Goal: Task Accomplishment & Management: Manage account settings

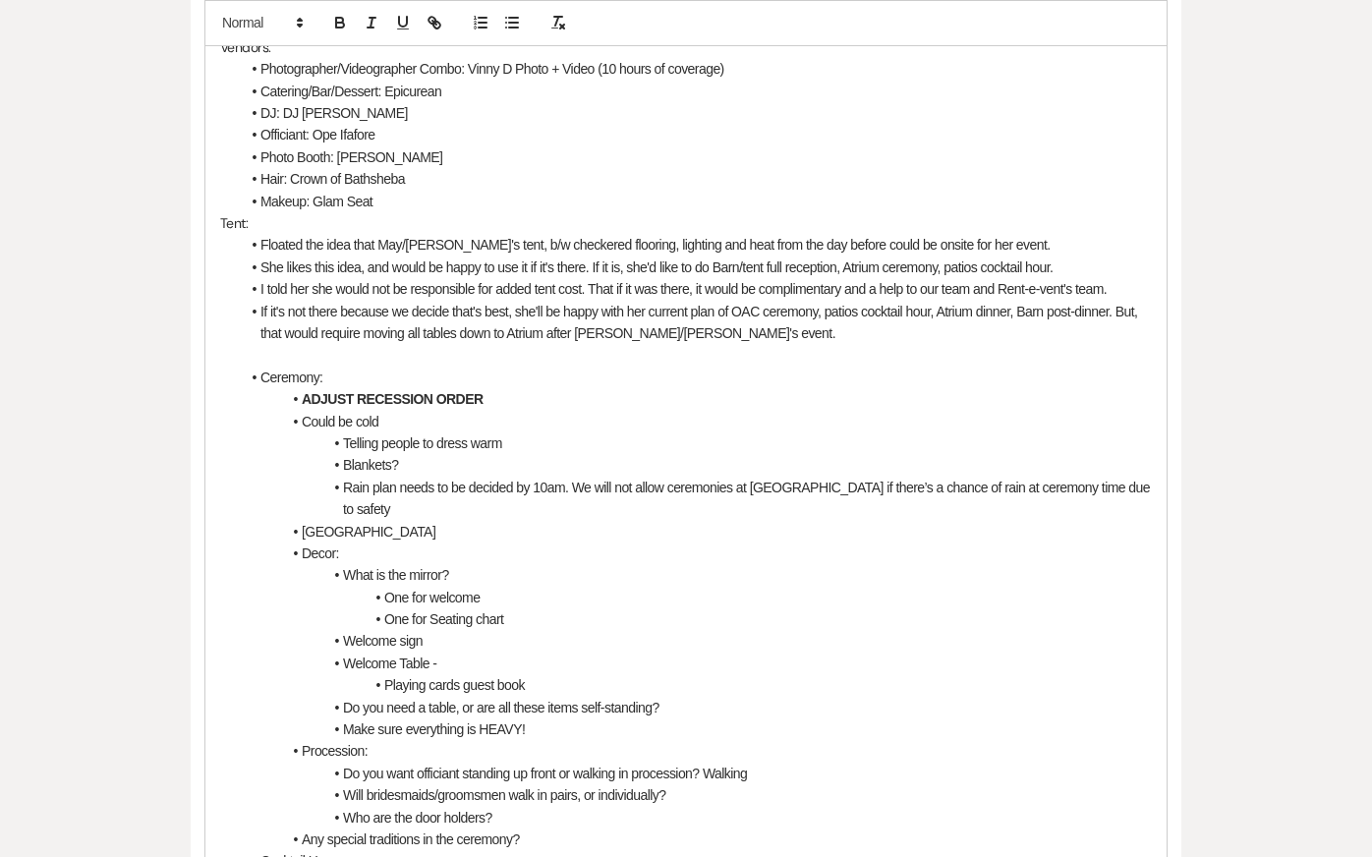
scroll to position [828, 0]
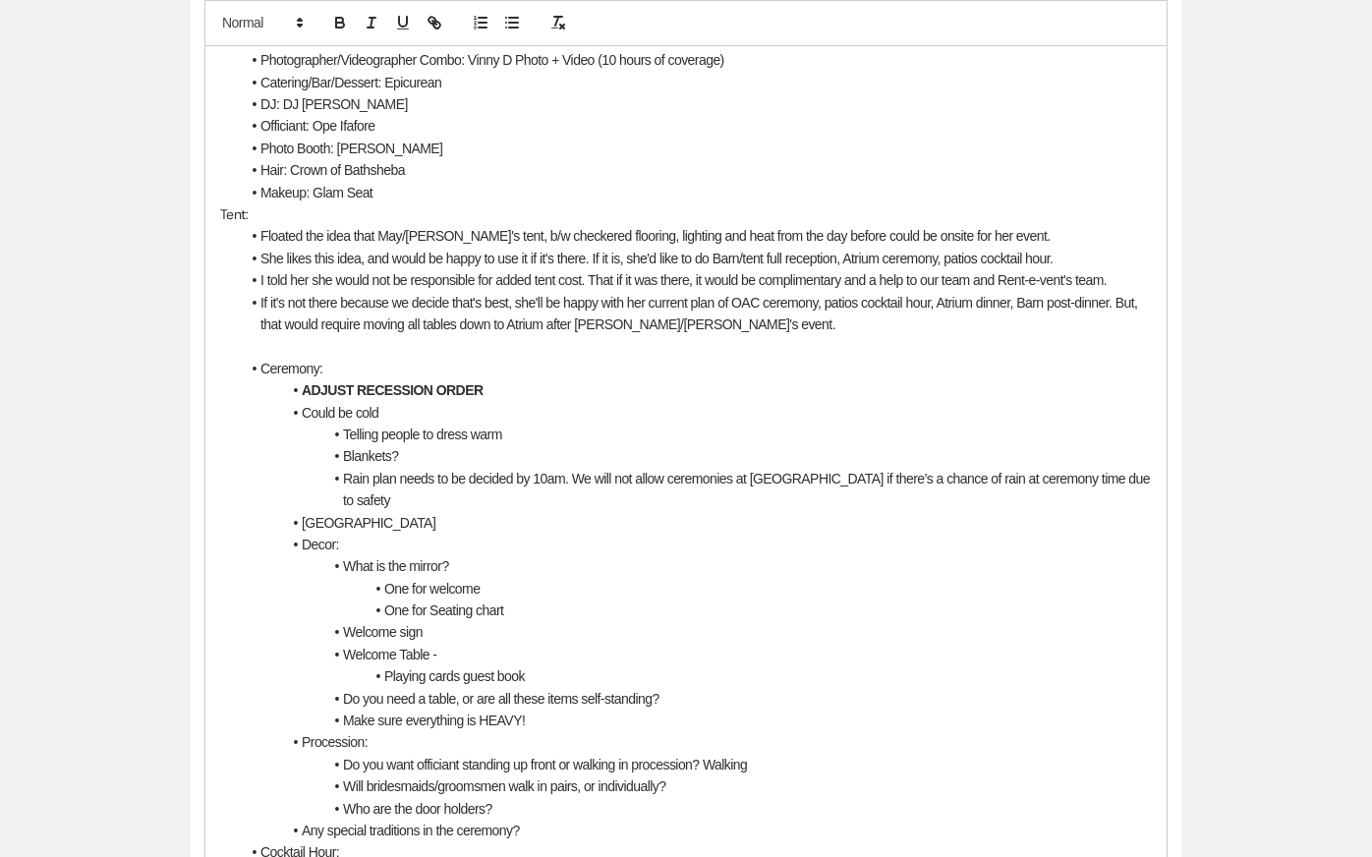
click at [835, 335] on p at bounding box center [686, 346] width 932 height 22
click at [835, 402] on li "Could be cold" at bounding box center [696, 413] width 912 height 22
click at [835, 225] on li "Floated the idea that May/[PERSON_NAME]'s tent, b/w checkered flooring, lightin…" at bounding box center [696, 236] width 912 height 22
click at [835, 248] on li "She likes this idea, and would be happy to use it if it's there. If it is, she'…" at bounding box center [696, 259] width 912 height 22
click at [834, 292] on li "If it's not there because we decide that's best, she'll be happy with her curre…" at bounding box center [696, 314] width 912 height 44
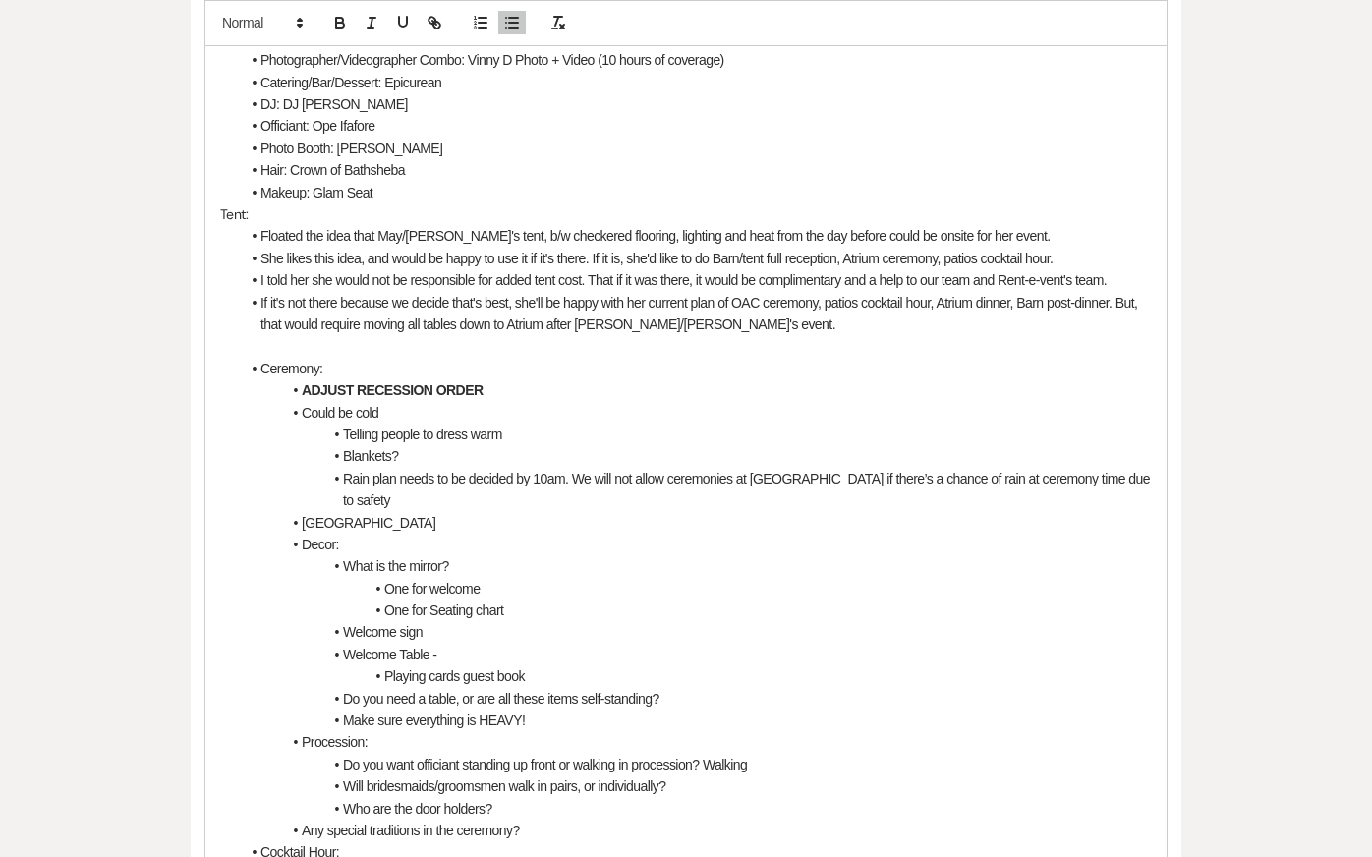
click at [834, 335] on p at bounding box center [686, 346] width 932 height 22
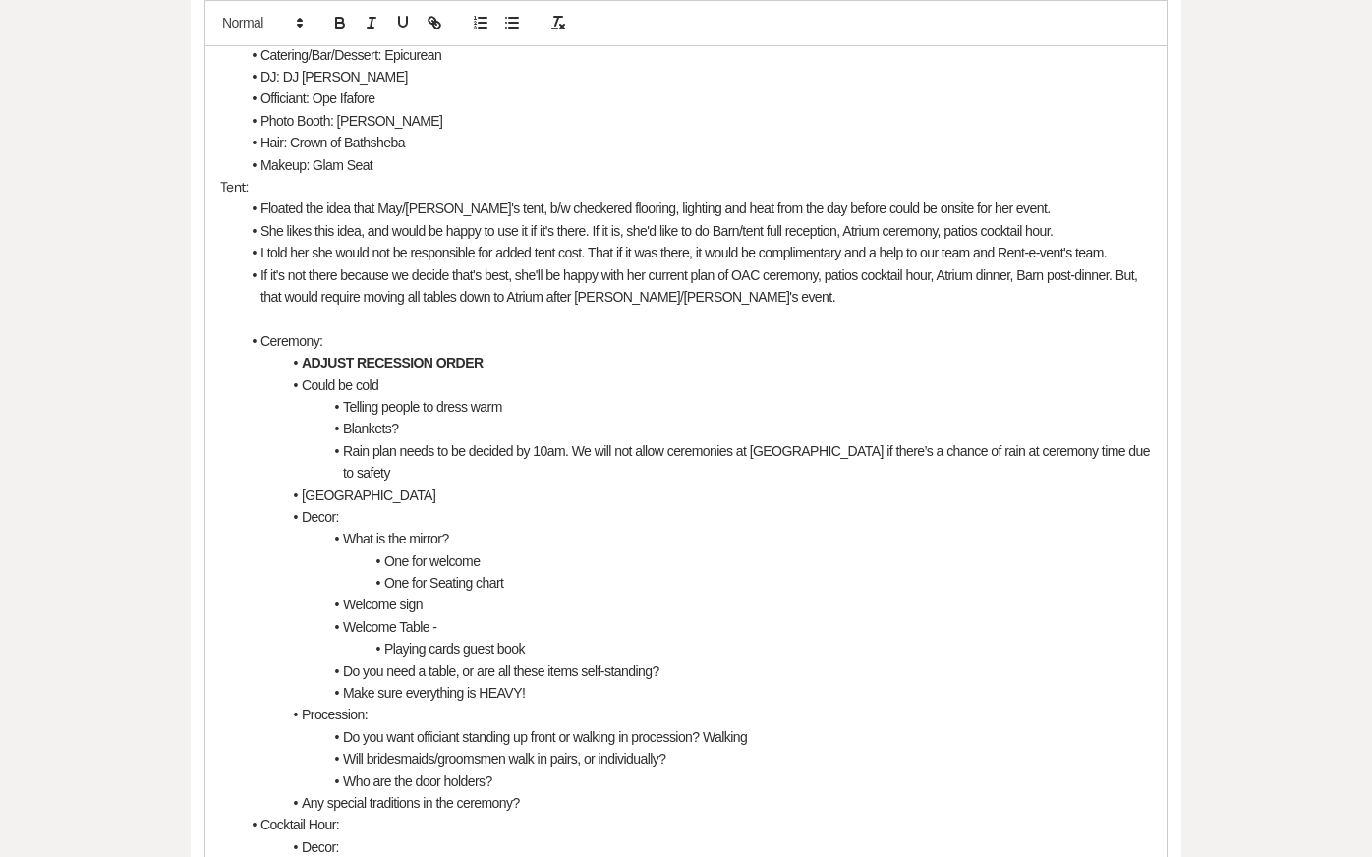
scroll to position [857, 0]
click at [841, 350] on li "ADJUST RECESSION ORDER" at bounding box center [696, 361] width 912 height 22
click at [827, 267] on li "If it's not there because we decide that's best, she'll be happy with her curre…" at bounding box center [696, 284] width 912 height 44
click at [826, 350] on li "ADJUST RECESSION ORDER" at bounding box center [696, 361] width 912 height 22
click at [824, 372] on li "Could be cold" at bounding box center [696, 383] width 912 height 22
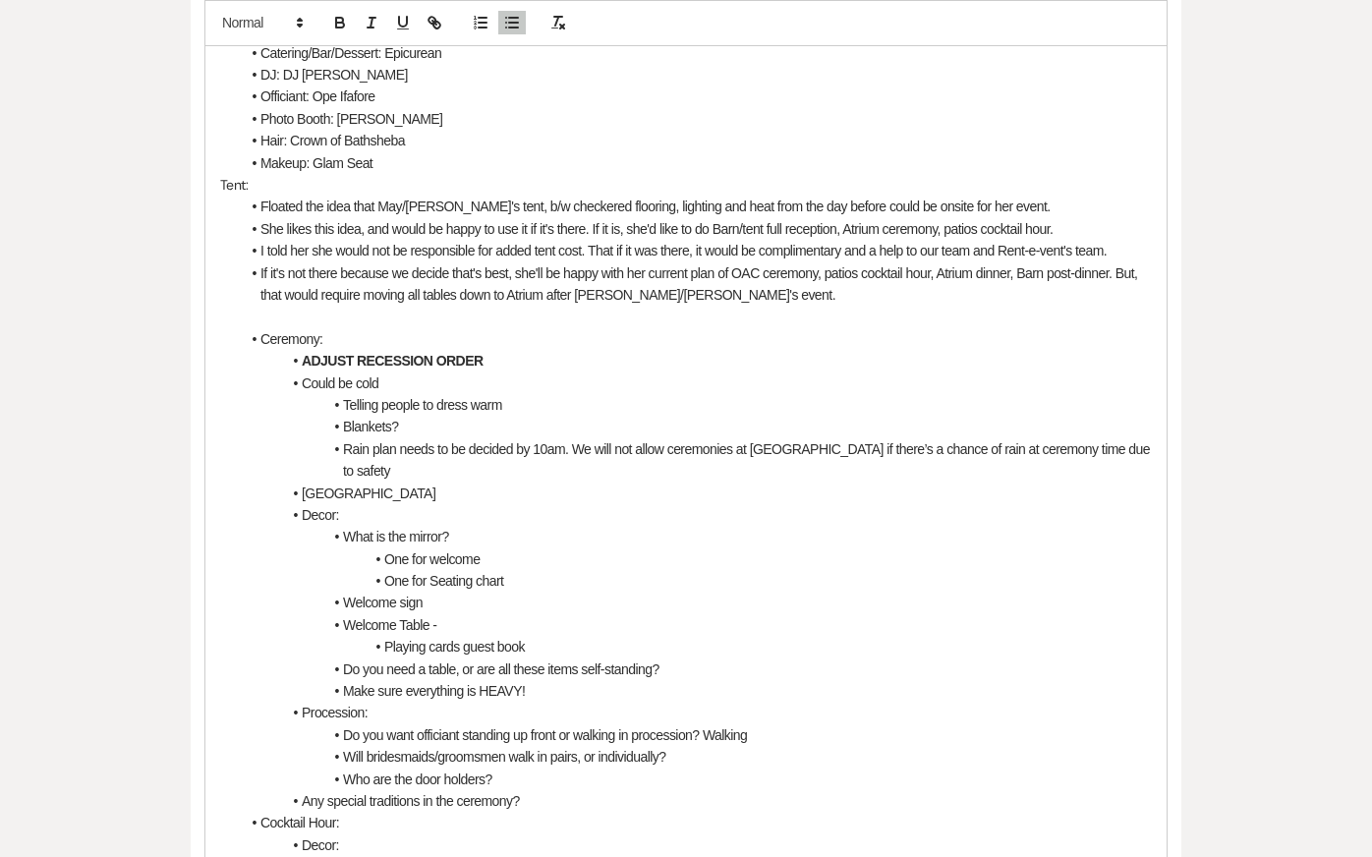
click at [663, 306] on p at bounding box center [686, 317] width 932 height 22
click at [764, 394] on li "Telling people to dress warm" at bounding box center [696, 405] width 912 height 22
click at [547, 306] on p at bounding box center [686, 317] width 932 height 22
drag, startPoint x: 415, startPoint y: 337, endPoint x: 207, endPoint y: 337, distance: 207.4
click at [208, 337] on div "9/8 Coordination Call Notes (Kendal): General: [PERSON_NAME]'s sister, [PERSON_…" at bounding box center [685, 680] width 961 height 1740
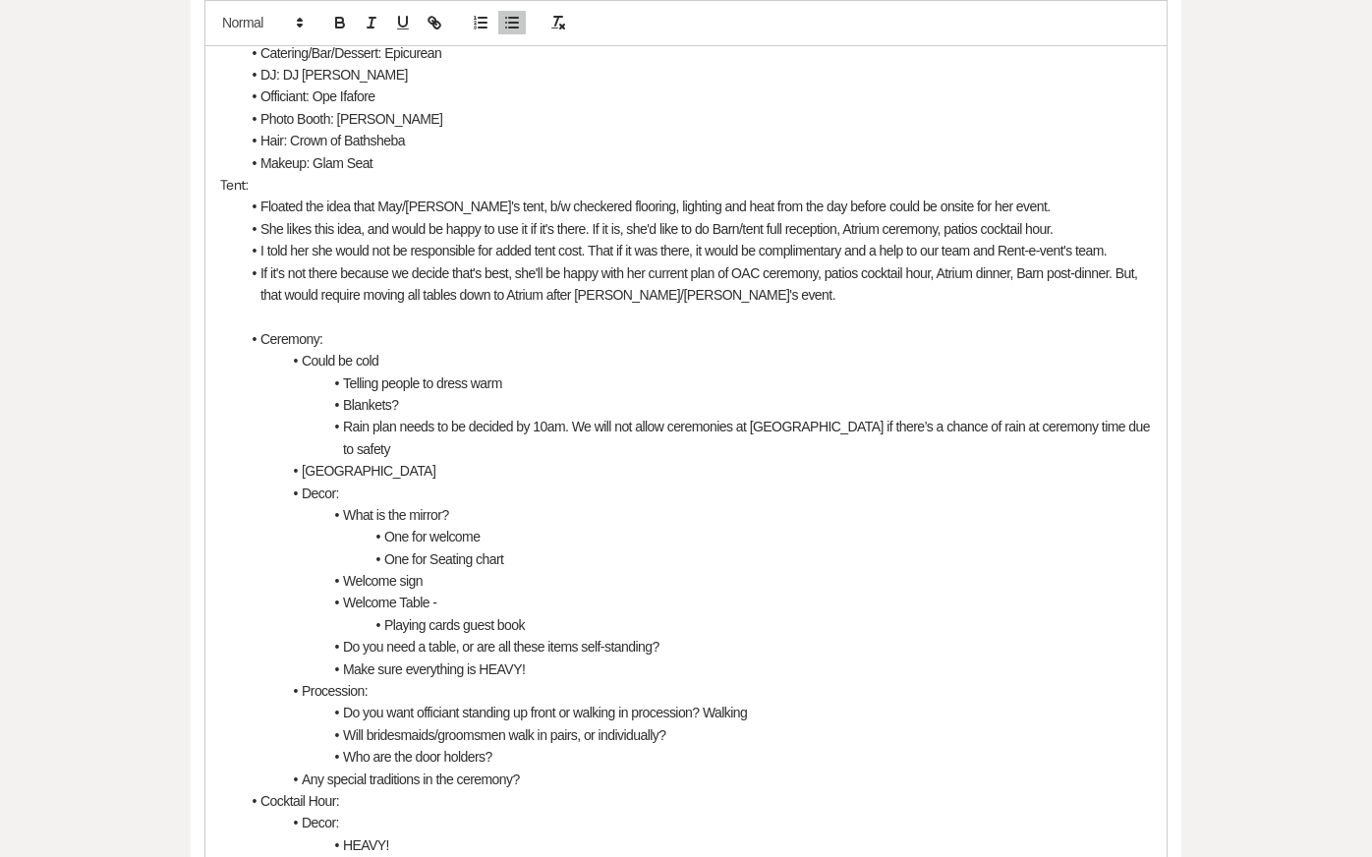
click at [723, 269] on li "If it's not there because we decide that's best, she'll be happy with her curre…" at bounding box center [696, 284] width 912 height 44
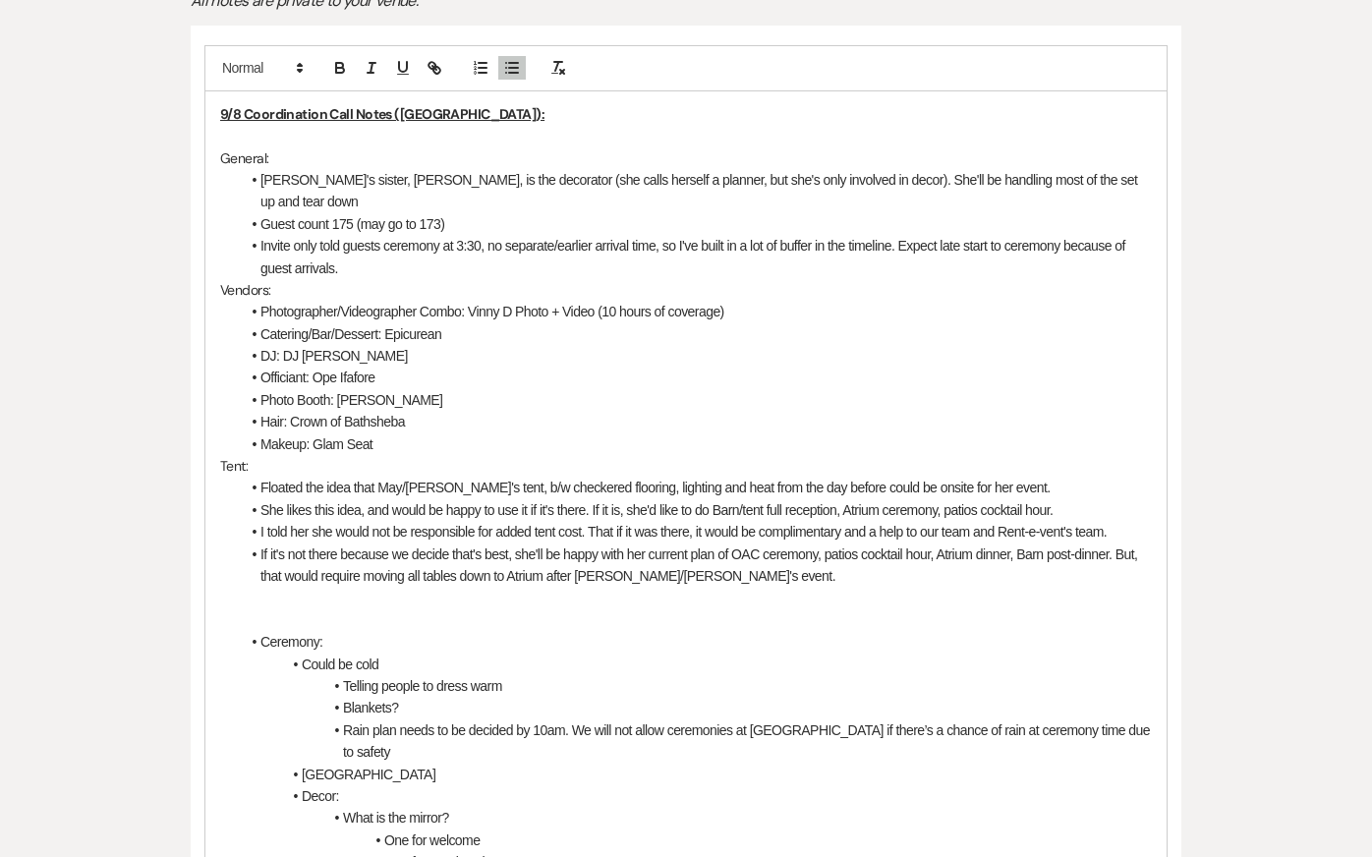
scroll to position [579, 0]
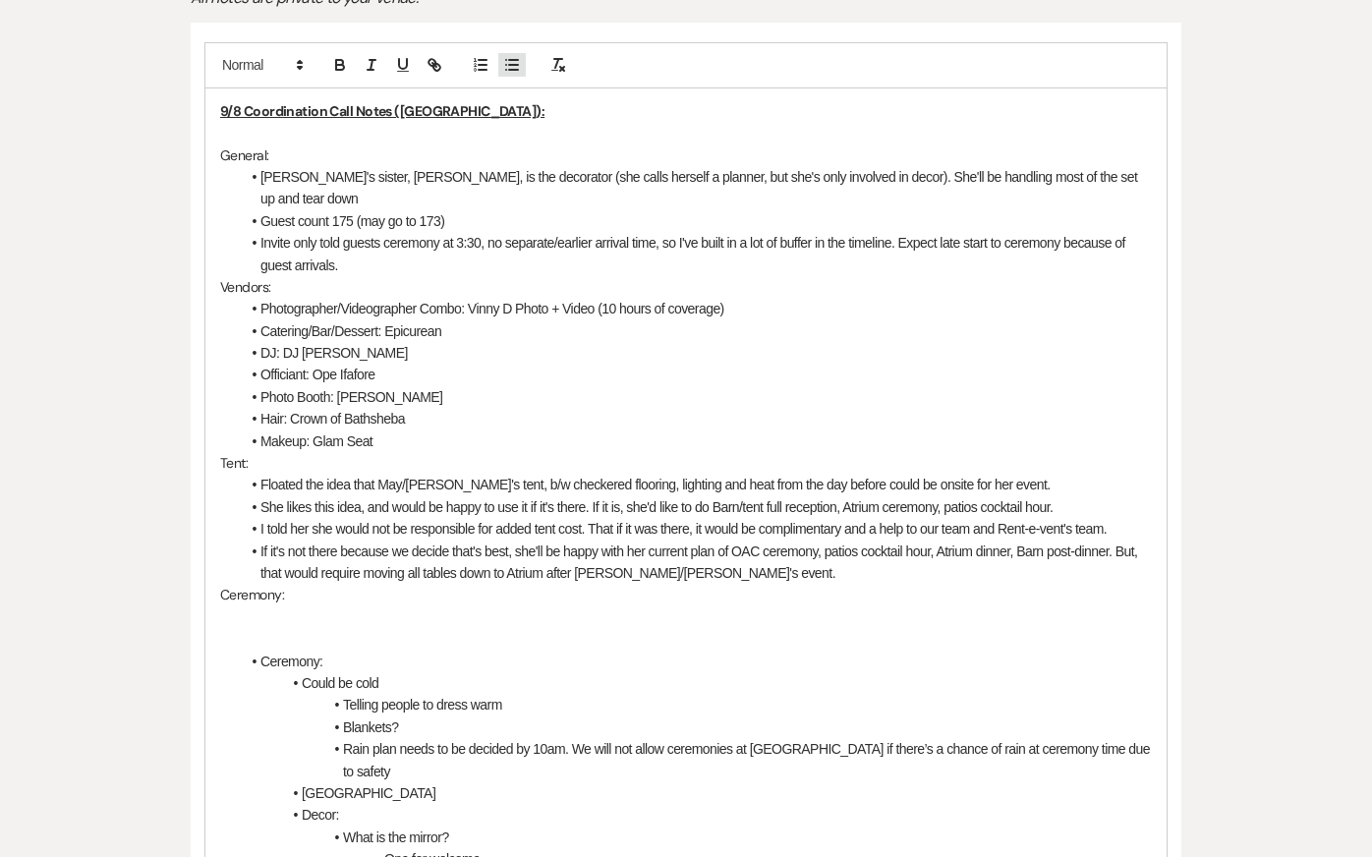
click at [514, 66] on icon "button" at bounding box center [512, 65] width 18 height 18
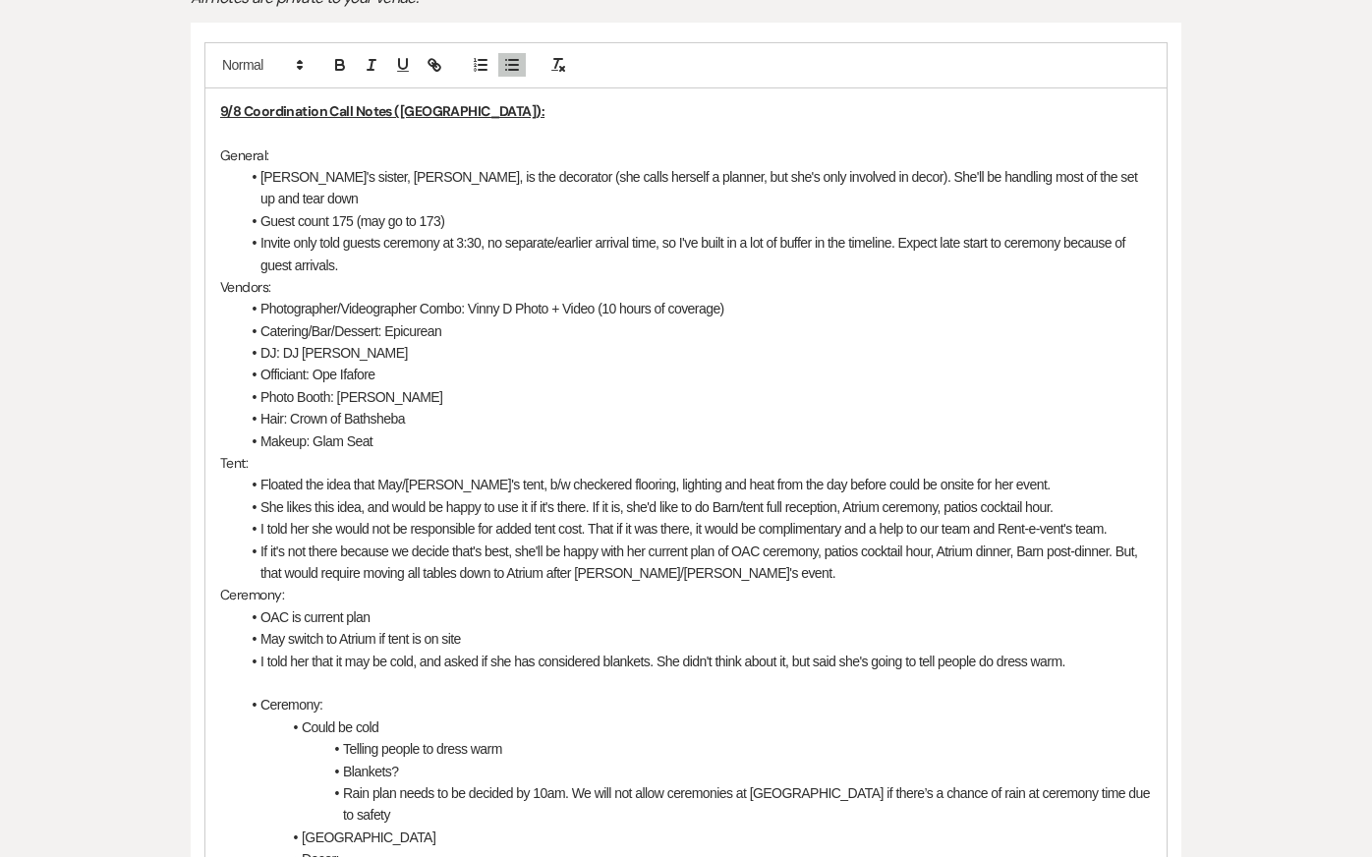
click at [1001, 651] on li "I told her that it may be cold, and asked if she has considered blankets. She d…" at bounding box center [696, 662] width 912 height 22
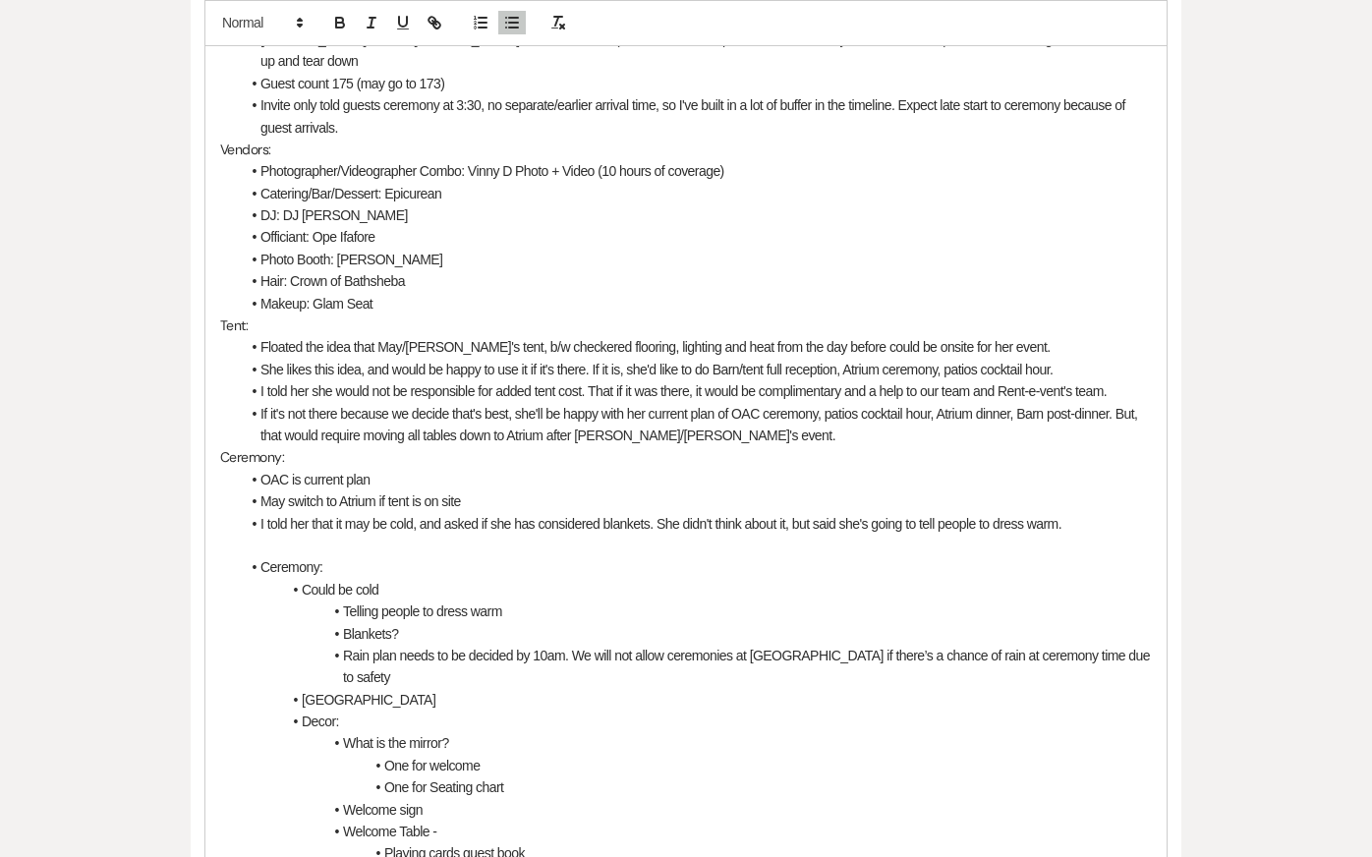
click at [618, 556] on li "Ceremony:" at bounding box center [696, 567] width 912 height 22
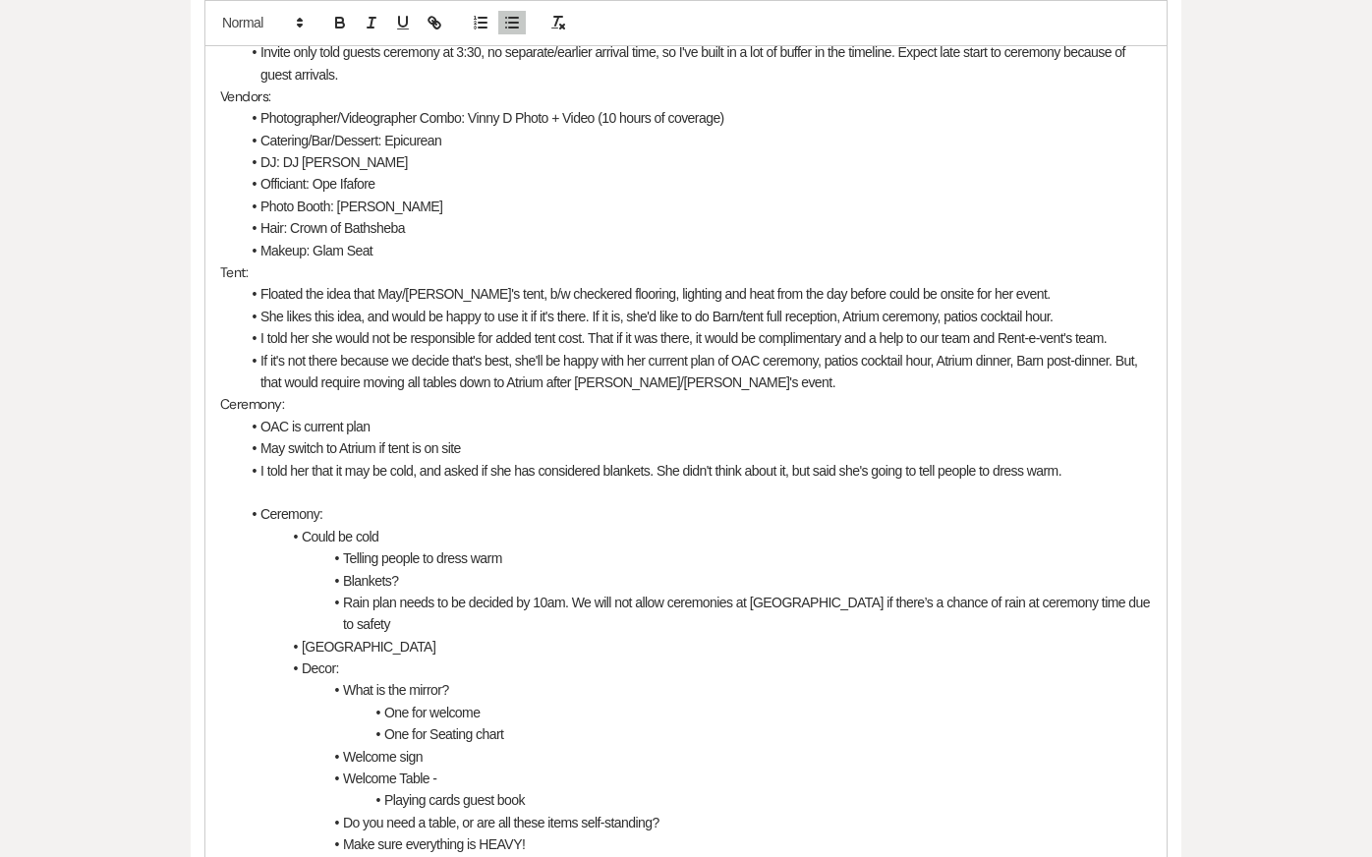
scroll to position [771, 0]
click at [1096, 459] on li "I told her that it may be cold, and asked if she has considered blankets. She d…" at bounding box center [696, 470] width 912 height 22
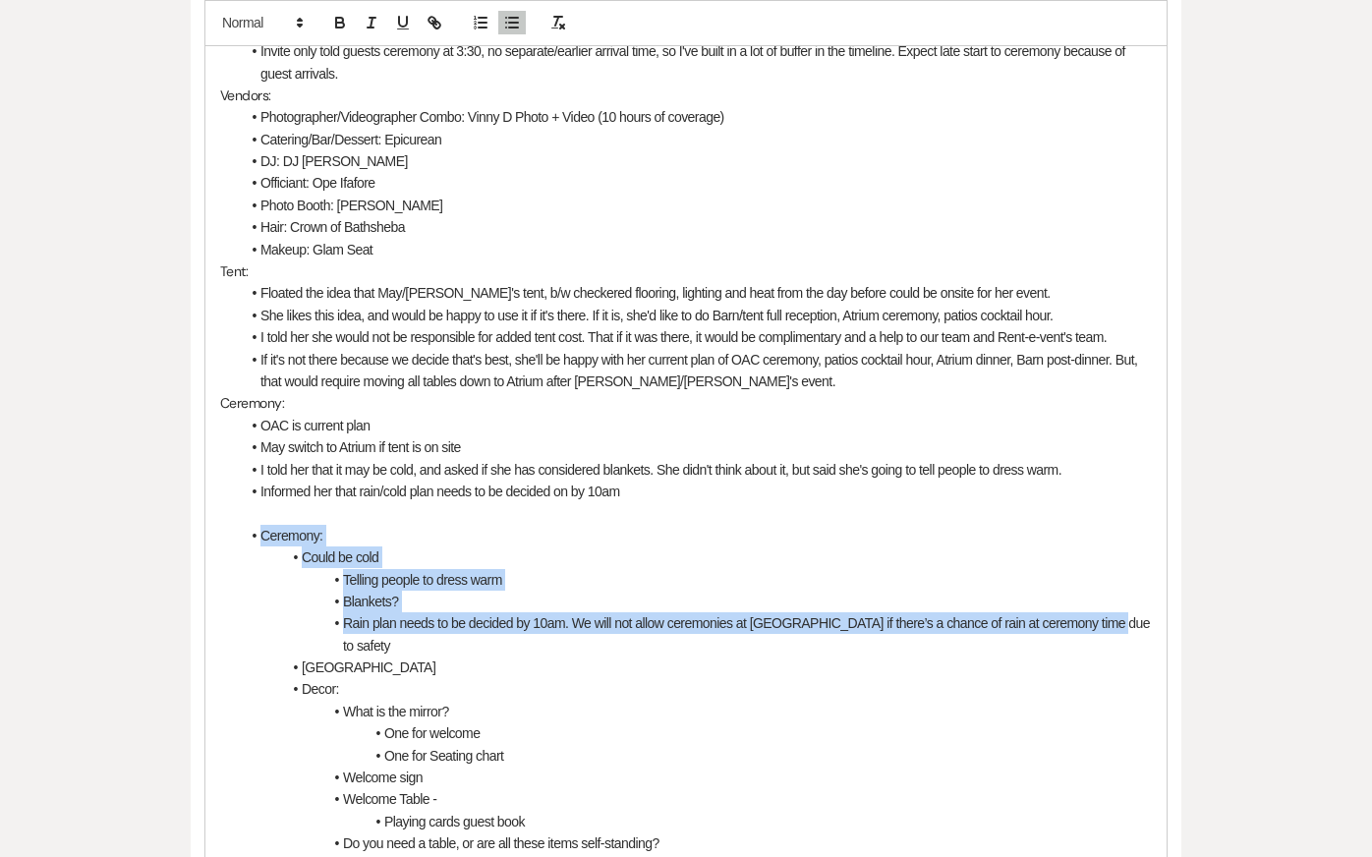
drag, startPoint x: 1114, startPoint y: 601, endPoint x: 190, endPoint y: 511, distance: 928.2
click at [191, 511] on div "9/8 Coordination Call Notes (Kendal): General: [PERSON_NAME]'s sister, [PERSON_…" at bounding box center [686, 834] width 991 height 2006
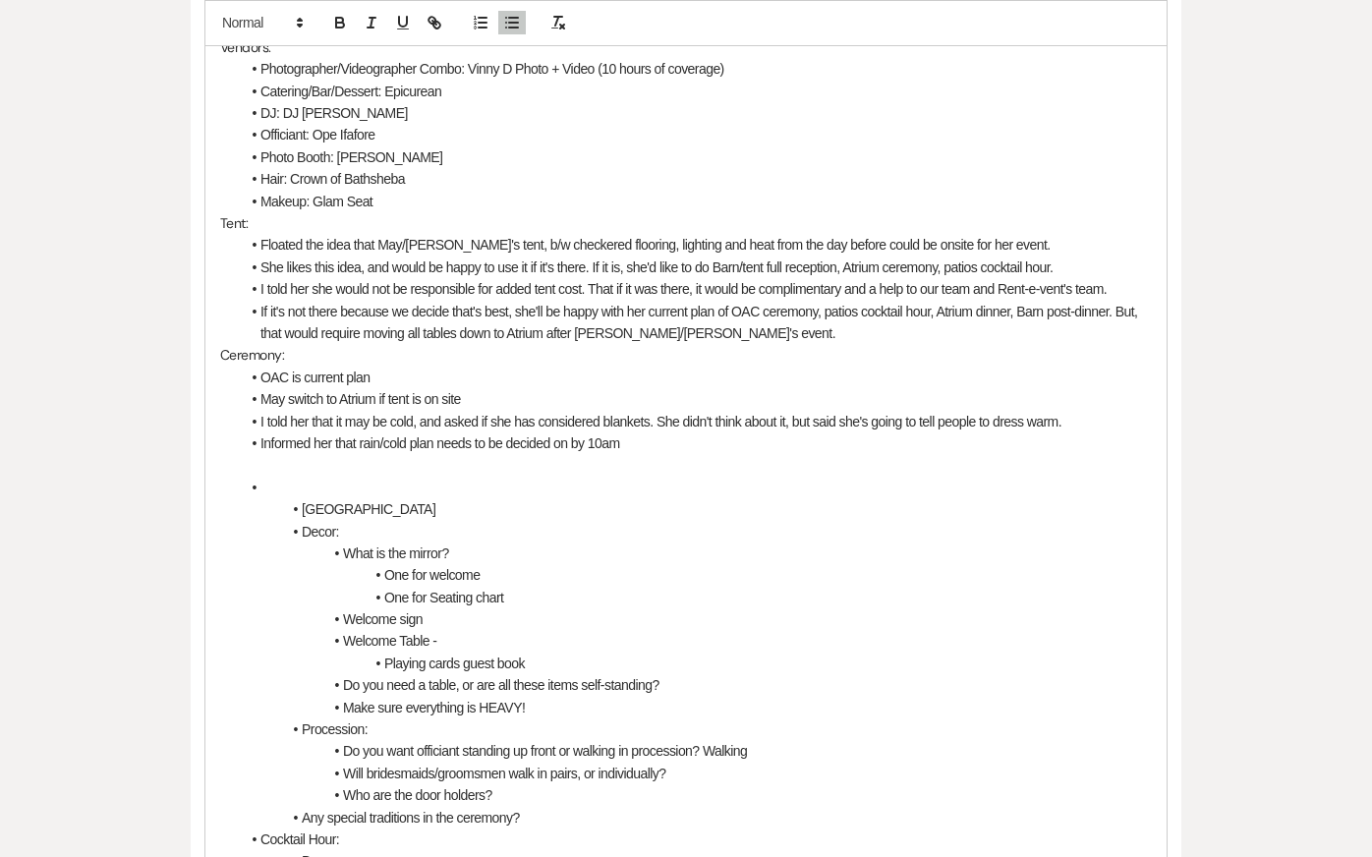
scroll to position [824, 0]
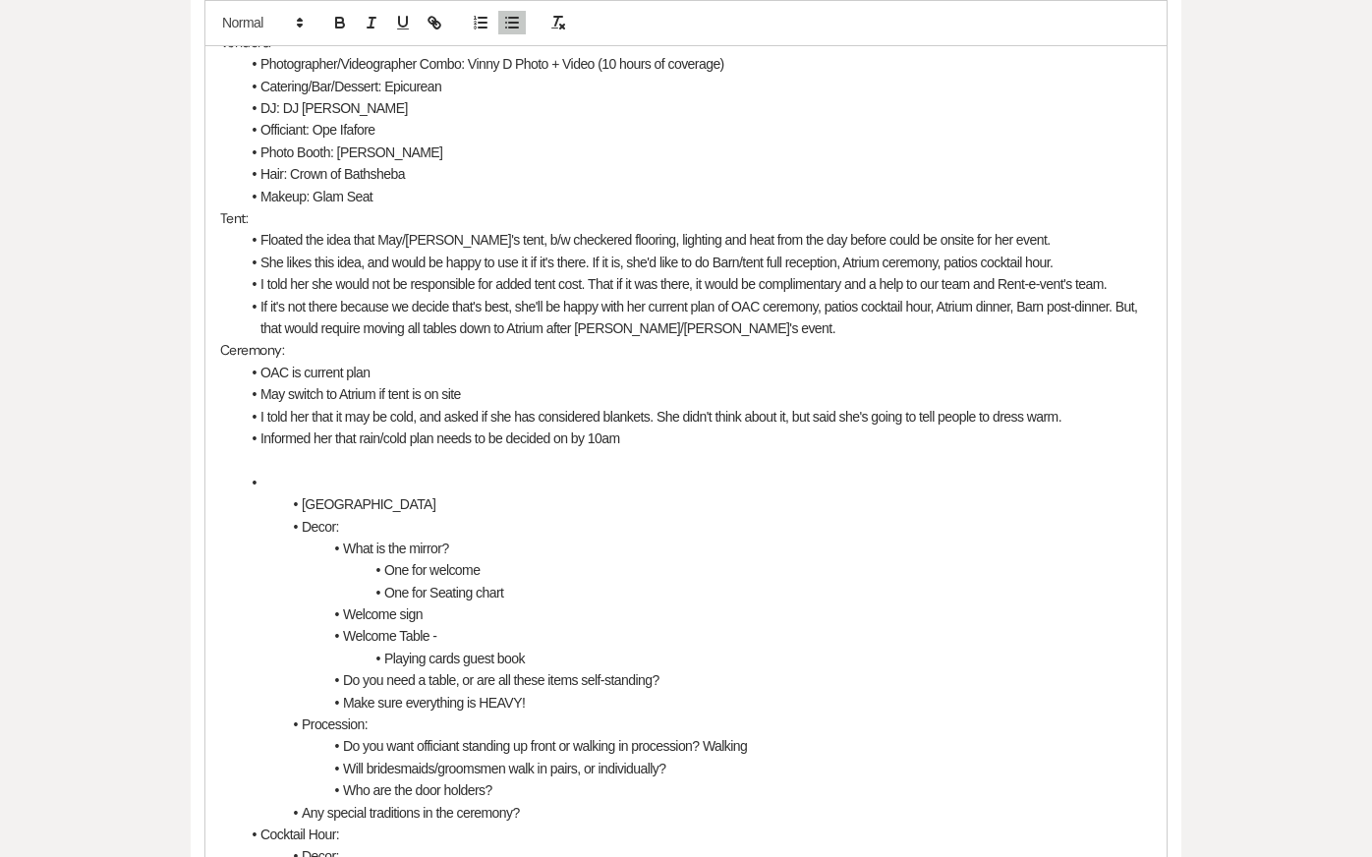
click at [651, 428] on li "Informed her that rain/cold plan needs to be decided on by 10am" at bounding box center [696, 439] width 912 height 22
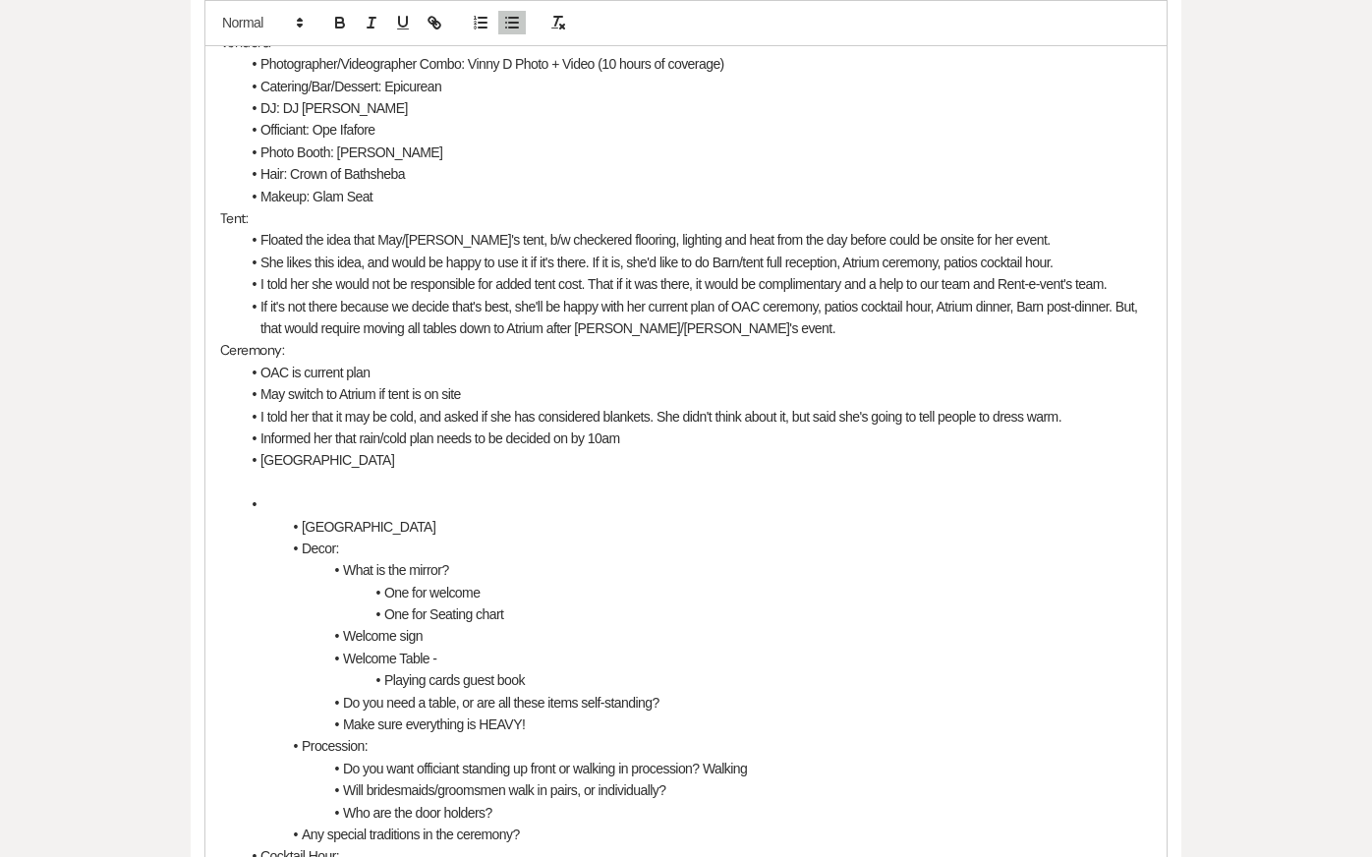
drag, startPoint x: 285, startPoint y: 465, endPoint x: 493, endPoint y: 518, distance: 215.0
click at [495, 520] on div "9/8 Coordination Call Notes (Kendal): General: [PERSON_NAME]'s sister, [PERSON_…" at bounding box center [685, 714] width 961 height 1740
click at [452, 516] on li "[GEOGRAPHIC_DATA]" at bounding box center [696, 527] width 912 height 22
drag, startPoint x: 418, startPoint y: 511, endPoint x: 78, endPoint y: 449, distance: 345.7
click at [78, 451] on div "Messages Tasks Payments Vendors Rental Overview Timeline Docs & Files Contacts …" at bounding box center [686, 803] width 1372 height 2397
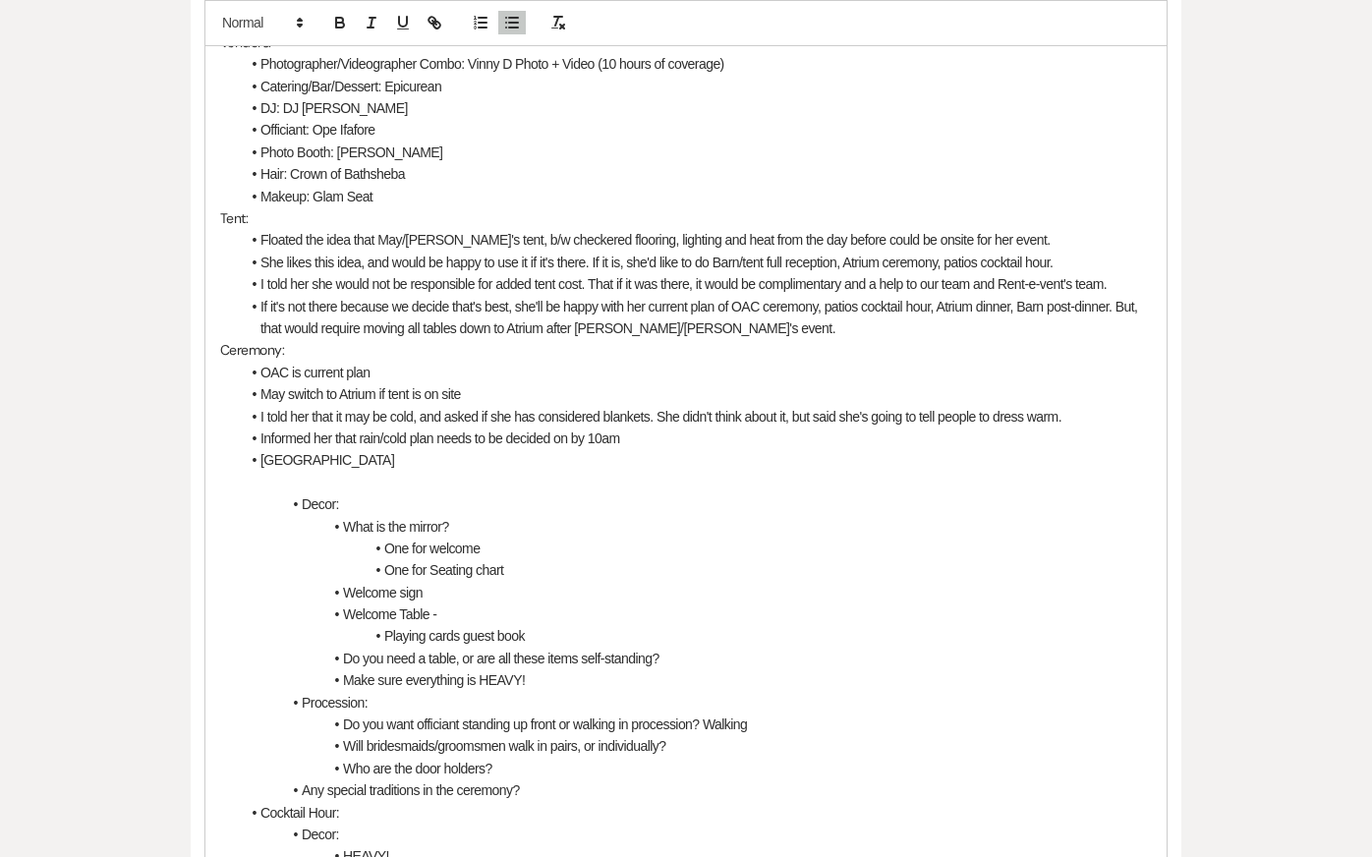
click at [682, 648] on li "Do you need a table, or are all these items self-standing?" at bounding box center [696, 659] width 912 height 22
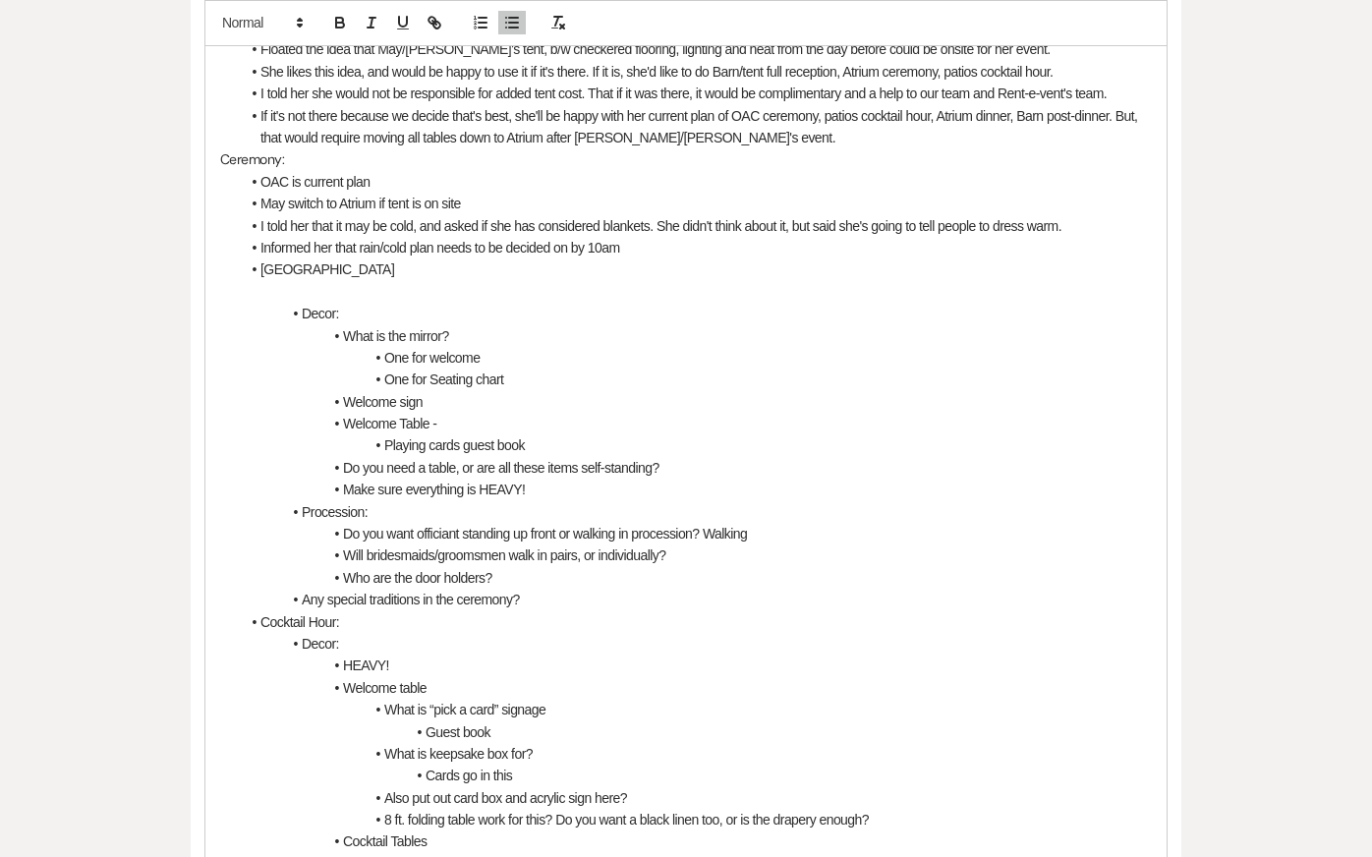
scroll to position [1016, 0]
click at [640, 323] on li "What is the mirror?" at bounding box center [696, 334] width 912 height 22
click at [624, 279] on p at bounding box center [686, 290] width 932 height 22
drag, startPoint x: 505, startPoint y: 333, endPoint x: 227, endPoint y: 332, distance: 278.1
click at [231, 332] on div "9/8 Coordination Call Notes (Kendal): General: [PERSON_NAME]'s sister, [PERSON_…" at bounding box center [685, 499] width 961 height 1696
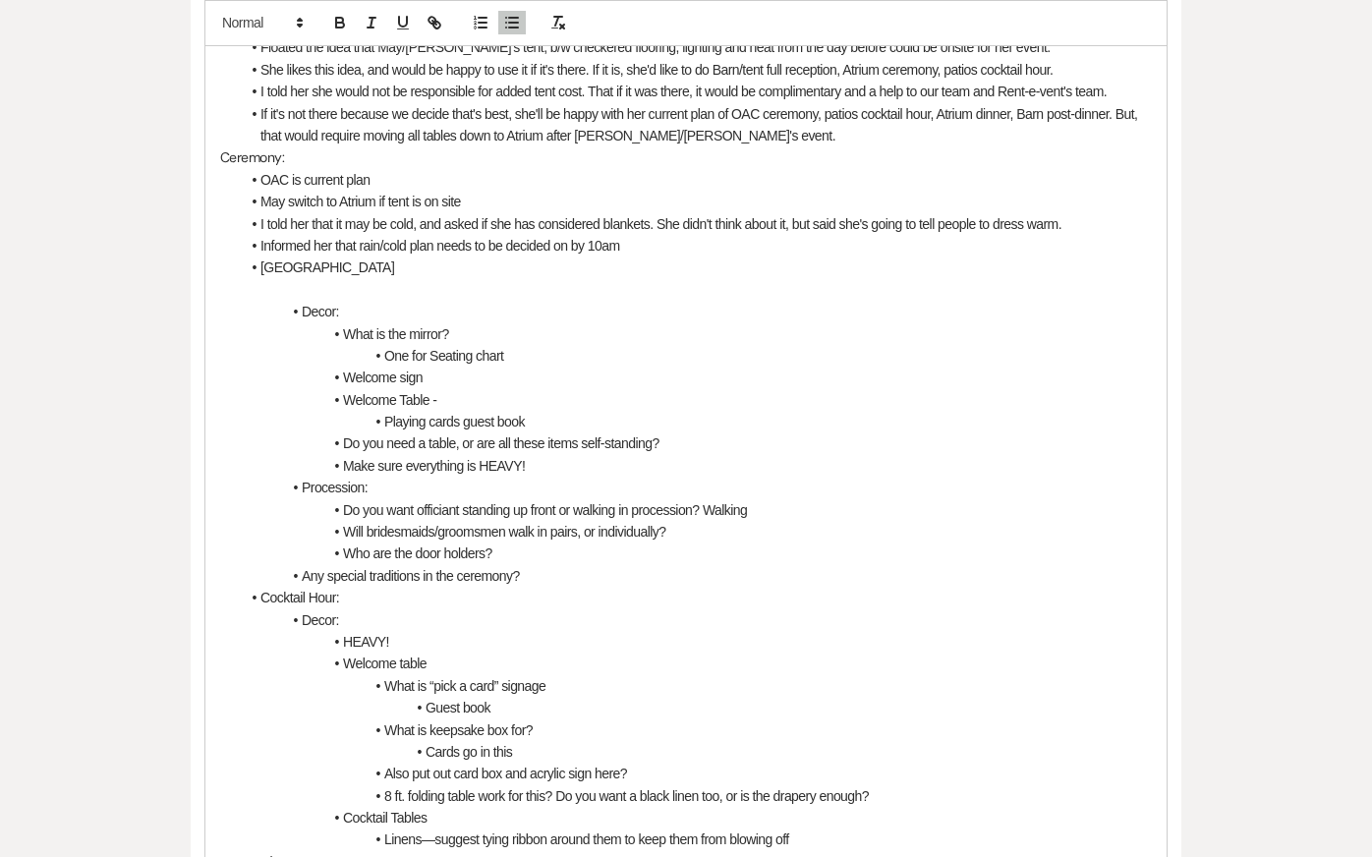
click at [560, 345] on li "One for Seating chart" at bounding box center [696, 356] width 912 height 22
drag, startPoint x: 511, startPoint y: 329, endPoint x: 298, endPoint y: 307, distance: 214.5
click at [298, 307] on ul "Decor: What is the mirror? One for Seating chart Welcome sign Welcome Table - P…" at bounding box center [696, 796] width 912 height 991
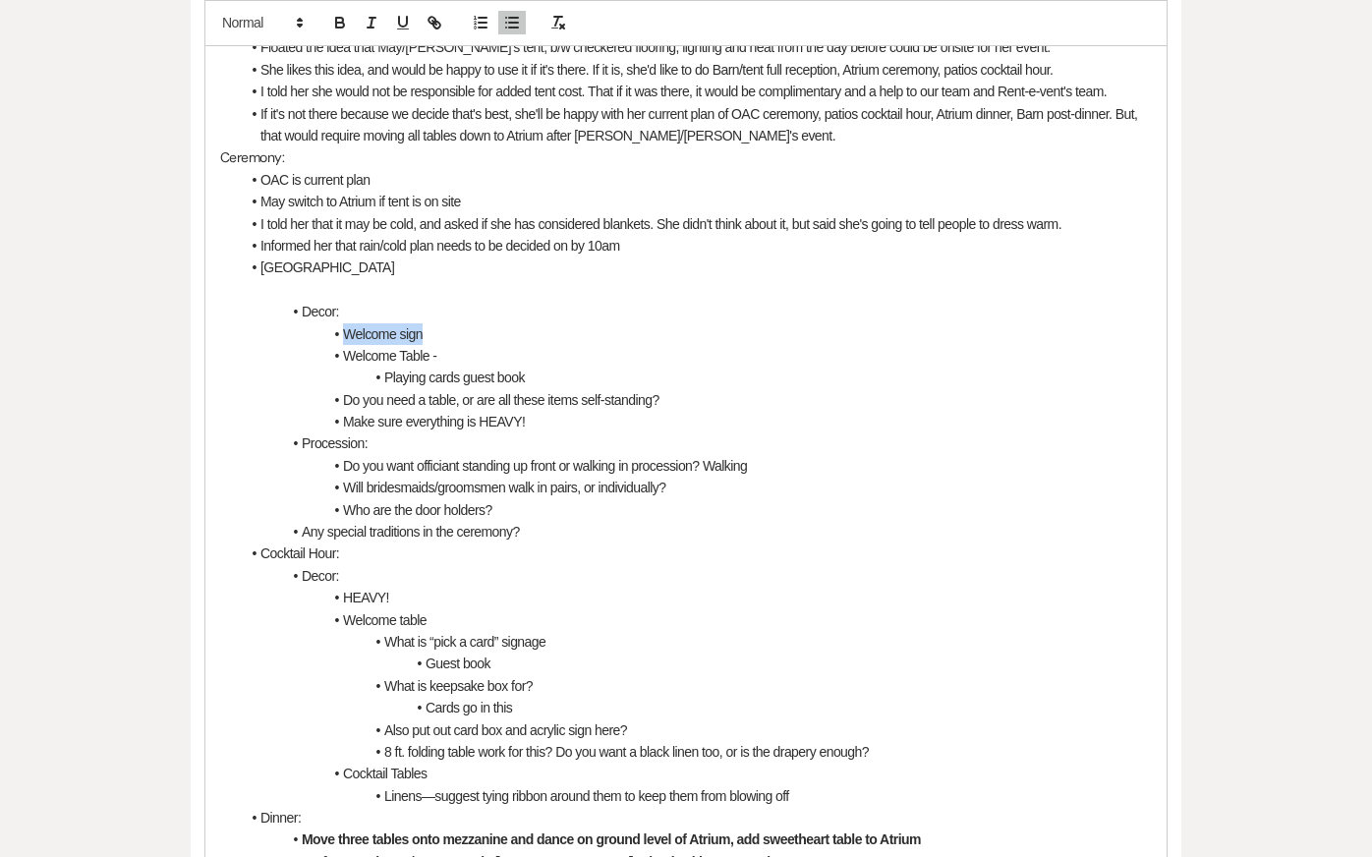
drag, startPoint x: 338, startPoint y: 312, endPoint x: 569, endPoint y: 316, distance: 231.0
click at [569, 323] on li "Welcome sign" at bounding box center [696, 334] width 912 height 22
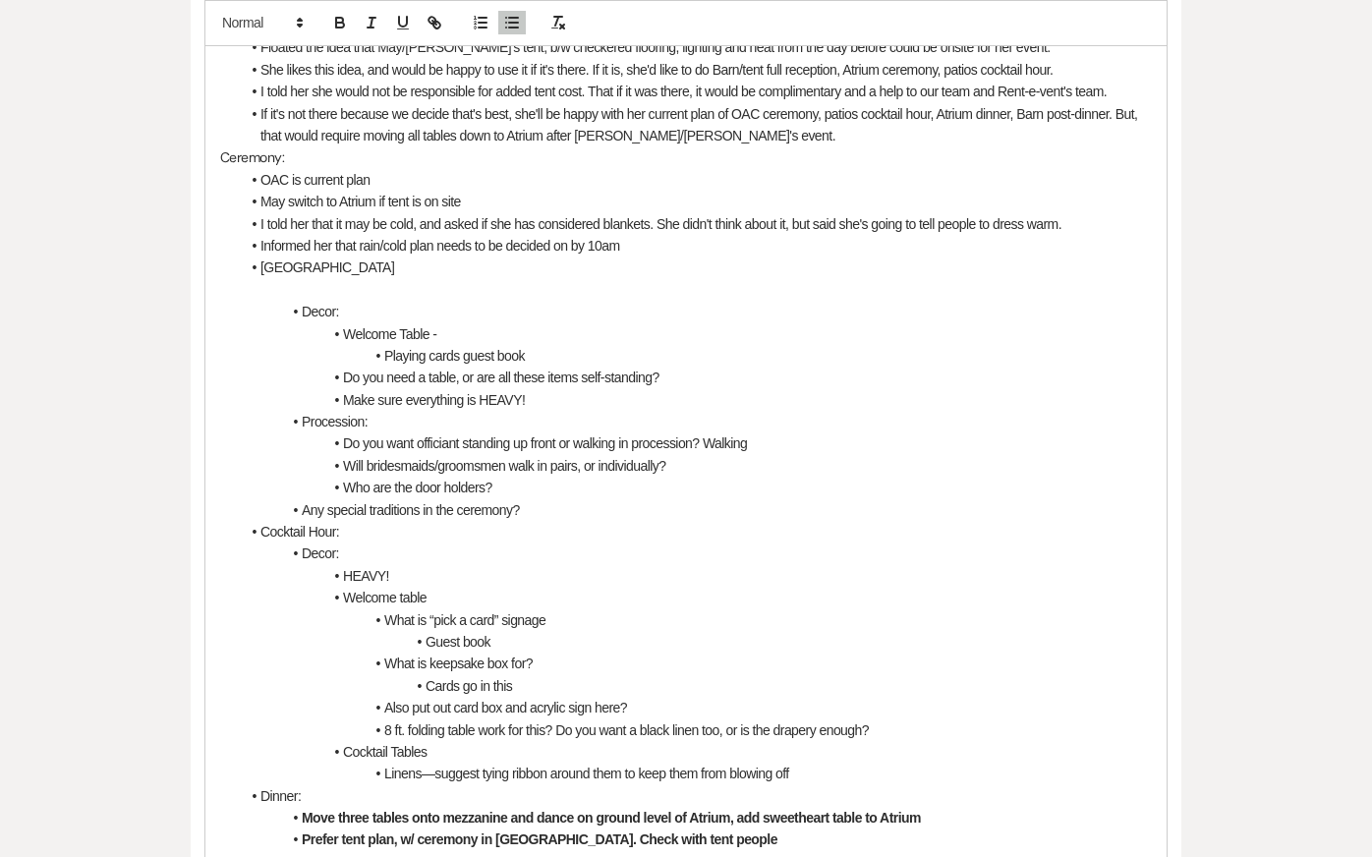
click at [585, 345] on li "Playing cards guest book" at bounding box center [696, 356] width 912 height 22
click at [591, 367] on li "Do you need a table, or are all these items self-standing?" at bounding box center [696, 378] width 912 height 22
click at [607, 389] on li "Make sure everything is HEAVY!" at bounding box center [696, 400] width 912 height 22
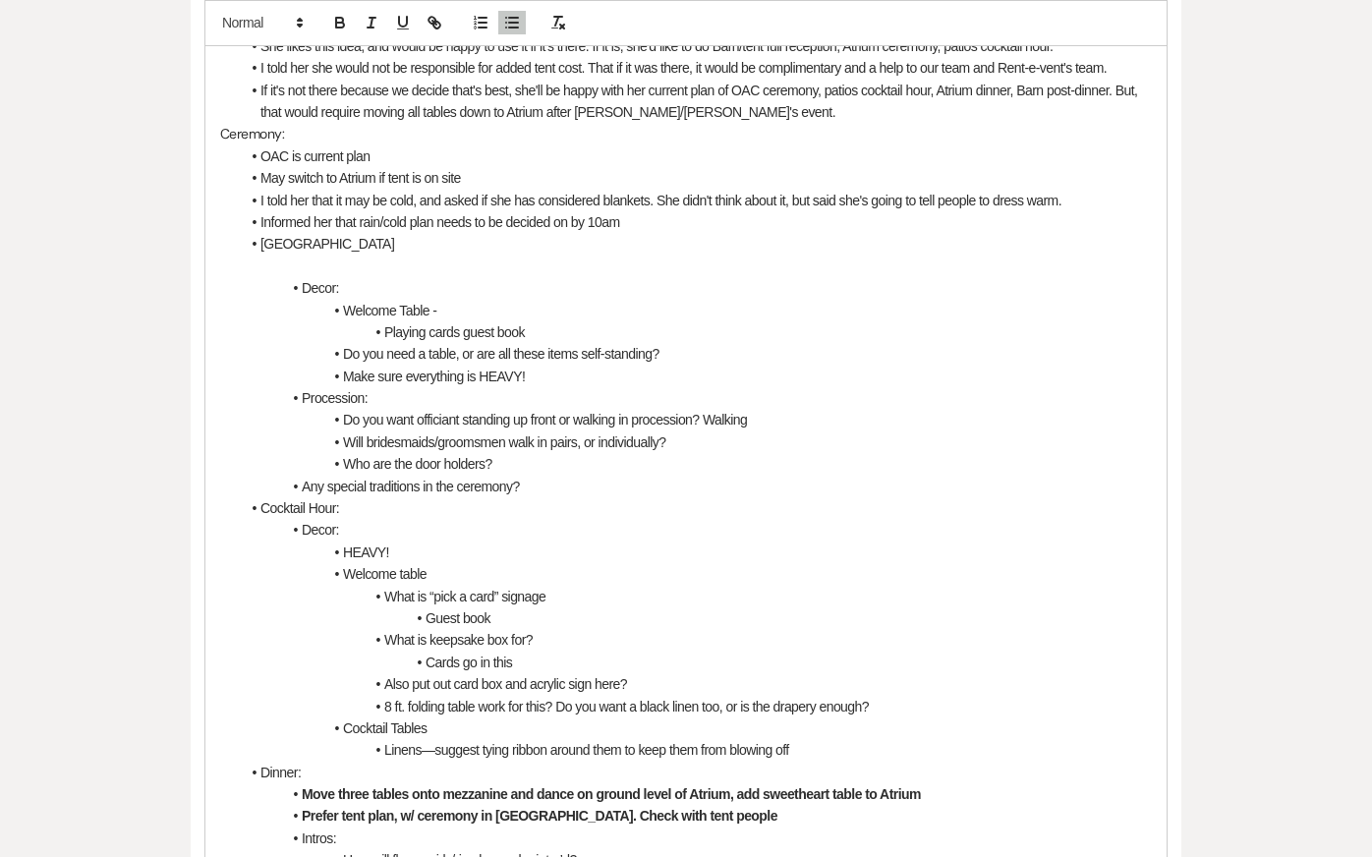
scroll to position [1037, 0]
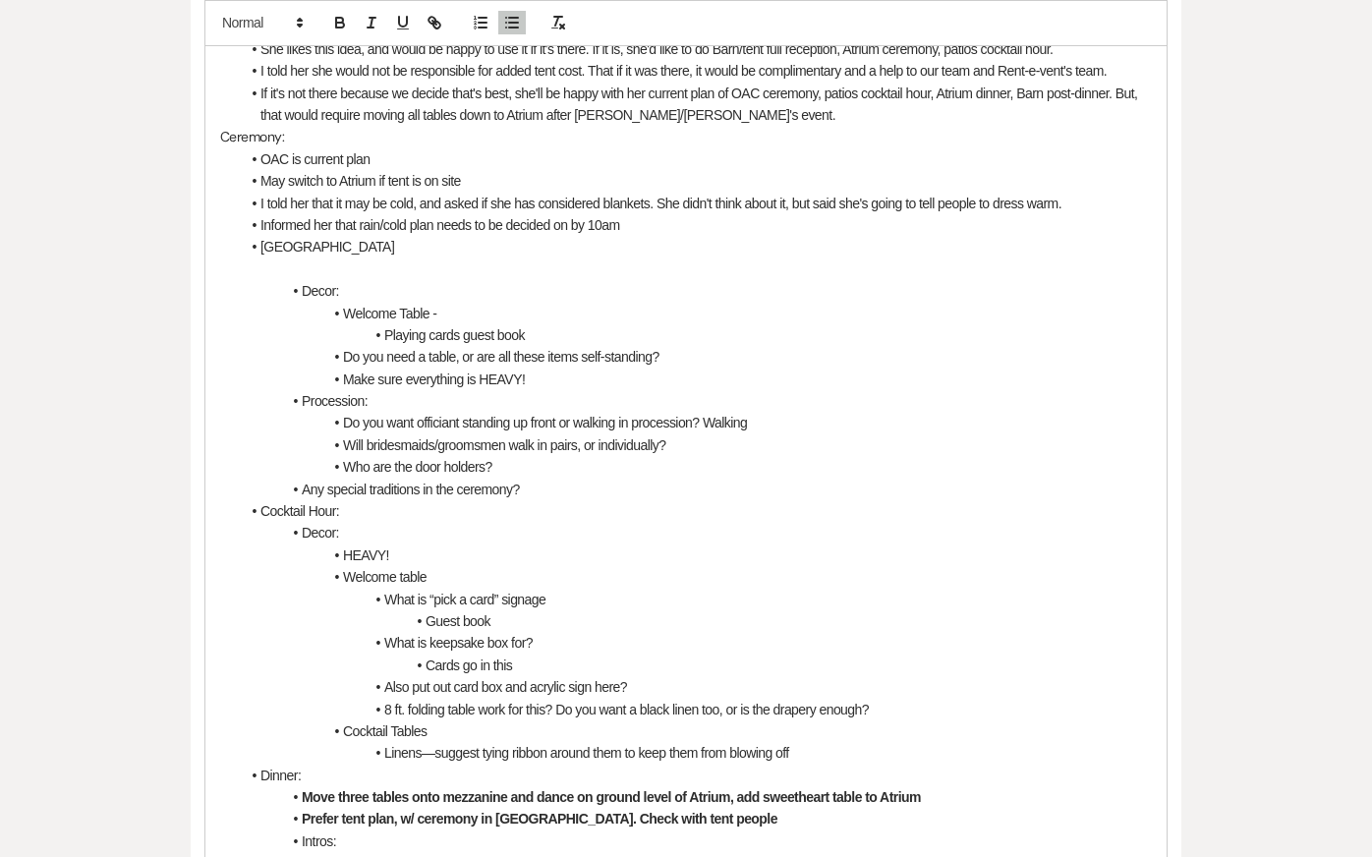
click at [625, 303] on li "Welcome Table -" at bounding box center [696, 314] width 912 height 22
click at [629, 346] on li "Do you need a table, or are all these items self-standing?" at bounding box center [696, 357] width 912 height 22
click at [629, 369] on li "Make sure everything is HEAVY!" at bounding box center [696, 380] width 912 height 22
drag, startPoint x: 530, startPoint y: 357, endPoint x: 257, endPoint y: 264, distance: 288.4
click at [257, 280] on ul "Decor: Welcome Table - Playing cards guest book Do you need a table, or are all…" at bounding box center [696, 742] width 912 height 924
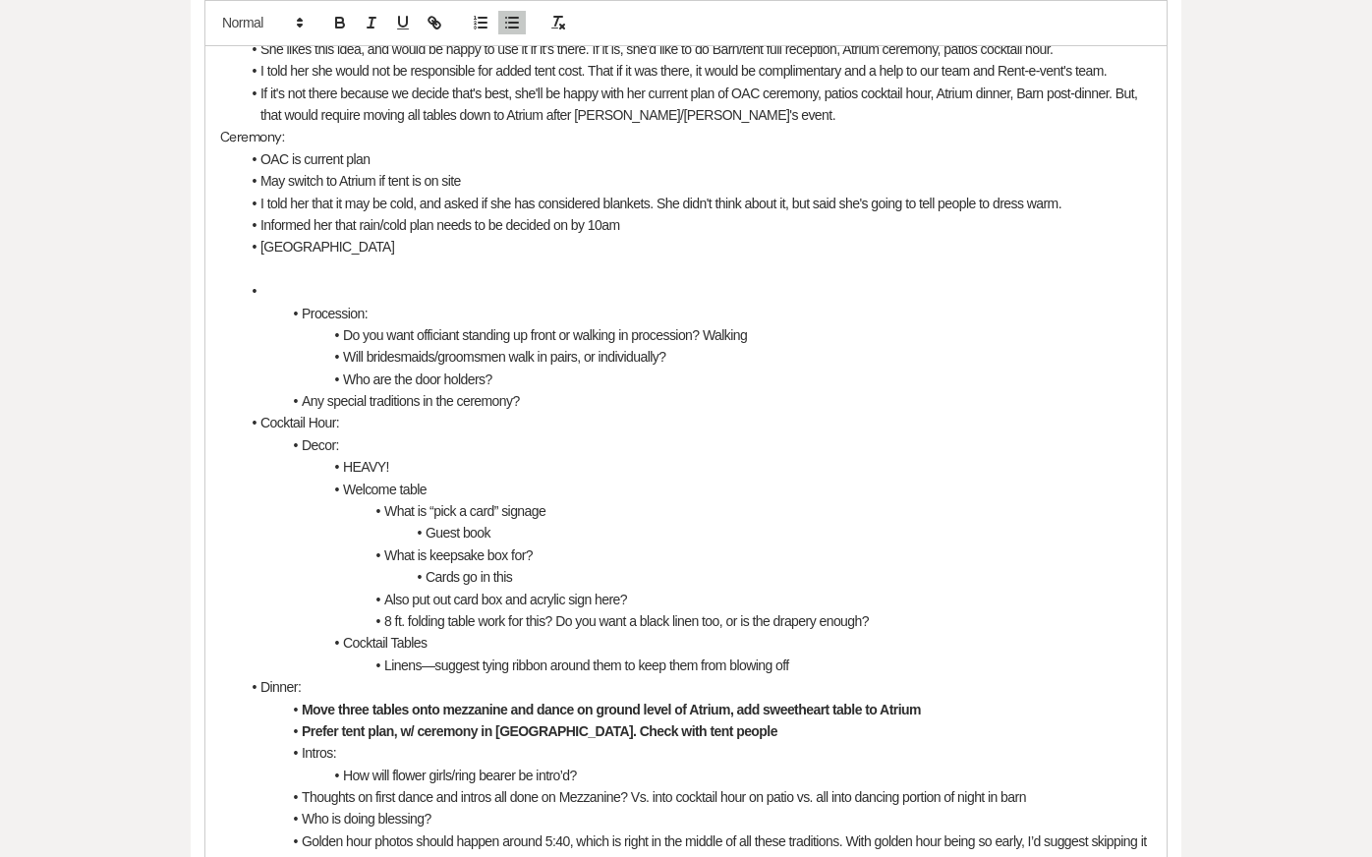
click at [376, 236] on li "[GEOGRAPHIC_DATA]" at bounding box center [696, 247] width 912 height 22
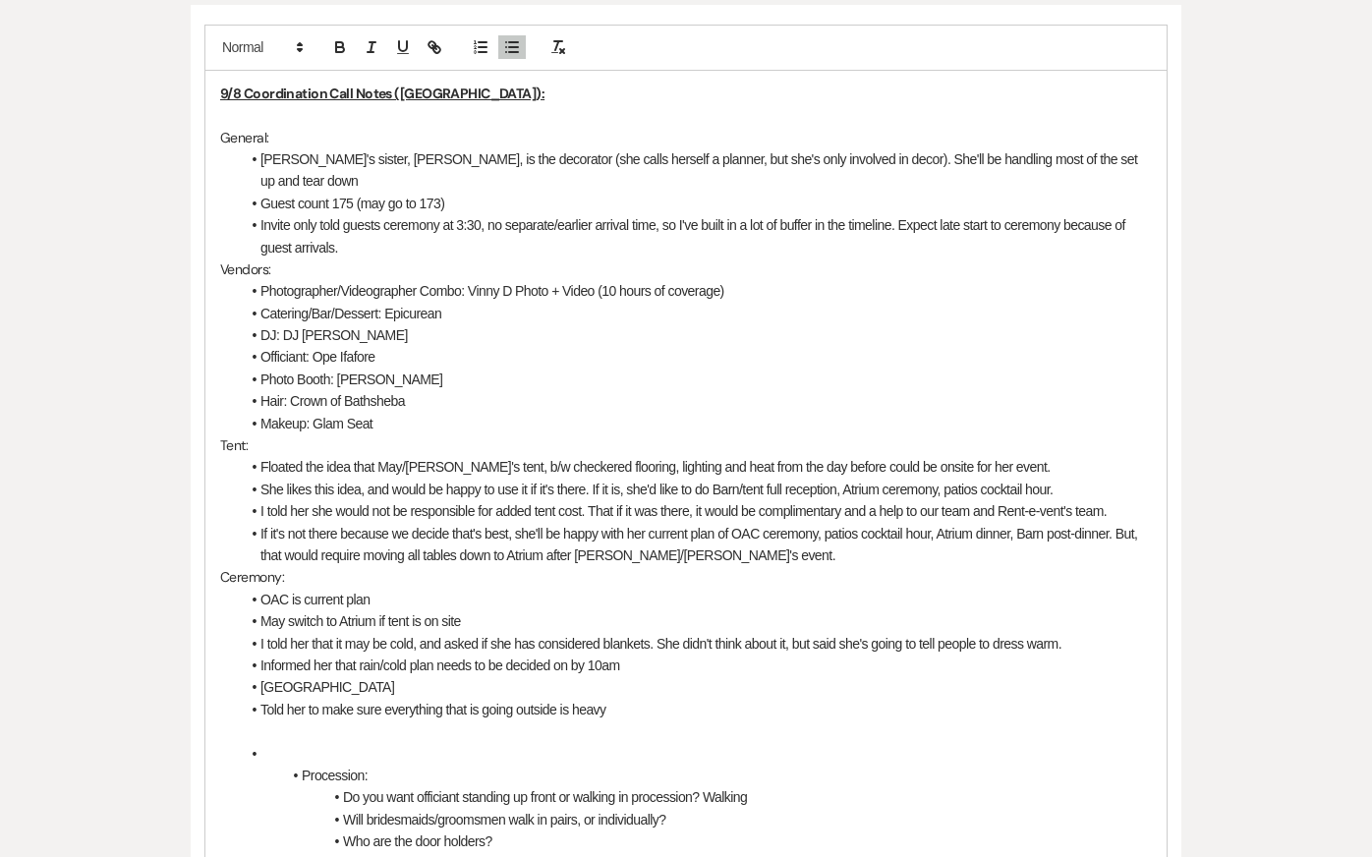
scroll to position [590, 0]
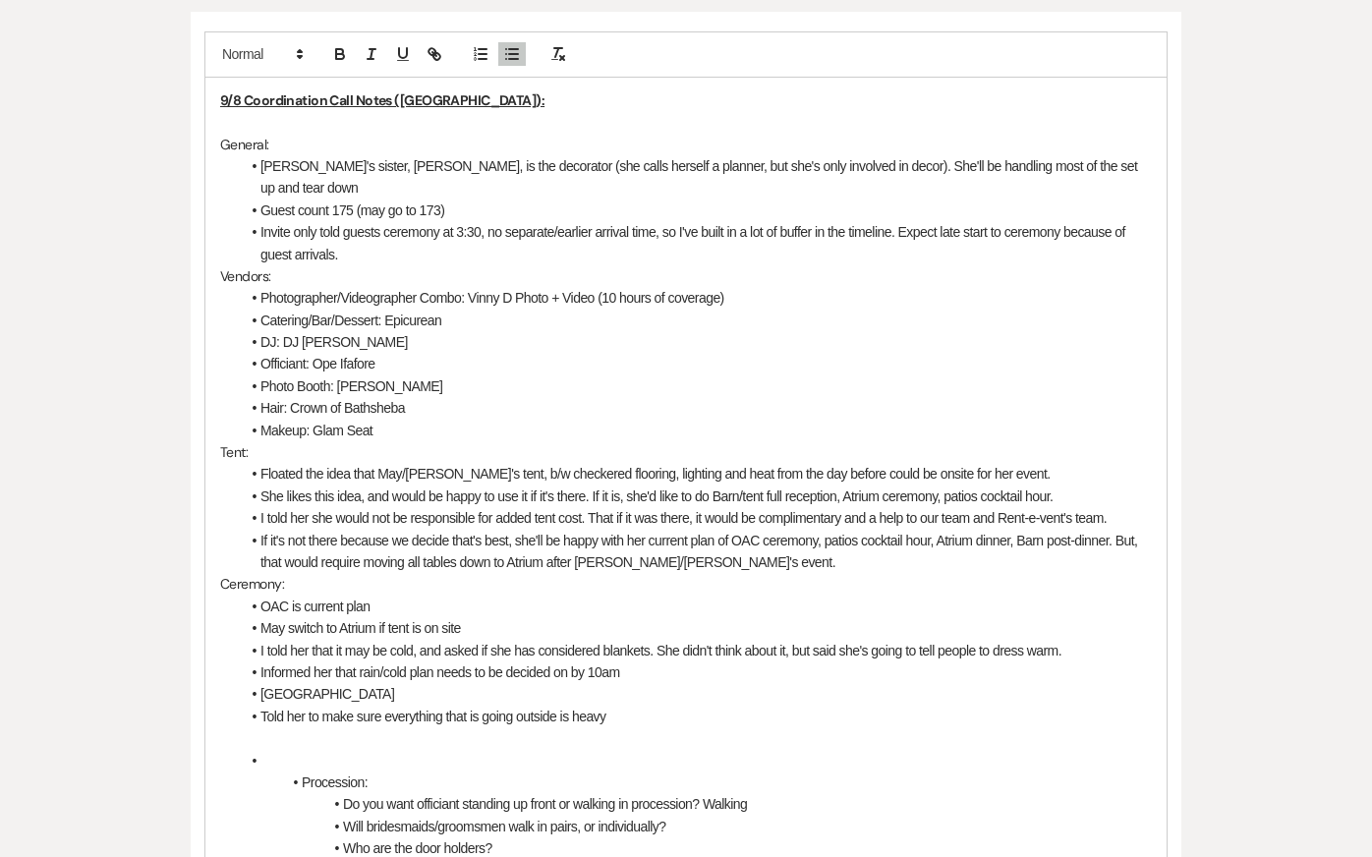
click at [483, 200] on li "Guest count 175 (may go to 173)" at bounding box center [696, 211] width 912 height 22
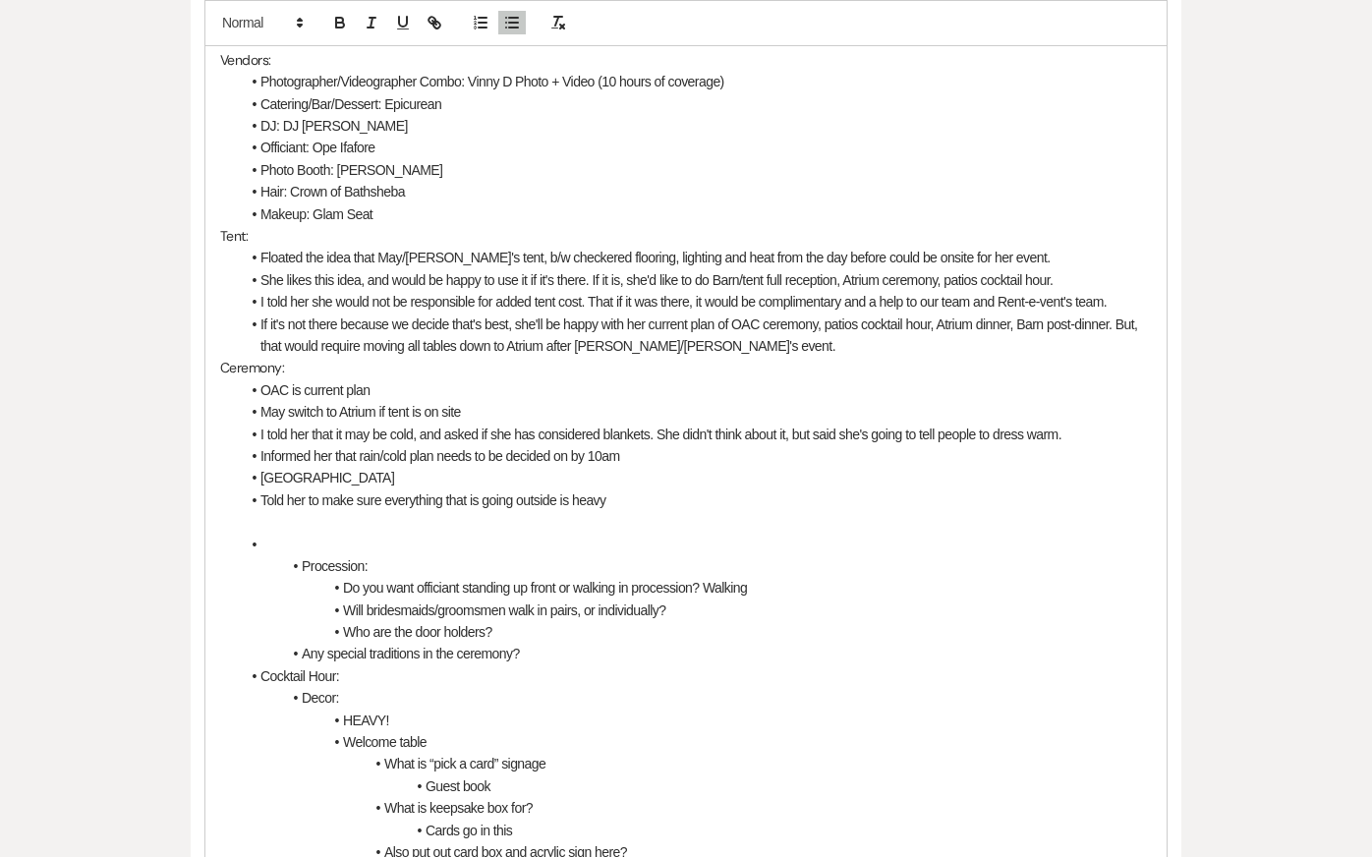
scroll to position [810, 0]
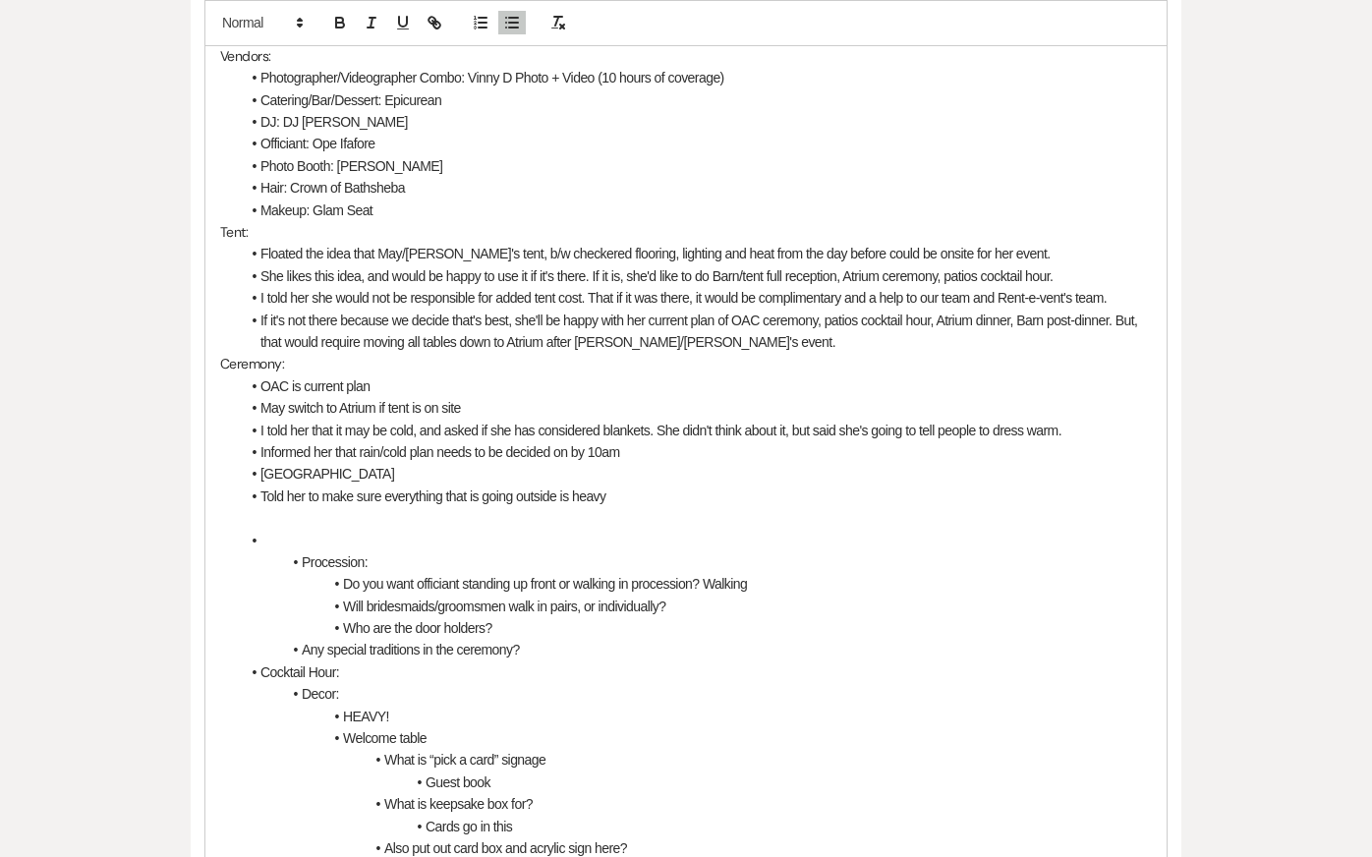
click at [501, 507] on p at bounding box center [686, 518] width 932 height 22
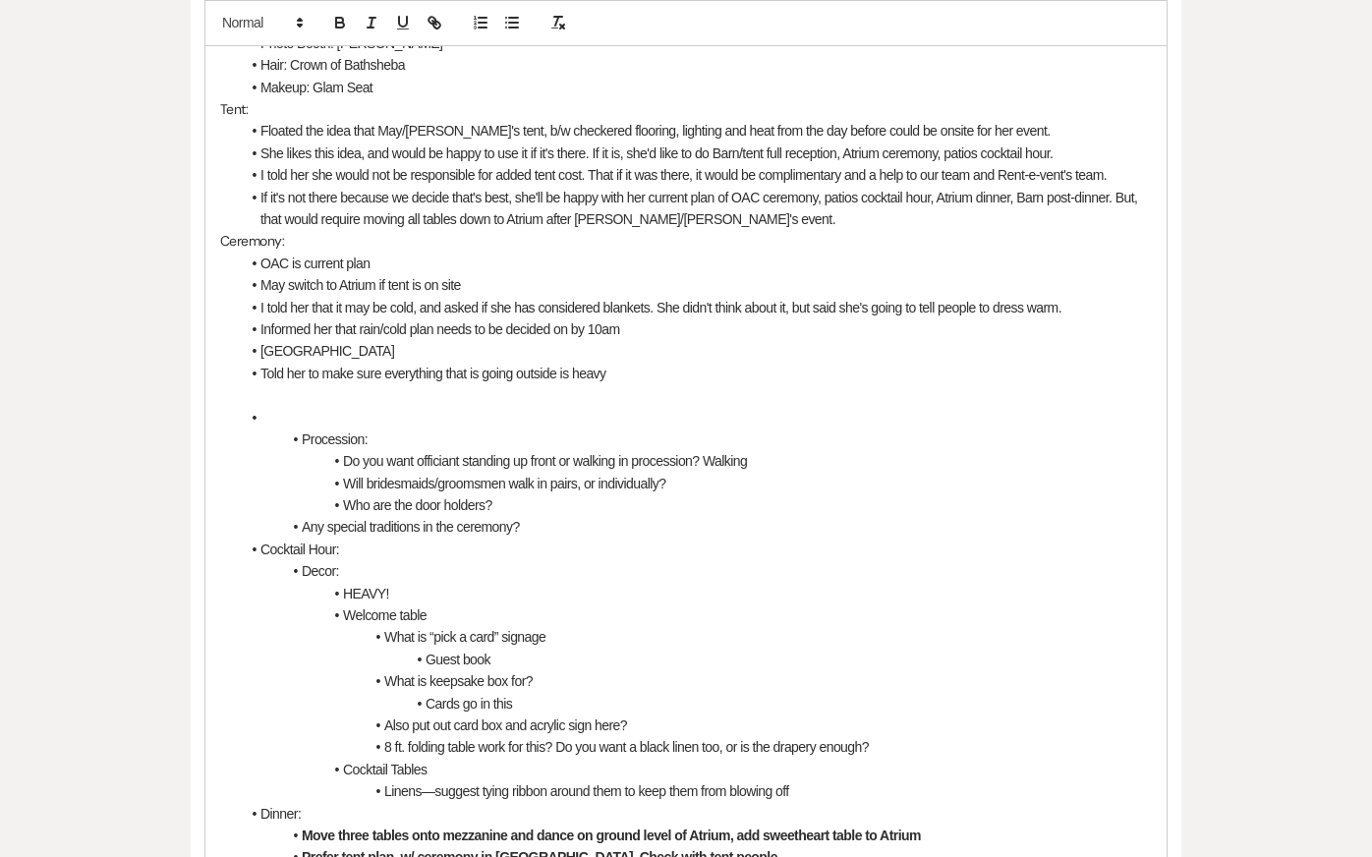
scroll to position [938, 0]
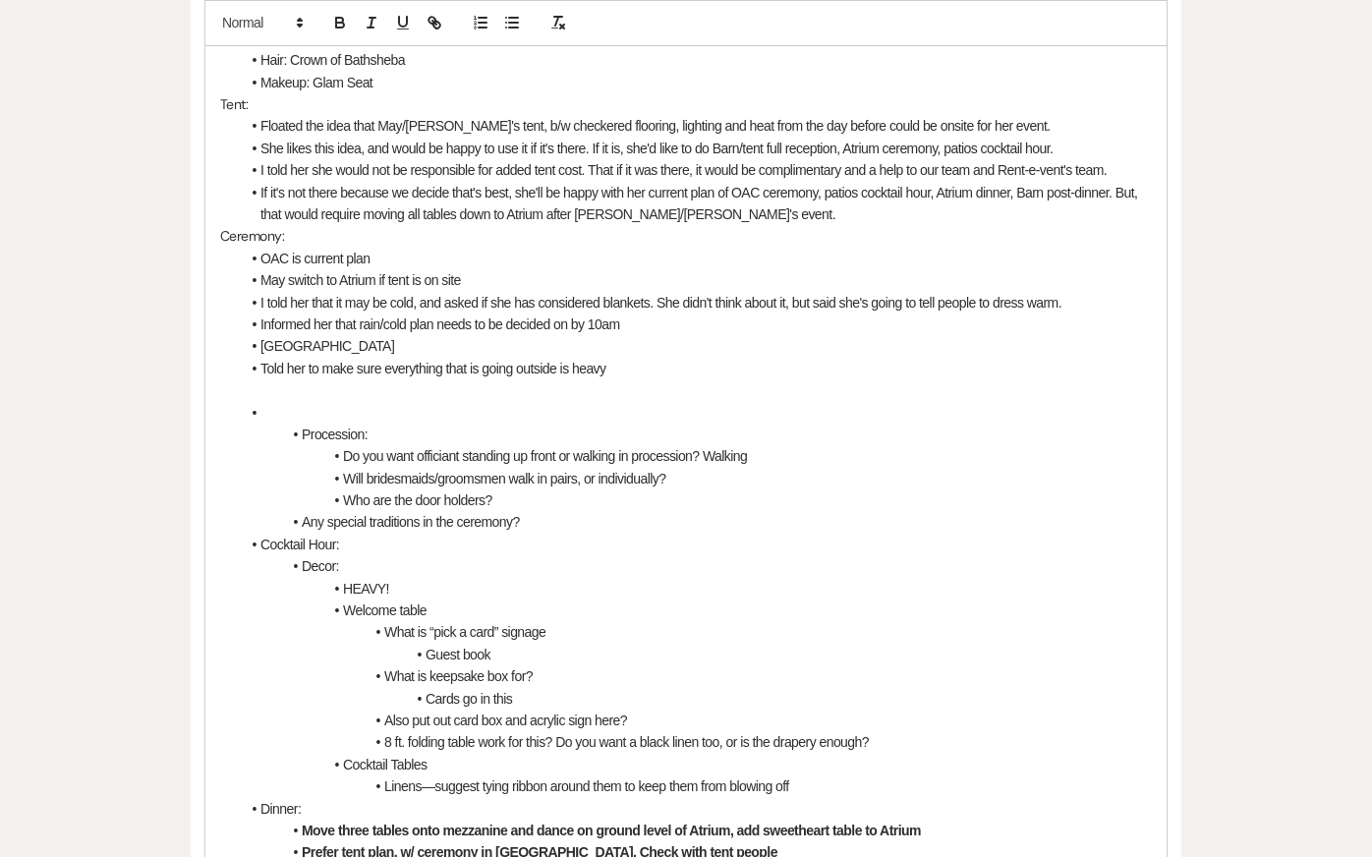
click at [305, 358] on li "Told her to make sure everything that is going outside is heavy" at bounding box center [696, 369] width 912 height 22
click at [442, 248] on li "OAC is current plan" at bounding box center [696, 259] width 912 height 22
click at [442, 379] on p at bounding box center [686, 390] width 932 height 22
click at [442, 402] on li at bounding box center [696, 413] width 912 height 22
click at [439, 445] on li "Do you want officiant standing up front or walking in procession? Walking" at bounding box center [696, 456] width 912 height 22
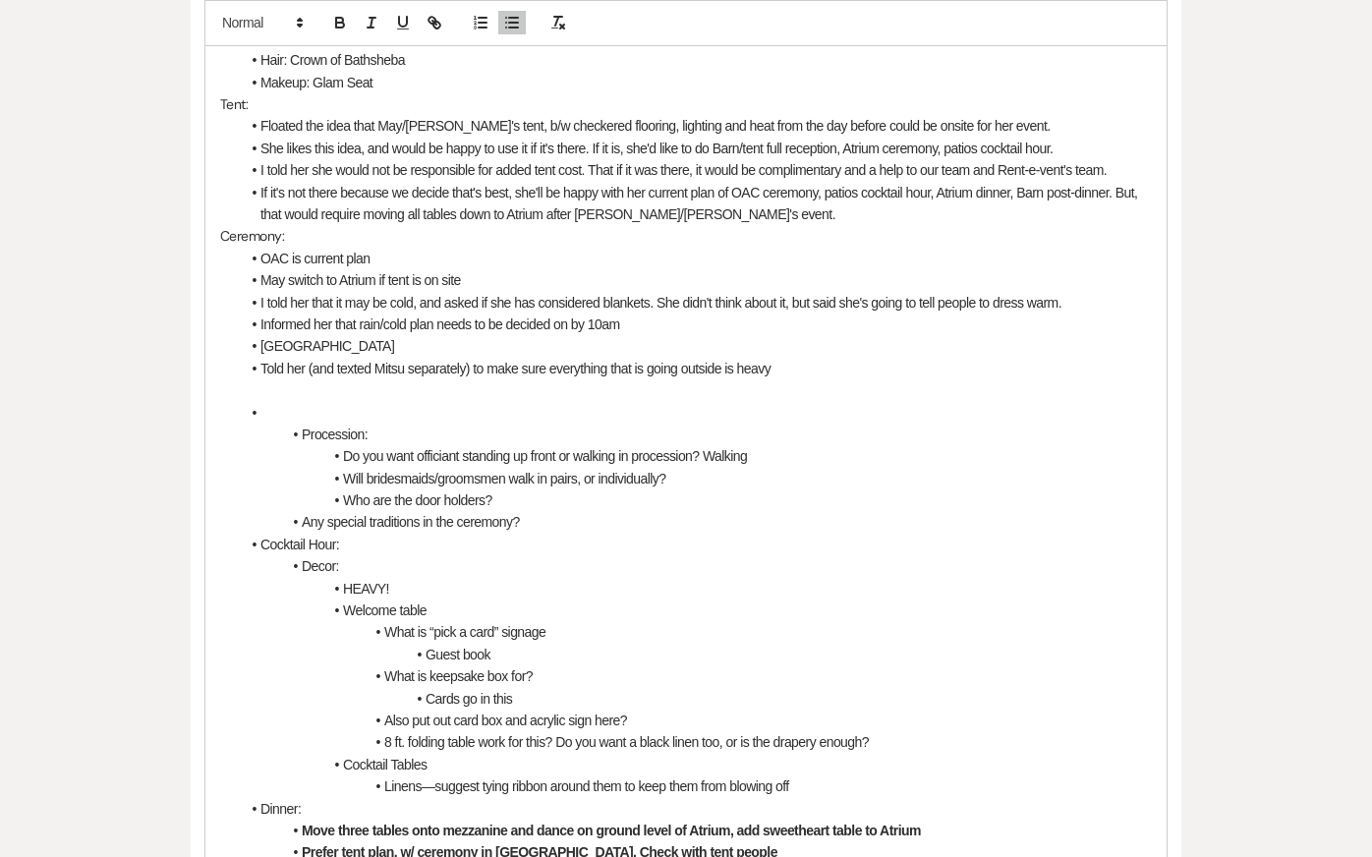
scroll to position [961, 0]
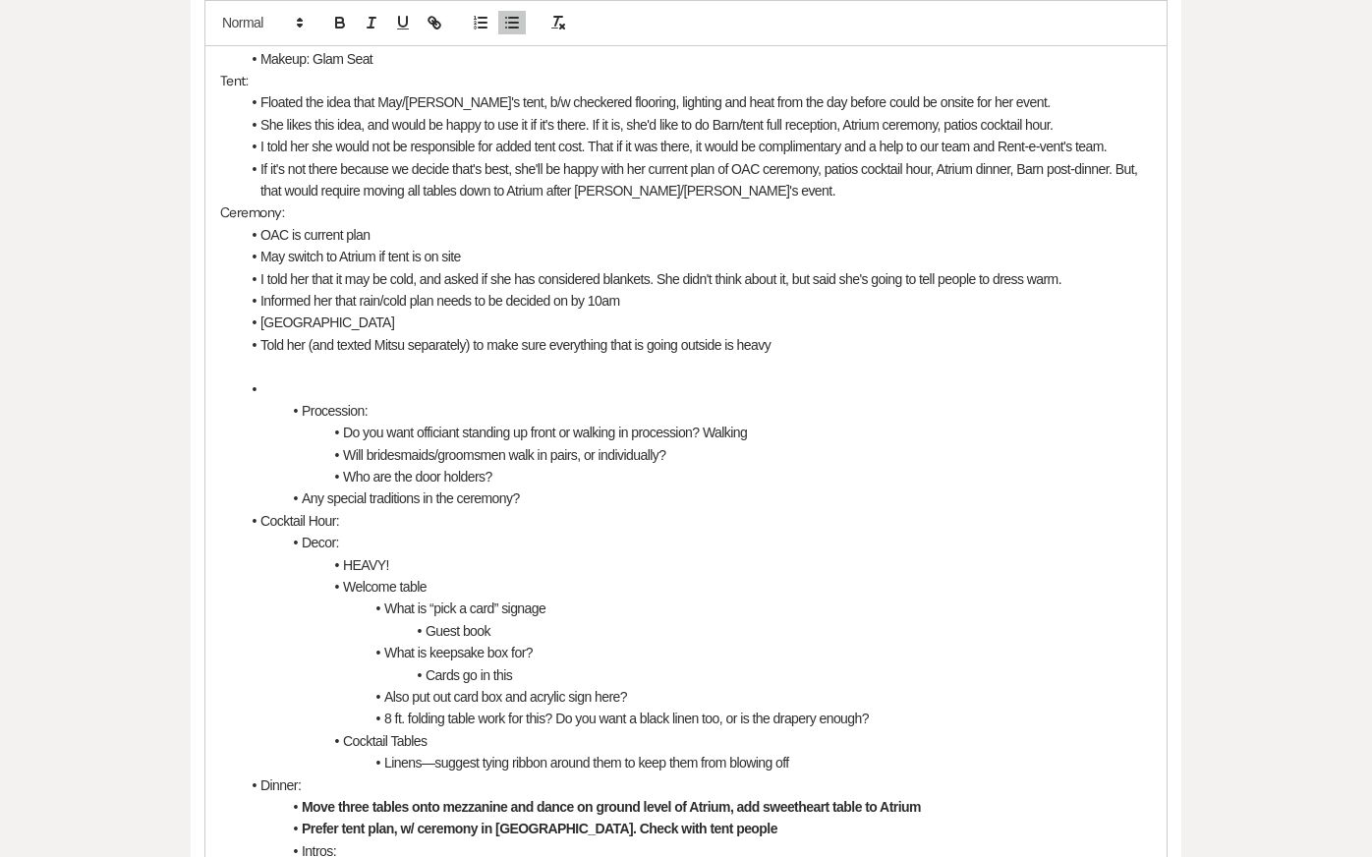
click at [357, 356] on p at bounding box center [686, 367] width 932 height 22
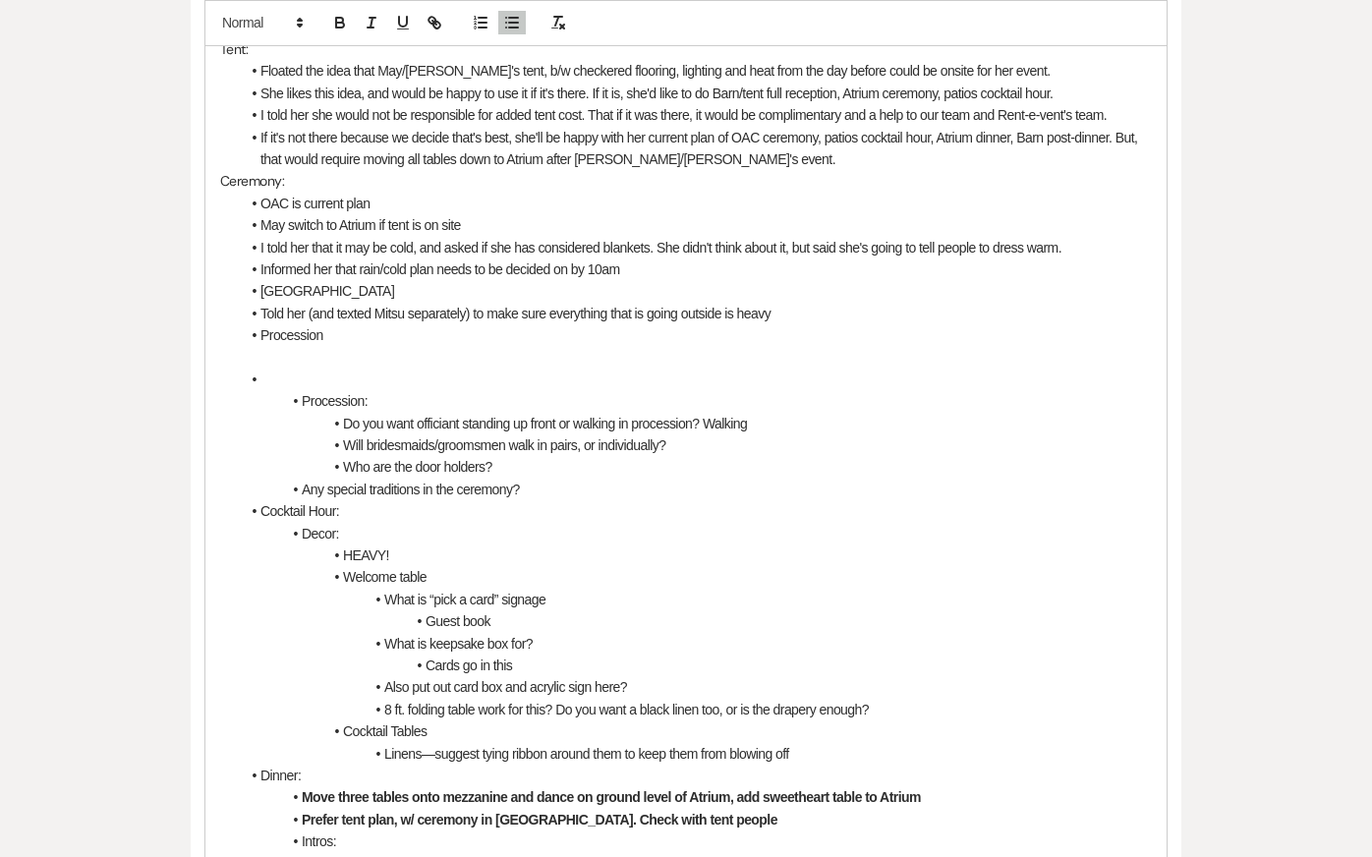
drag, startPoint x: 255, startPoint y: 311, endPoint x: 763, endPoint y: 446, distance: 525.9
click at [763, 446] on div "9/8 Coordination Call Notes (Kendal): General: [PERSON_NAME]'s sister, [PERSON_…" at bounding box center [685, 457] width 961 height 1564
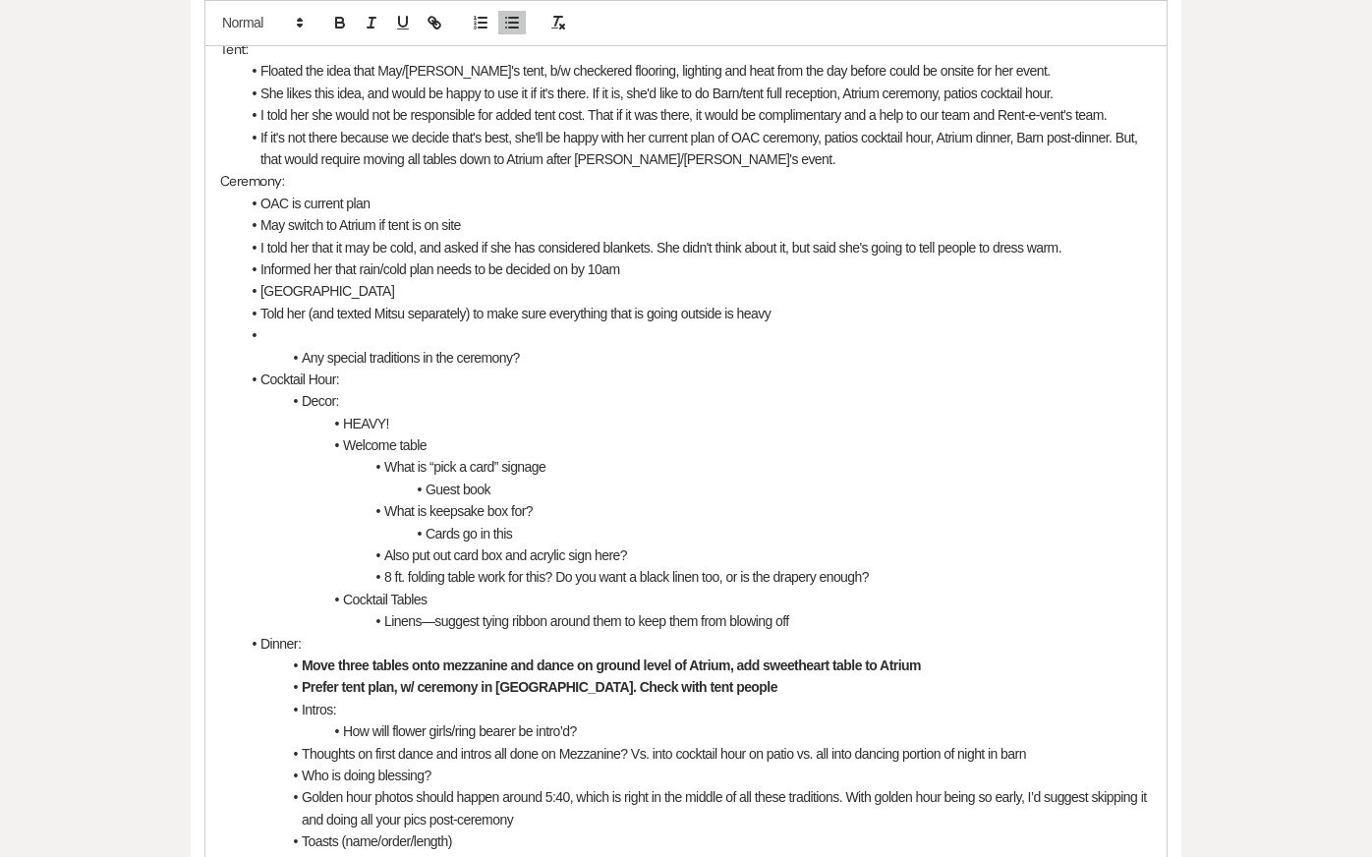
drag, startPoint x: 272, startPoint y: 306, endPoint x: 578, endPoint y: 337, distance: 307.3
click at [578, 337] on ul "OAC is current plan May switch to Atrium if tent is on site I told her that it …" at bounding box center [696, 633] width 912 height 881
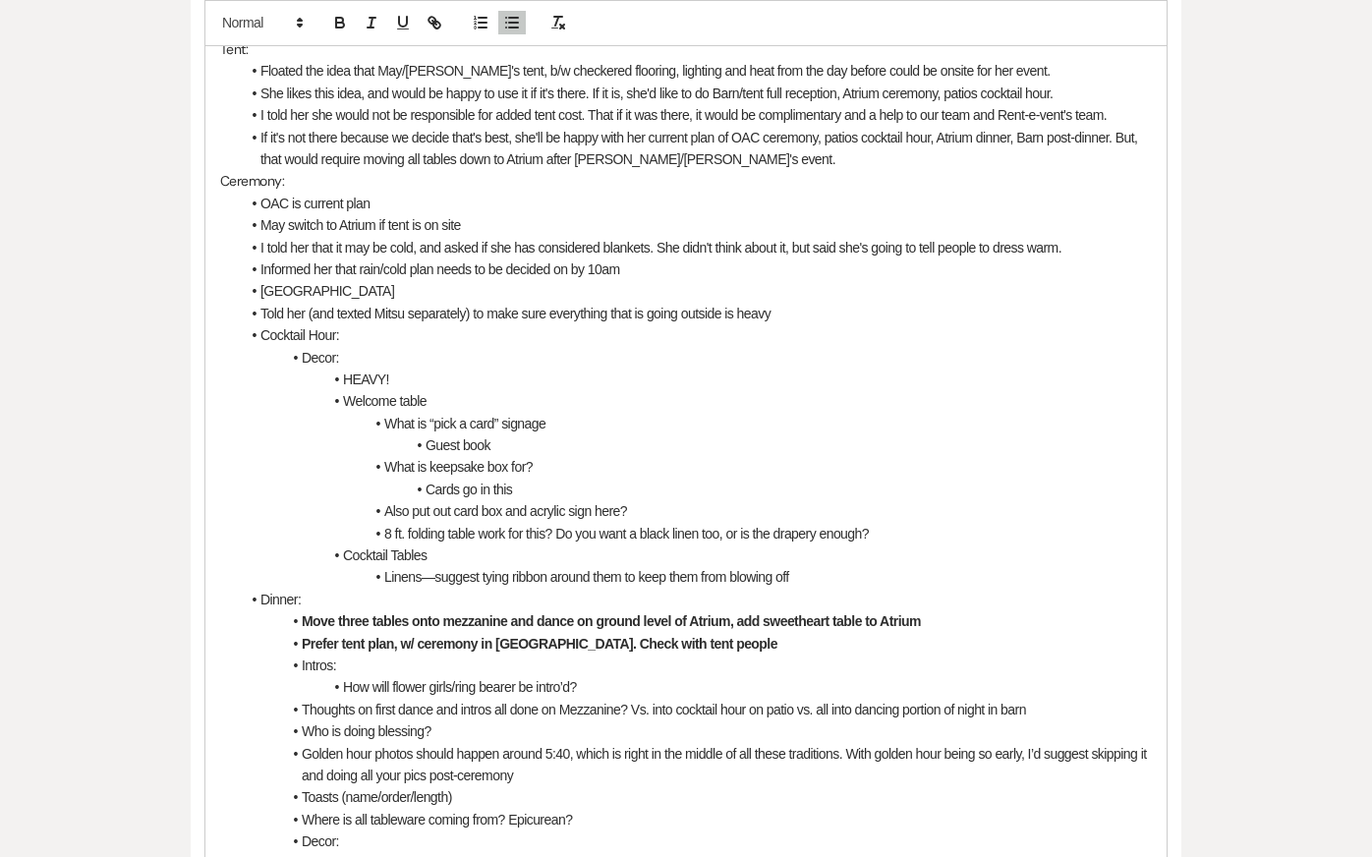
click at [258, 324] on li "Cocktail Hour:" at bounding box center [696, 335] width 912 height 22
click at [298, 347] on li "Decor:" at bounding box center [696, 358] width 912 height 22
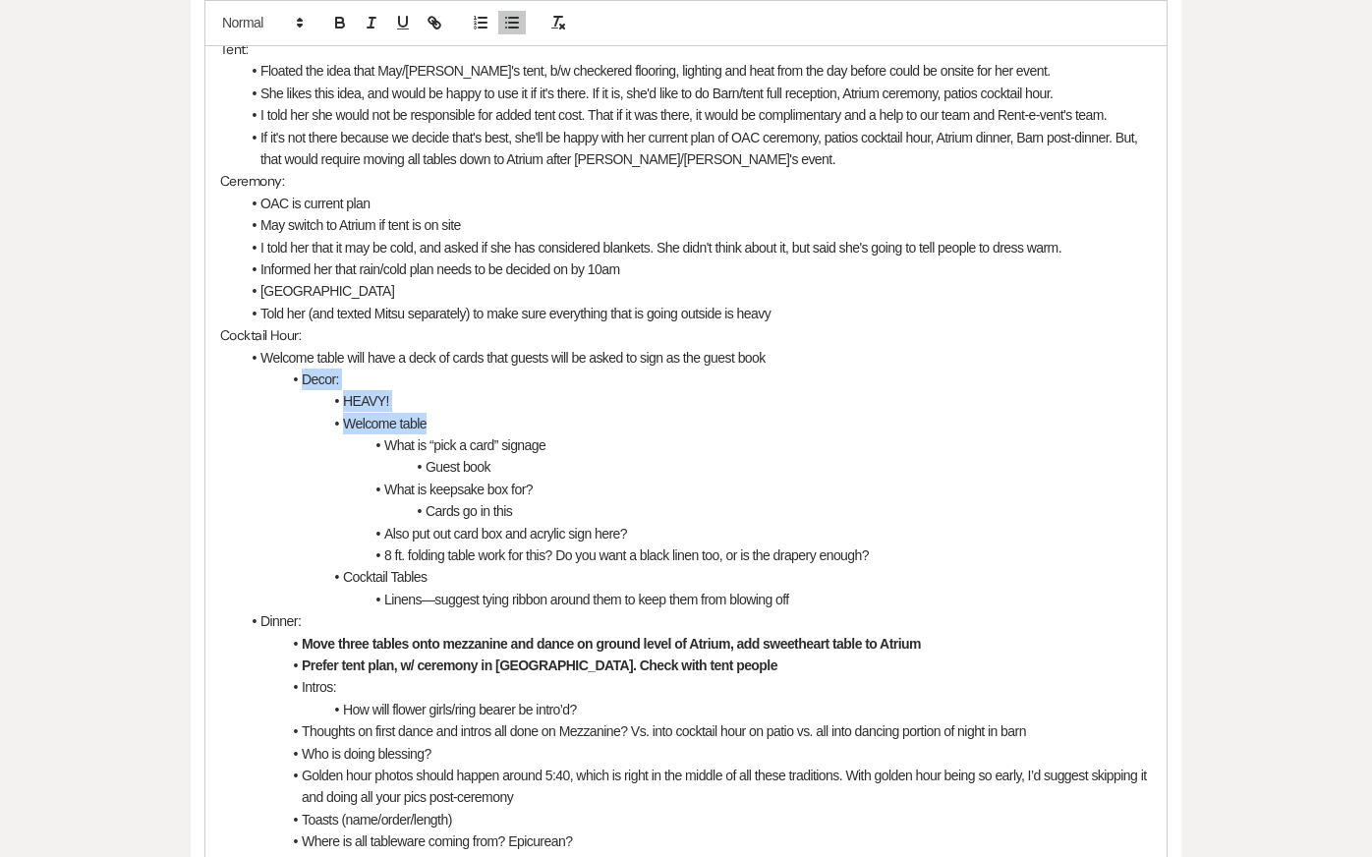
drag, startPoint x: 297, startPoint y: 363, endPoint x: 610, endPoint y: 406, distance: 316.5
click at [610, 406] on ul "Welcome table will have a deck of cards that guests will be asked to sign as th…" at bounding box center [696, 699] width 912 height 705
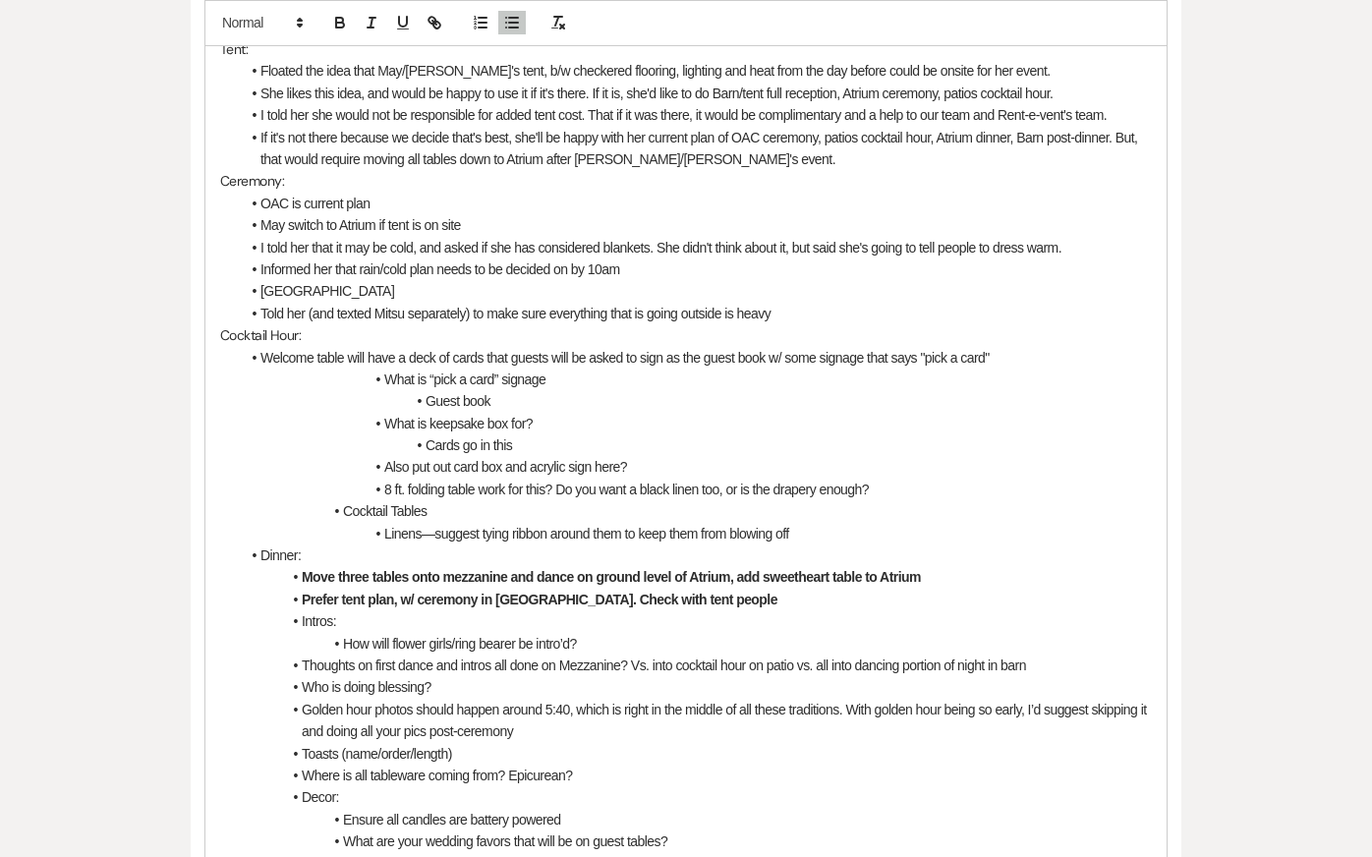
drag, startPoint x: 353, startPoint y: 357, endPoint x: 663, endPoint y: 389, distance: 312.3
click at [663, 389] on ul "Welcome table will have a deck of cards that guests will be asked to sign as th…" at bounding box center [696, 666] width 912 height 638
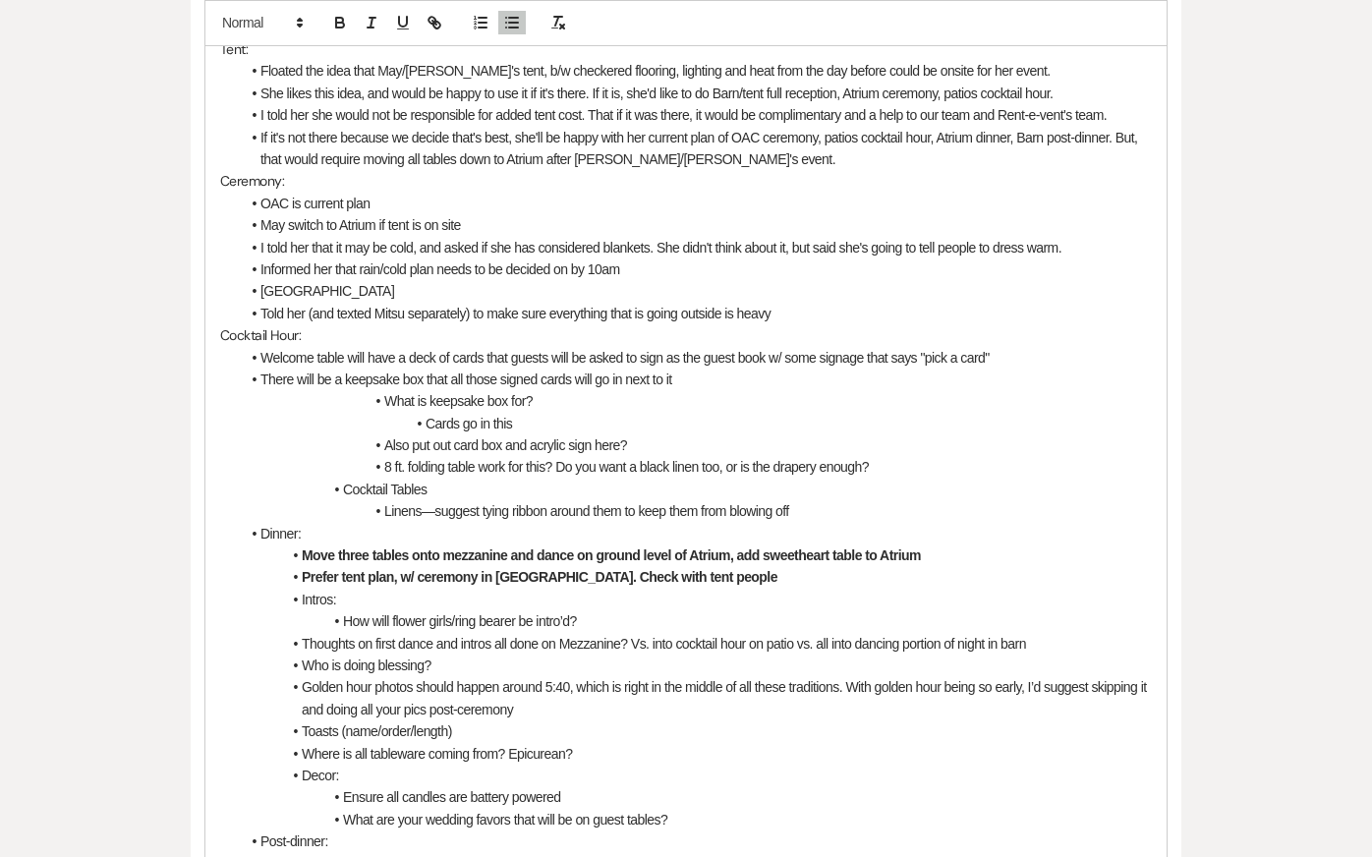
drag, startPoint x: 358, startPoint y: 373, endPoint x: 909, endPoint y: 425, distance: 553.7
click at [909, 425] on ul "Welcome table will have a deck of cards that guests will be asked to sign as th…" at bounding box center [696, 655] width 912 height 616
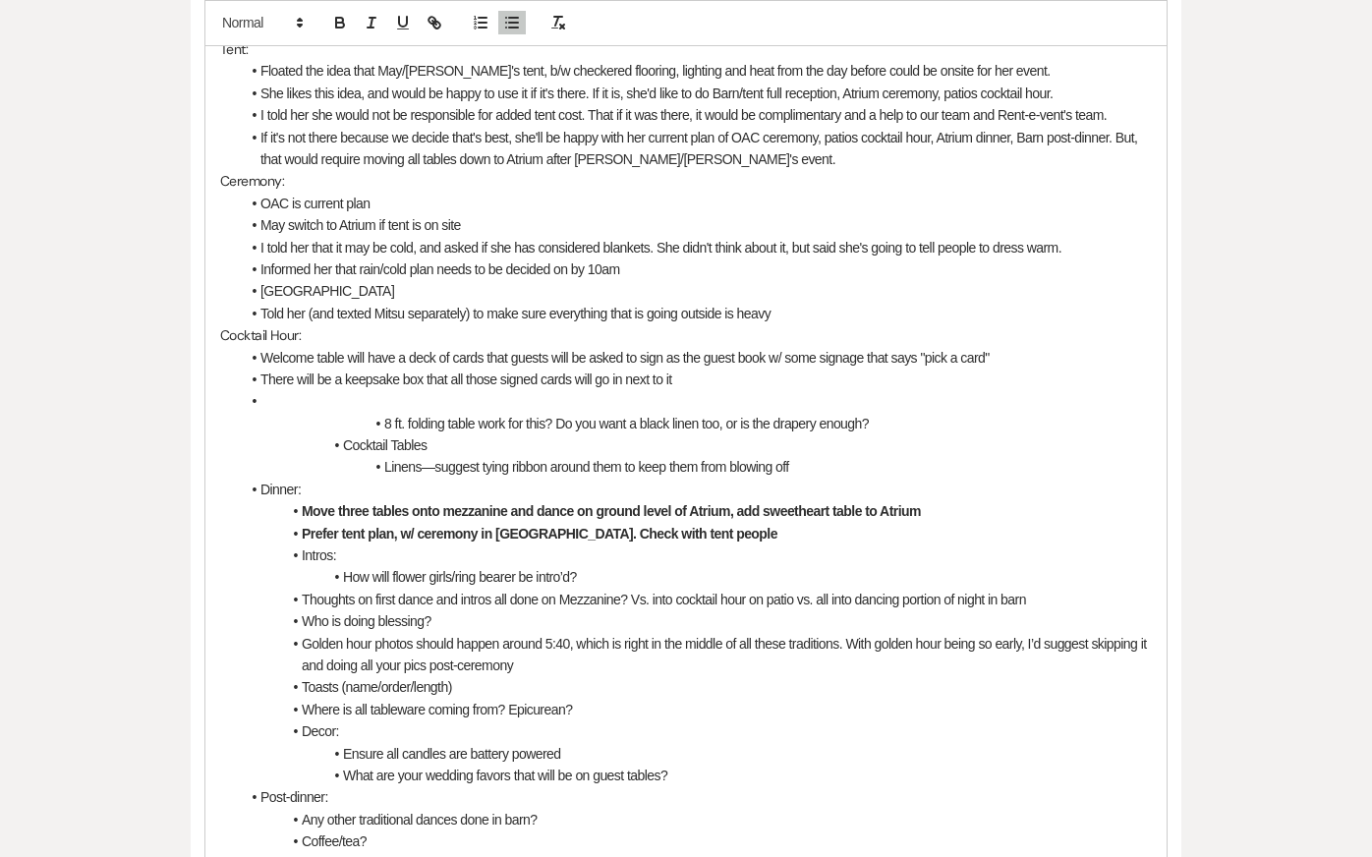
drag, startPoint x: 344, startPoint y: 390, endPoint x: 896, endPoint y: 426, distance: 553.5
click at [896, 426] on ul "Welcome table will have a deck of cards that guests will be asked to sign as th…" at bounding box center [696, 633] width 912 height 572
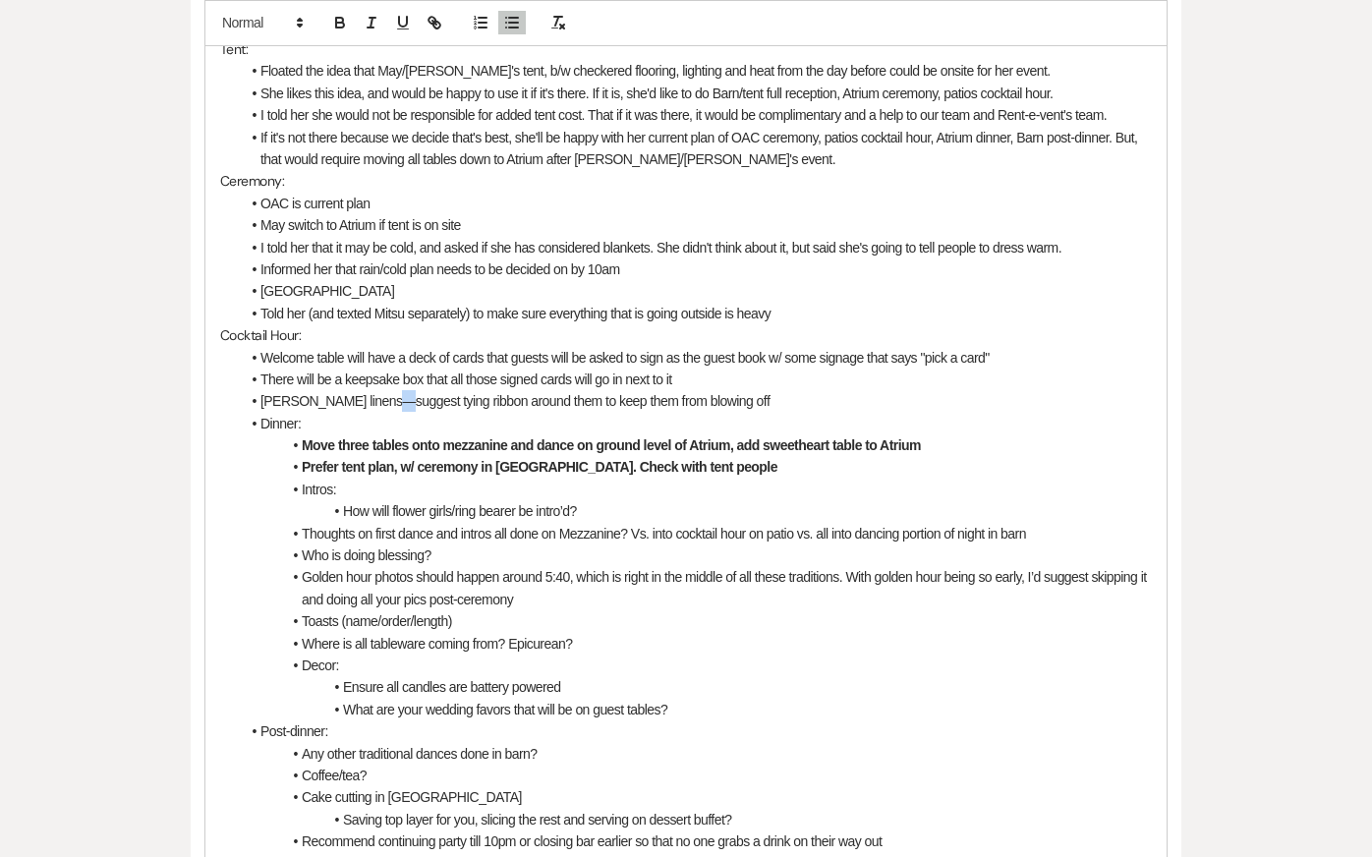
drag, startPoint x: 370, startPoint y: 381, endPoint x: 382, endPoint y: 380, distance: 12.8
click at [382, 390] on li "[PERSON_NAME] linens—suggest tying ribbon around them to keep them from blowing…" at bounding box center [696, 401] width 912 height 22
click at [529, 390] on li "[PERSON_NAME] linens for cocktail tables--I suggest tying ribbon around them to…" at bounding box center [696, 401] width 912 height 22
click at [592, 456] on li "Prefer tent plan, w/ ceremony in [GEOGRAPHIC_DATA]. Check with tent people" at bounding box center [696, 467] width 912 height 22
click at [892, 389] on ul "Welcome table will have a deck of cards that guests will be asked to sign as th…" at bounding box center [696, 600] width 912 height 506
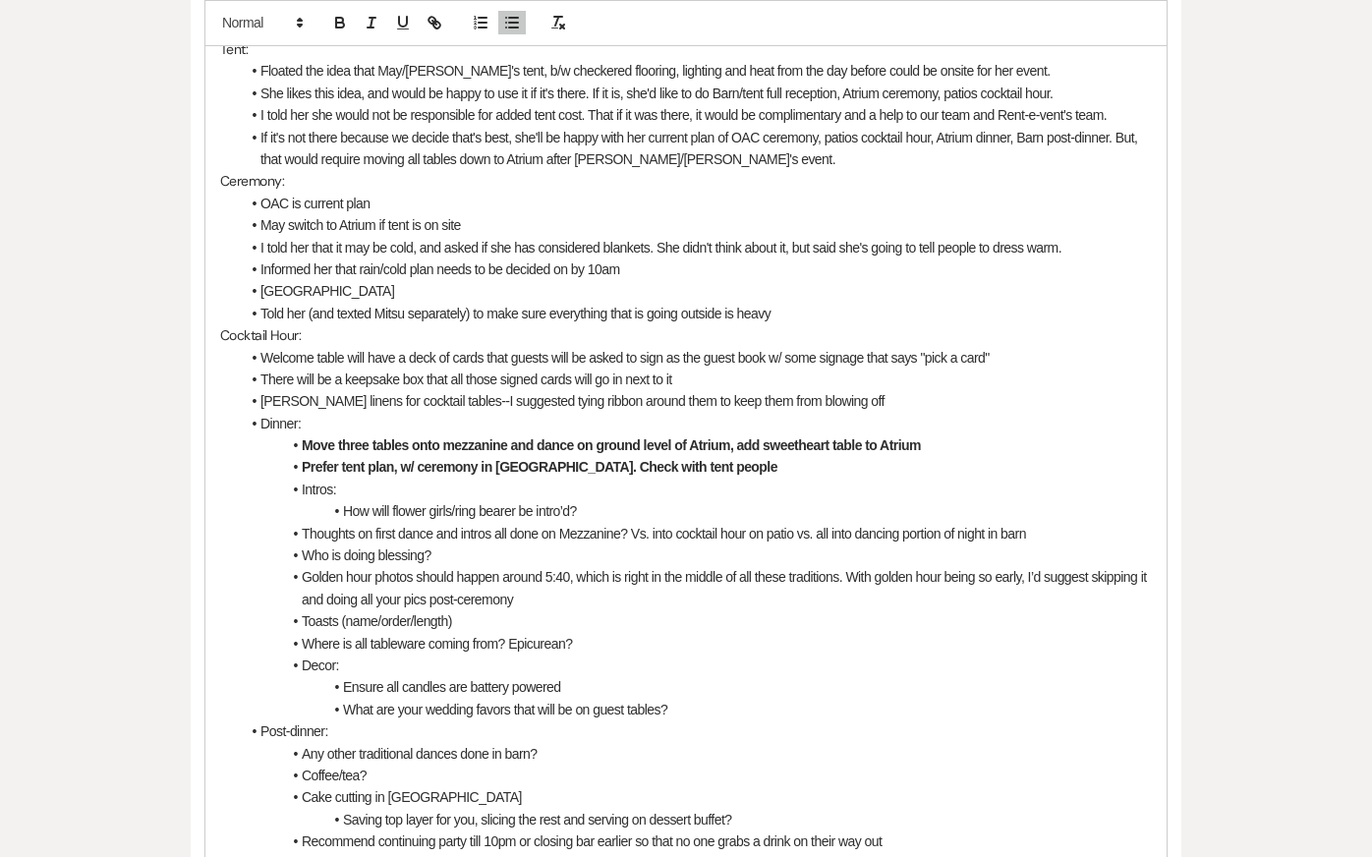
click at [259, 413] on li "Dinner:" at bounding box center [696, 424] width 912 height 22
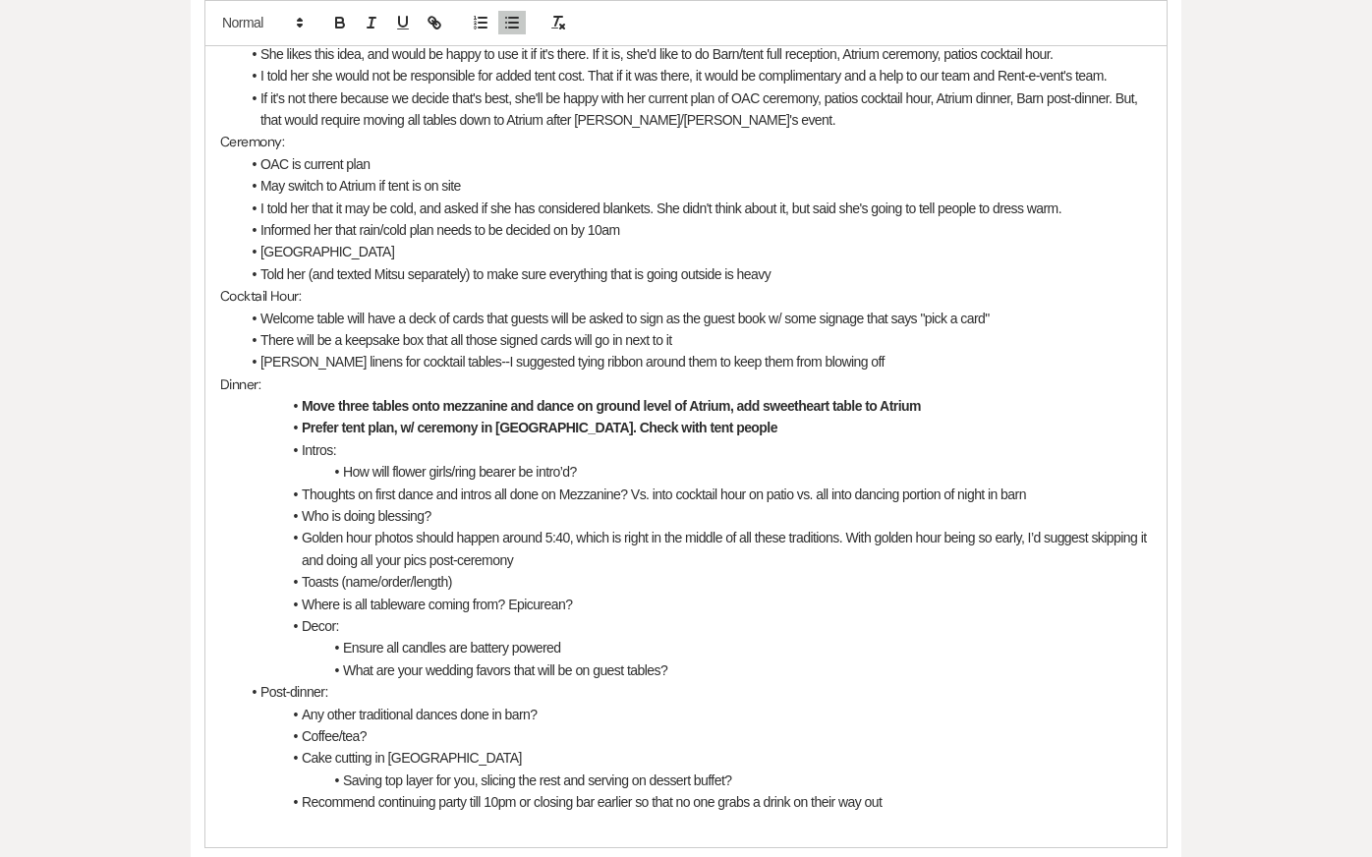
scroll to position [1033, 0]
click at [278, 394] on li "Move three tables onto mezzanine and dance on ground level of Atrium, add sweet…" at bounding box center [696, 405] width 912 height 22
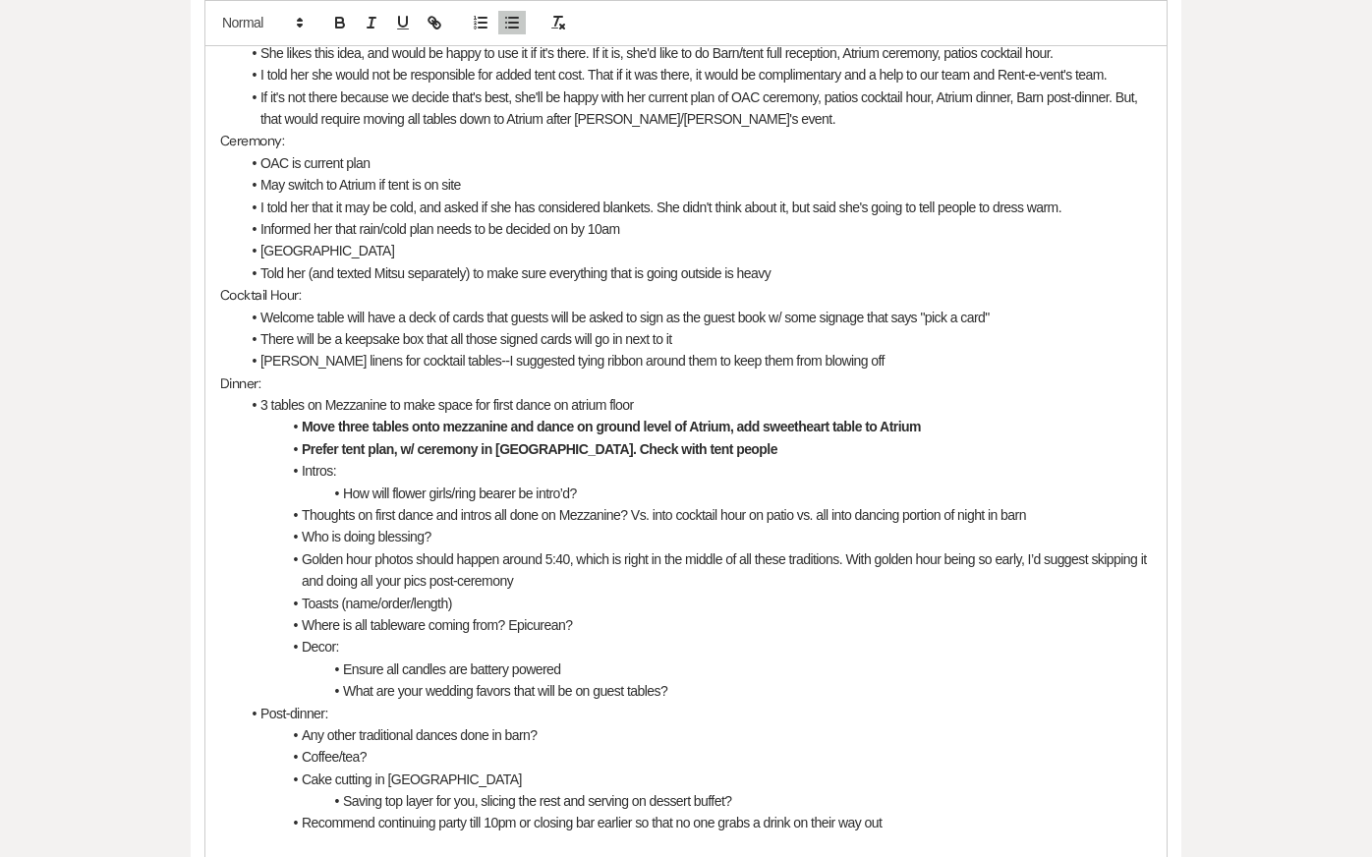
click at [578, 394] on li "3 tables on Mezzanine to make space for first dance on atrium floor" at bounding box center [696, 405] width 912 height 22
click at [689, 350] on li "[PERSON_NAME] linens for cocktail tables--I suggested tying ribbon around them …" at bounding box center [696, 361] width 912 height 22
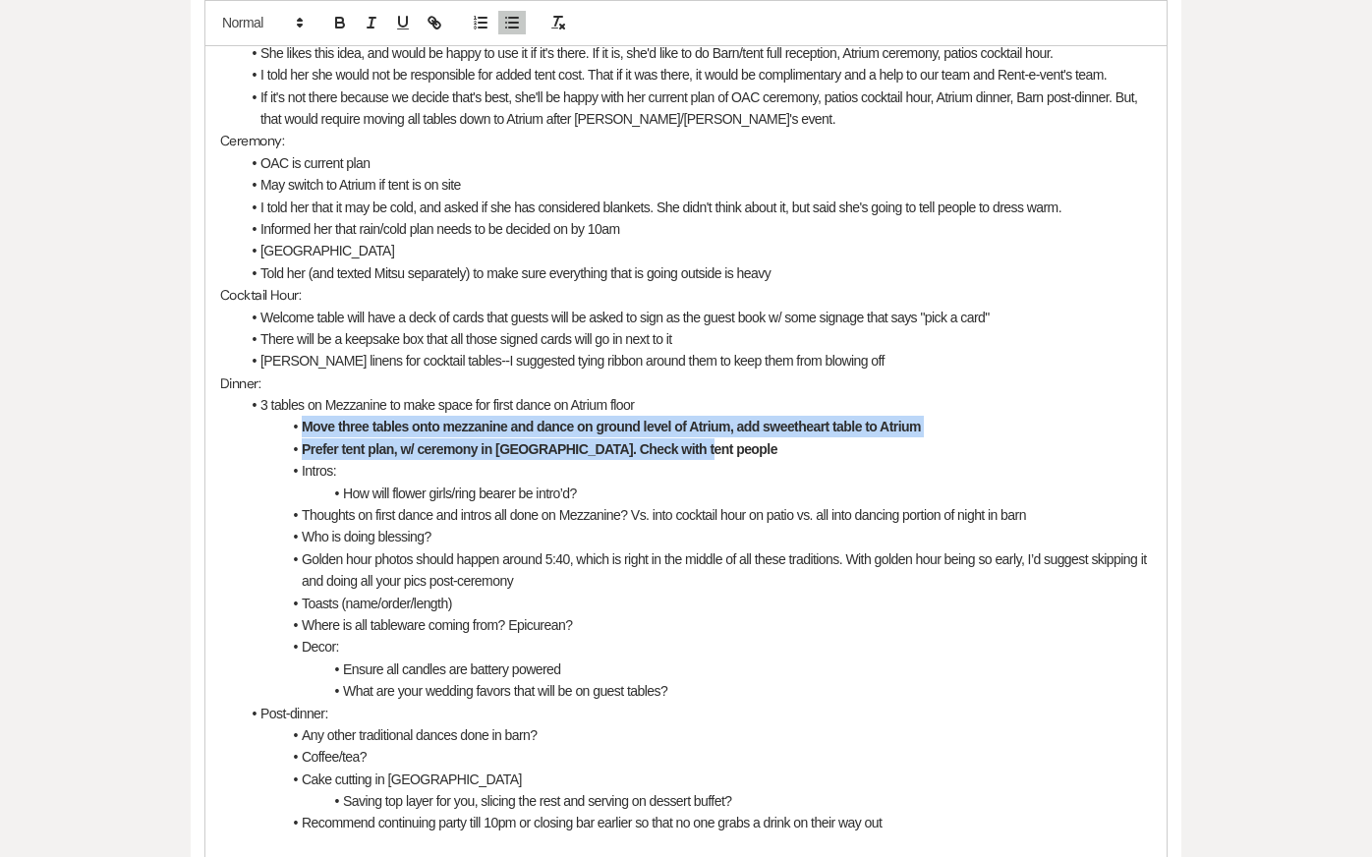
drag, startPoint x: 292, startPoint y: 402, endPoint x: 1001, endPoint y: 429, distance: 709.2
click at [1001, 429] on ul "3 tables on Mezzanine to make space for first dance on Atrium floor Move three …" at bounding box center [696, 614] width 912 height 440
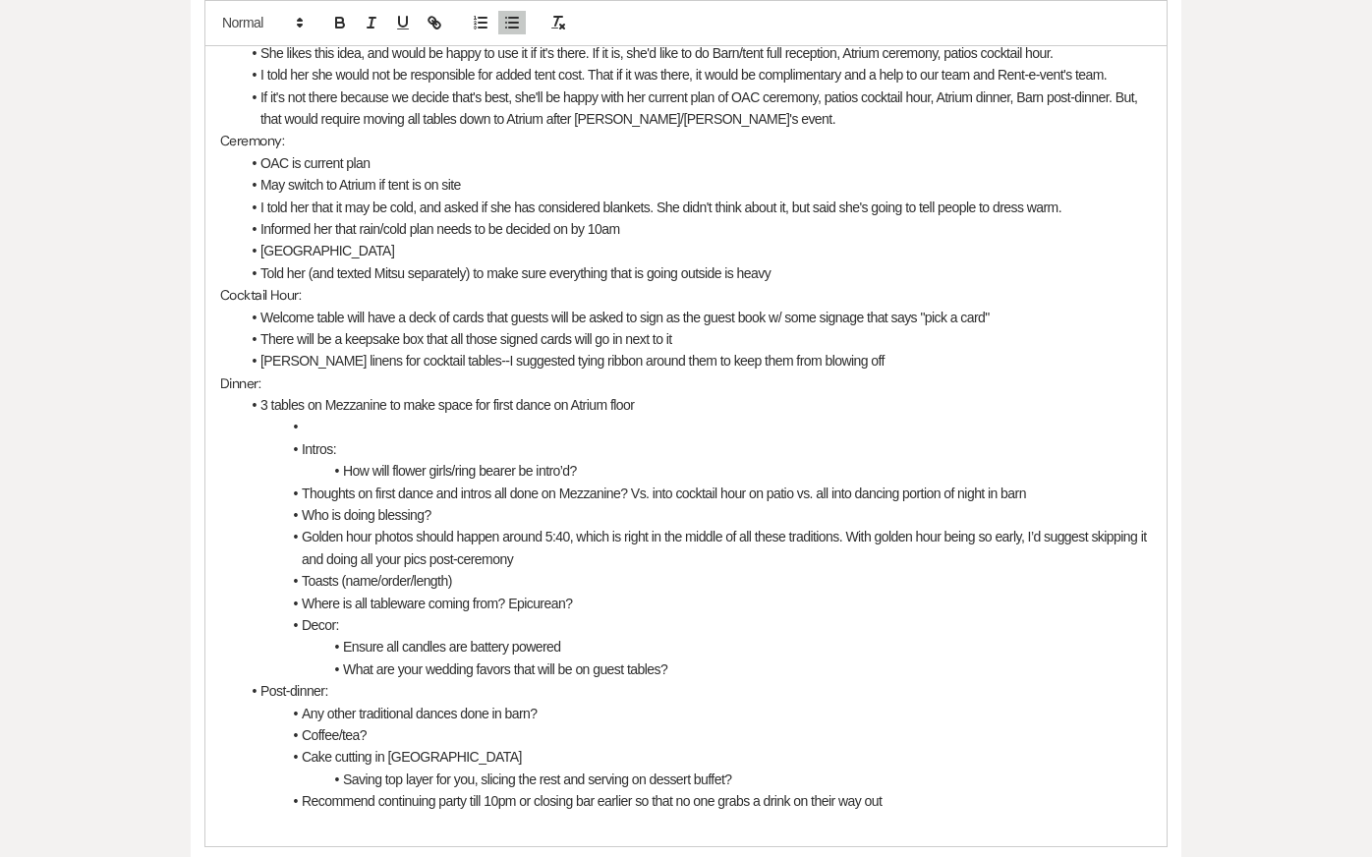
click at [451, 130] on p "Ceremony:" at bounding box center [686, 141] width 932 height 22
click at [390, 394] on li "3 tables on Mezzanine to make space for first dance on Atrium floor" at bounding box center [696, 405] width 912 height 22
click at [393, 416] on li at bounding box center [696, 427] width 912 height 22
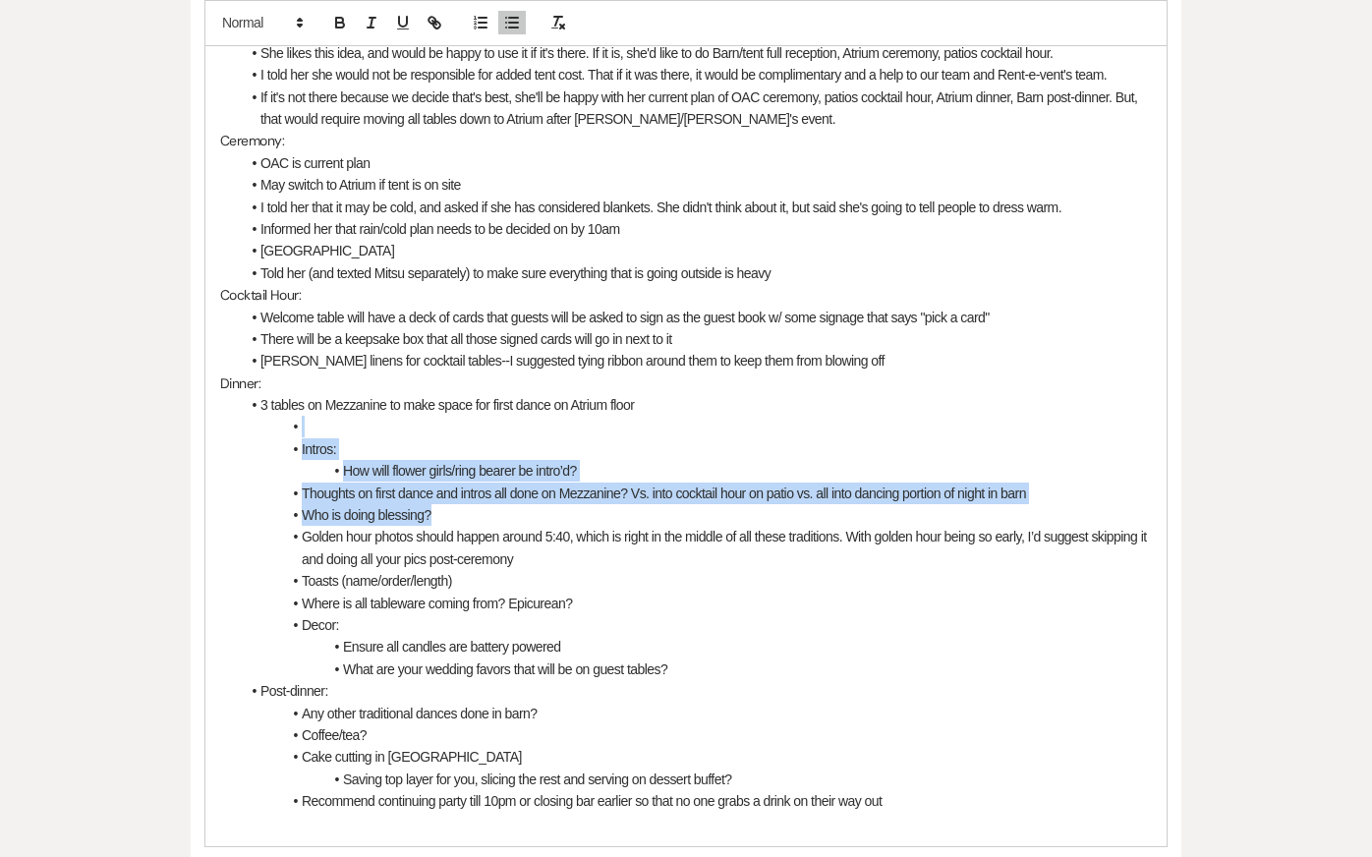
drag, startPoint x: 283, startPoint y: 403, endPoint x: 1148, endPoint y: 486, distance: 868.8
click at [1148, 486] on ul "3 tables on Mezzanine to make space for first dance on Atrium floor Intros: How…" at bounding box center [696, 603] width 912 height 418
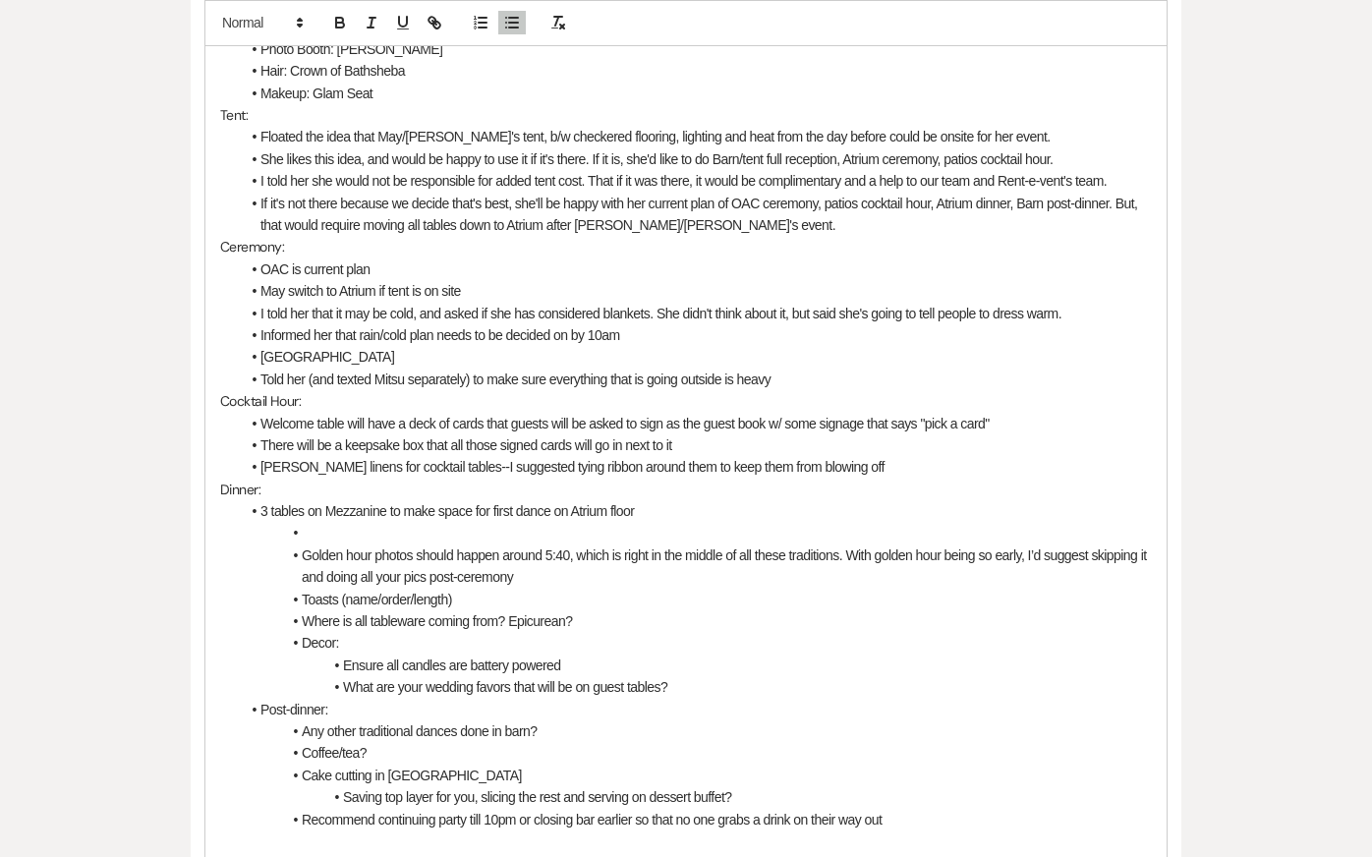
click at [275, 148] on li "She likes this idea, and would be happy to use it if it's there. If it is, she'…" at bounding box center [696, 159] width 912 height 22
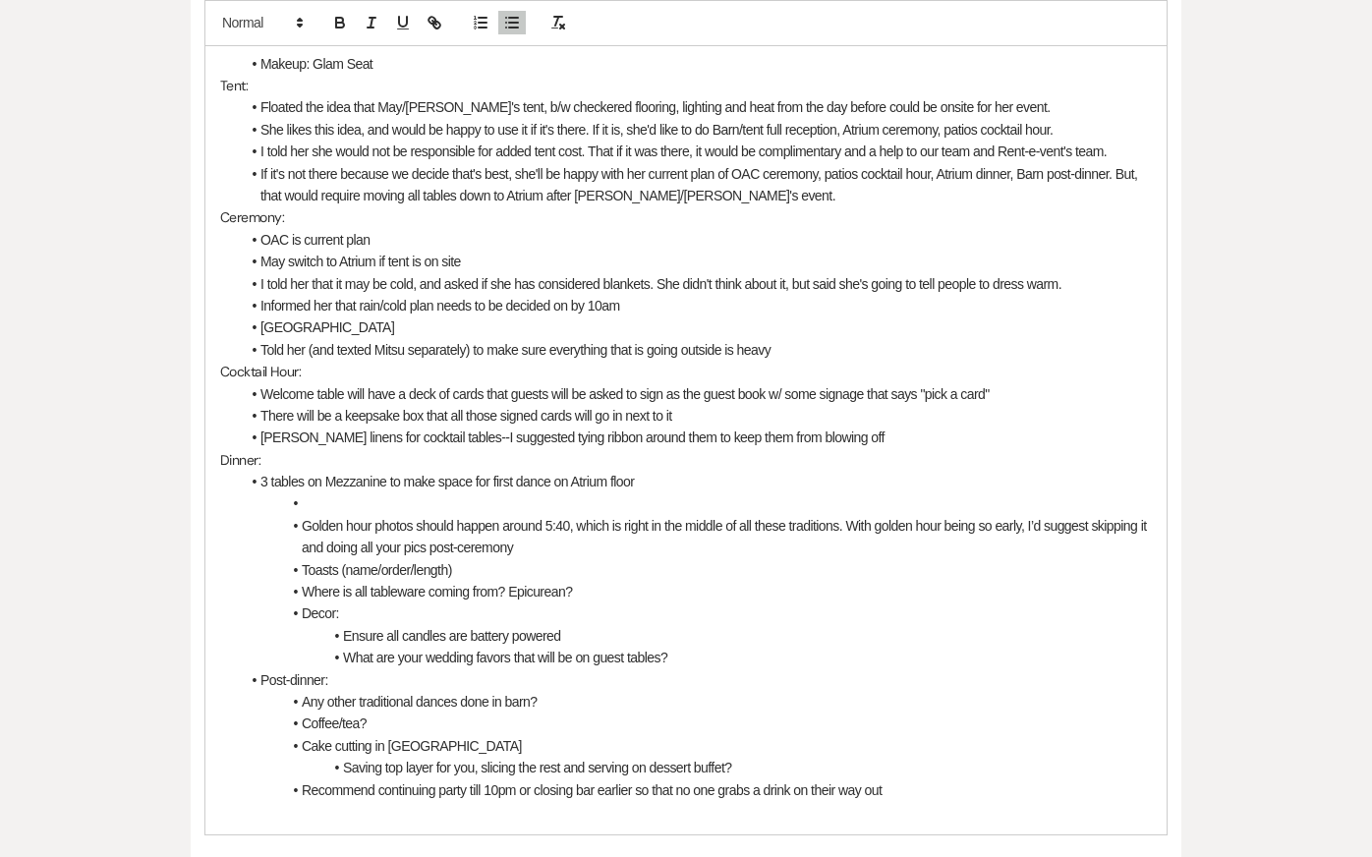
scroll to position [967, 0]
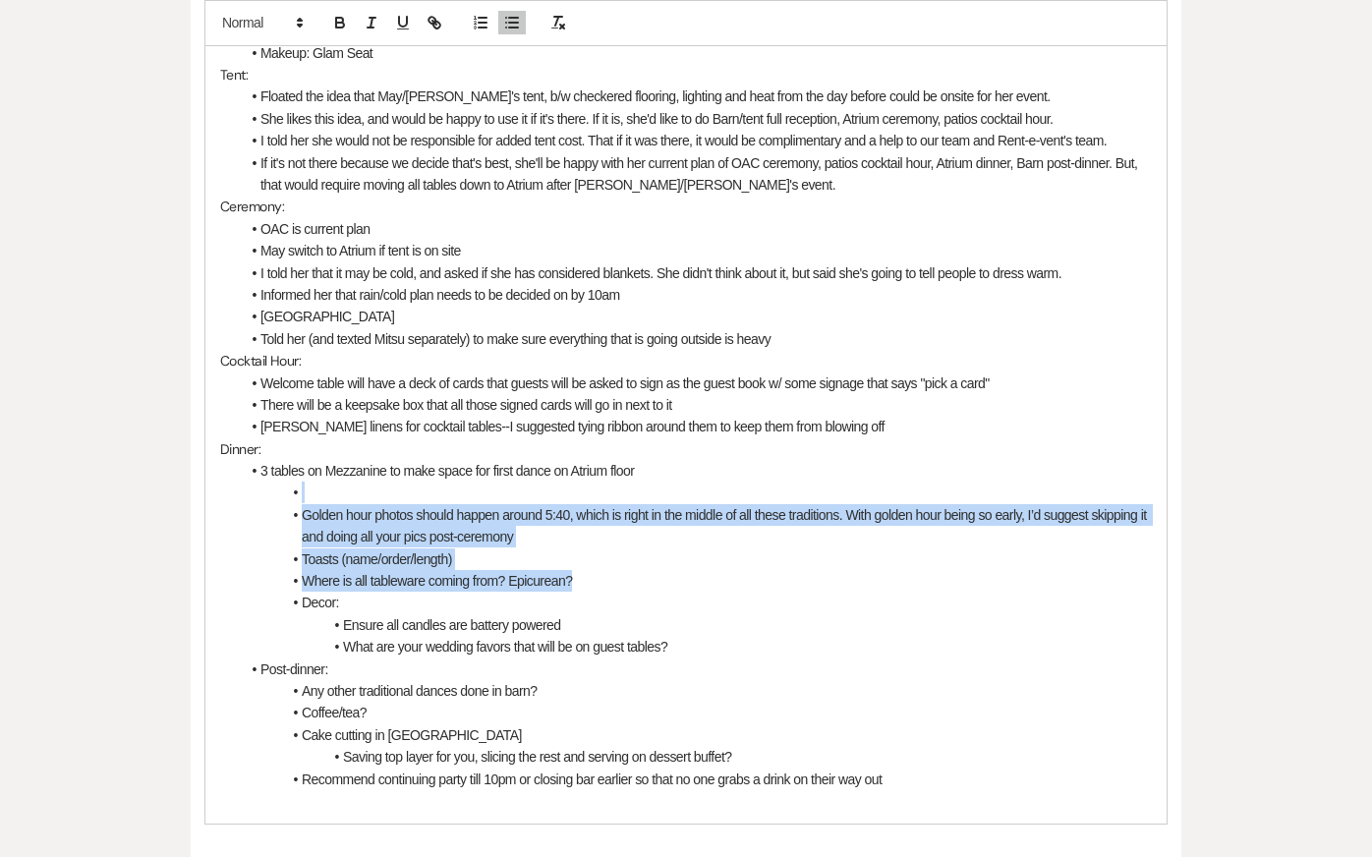
drag, startPoint x: 275, startPoint y: 472, endPoint x: 675, endPoint y: 553, distance: 408.2
click at [675, 553] on ul "3 tables on Mezzanine to make space for first dance on Atrium floor Golden hour…" at bounding box center [696, 625] width 912 height 330
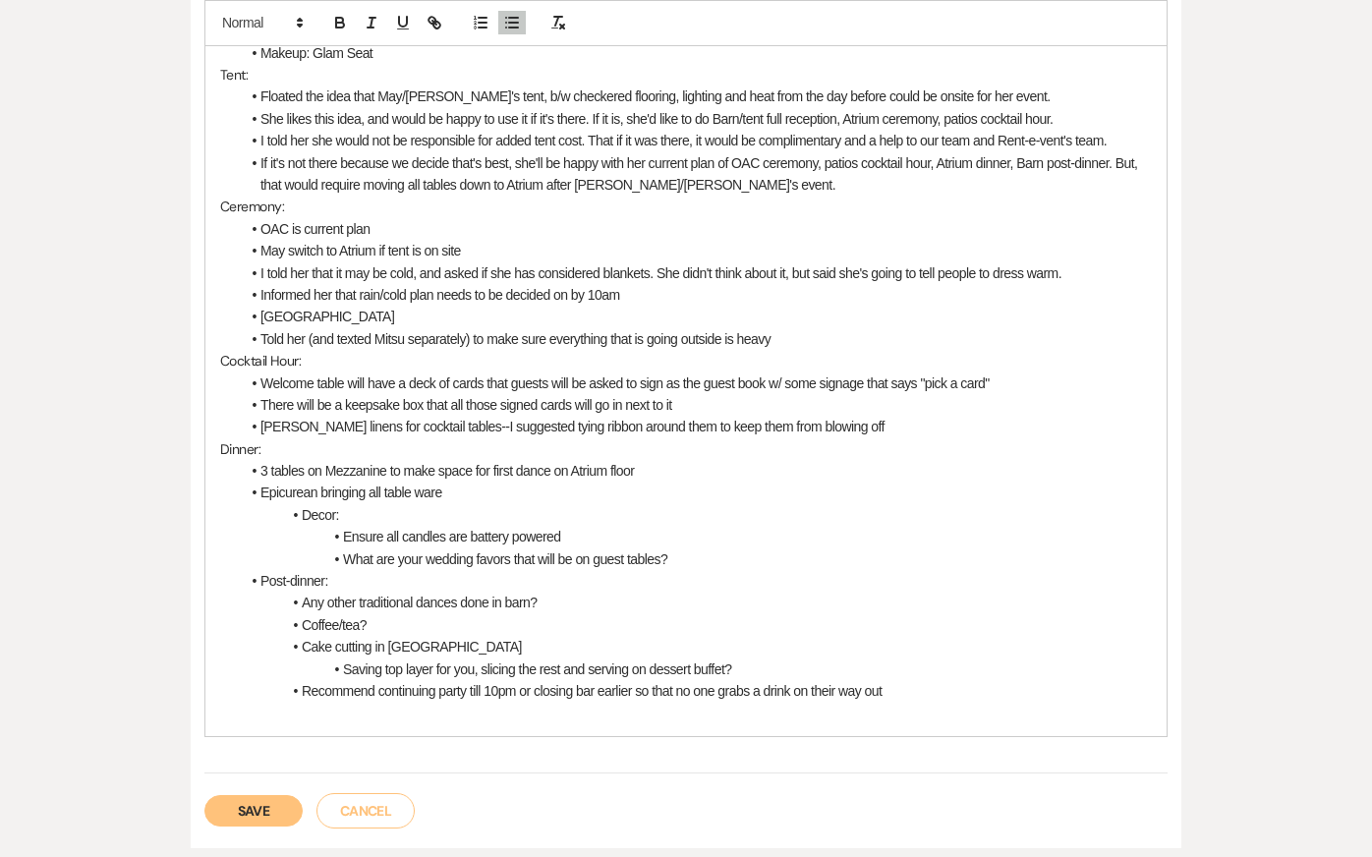
click at [519, 416] on li "[PERSON_NAME] linens for cocktail tables--I suggested tying ribbon around them …" at bounding box center [696, 427] width 912 height 22
drag, startPoint x: 706, startPoint y: 534, endPoint x: 257, endPoint y: 497, distance: 450.6
click at [257, 497] on ul "3 tables on Mezzanine to make space for first dance on Atrium floor Epicurean b…" at bounding box center [696, 581] width 912 height 242
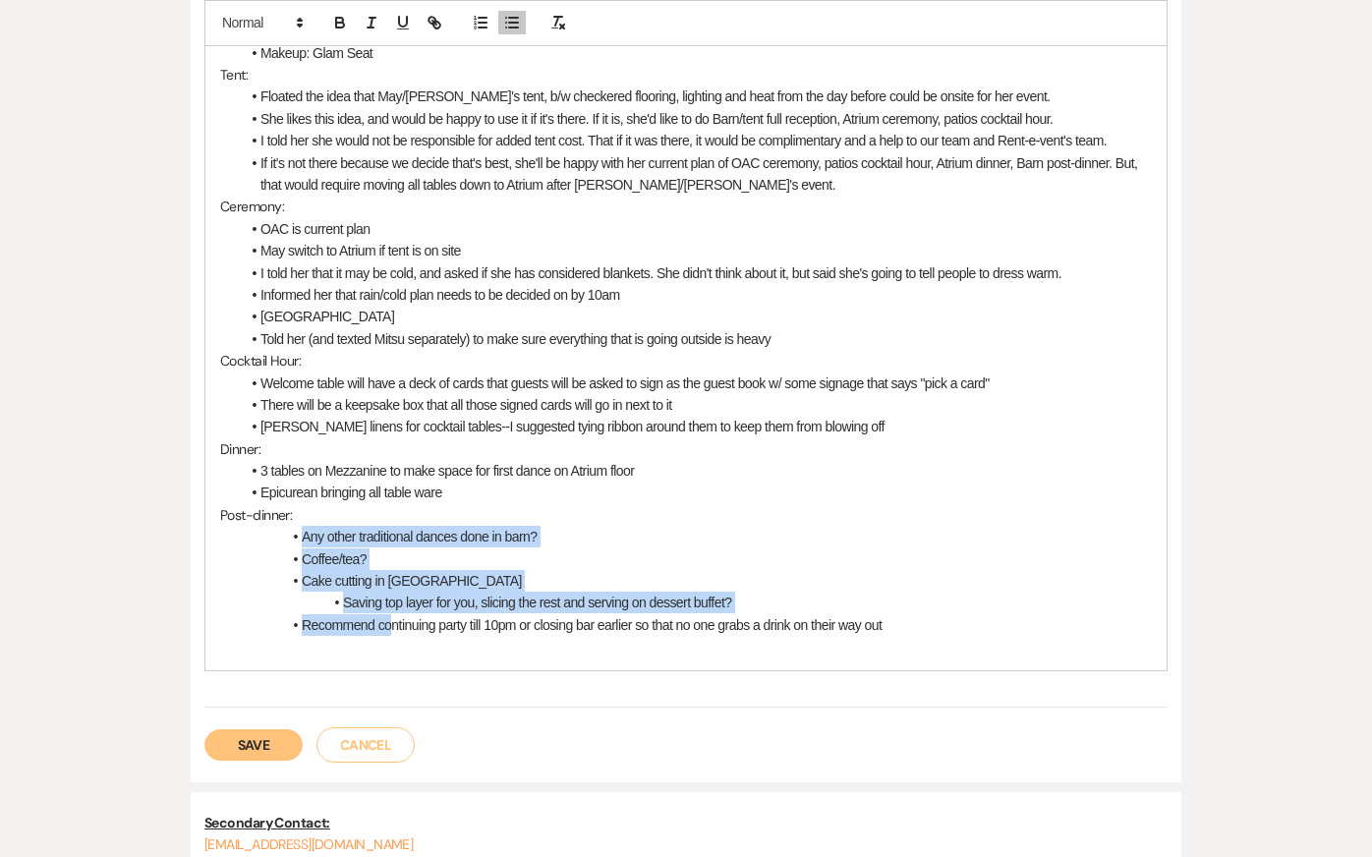
drag, startPoint x: 288, startPoint y: 514, endPoint x: 391, endPoint y: 595, distance: 130.9
click at [391, 595] on ul "Any other traditional dances done in barn? Coffee/tea? Cake cutting in Barn Sav…" at bounding box center [696, 581] width 912 height 110
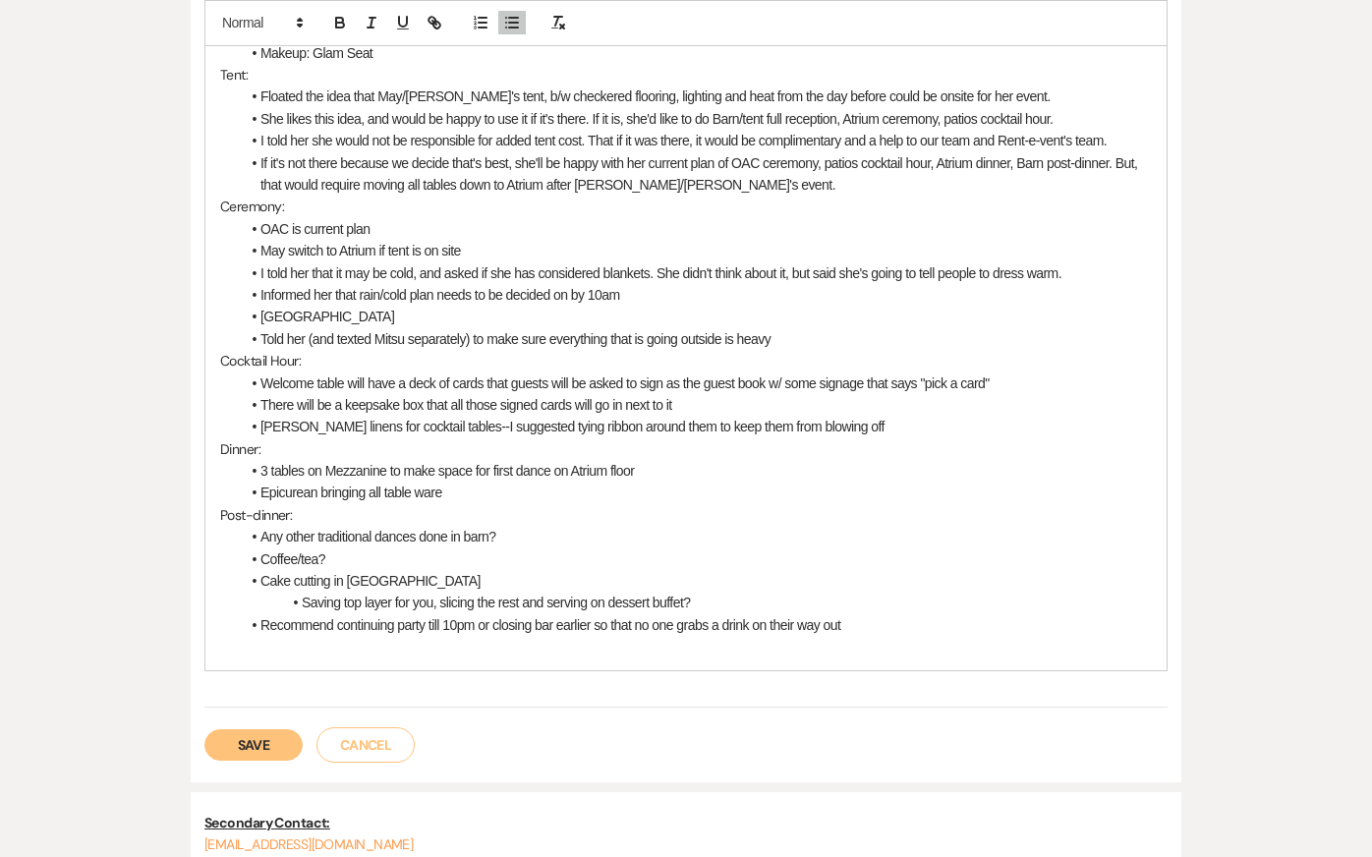
click at [295, 482] on li "Epicurean bringing all table ware" at bounding box center [696, 493] width 912 height 22
drag, startPoint x: 249, startPoint y: 511, endPoint x: 629, endPoint y: 538, distance: 381.3
click at [629, 538] on ul "Any other traditional dances done in barn? Coffee/tea? Cake cutting in Barn Sav…" at bounding box center [696, 581] width 912 height 110
click at [535, 504] on p "Post-dinner:" at bounding box center [686, 515] width 932 height 22
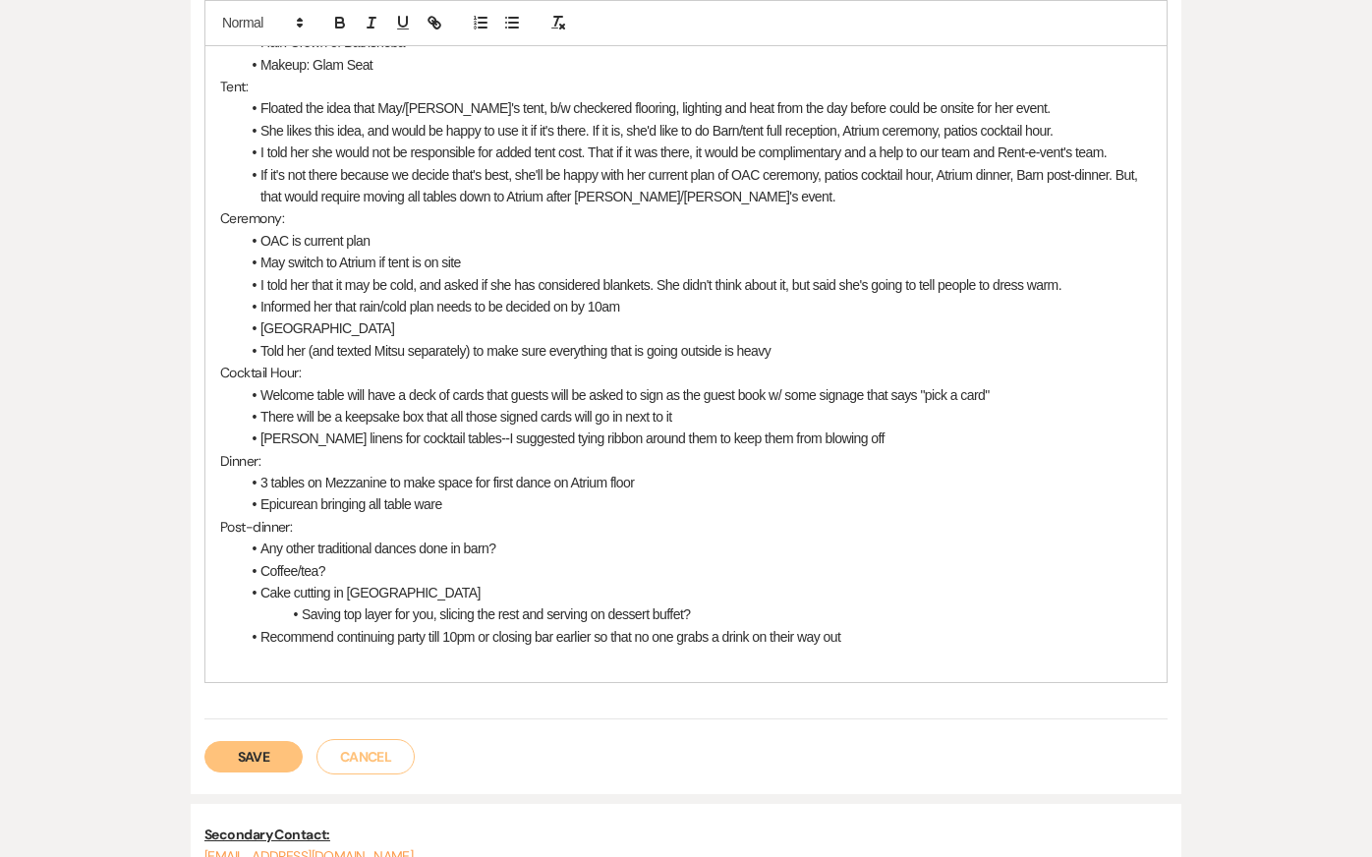
scroll to position [952, 0]
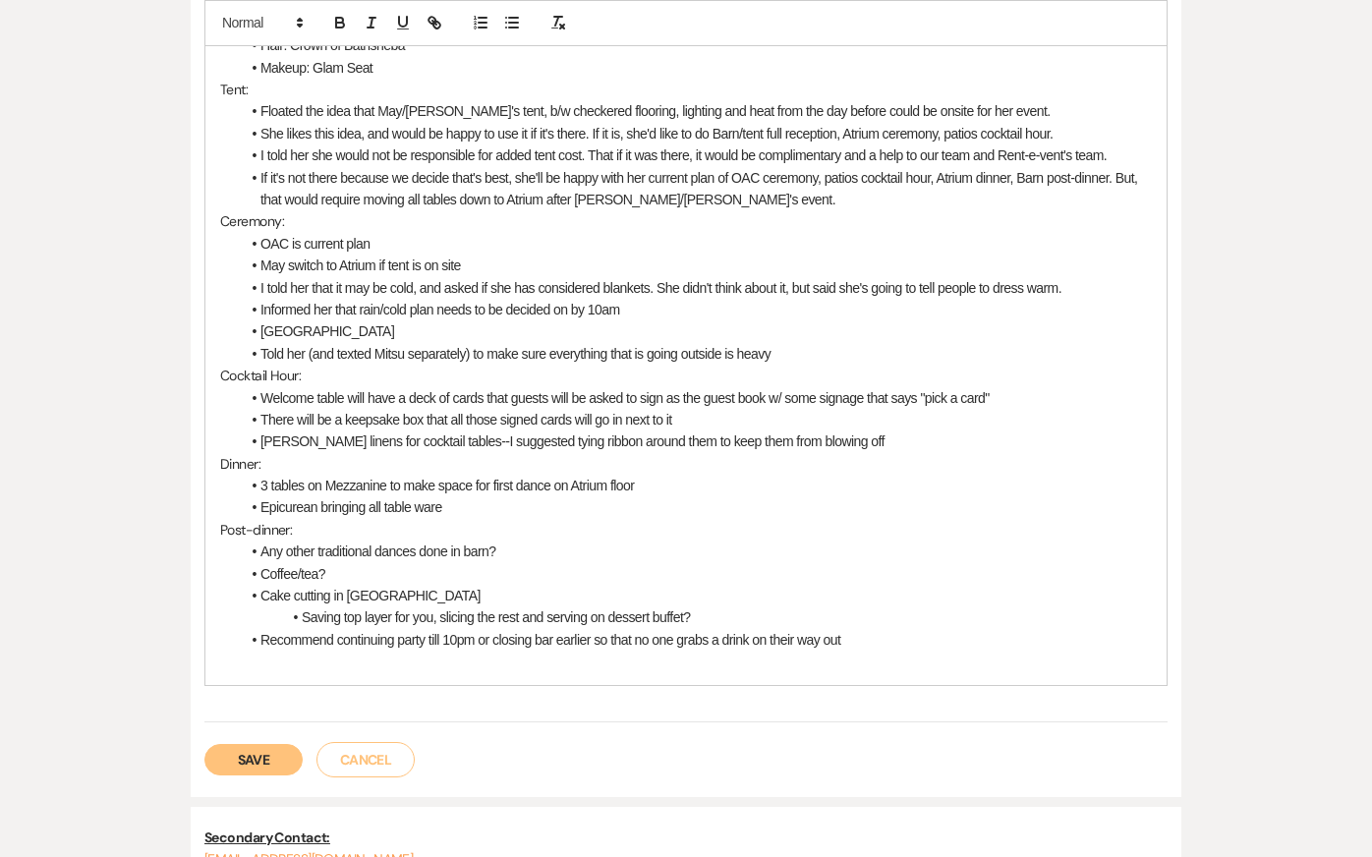
click at [502, 210] on p "Ceremony:" at bounding box center [686, 221] width 932 height 22
click at [520, 519] on p "Post-dinner:" at bounding box center [686, 530] width 932 height 22
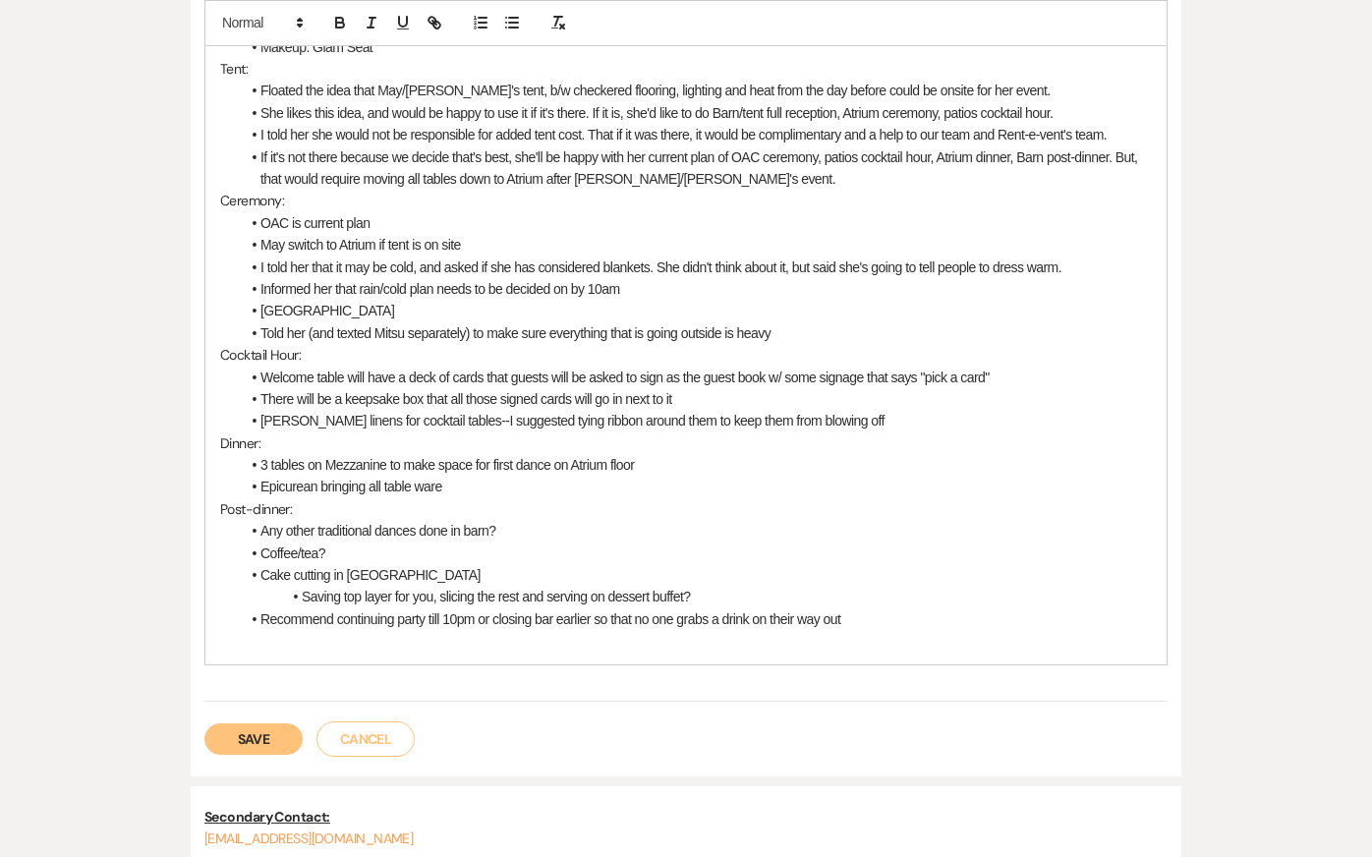
drag, startPoint x: 251, startPoint y: 506, endPoint x: 620, endPoint y: 510, distance: 369.6
click at [621, 520] on li "Any other traditional dances done in barn?" at bounding box center [696, 531] width 912 height 22
click at [323, 543] on li "Coffee/tea?" at bounding box center [696, 554] width 912 height 22
drag, startPoint x: 252, startPoint y: 505, endPoint x: 569, endPoint y: 536, distance: 318.9
click at [569, 536] on ul "Any other traditional dances done in barn? Coffee/tea? Cake cutting in Barn Sav…" at bounding box center [696, 575] width 912 height 110
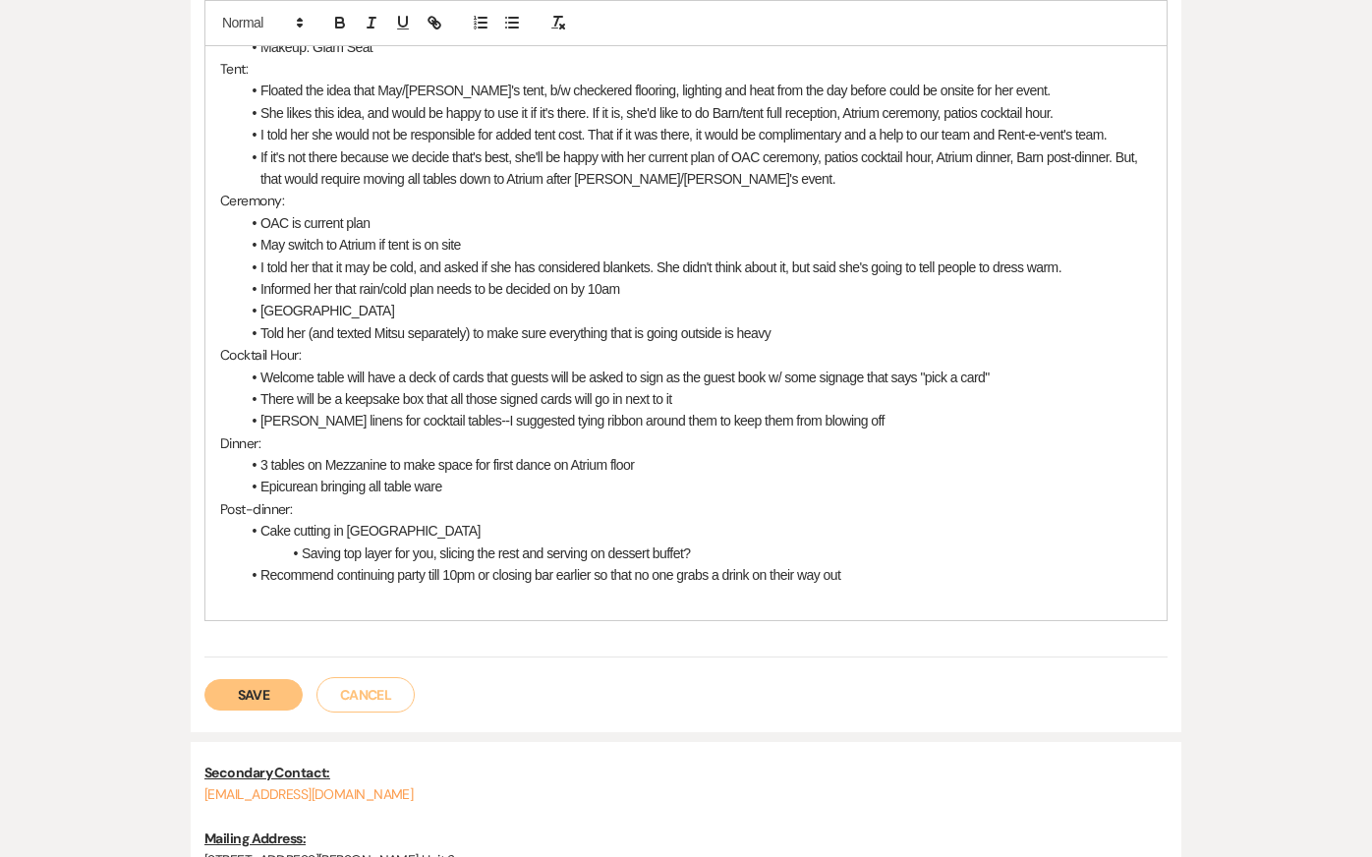
click at [405, 520] on li "Cake cutting in [GEOGRAPHIC_DATA]" at bounding box center [696, 531] width 912 height 22
click at [258, 520] on li "Cake cutting in [GEOGRAPHIC_DATA]" at bounding box center [696, 531] width 912 height 22
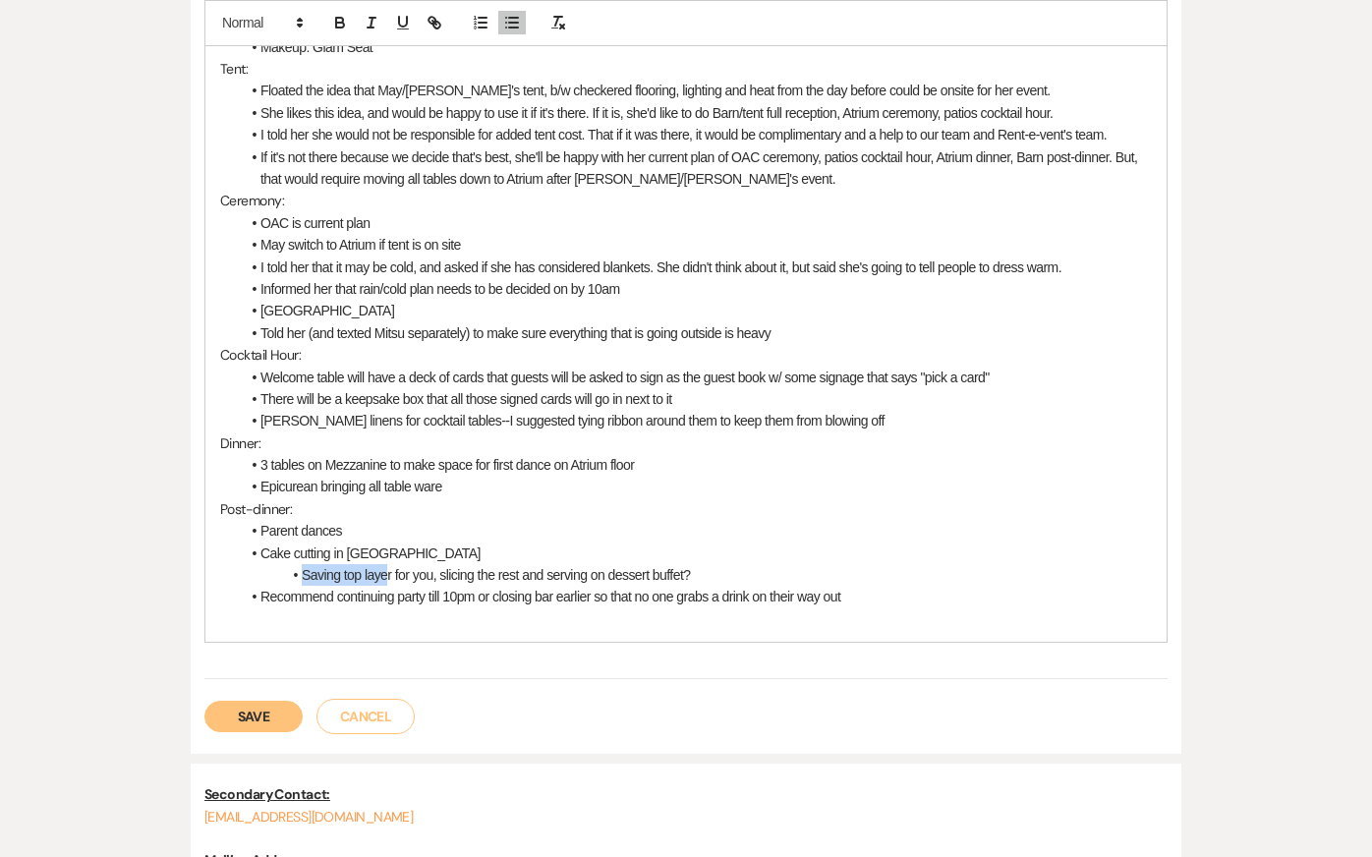
click at [386, 564] on li "Saving top layer for you, slicing the rest and serving on dessert buffet?" at bounding box center [696, 575] width 912 height 22
click at [385, 543] on li "Cake cutting in [GEOGRAPHIC_DATA]" at bounding box center [696, 554] width 912 height 22
drag, startPoint x: 332, startPoint y: 528, endPoint x: 376, endPoint y: 528, distance: 44.2
click at [382, 543] on li "Cake cutting in [GEOGRAPHIC_DATA]" at bounding box center [696, 554] width 912 height 22
drag, startPoint x: 725, startPoint y: 548, endPoint x: 70, endPoint y: 574, distance: 656.0
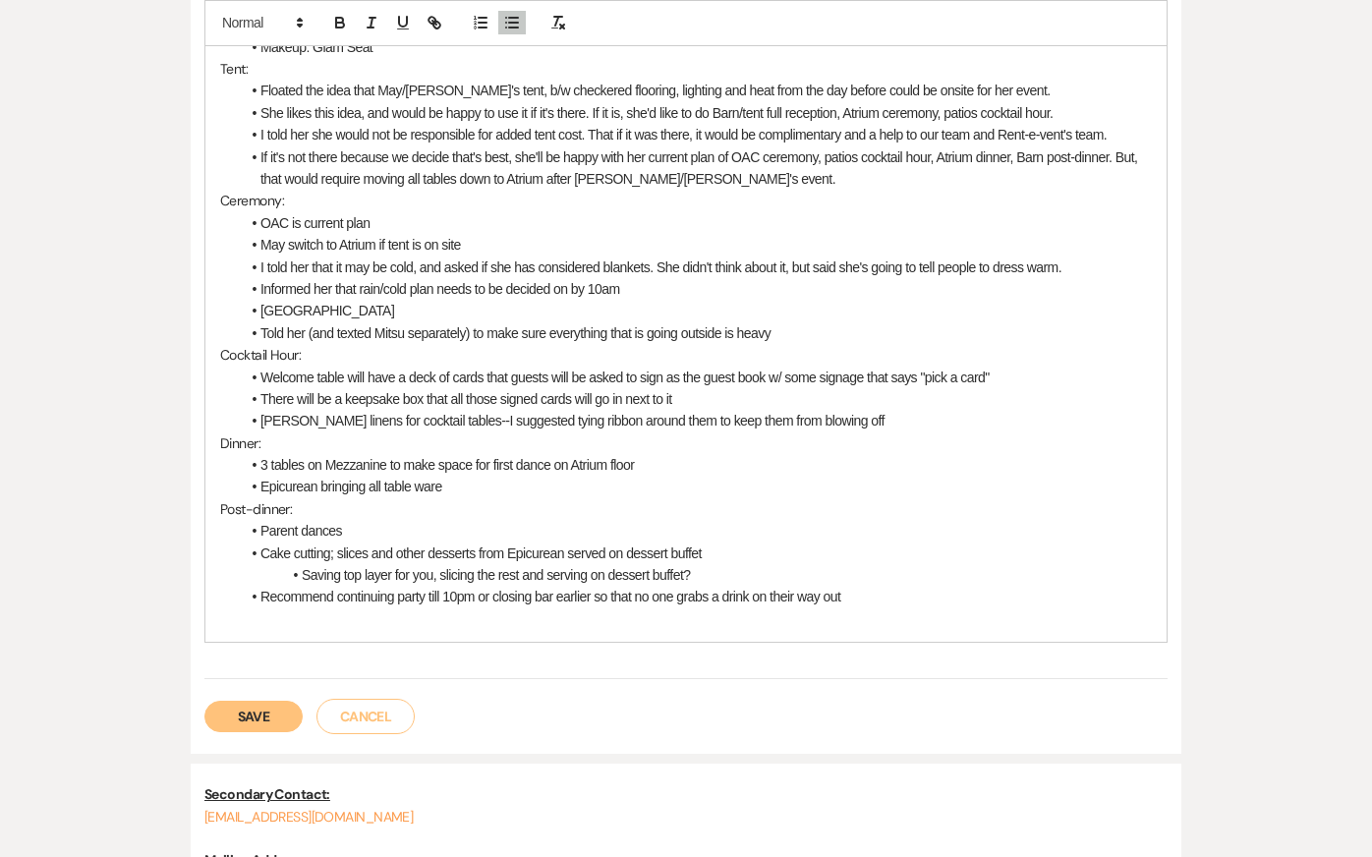
click at [70, 574] on div "Messages Tasks Payments Vendors Rental Overview Timeline Docs & Files Contacts …" at bounding box center [686, 258] width 1372 height 1605
click at [450, 564] on li "Saving top layer for you, slicing the rest and serving on dessert buffet?" at bounding box center [696, 575] width 912 height 22
click at [372, 543] on li "Cake cutting; slices and other desserts from Epicurean served on dessert buffet" at bounding box center [696, 554] width 912 height 22
click at [755, 543] on li "Cake cutting; slices and other desserts from Epicurean served on dessert buffet" at bounding box center [696, 554] width 912 height 22
drag, startPoint x: 743, startPoint y: 544, endPoint x: 157, endPoint y: 563, distance: 586.1
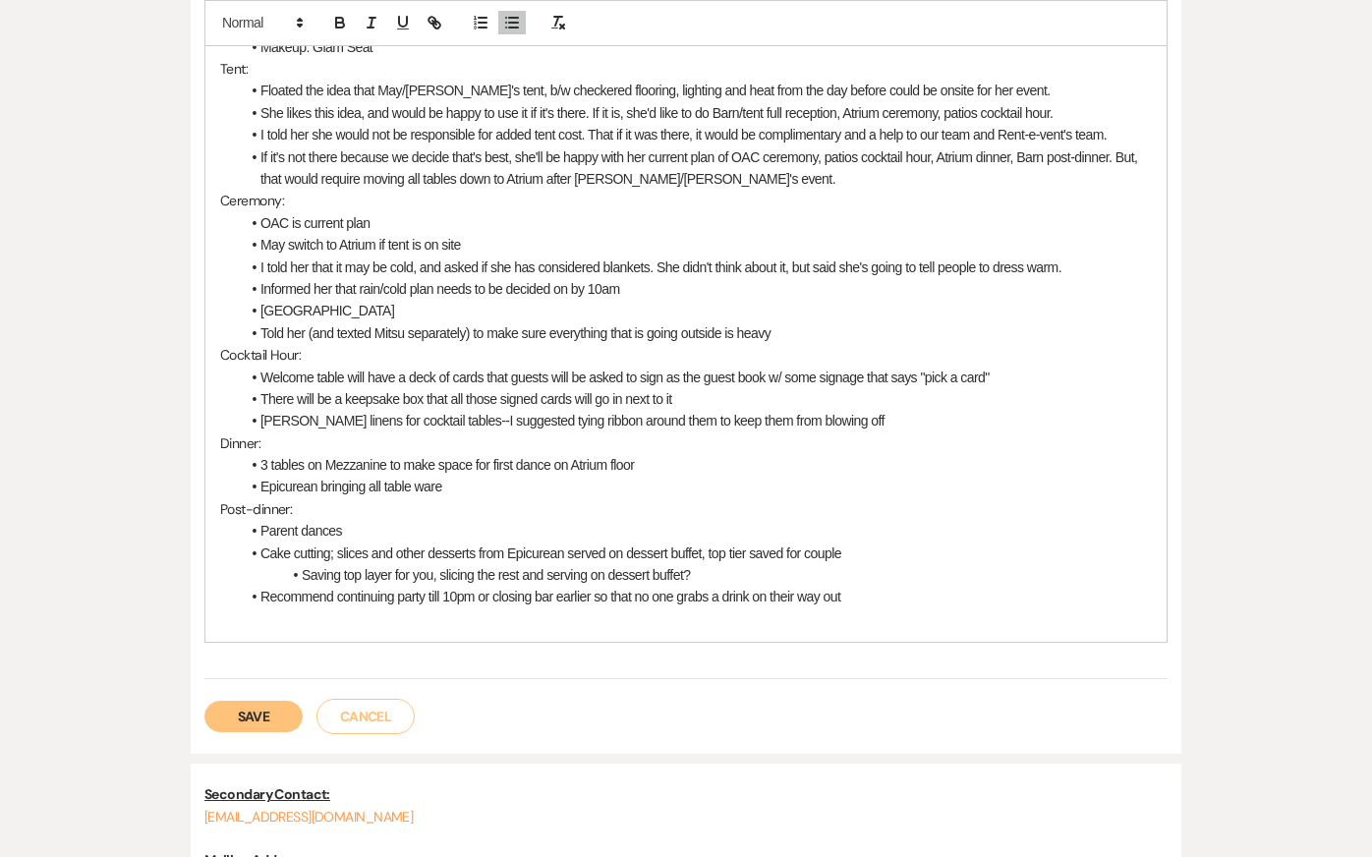
click at [157, 563] on div "Printer Print + Add Note Notes All notes are private to your venue. 9/8 Coordin…" at bounding box center [686, 287] width 1120 height 1548
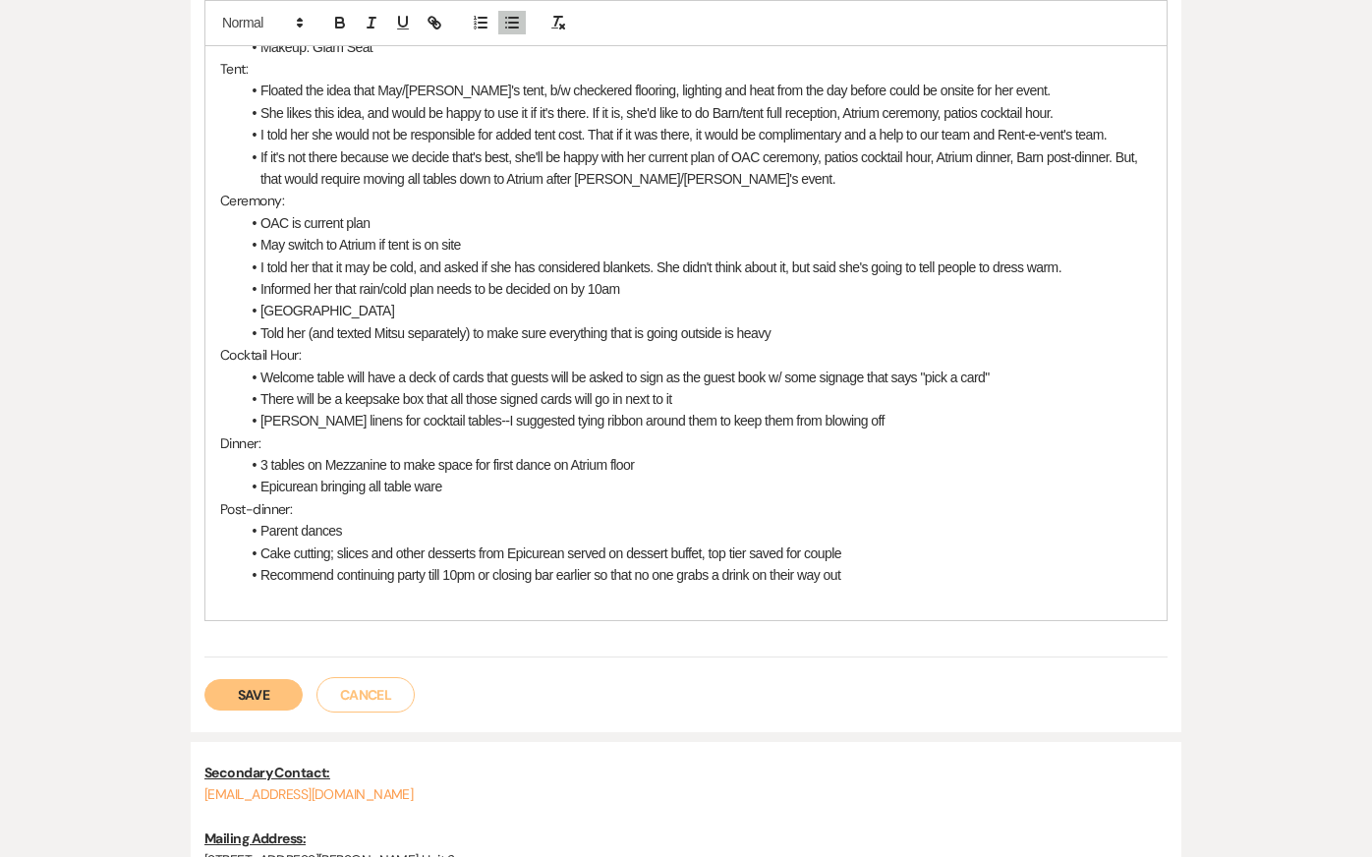
click at [305, 564] on li "Recommend continuing party till 10pm or closing bar earlier so that no one grab…" at bounding box center [696, 575] width 912 height 22
drag, startPoint x: 890, startPoint y: 551, endPoint x: 209, endPoint y: 556, distance: 681.1
click at [209, 556] on div "9/8 Coordination Call Notes (Kendal): General: [PERSON_NAME]'s sister, [PERSON_…" at bounding box center [685, 157] width 961 height 926
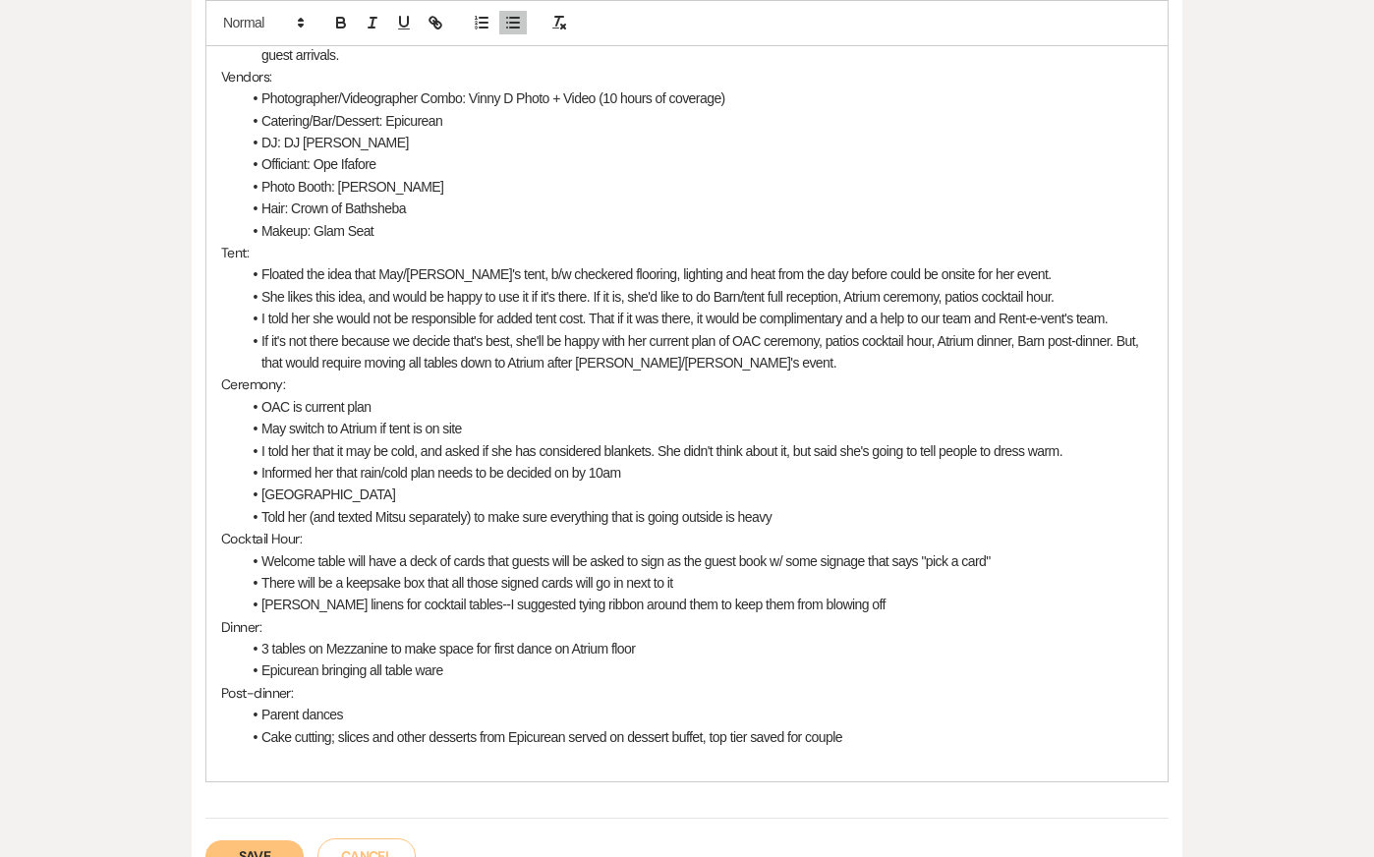
scroll to position [790, 0]
click at [923, 681] on p "Post-dinner:" at bounding box center [687, 692] width 932 height 22
click at [943, 725] on li "Cake cutting; slices and other desserts from Epicurean served on dessert buffet…" at bounding box center [697, 736] width 912 height 22
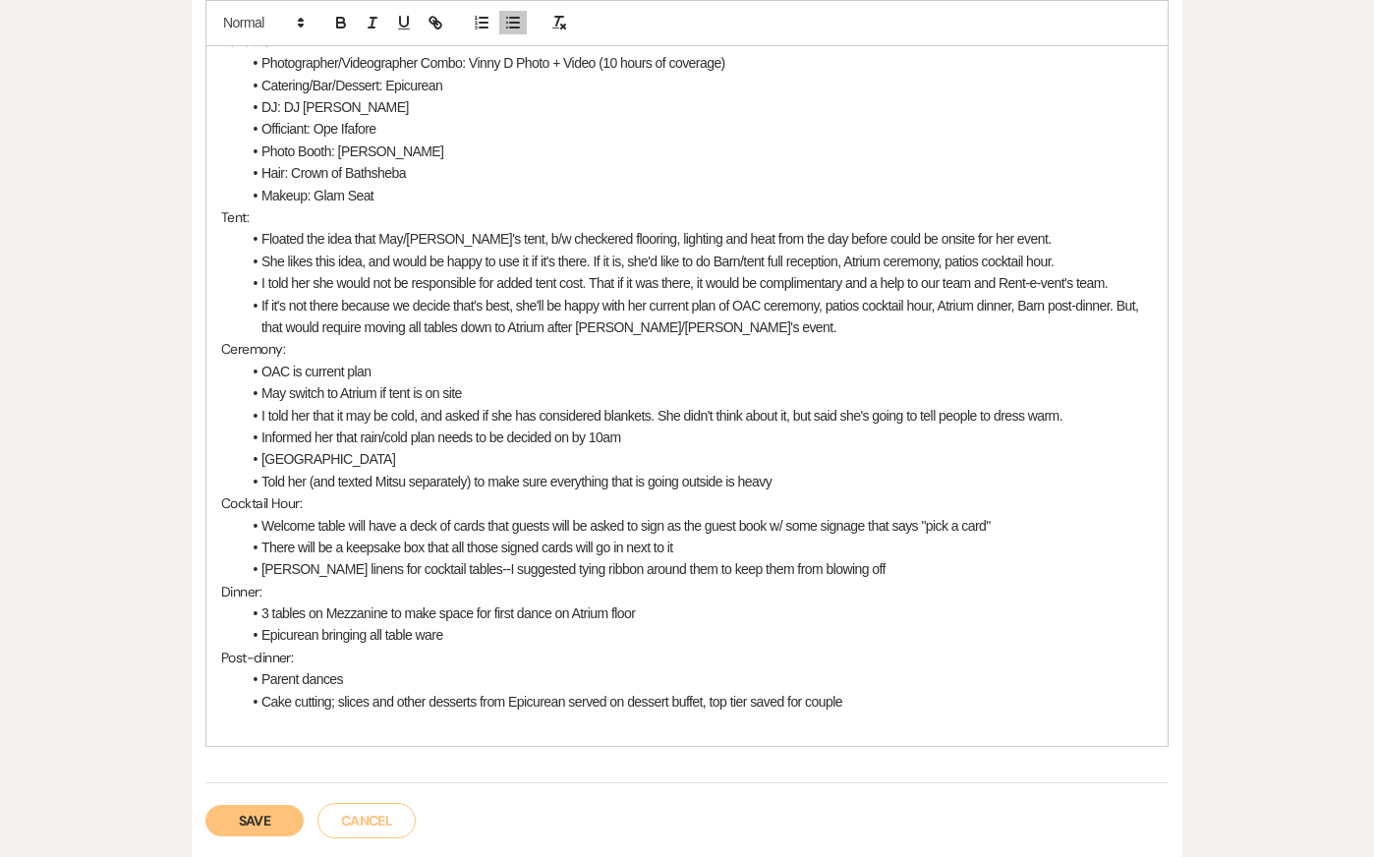
scroll to position [830, 0]
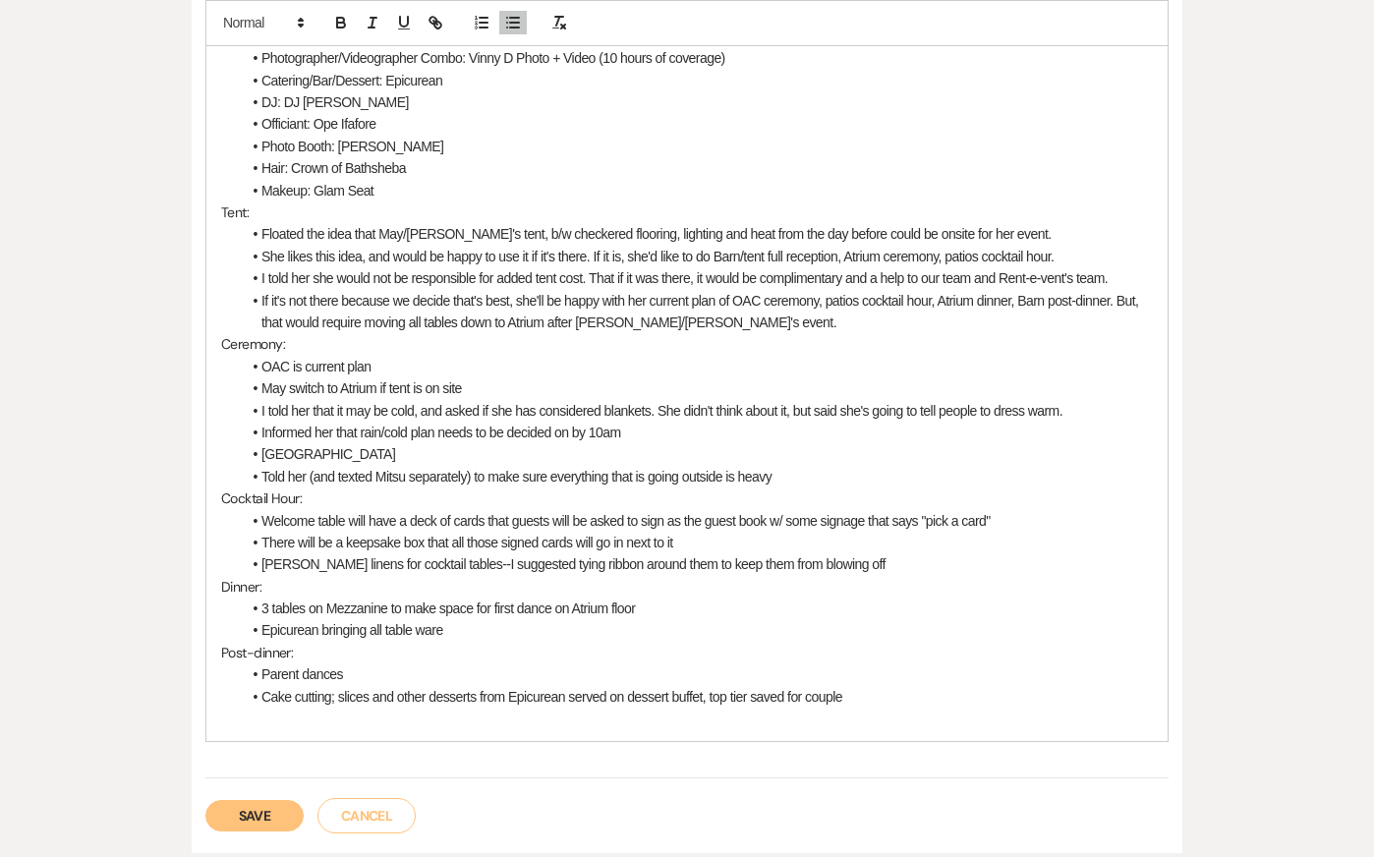
click at [225, 800] on button "Save" at bounding box center [254, 815] width 98 height 31
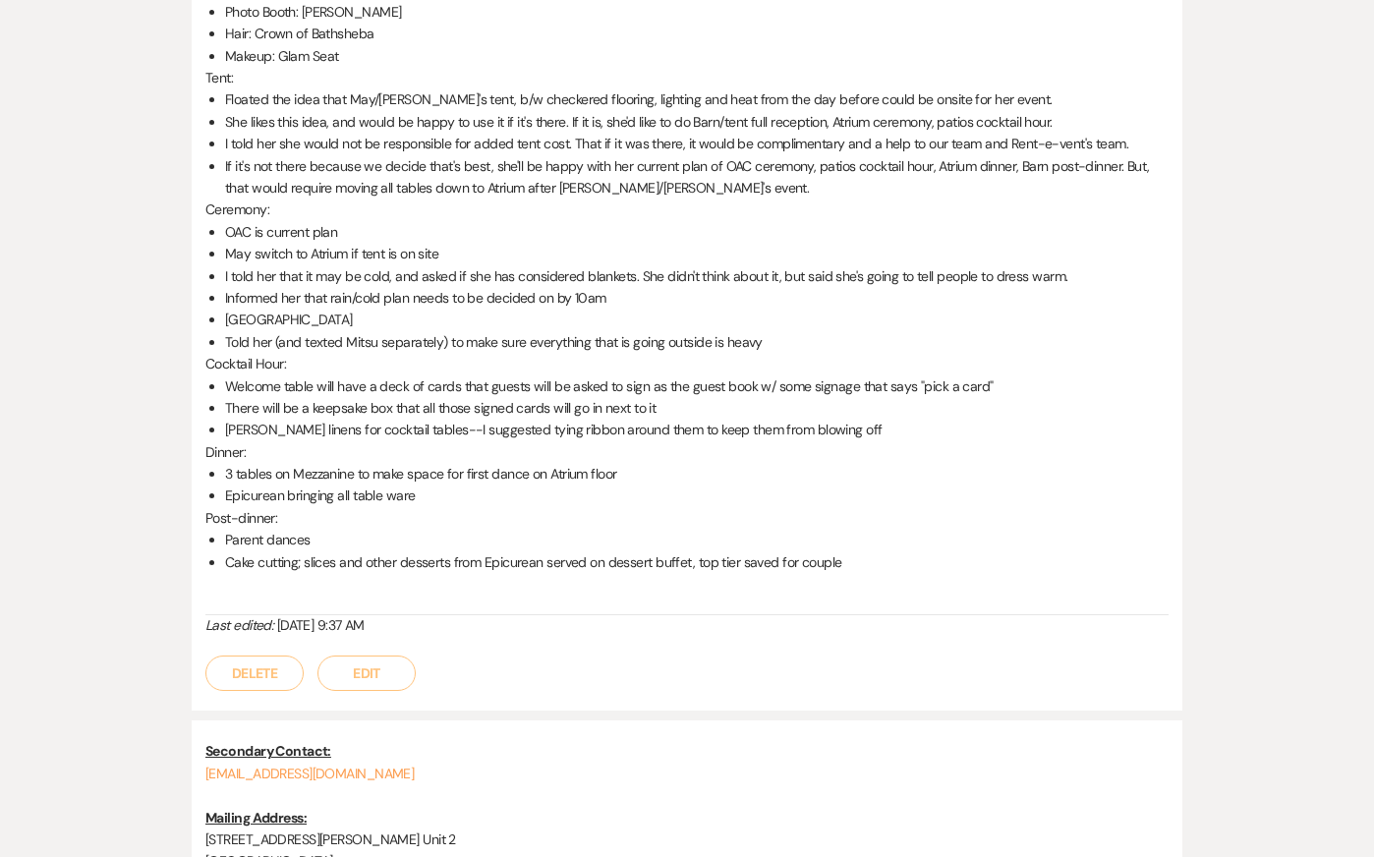
scroll to position [1172, 0]
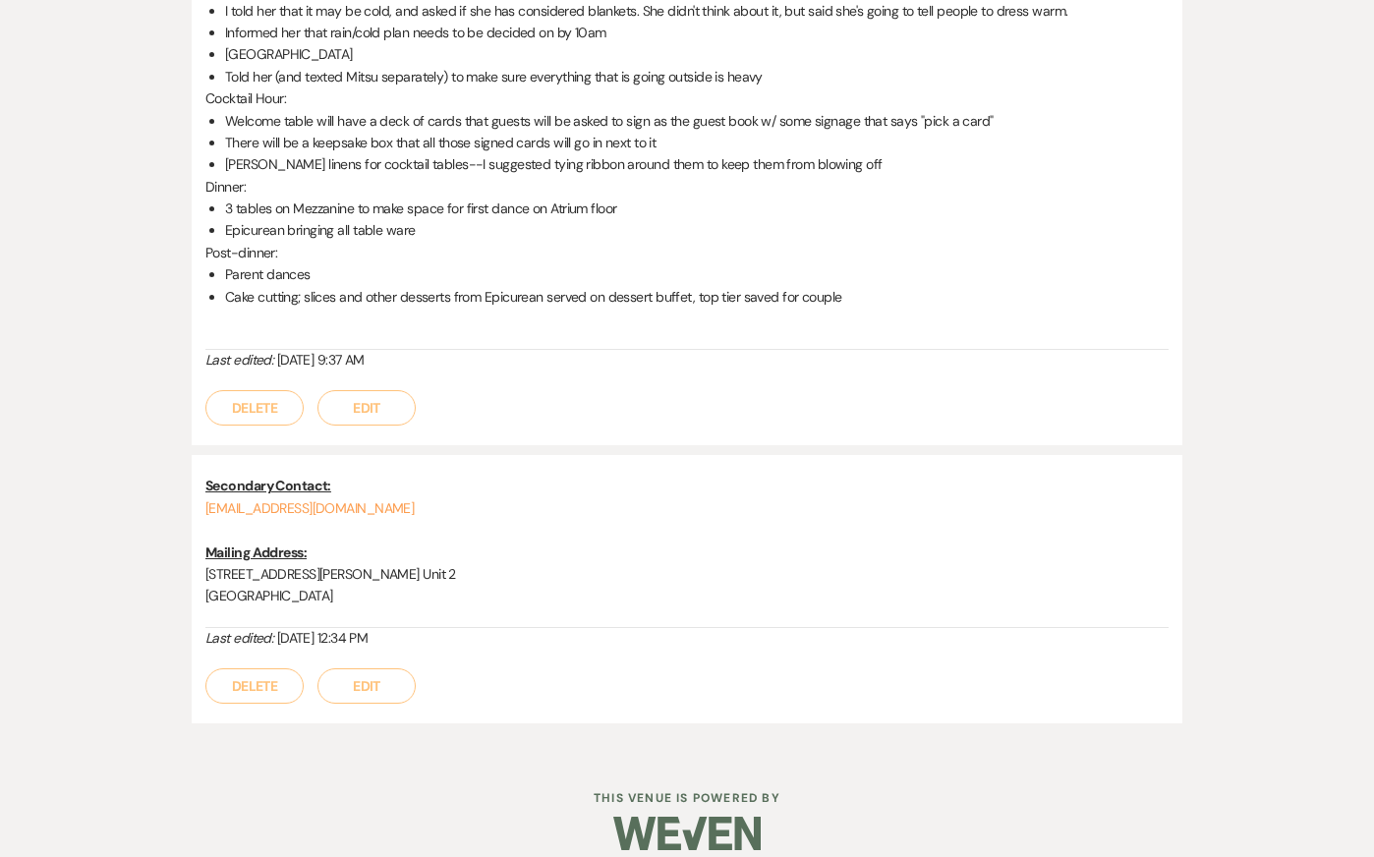
click at [370, 390] on button "Edit" at bounding box center [366, 407] width 98 height 35
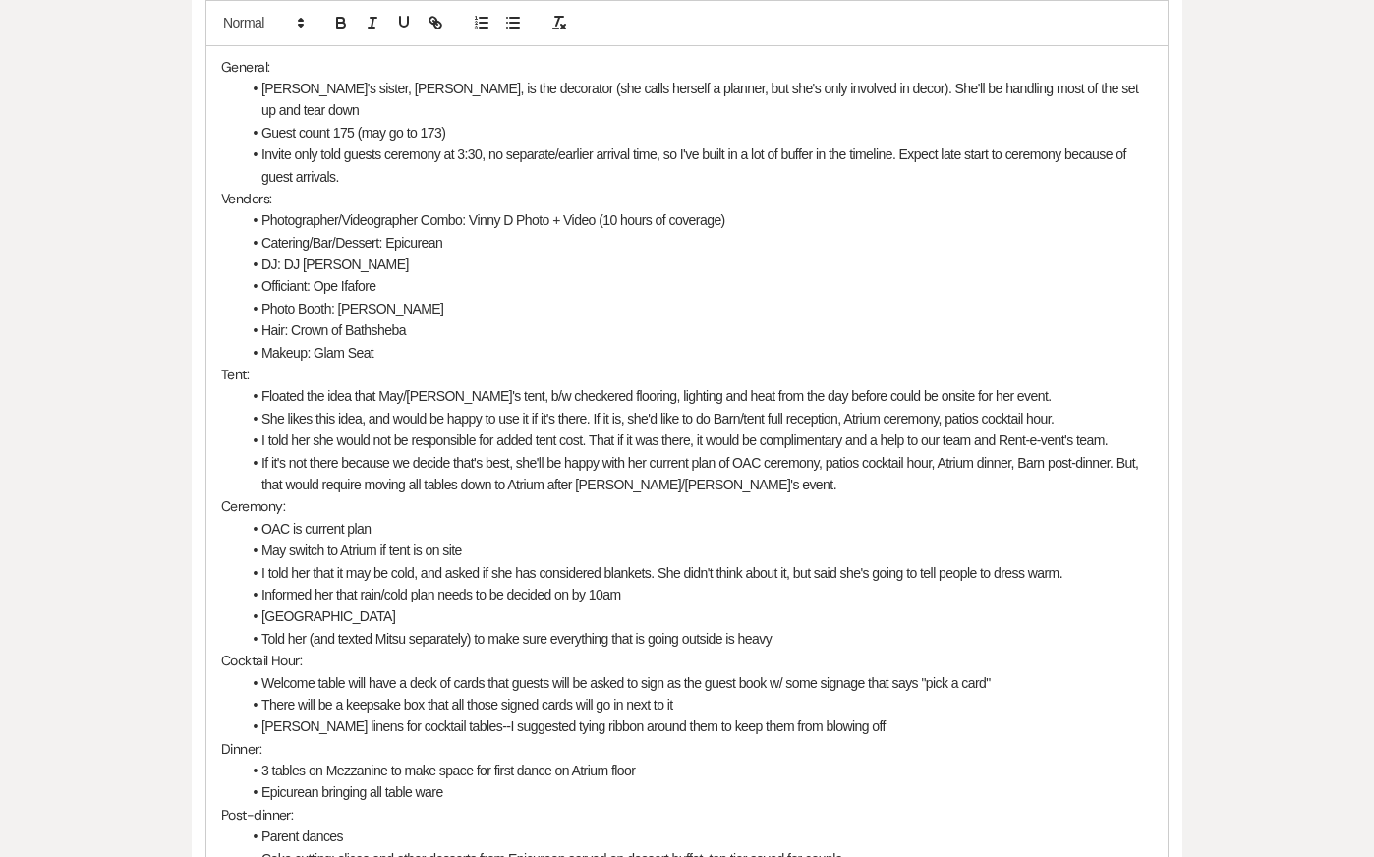
scroll to position [671, 0]
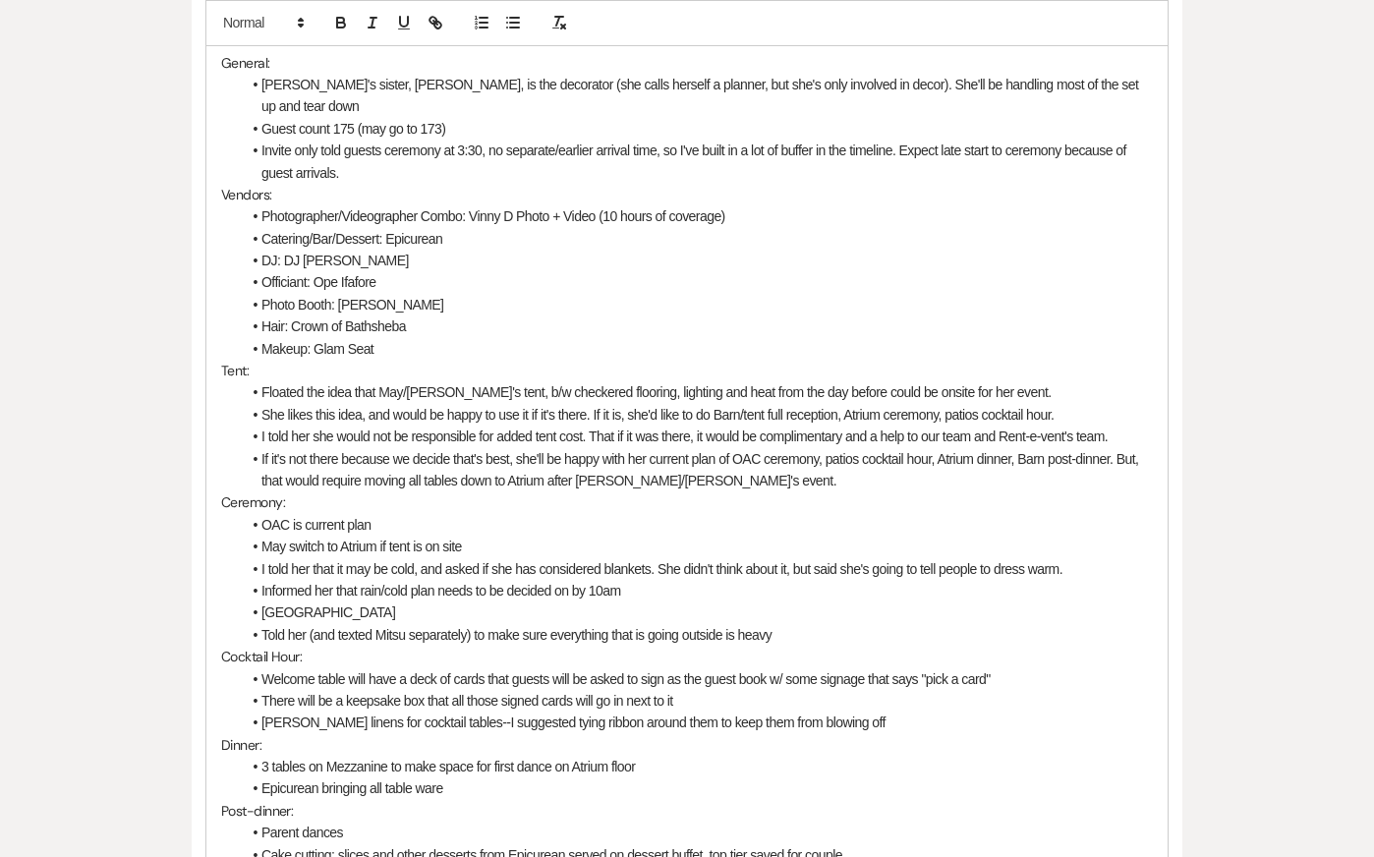
click at [763, 449] on li "If it's not there because we decide that's best, she'll be happy with her curre…" at bounding box center [697, 470] width 912 height 44
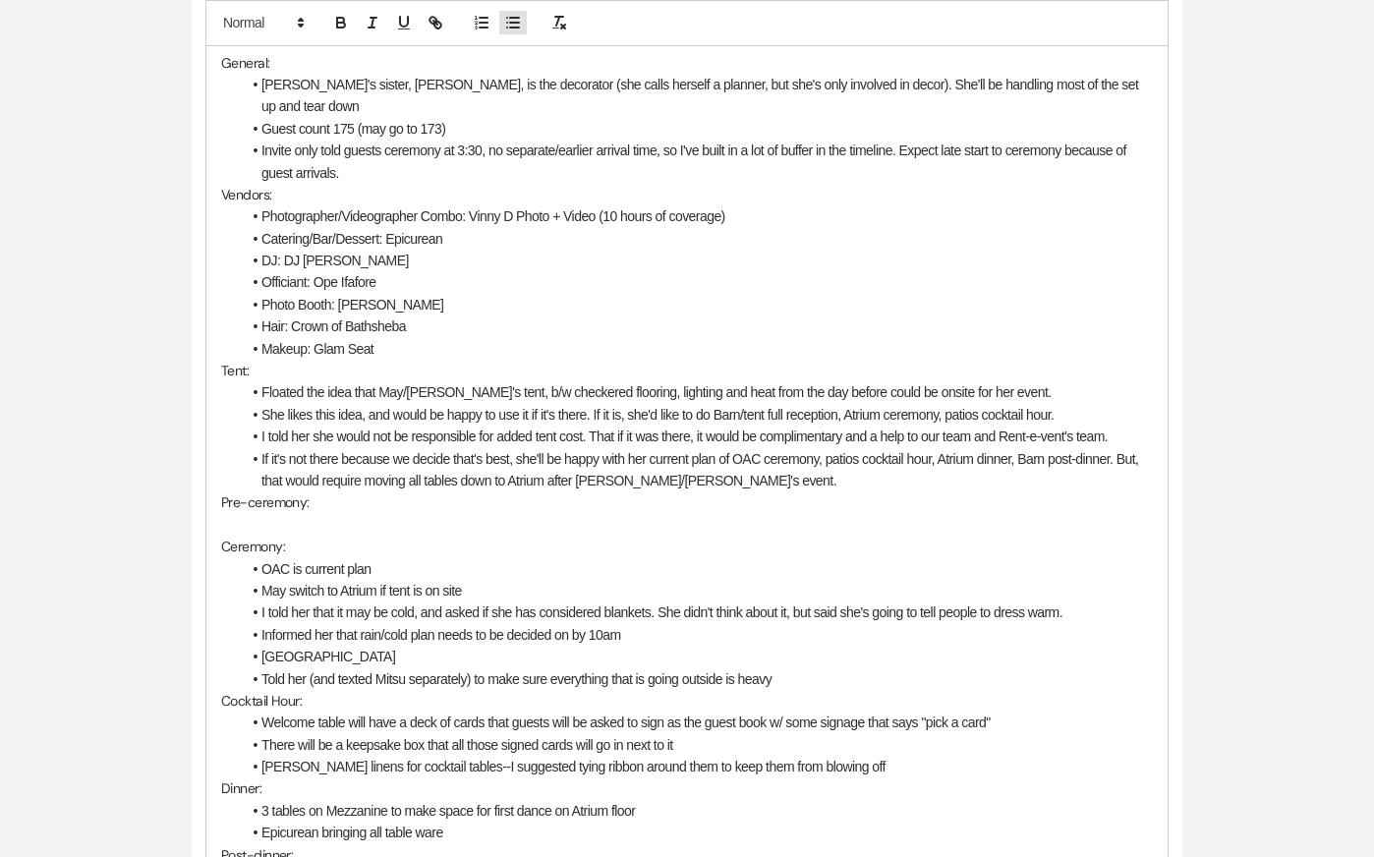
click at [513, 18] on line "button" at bounding box center [514, 18] width 9 height 0
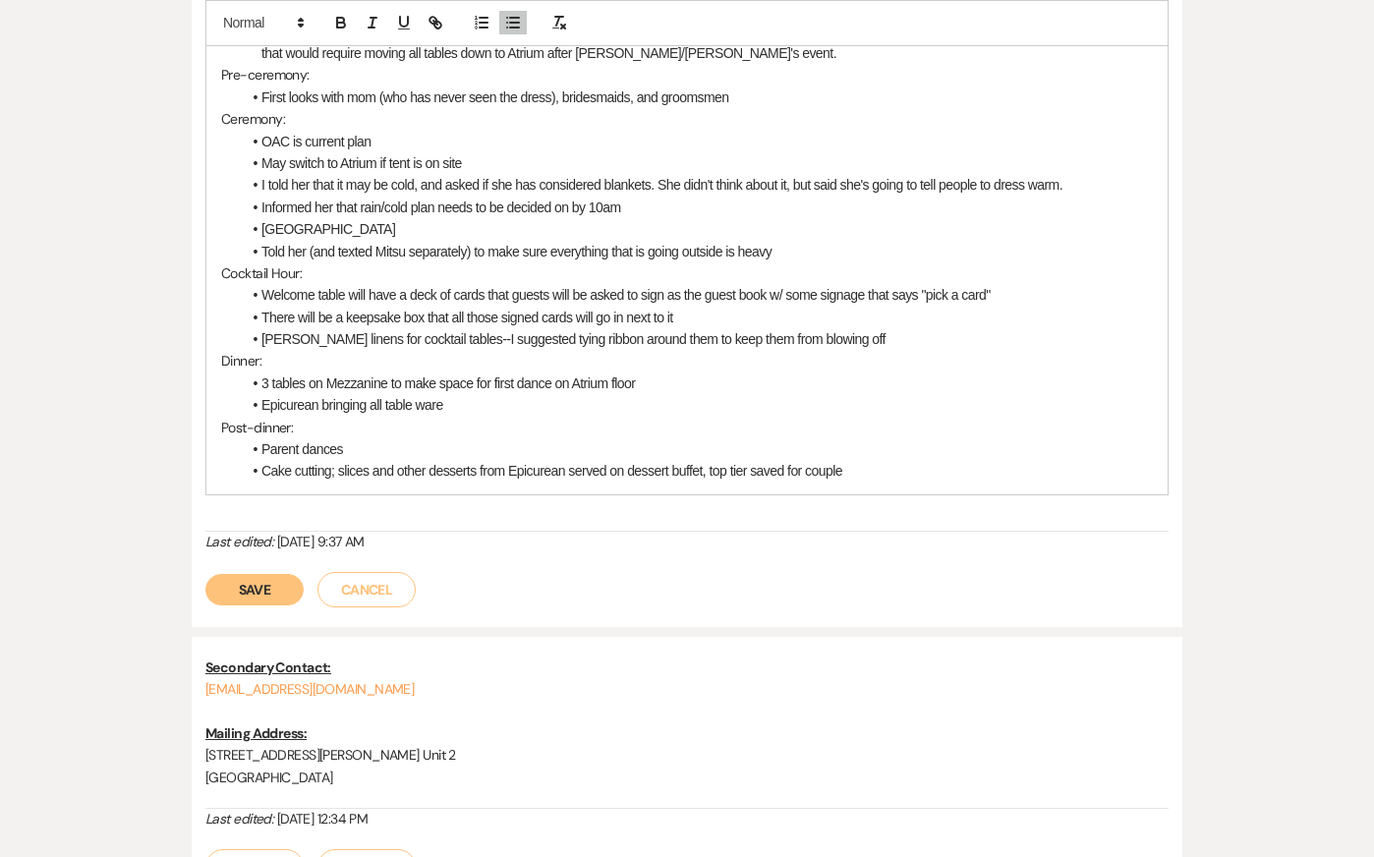
scroll to position [1141, 0]
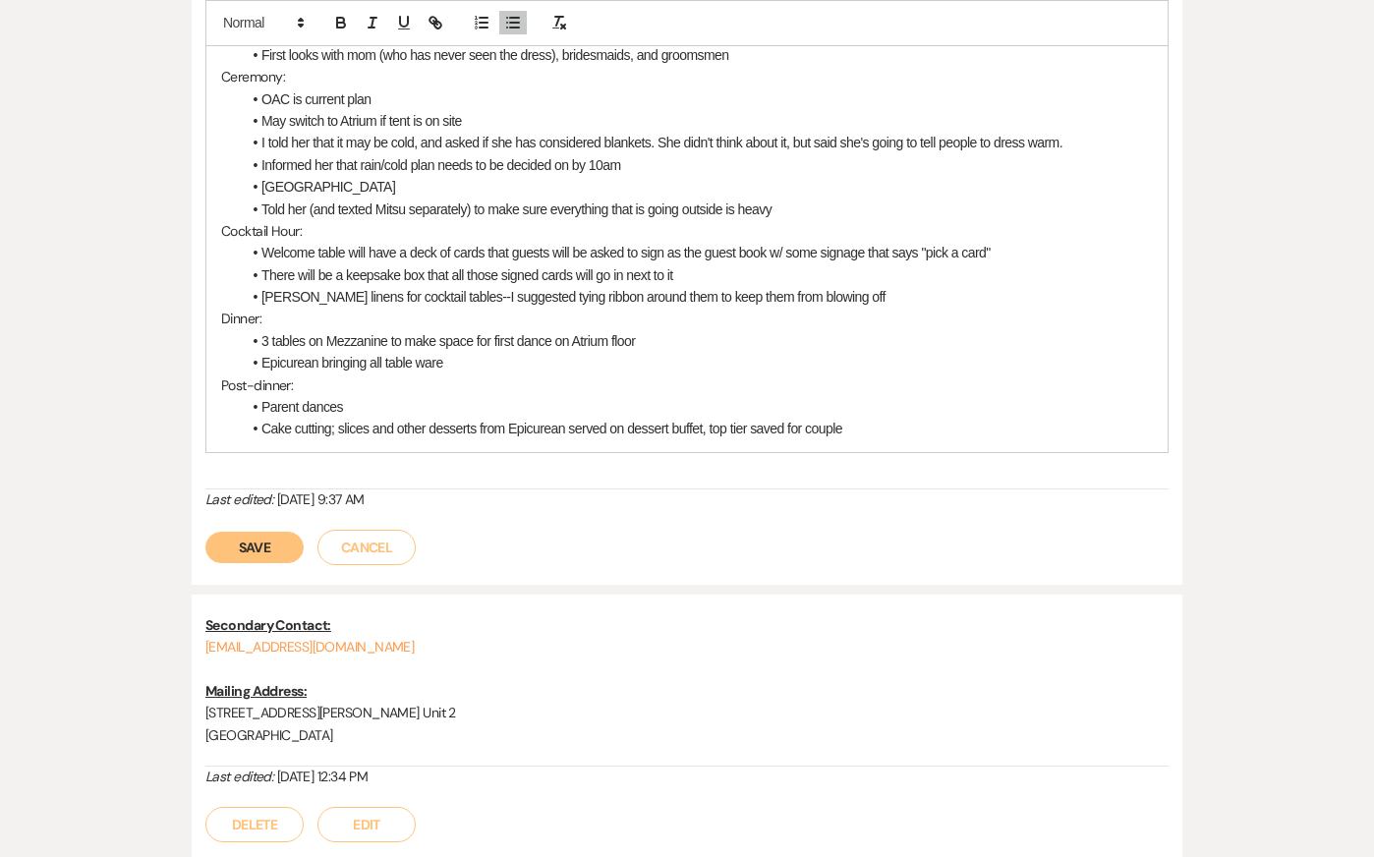
click at [270, 532] on button "Save" at bounding box center [254, 547] width 98 height 31
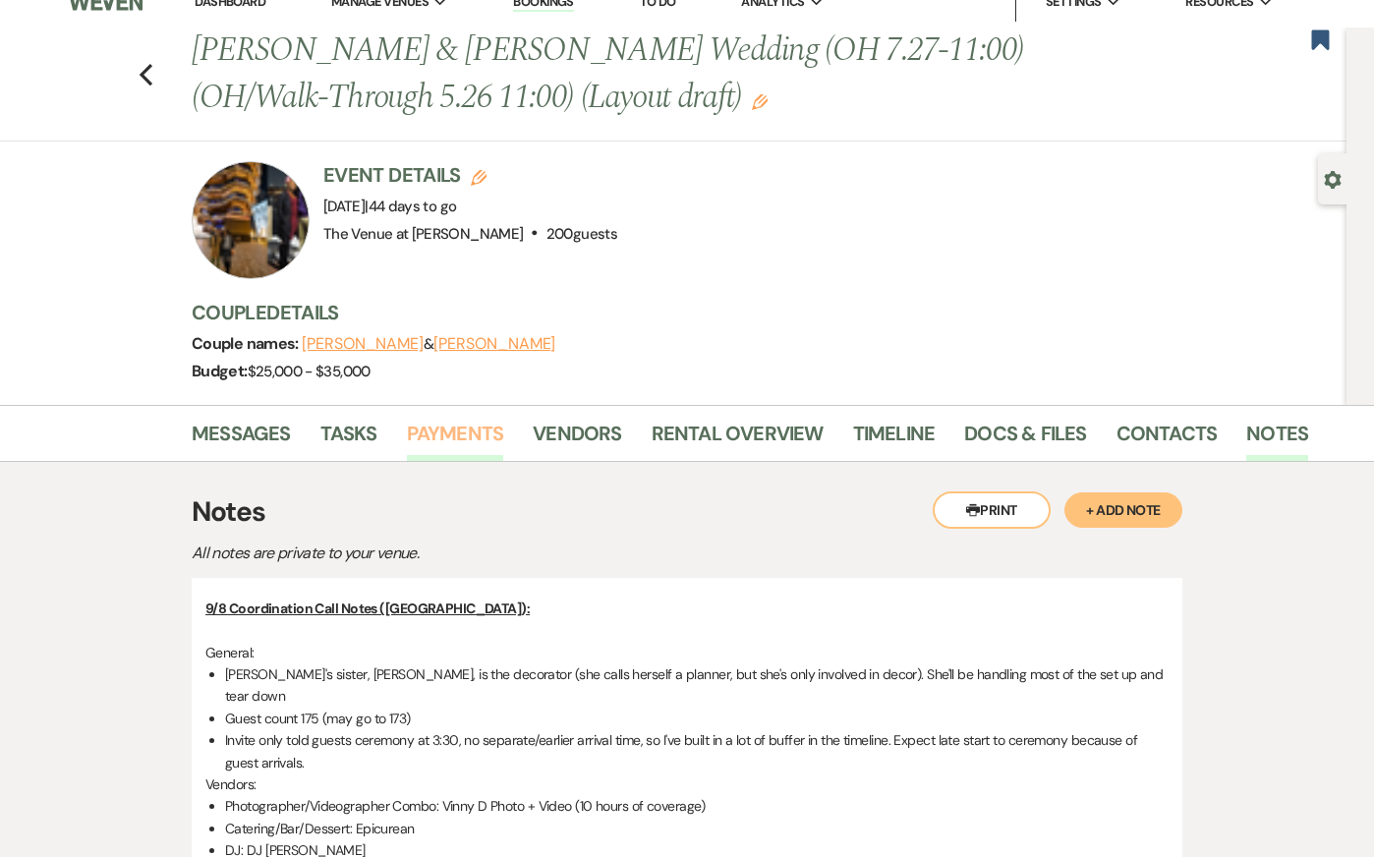
scroll to position [14, 0]
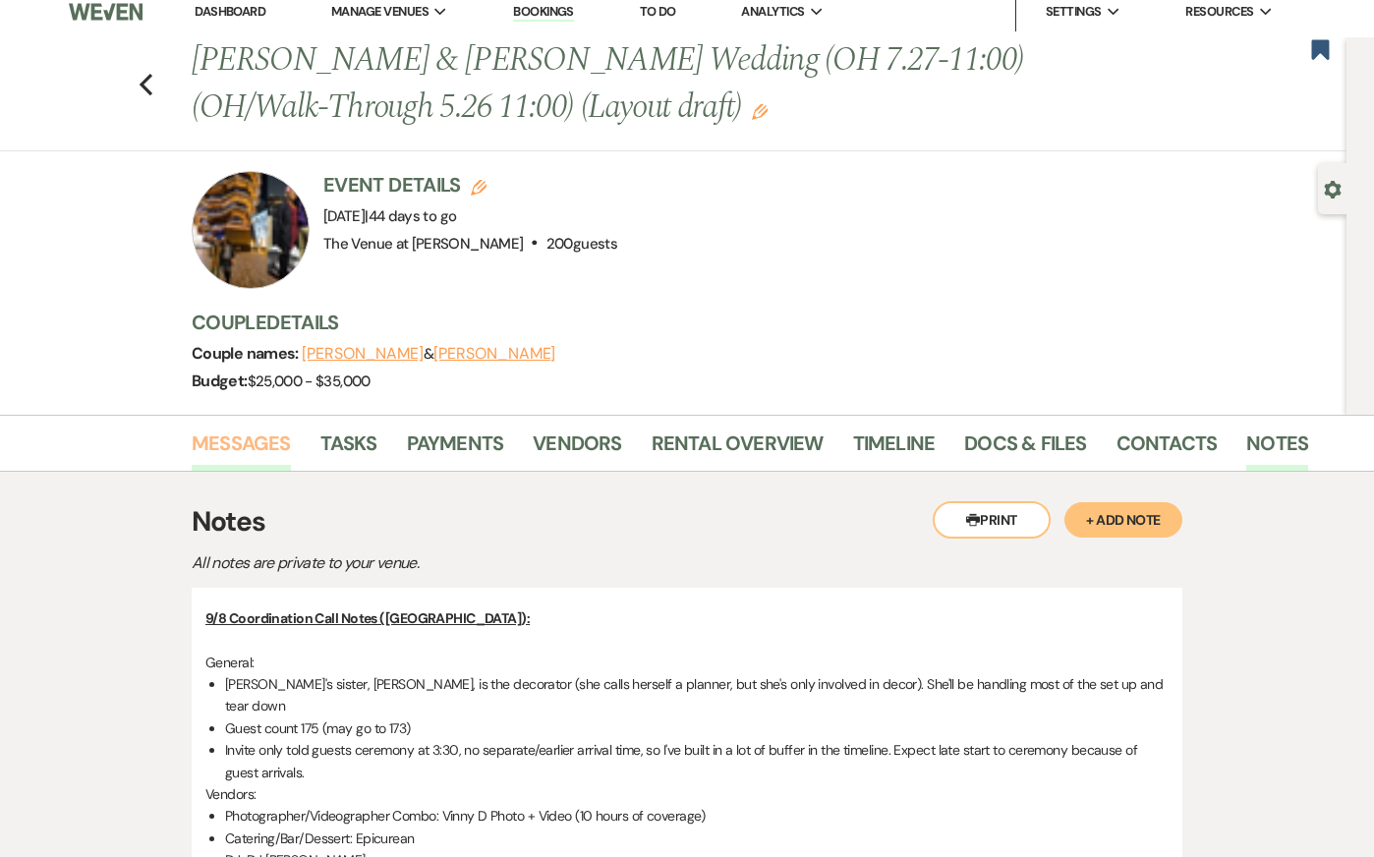
click at [210, 441] on link "Messages" at bounding box center [241, 449] width 99 height 43
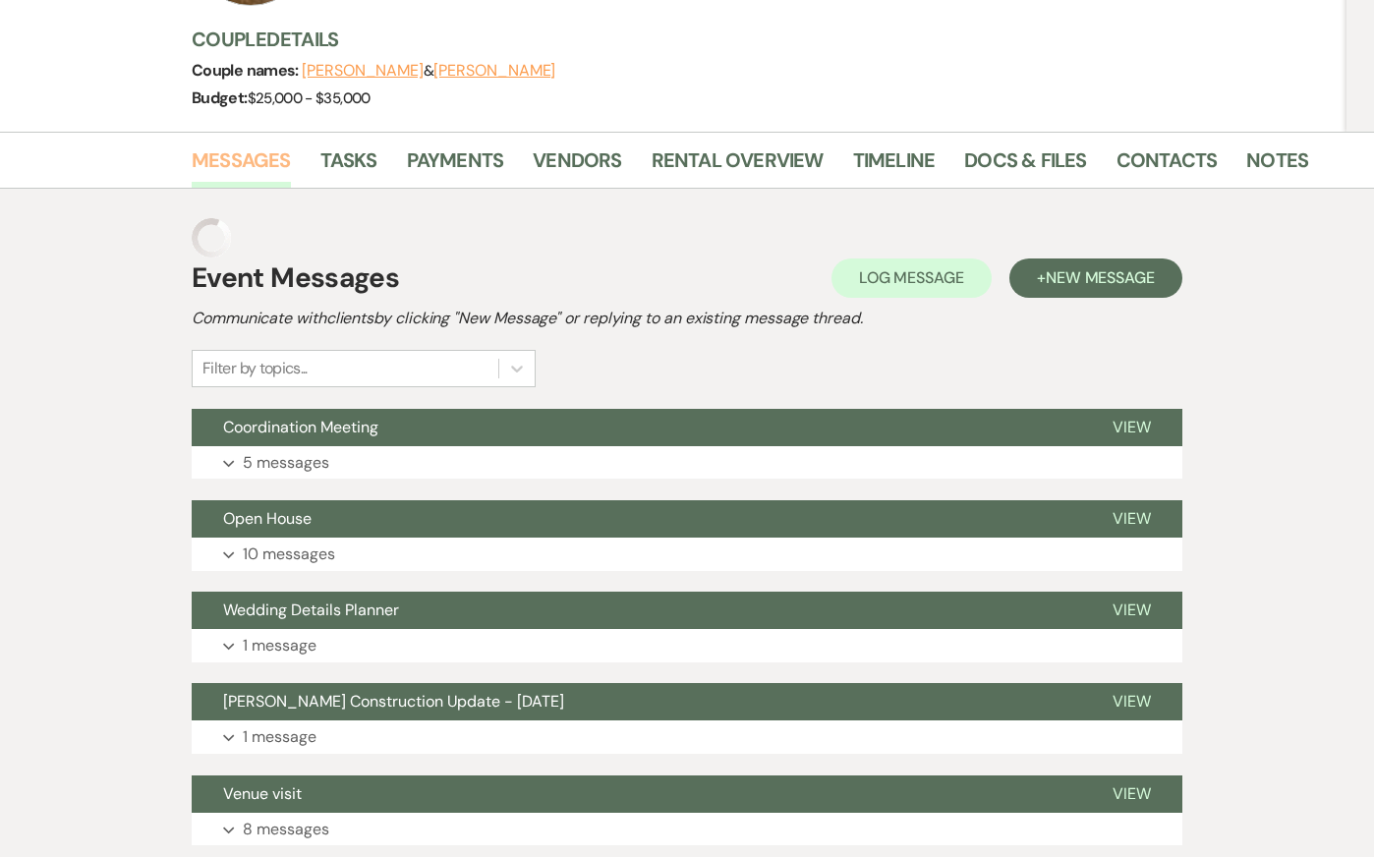
scroll to position [345, 0]
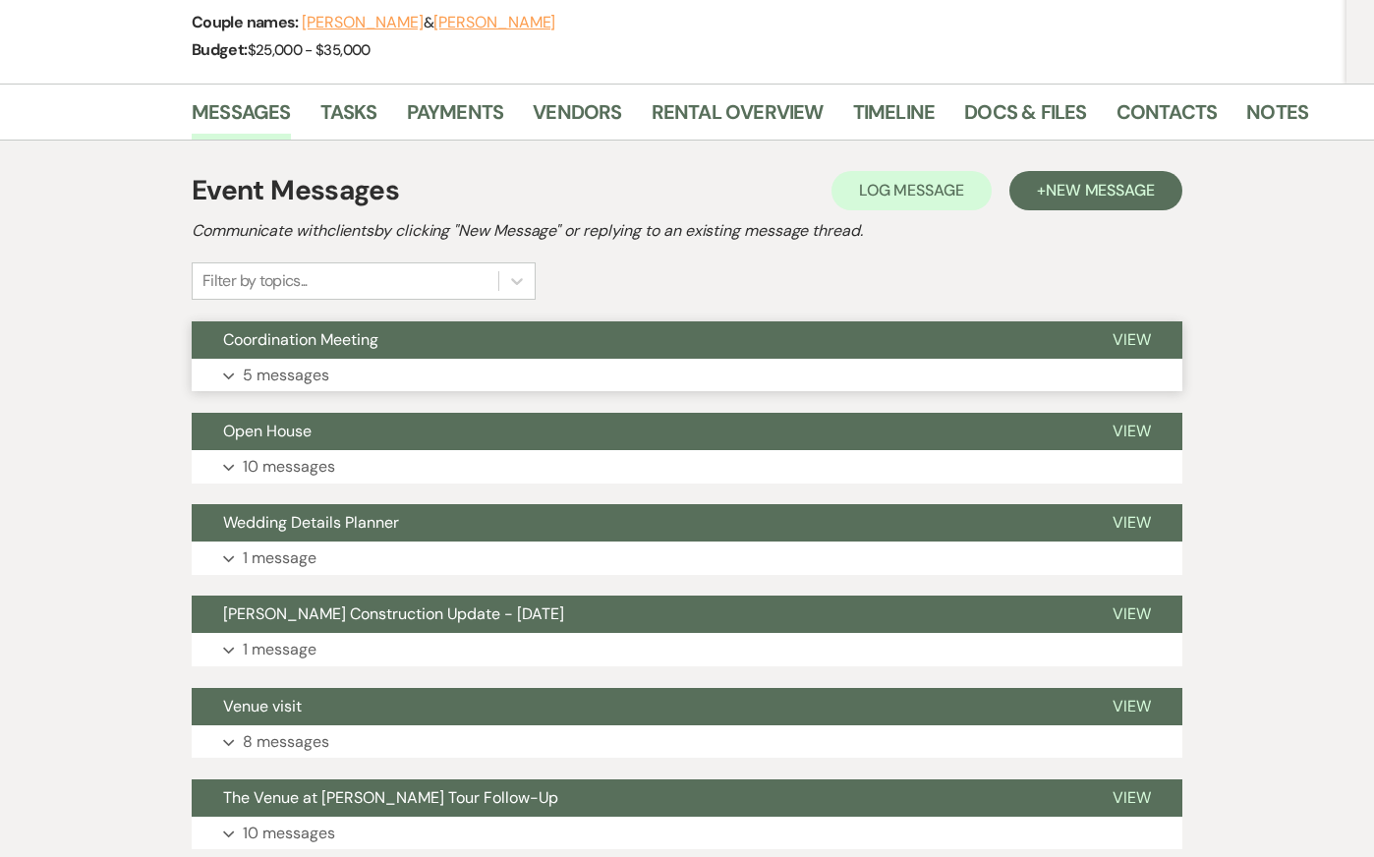
click at [406, 385] on button "Expand 5 messages" at bounding box center [687, 375] width 991 height 33
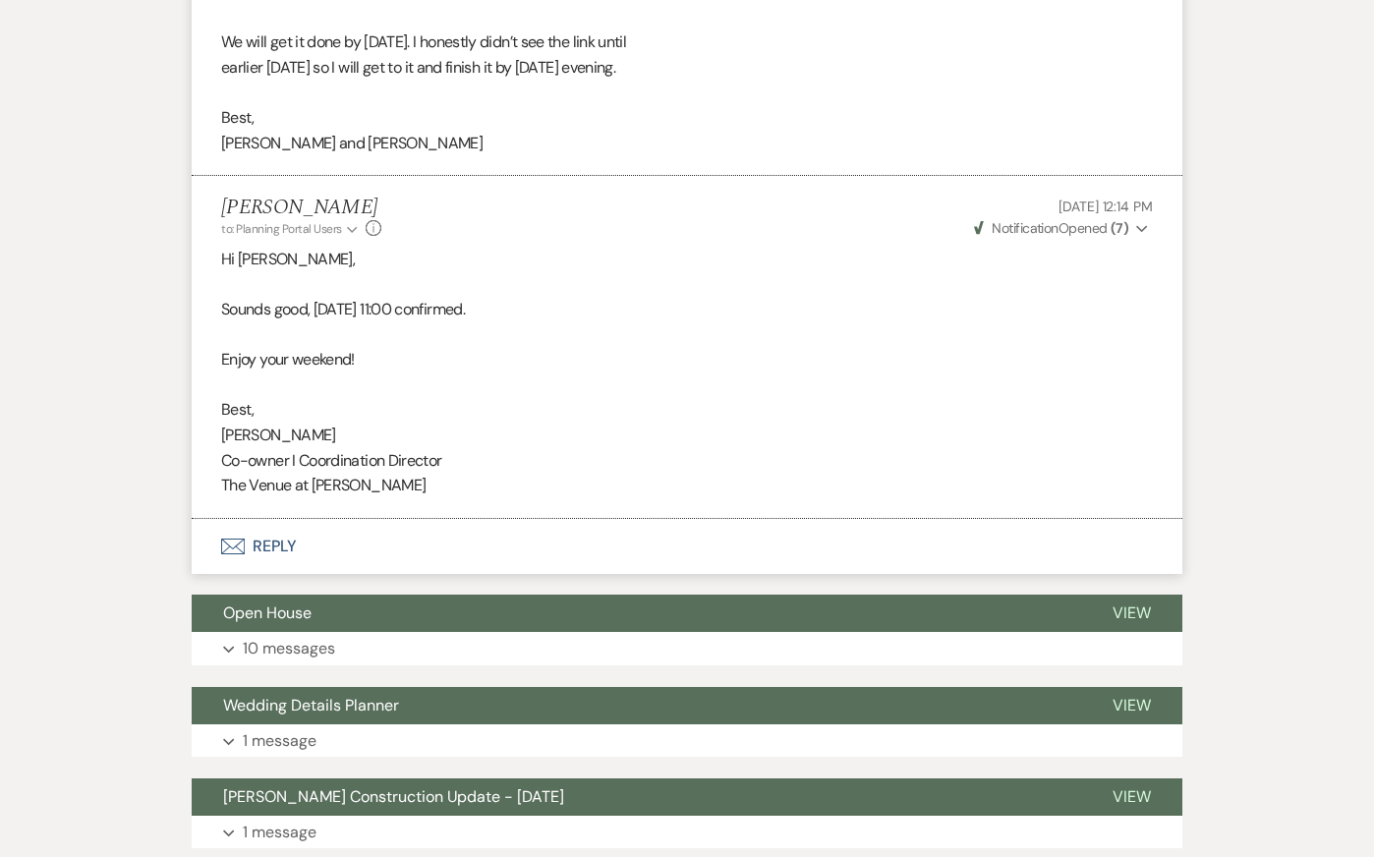
scroll to position [2796, 0]
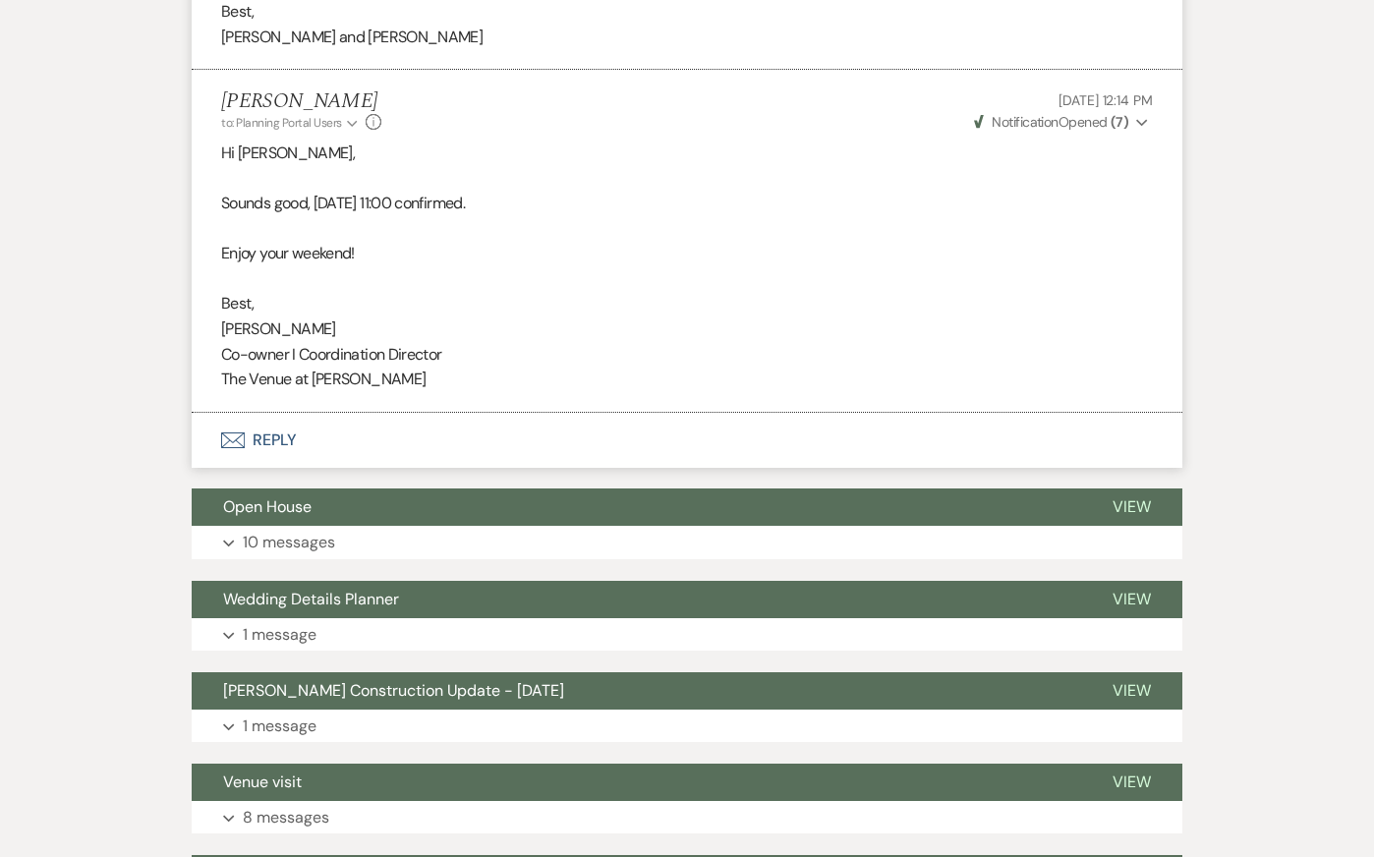
click at [449, 459] on button "Envelope Reply" at bounding box center [687, 440] width 991 height 55
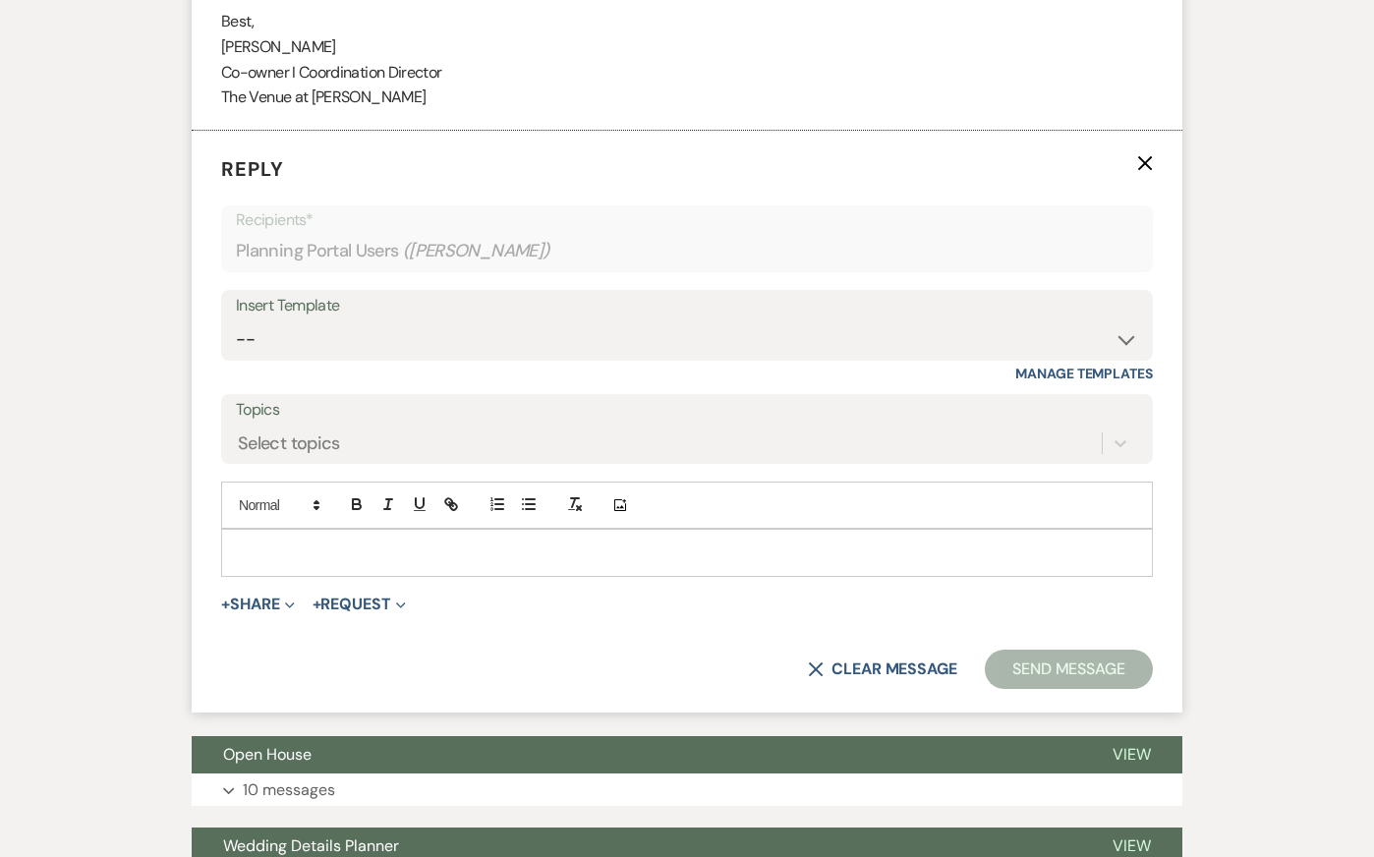
scroll to position [3096, 0]
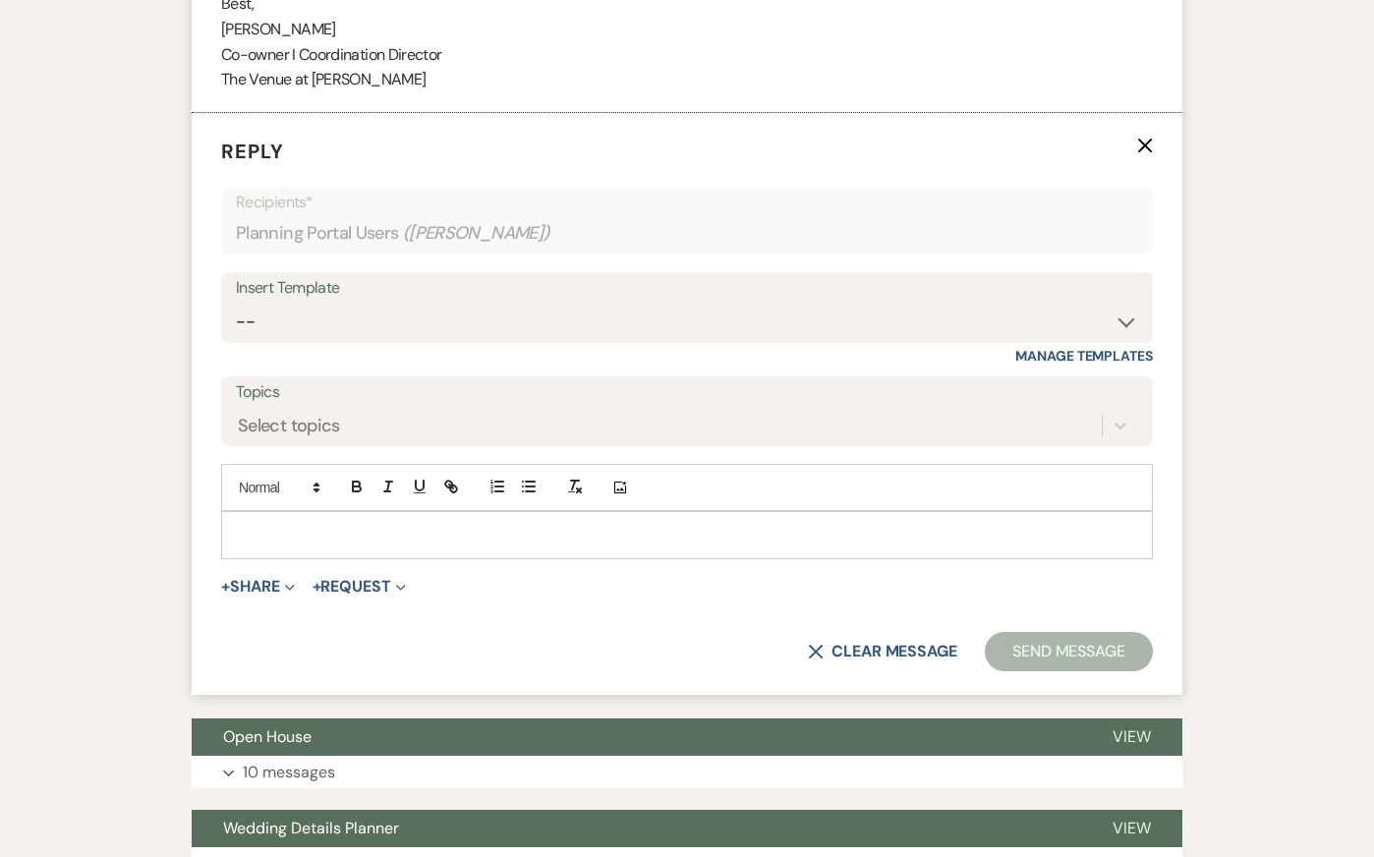
click at [412, 557] on div at bounding box center [687, 534] width 930 height 45
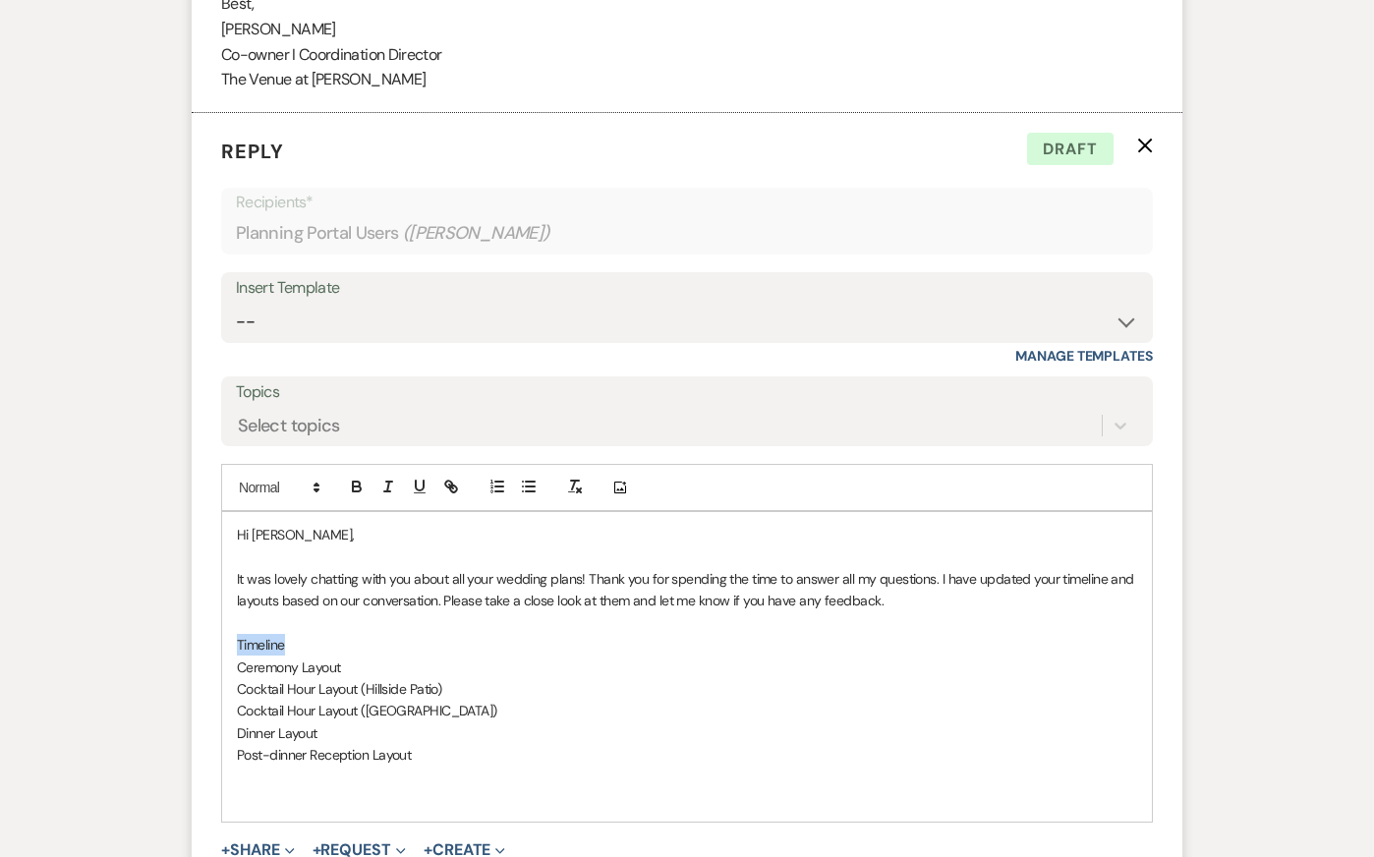
drag, startPoint x: 284, startPoint y: 671, endPoint x: 207, endPoint y: 671, distance: 76.7
click at [209, 671] on form "Reply X Draft Recipients* Planning Portal Users ( [PERSON_NAME] ) Insert Templa…" at bounding box center [687, 536] width 991 height 846
click at [450, 487] on icon "button" at bounding box center [448, 484] width 7 height 7
paste input "[URL][DOMAIN_NAME]"
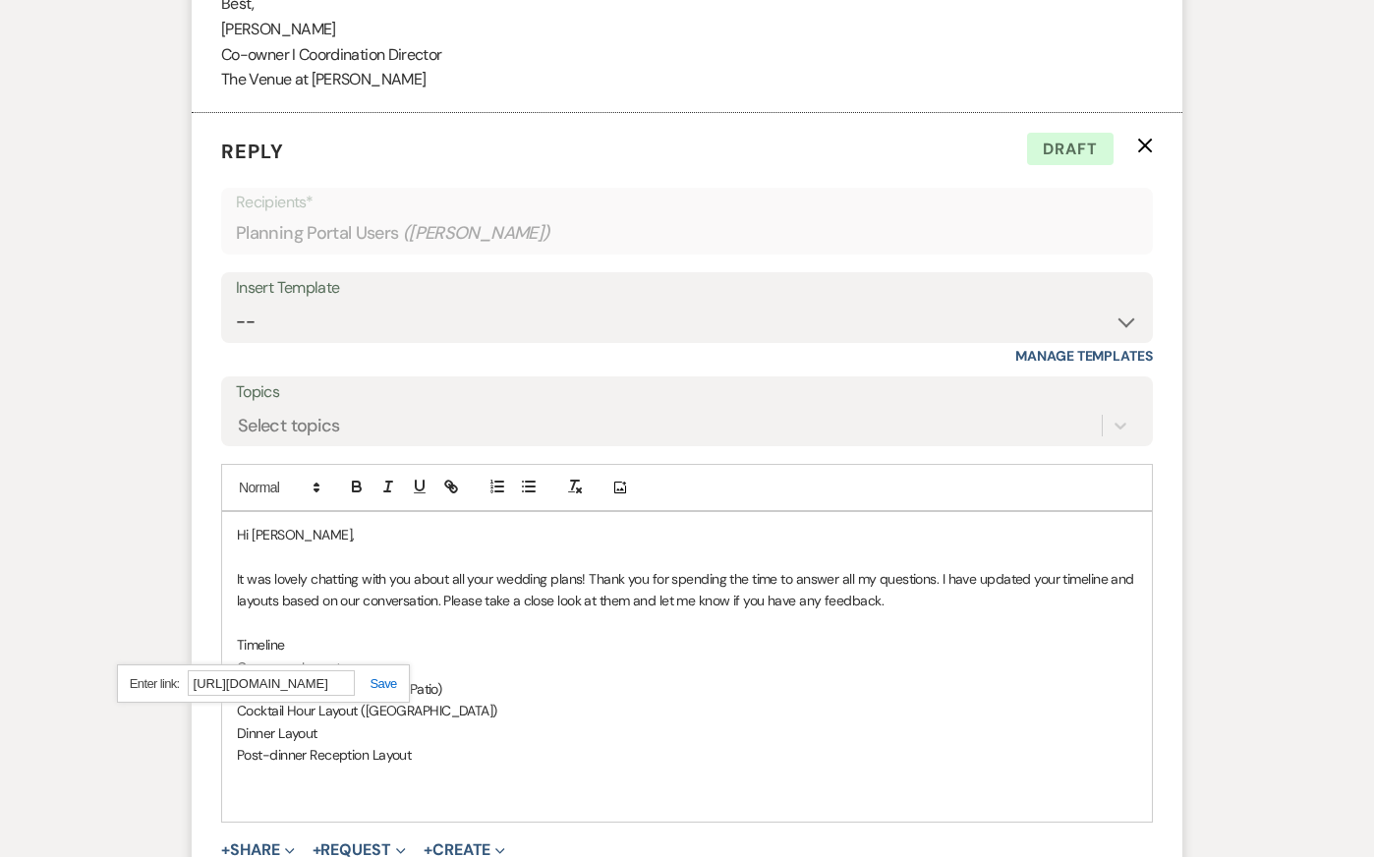
click at [374, 691] on link at bounding box center [376, 683] width 42 height 15
click at [420, 657] on div "Hi [PERSON_NAME], It was lovely chatting with you about all your wedding plans!…" at bounding box center [687, 667] width 930 height 310
drag, startPoint x: 349, startPoint y: 686, endPoint x: 193, endPoint y: 686, distance: 156.3
click at [196, 686] on form "Reply X Draft saved! Recipients* Planning Portal Users ( [PERSON_NAME] ) Insert…" at bounding box center [687, 536] width 991 height 846
click at [460, 498] on button "button" at bounding box center [451, 487] width 28 height 24
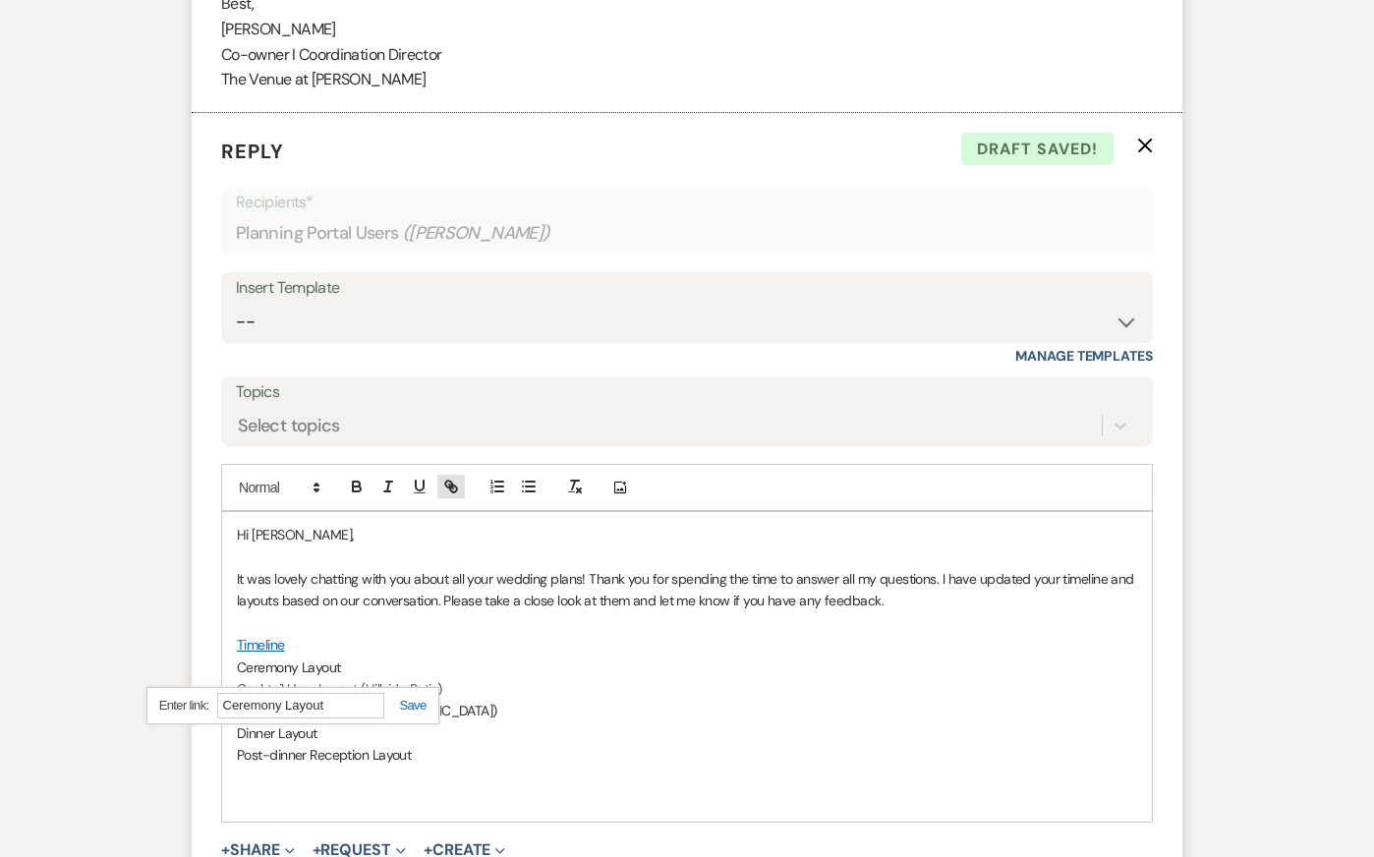
paste input "[URL][DOMAIN_NAME]"
click at [414, 713] on link at bounding box center [405, 705] width 42 height 15
click at [500, 634] on p at bounding box center [687, 623] width 900 height 22
drag, startPoint x: 421, startPoint y: 711, endPoint x: 193, endPoint y: 712, distance: 228.0
click at [196, 711] on form "Reply X Draft saved! Recipients* Planning Portal Users ( [PERSON_NAME] ) Insert…" at bounding box center [687, 536] width 991 height 846
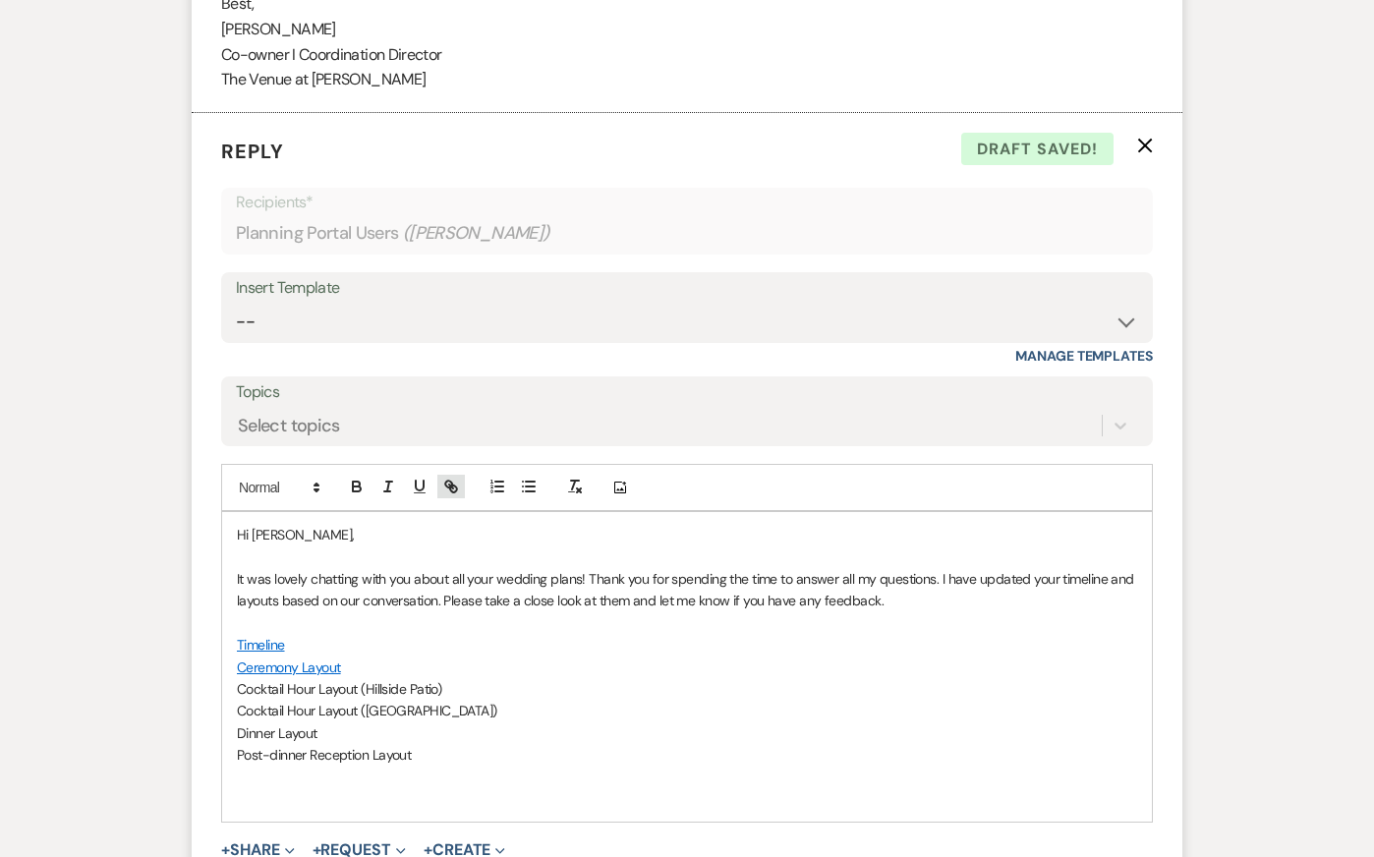
click at [449, 488] on line "button" at bounding box center [451, 487] width 4 height 4
paste input "[URL][DOMAIN_NAME]"
click at [463, 734] on link at bounding box center [456, 726] width 42 height 15
click at [521, 656] on p "Timeline" at bounding box center [687, 645] width 900 height 22
drag, startPoint x: 458, startPoint y: 736, endPoint x: 174, endPoint y: 737, distance: 284.0
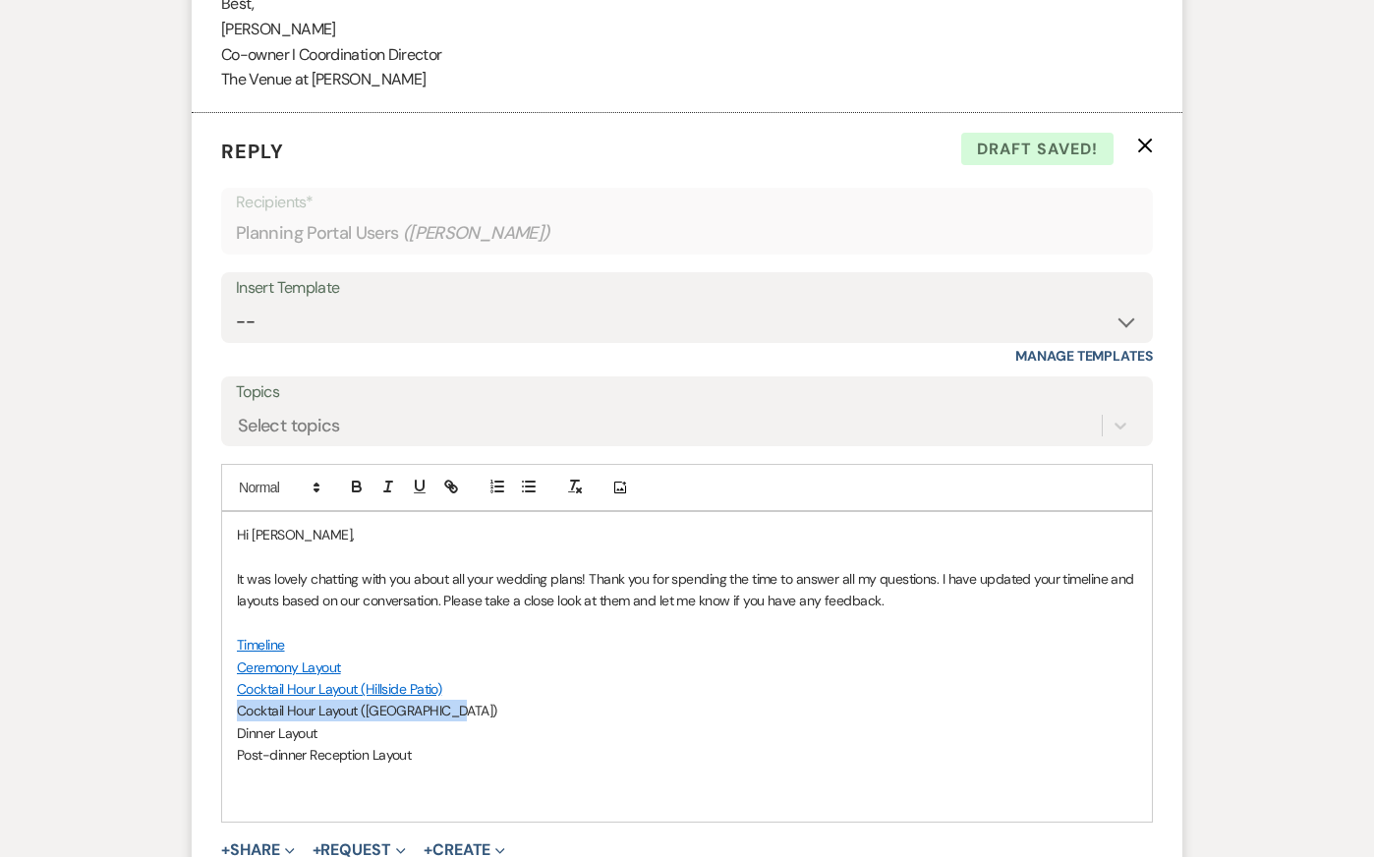
click at [451, 487] on icon "button" at bounding box center [448, 484] width 7 height 7
paste input "[URL][DOMAIN_NAME]"
click at [456, 757] on link at bounding box center [455, 749] width 42 height 15
click at [540, 678] on p "Ceremony Layout" at bounding box center [687, 668] width 900 height 22
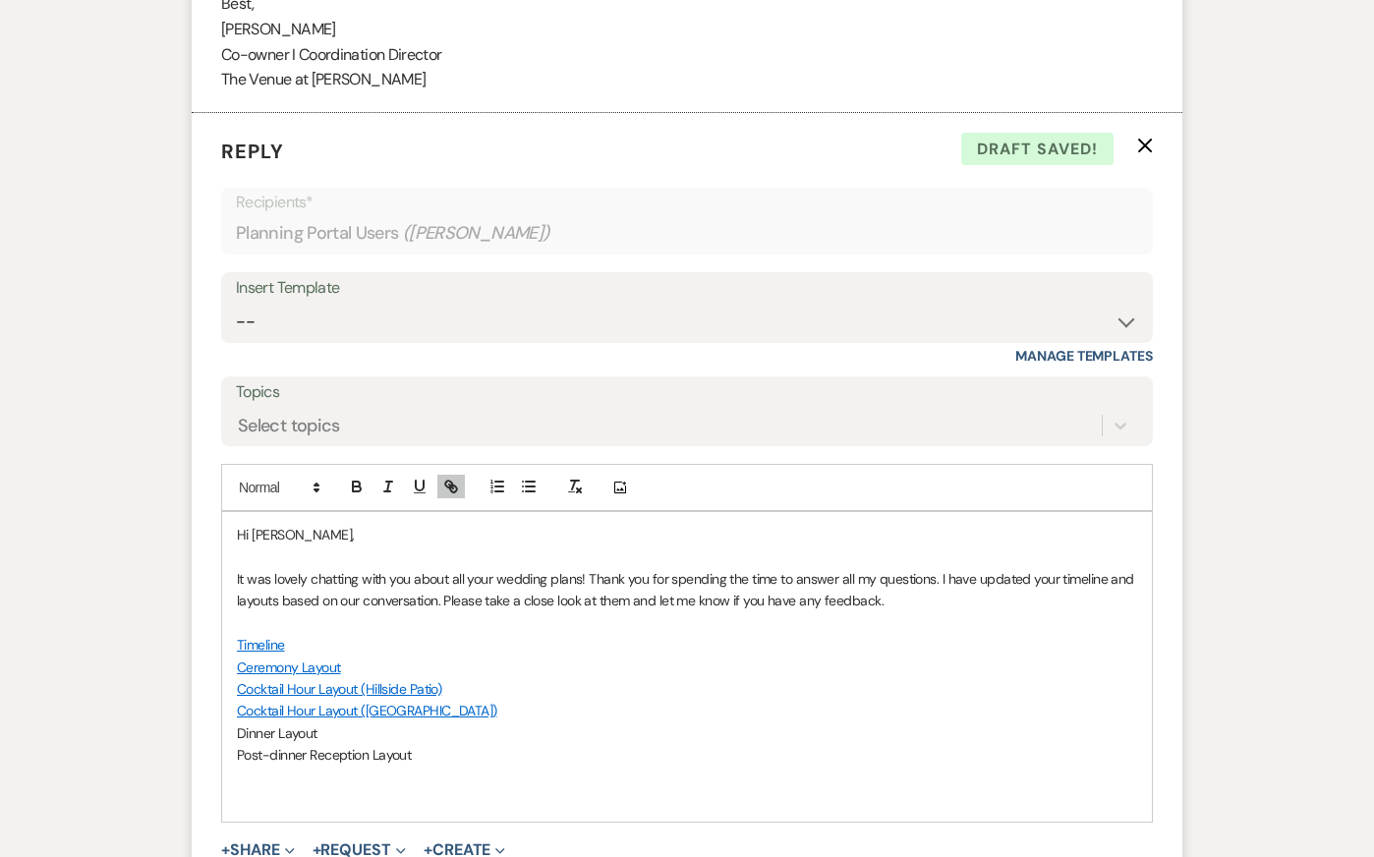
drag, startPoint x: 339, startPoint y: 756, endPoint x: 194, endPoint y: 756, distance: 145.5
click at [198, 756] on form "Reply X Draft saved! Recipients* Planning Portal Users ( [PERSON_NAME] ) Insert…" at bounding box center [687, 536] width 991 height 846
click at [448, 495] on icon "button" at bounding box center [451, 487] width 18 height 18
paste input "[URL][DOMAIN_NAME]"
click at [392, 778] on link at bounding box center [393, 771] width 42 height 15
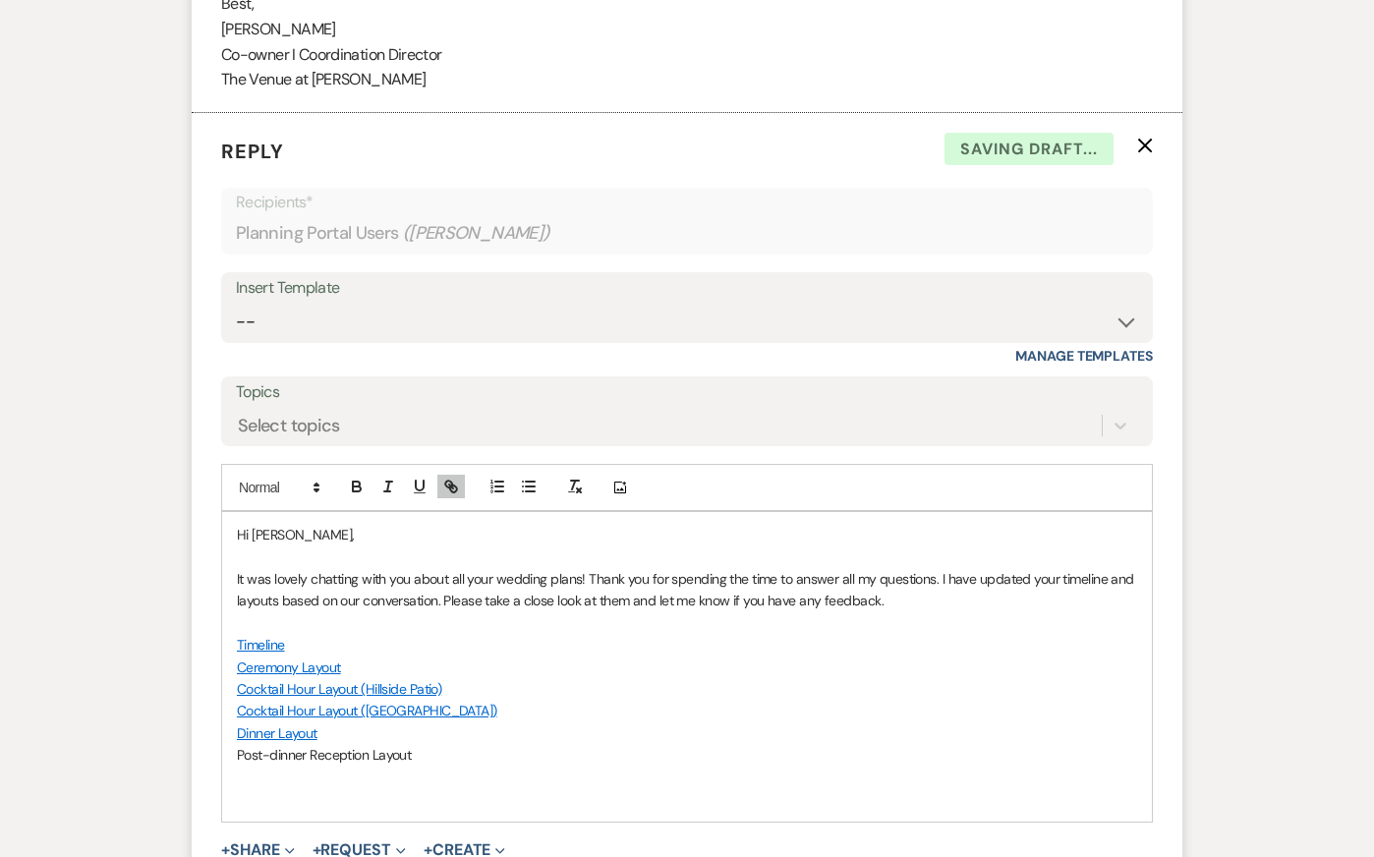
click at [547, 678] on p "Ceremony Layout" at bounding box center [687, 668] width 900 height 22
drag, startPoint x: 427, startPoint y: 775, endPoint x: 143, endPoint y: 778, distance: 283.1
drag, startPoint x: 422, startPoint y: 776, endPoint x: 181, endPoint y: 777, distance: 240.8
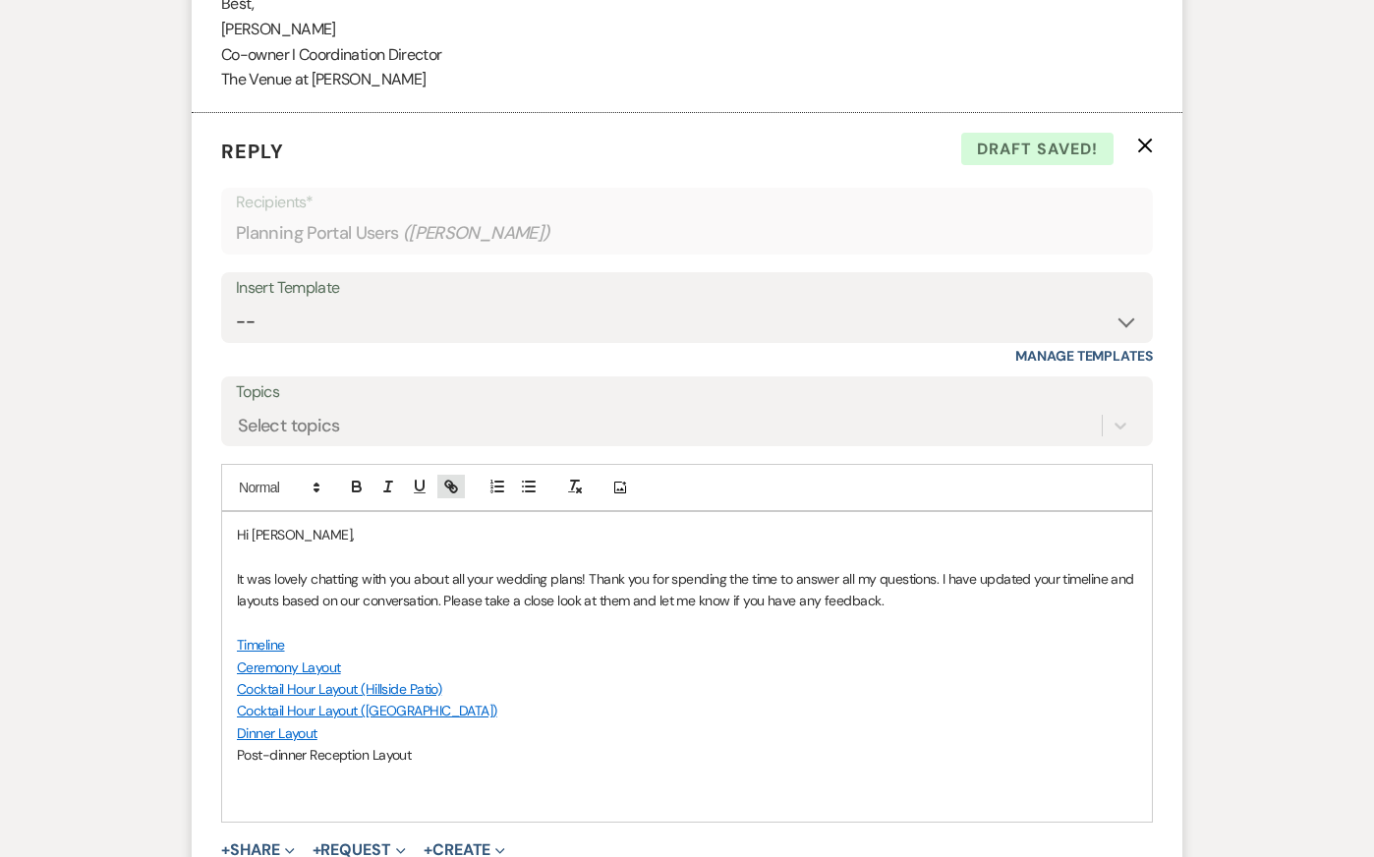
click at [448, 495] on icon "button" at bounding box center [451, 487] width 18 height 18
paste input "[URL][DOMAIN_NAME]"
click at [438, 801] on link at bounding box center [440, 793] width 42 height 15
click at [531, 634] on p at bounding box center [687, 623] width 900 height 22
click at [481, 612] on p "It was lovely chatting with you about all your wedding plans! Thank you for spe…" at bounding box center [687, 590] width 900 height 44
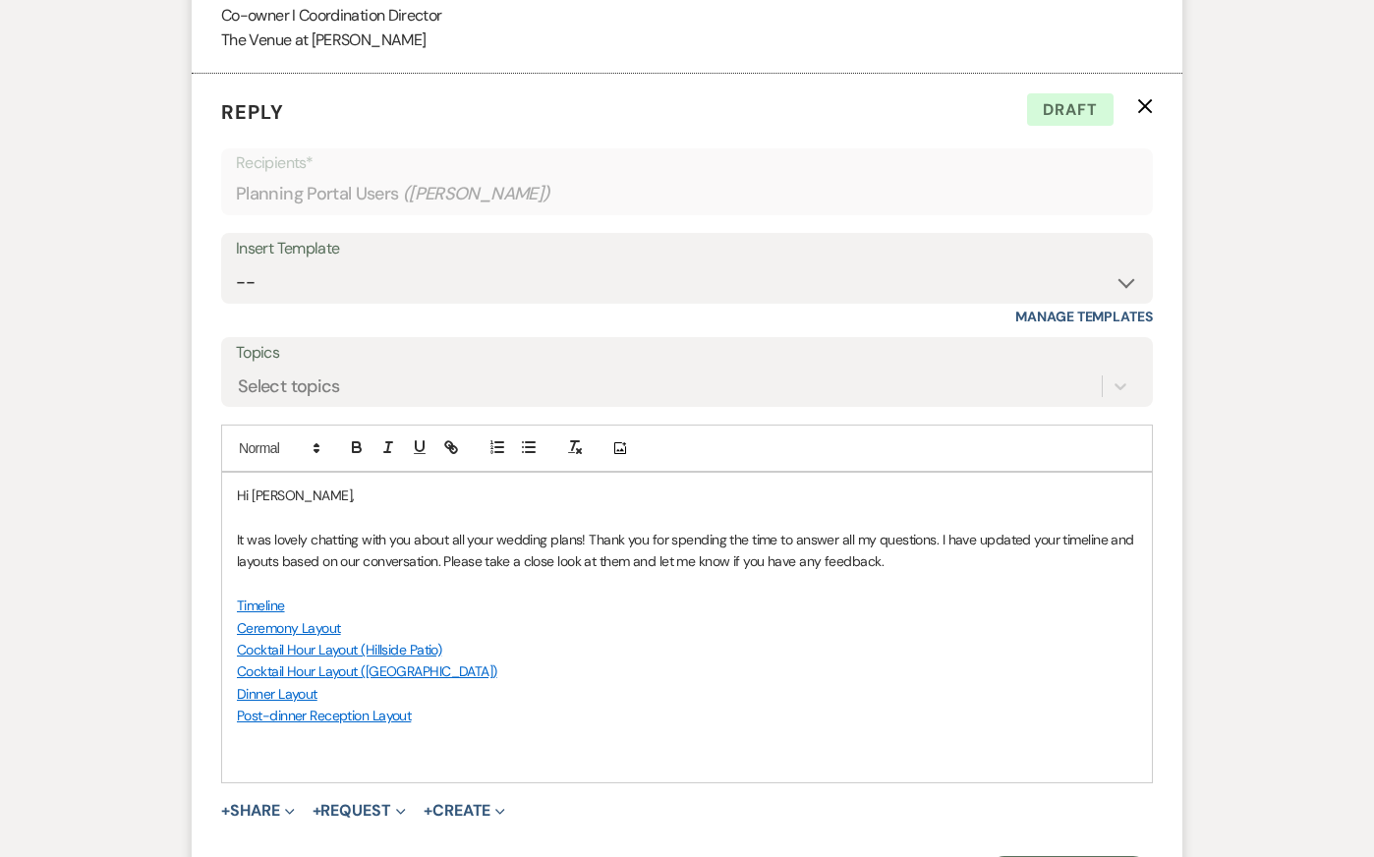
click at [590, 726] on p "Post-dinner Reception Layout" at bounding box center [687, 716] width 900 height 22
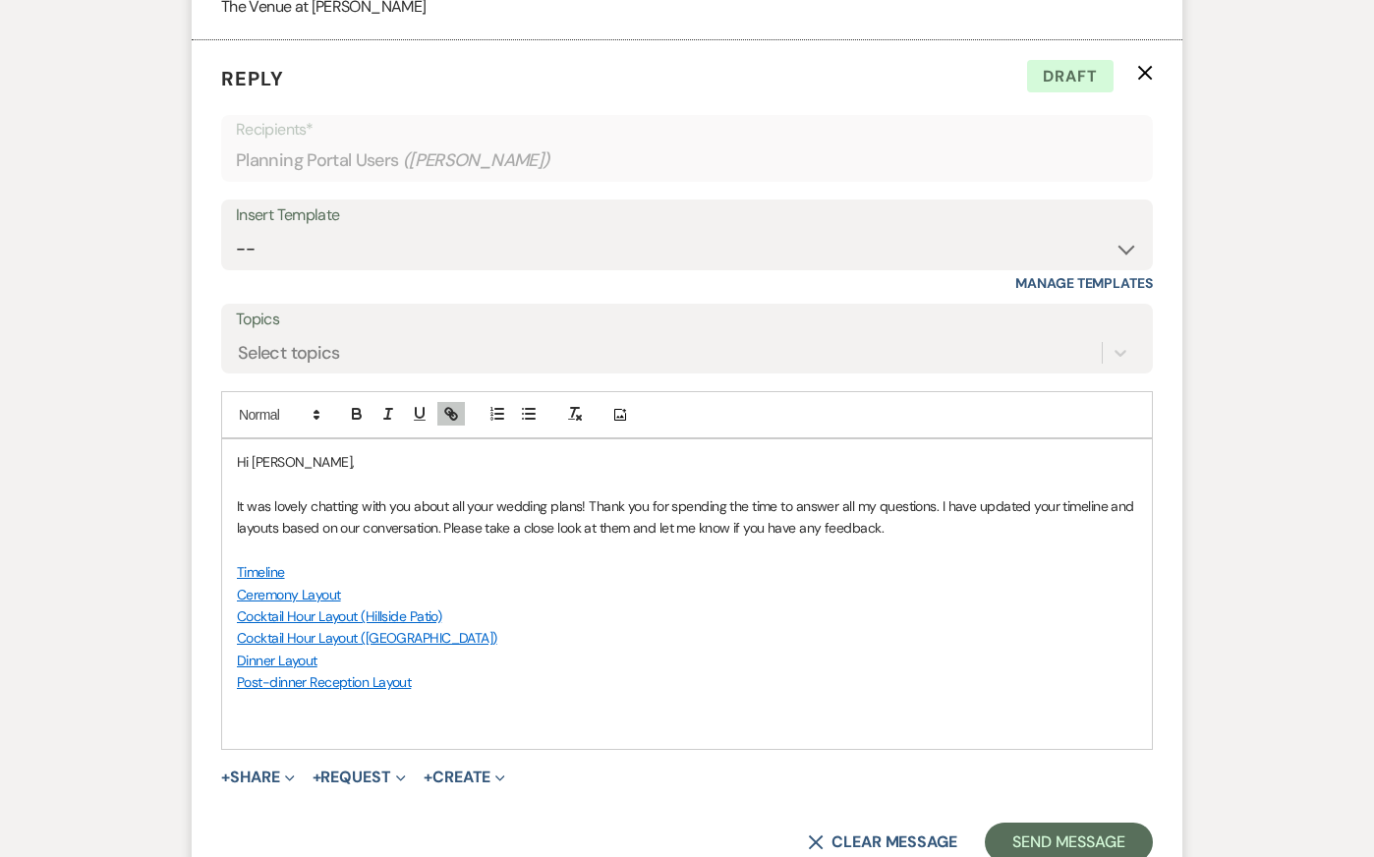
scroll to position [3171, 0]
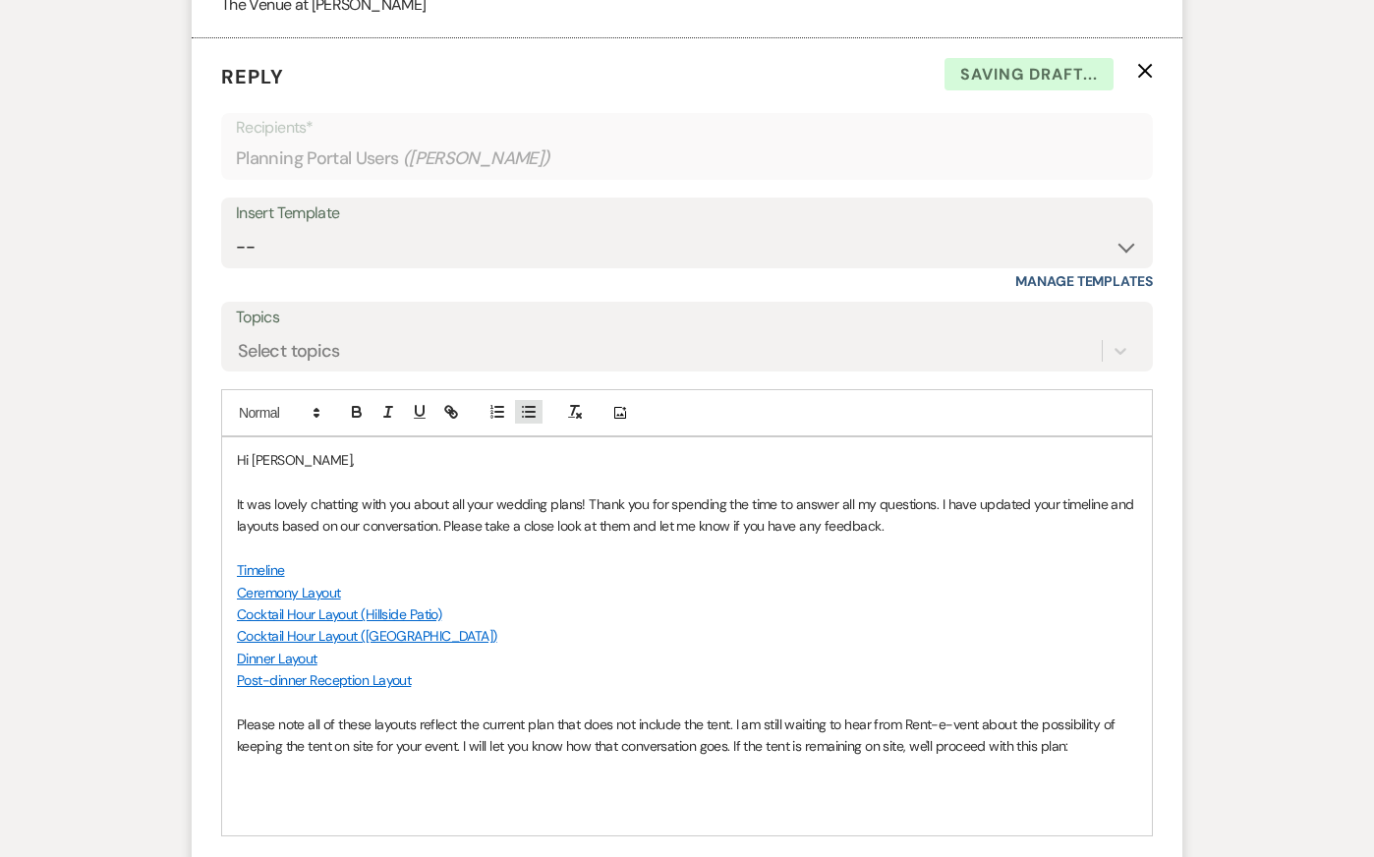
click at [529, 407] on line "button" at bounding box center [530, 407] width 9 height 0
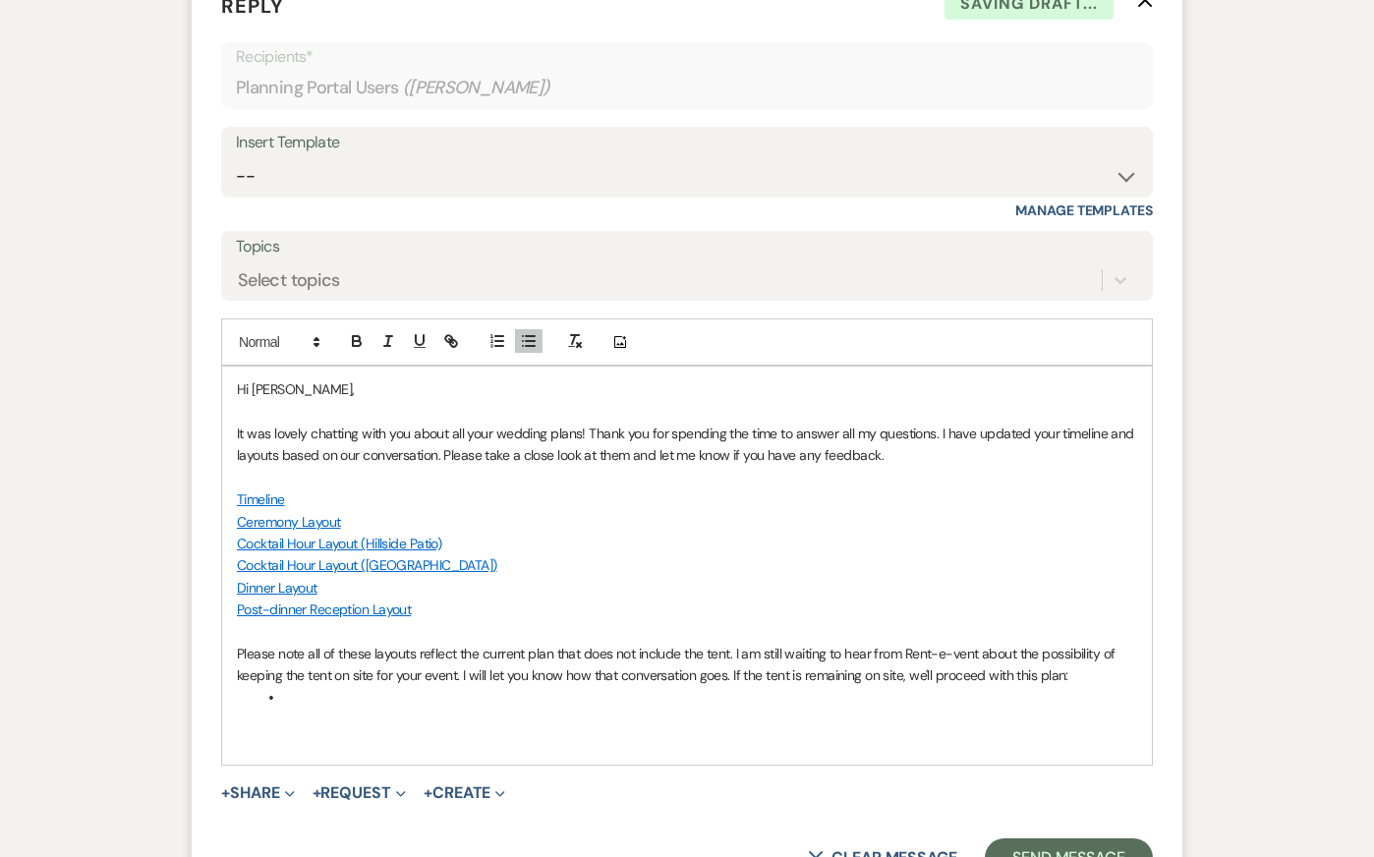
scroll to position [3243, 0]
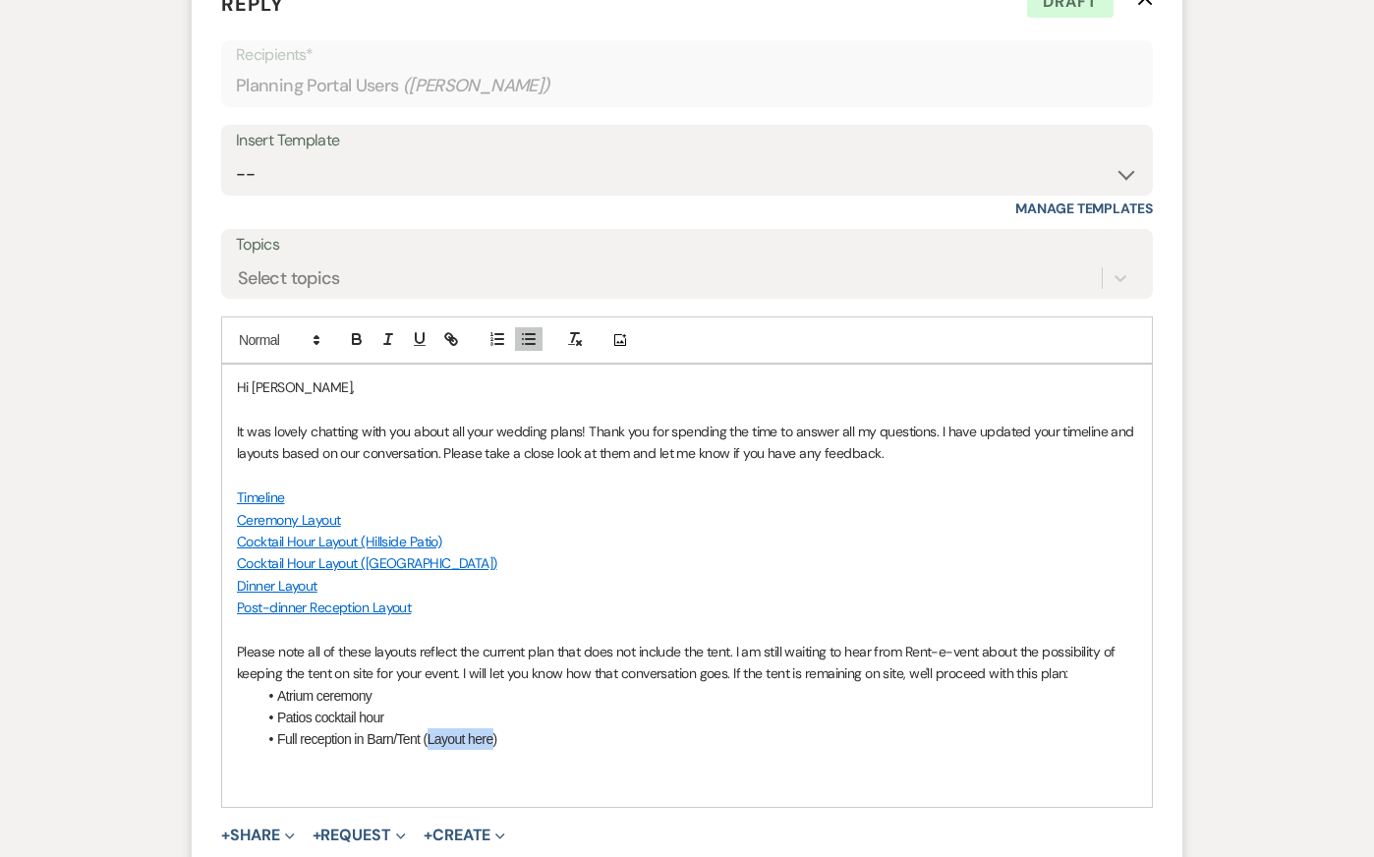
drag, startPoint x: 493, startPoint y: 765, endPoint x: 428, endPoint y: 765, distance: 65.8
click at [428, 750] on li "Full reception in Barn/Tent (Layout here)" at bounding box center [697, 739] width 881 height 22
click at [449, 340] on icon "button" at bounding box center [448, 336] width 7 height 7
paste input "[URL][DOMAIN_NAME]"
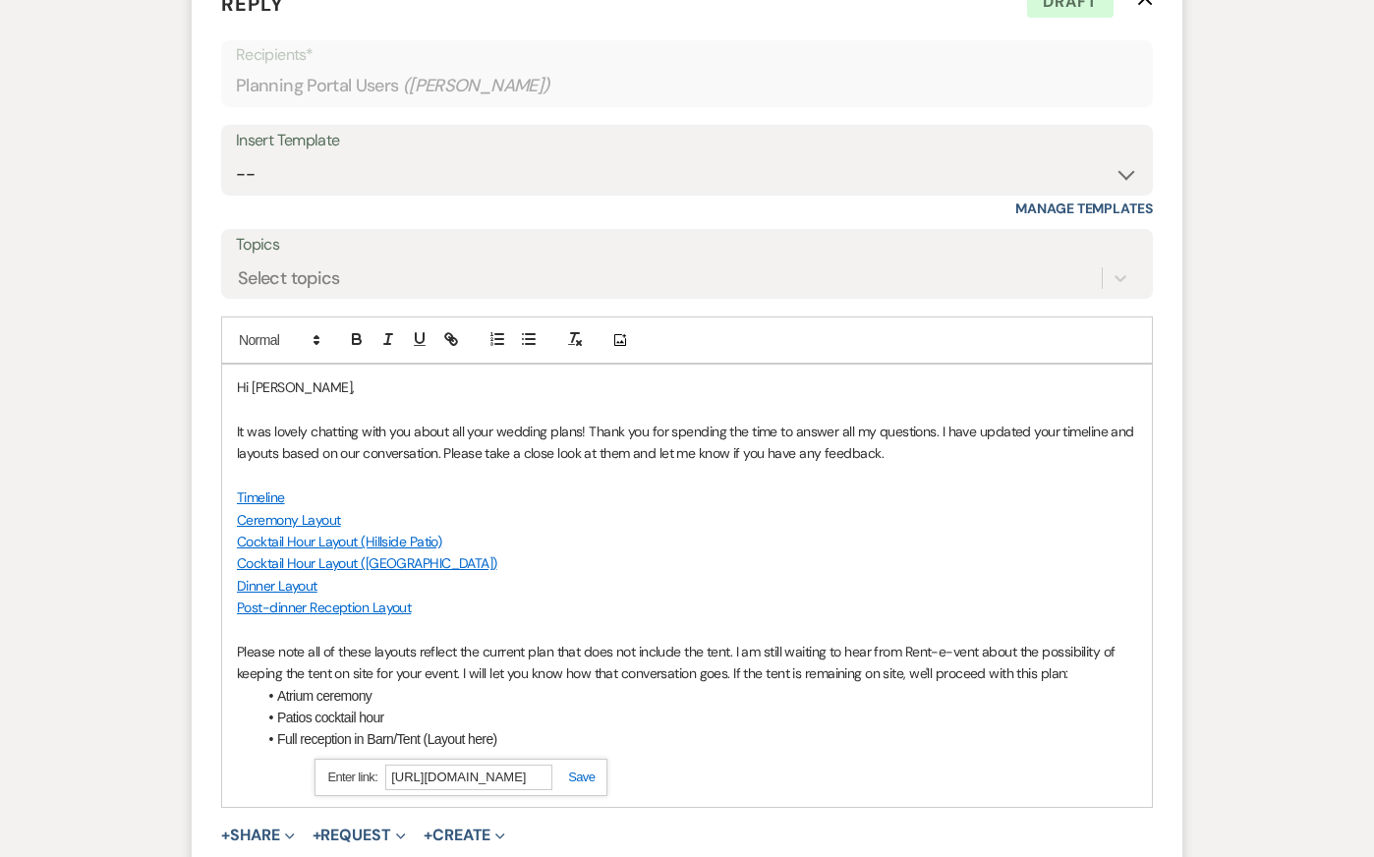
type input "[URL][DOMAIN_NAME]"
click at [573, 784] on link at bounding box center [573, 777] width 42 height 15
click at [616, 750] on li "Full reception in Barn/Tent ( Layout here )" at bounding box center [697, 739] width 881 height 22
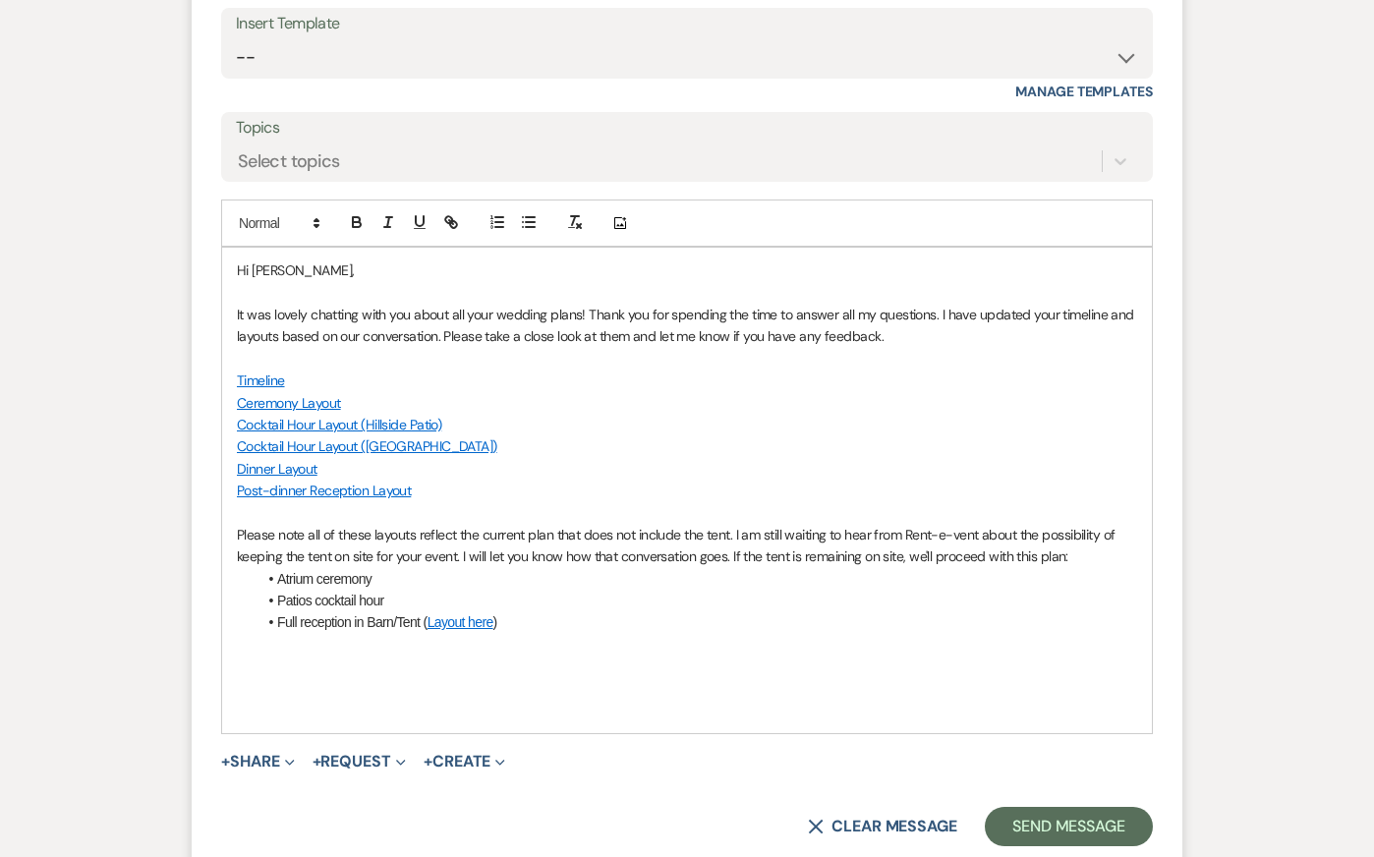
scroll to position [3379, 0]
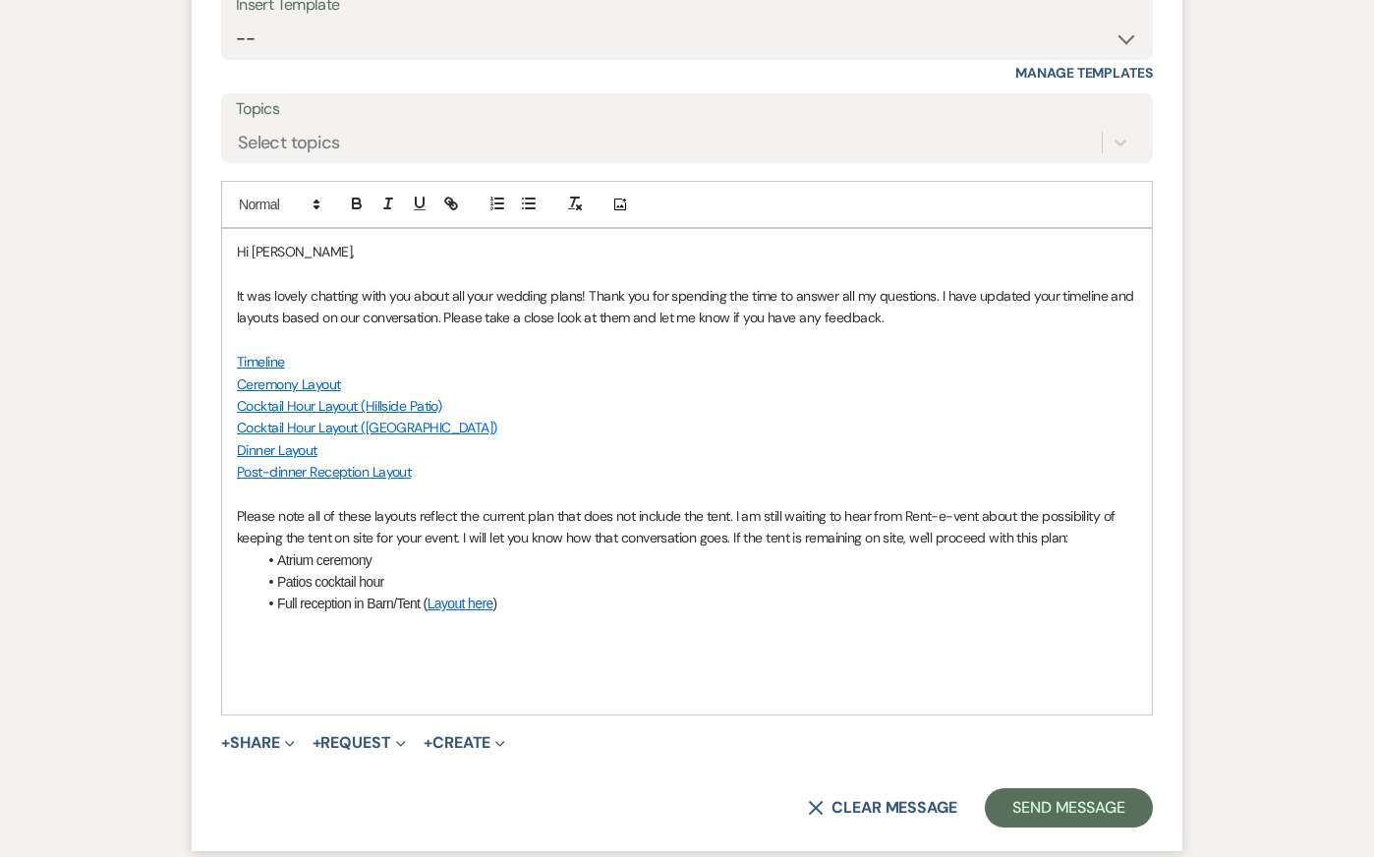
click at [726, 549] on p "Please note all of these layouts reflect the current plan that does not include…" at bounding box center [687, 527] width 900 height 44
click at [1043, 549] on p "Please note all of these layouts reflect the current plan that does not include…" at bounding box center [687, 527] width 900 height 44
click at [420, 593] on li "Patios cocktail hour" at bounding box center [697, 582] width 881 height 22
click at [310, 593] on li "Patios cocktail hour" at bounding box center [697, 582] width 881 height 22
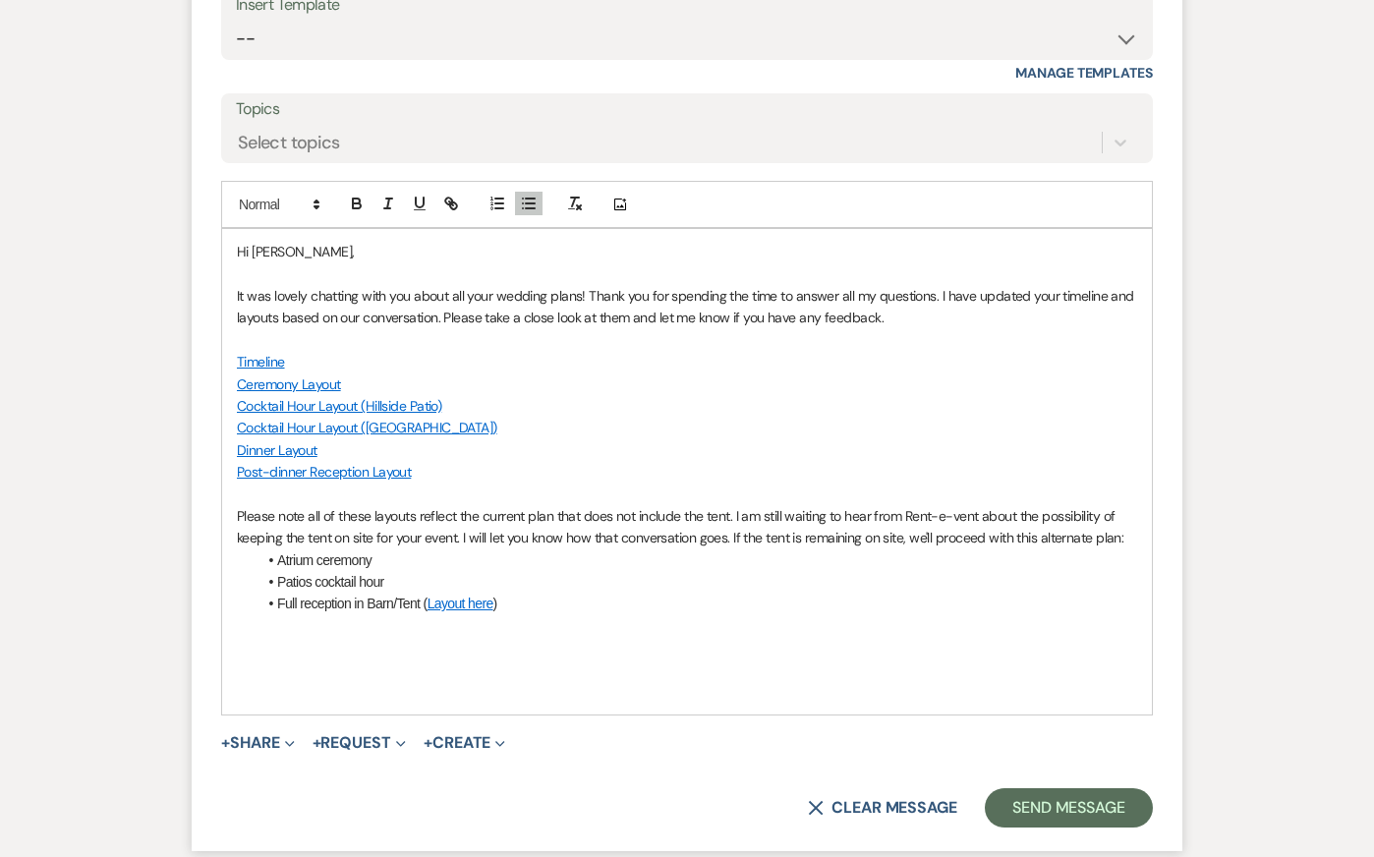
click at [323, 637] on p at bounding box center [687, 626] width 900 height 22
click at [323, 658] on p at bounding box center [687, 648] width 900 height 22
click at [728, 549] on p "Please note all of these layouts reflect the current plan that does not include…" at bounding box center [687, 527] width 900 height 44
click at [910, 549] on p "Please note all of these layouts reflect the current plan that does not include…" at bounding box center [687, 527] width 900 height 44
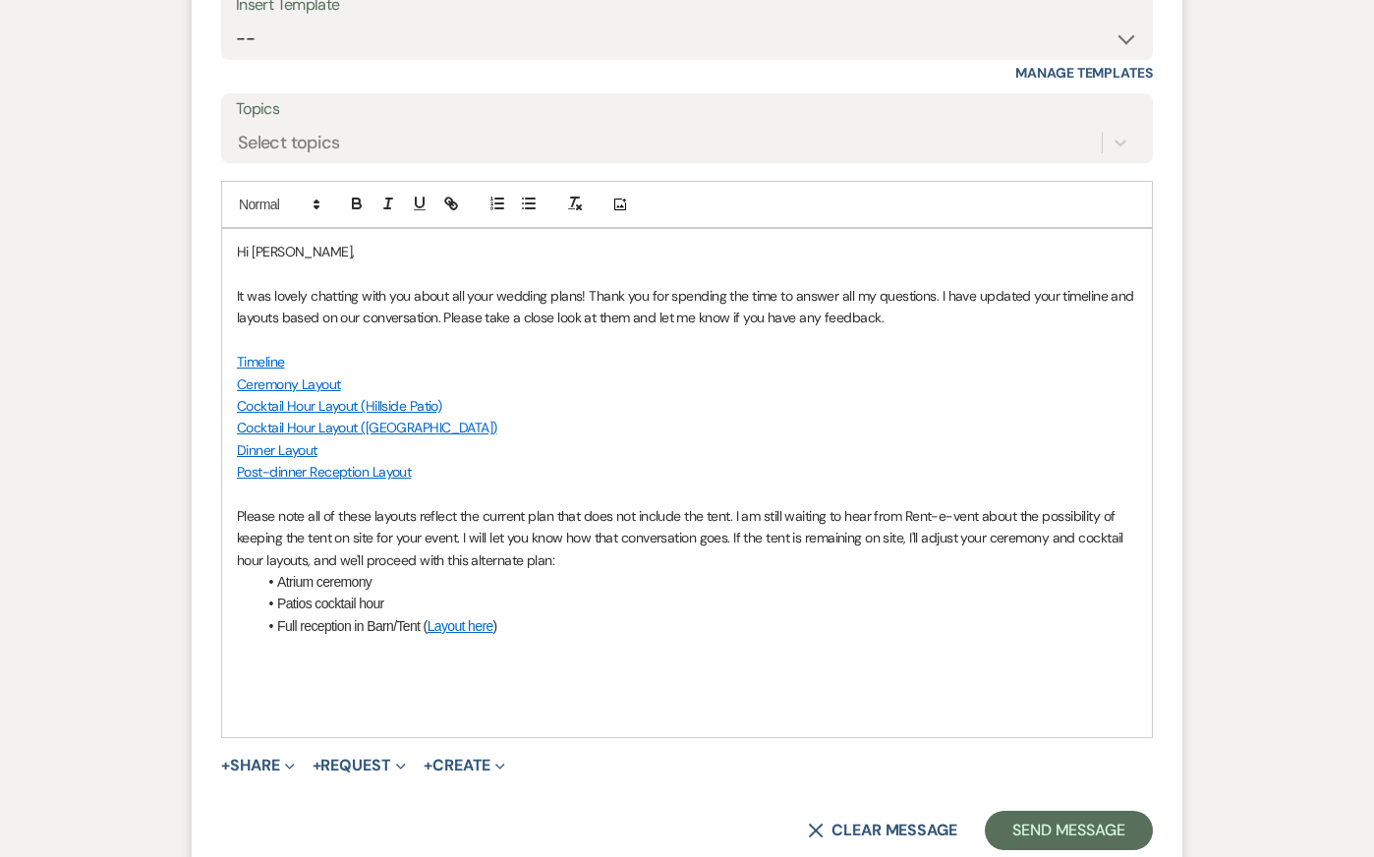
click at [607, 681] on p at bounding box center [687, 670] width 900 height 22
click at [994, 561] on p "Please note all of these layouts reflect the current plan that does not include…" at bounding box center [687, 538] width 900 height 66
click at [341, 681] on p at bounding box center [687, 670] width 900 height 22
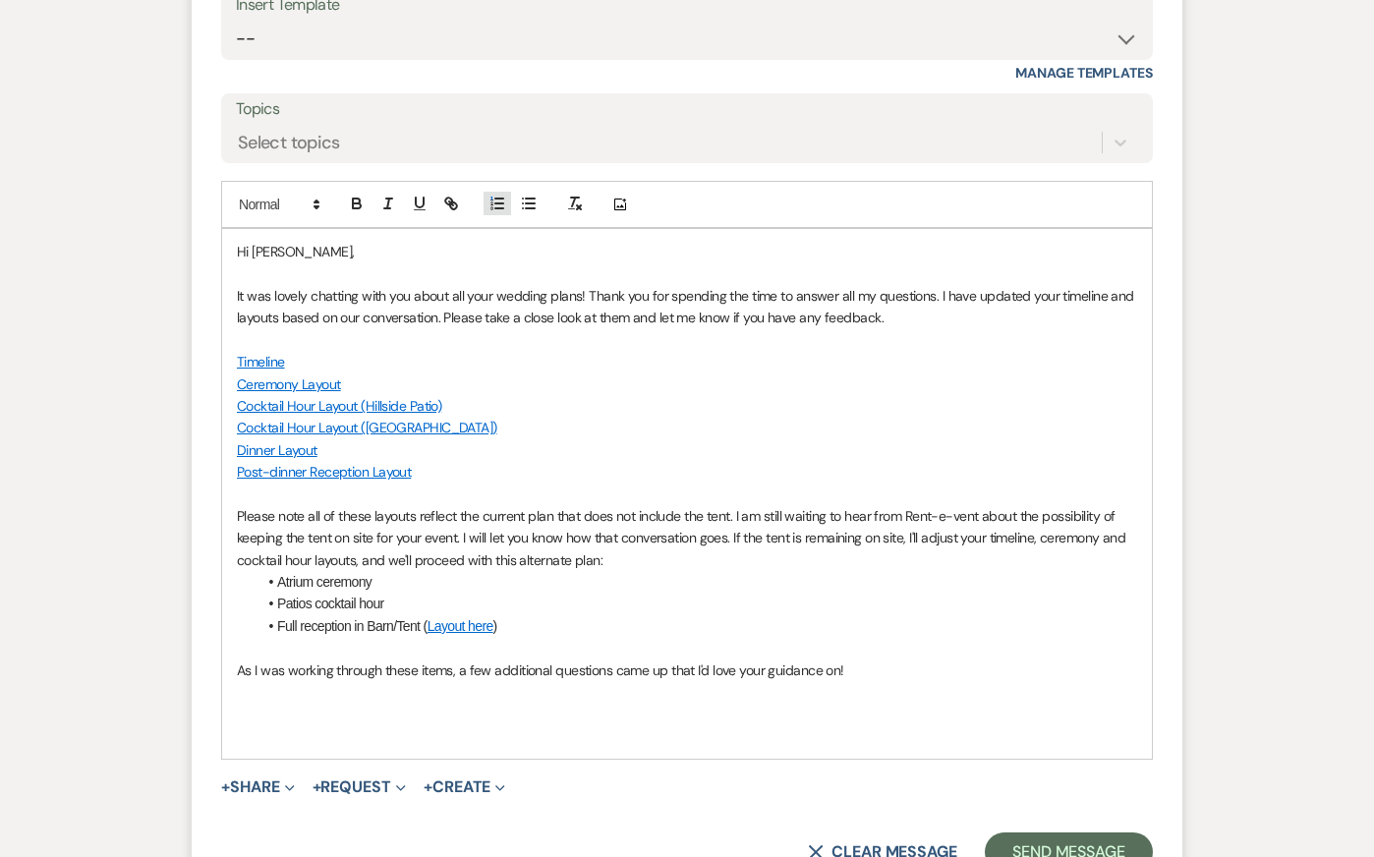
click at [498, 212] on icon "button" at bounding box center [497, 204] width 18 height 18
click at [552, 681] on p "As I was working through these items, a few additional questions came up that I…" at bounding box center [687, 670] width 900 height 22
click at [891, 681] on p "As I was working through these items, a few additional questions came up that I…" at bounding box center [687, 670] width 900 height 22
click at [583, 681] on p "As I was working through these items, a few additional questions came up that I…" at bounding box center [687, 670] width 900 height 22
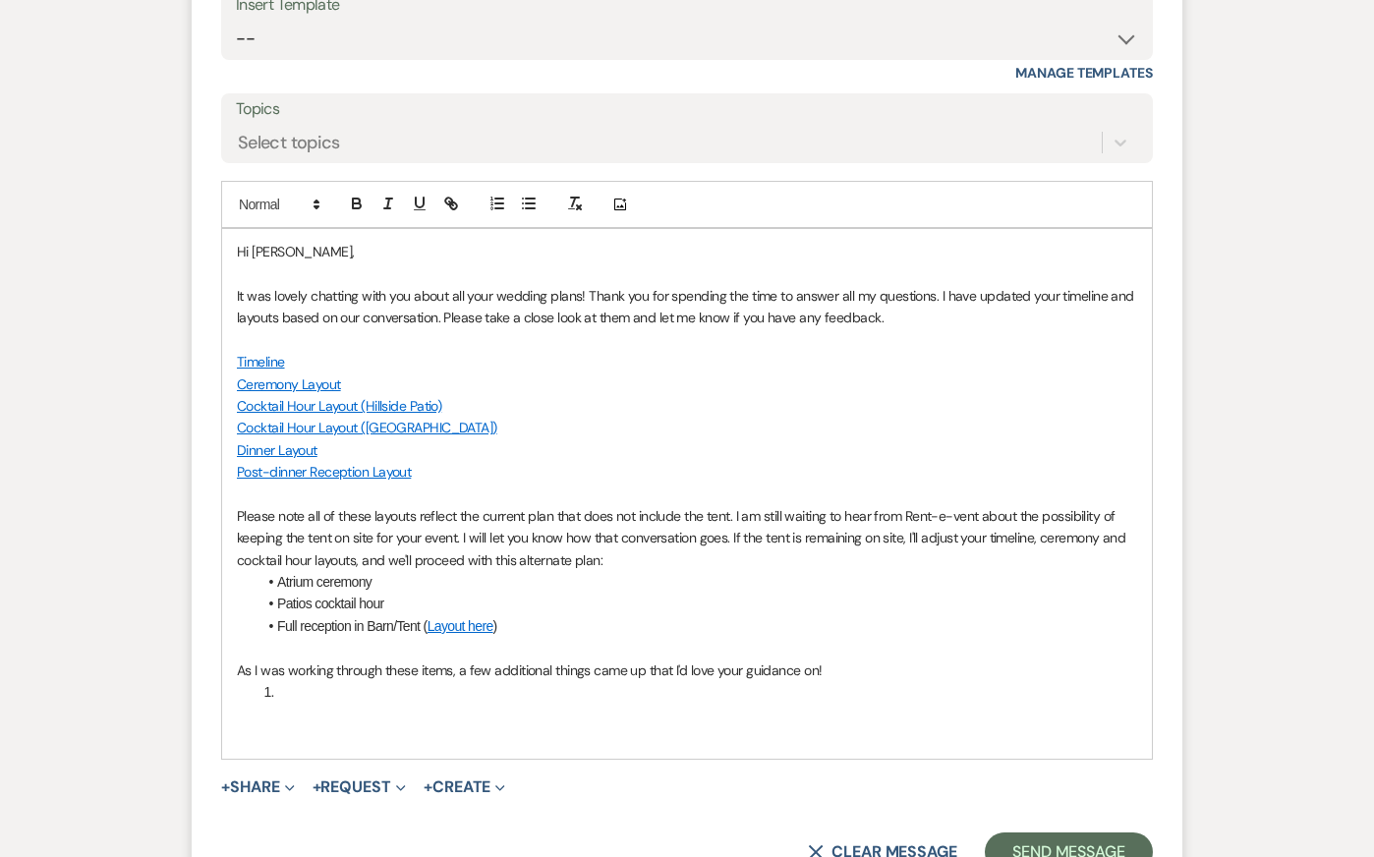
drag, startPoint x: 835, startPoint y: 695, endPoint x: 716, endPoint y: 697, distance: 118.9
click at [716, 681] on p "As I was working through these items, a few additional things came up that I'd …" at bounding box center [687, 670] width 900 height 22
drag, startPoint x: 456, startPoint y: 695, endPoint x: 711, endPoint y: 702, distance: 254.6
click at [711, 681] on p "As I was working through these items, a few additional things came up that I'd …" at bounding box center [687, 670] width 900 height 22
drag, startPoint x: 900, startPoint y: 716, endPoint x: 954, endPoint y: 716, distance: 54.1
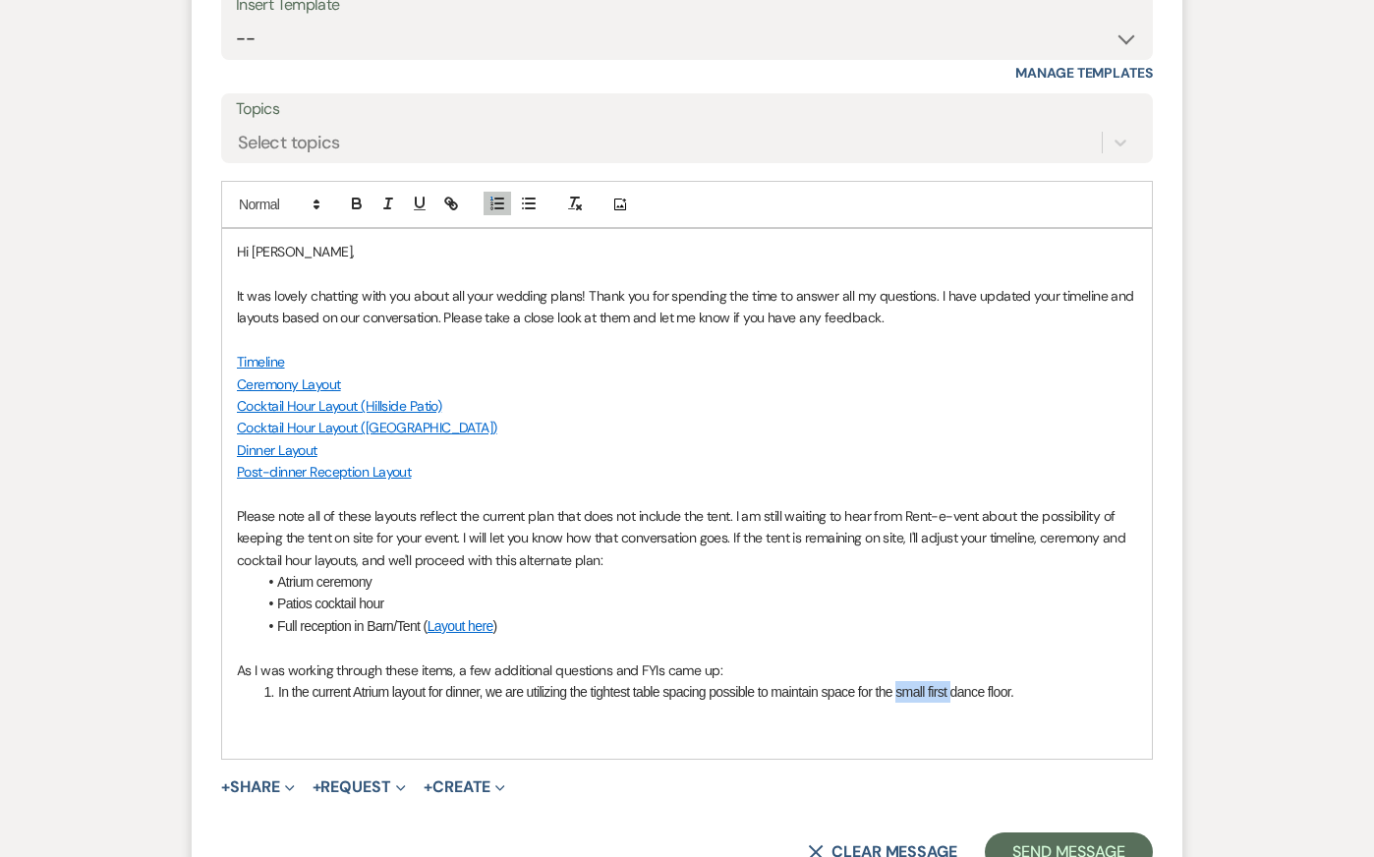
click at [954, 703] on li "In the current Atrium layout for dinner, we are utilizing the tightest table sp…" at bounding box center [698, 692] width 880 height 22
click at [1002, 703] on li "In the current Atrium layout for dinner, we are utilizing the tightest table sp…" at bounding box center [698, 692] width 880 height 22
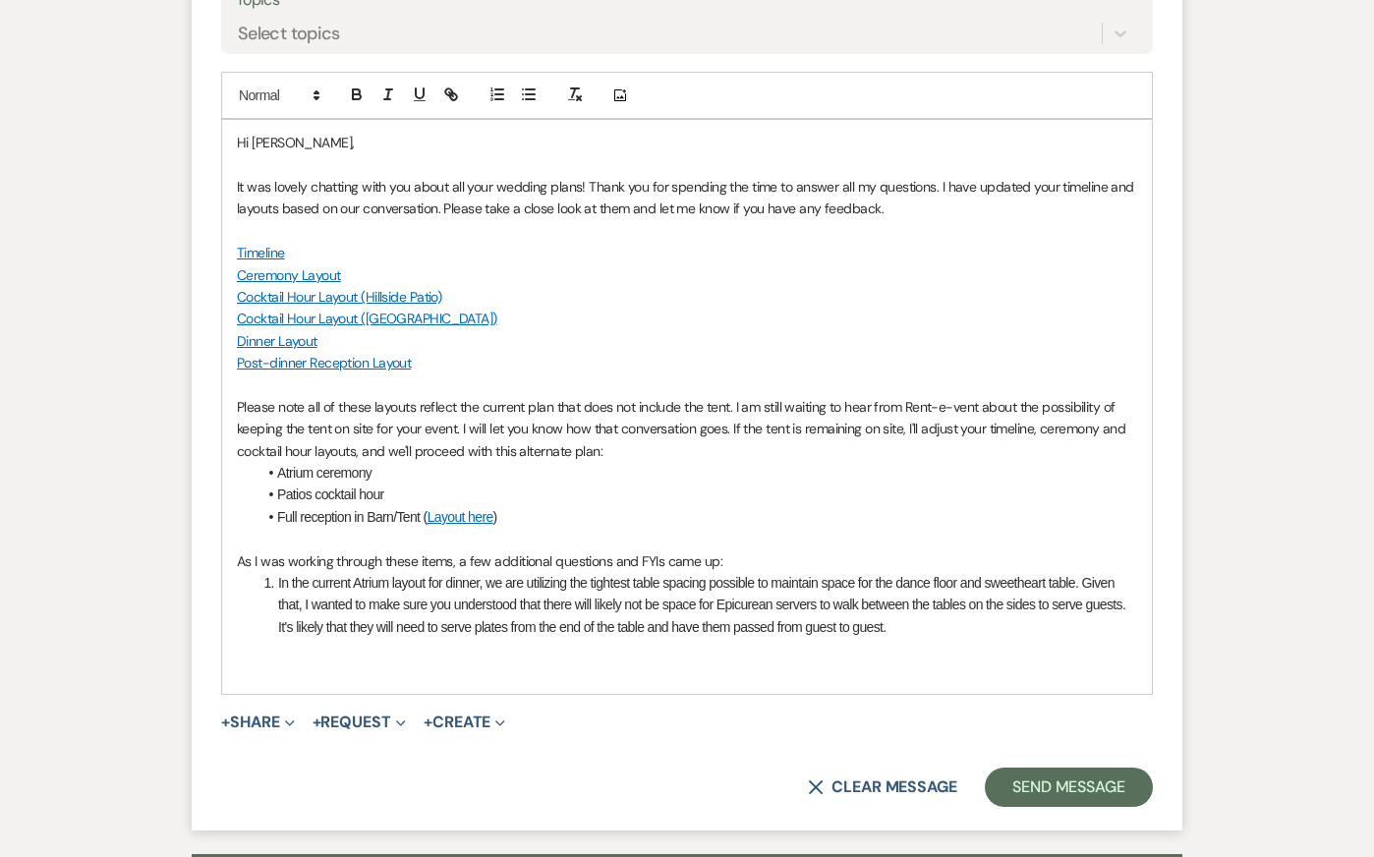
scroll to position [3497, 0]
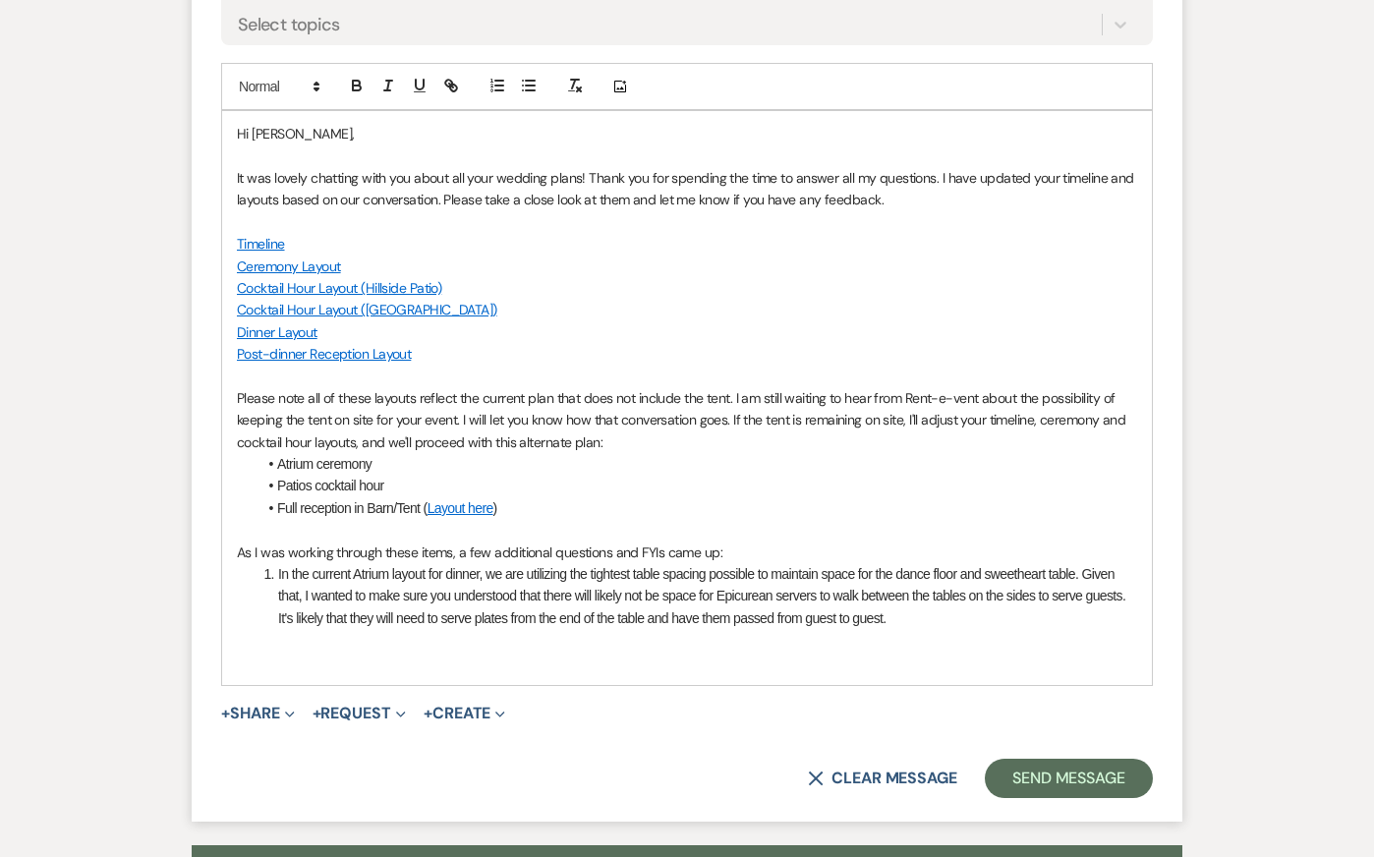
click at [909, 628] on li "In the current Atrium layout for dinner, we are utilizing the tightest table sp…" at bounding box center [698, 596] width 880 height 66
click at [985, 629] on li "In the current Atrium layout for dinner, we are utilizing the tightest table sp…" at bounding box center [698, 596] width 880 height 66
click at [913, 629] on li "In the current Atrium layout for dinner, we are utilizing the tightest table sp…" at bounding box center [698, 596] width 880 height 66
click at [836, 622] on li "In the current Atrium layout for dinner, we are utilizing the tightest table sp…" at bounding box center [698, 596] width 880 height 66
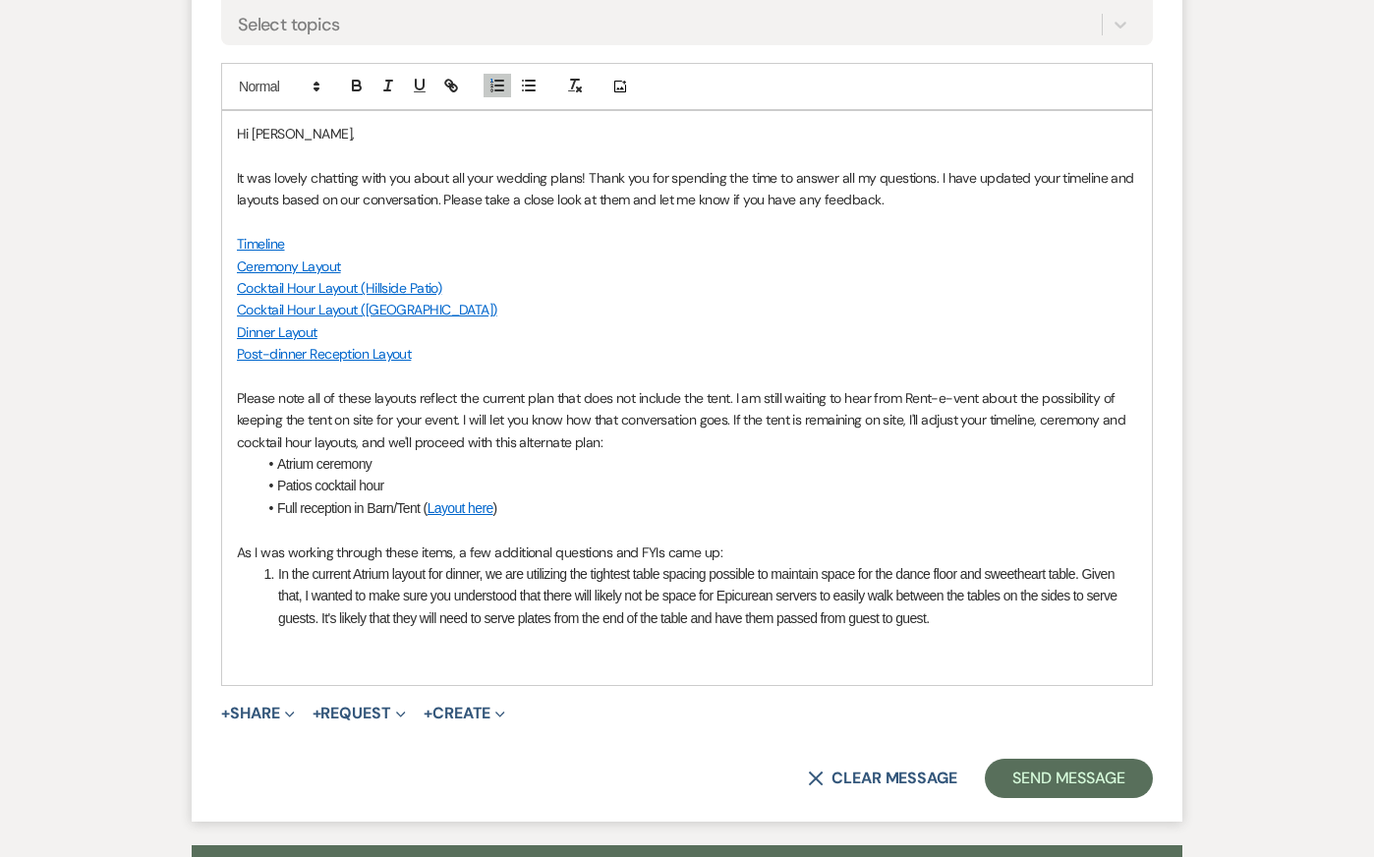
click at [1085, 651] on p at bounding box center [687, 640] width 900 height 22
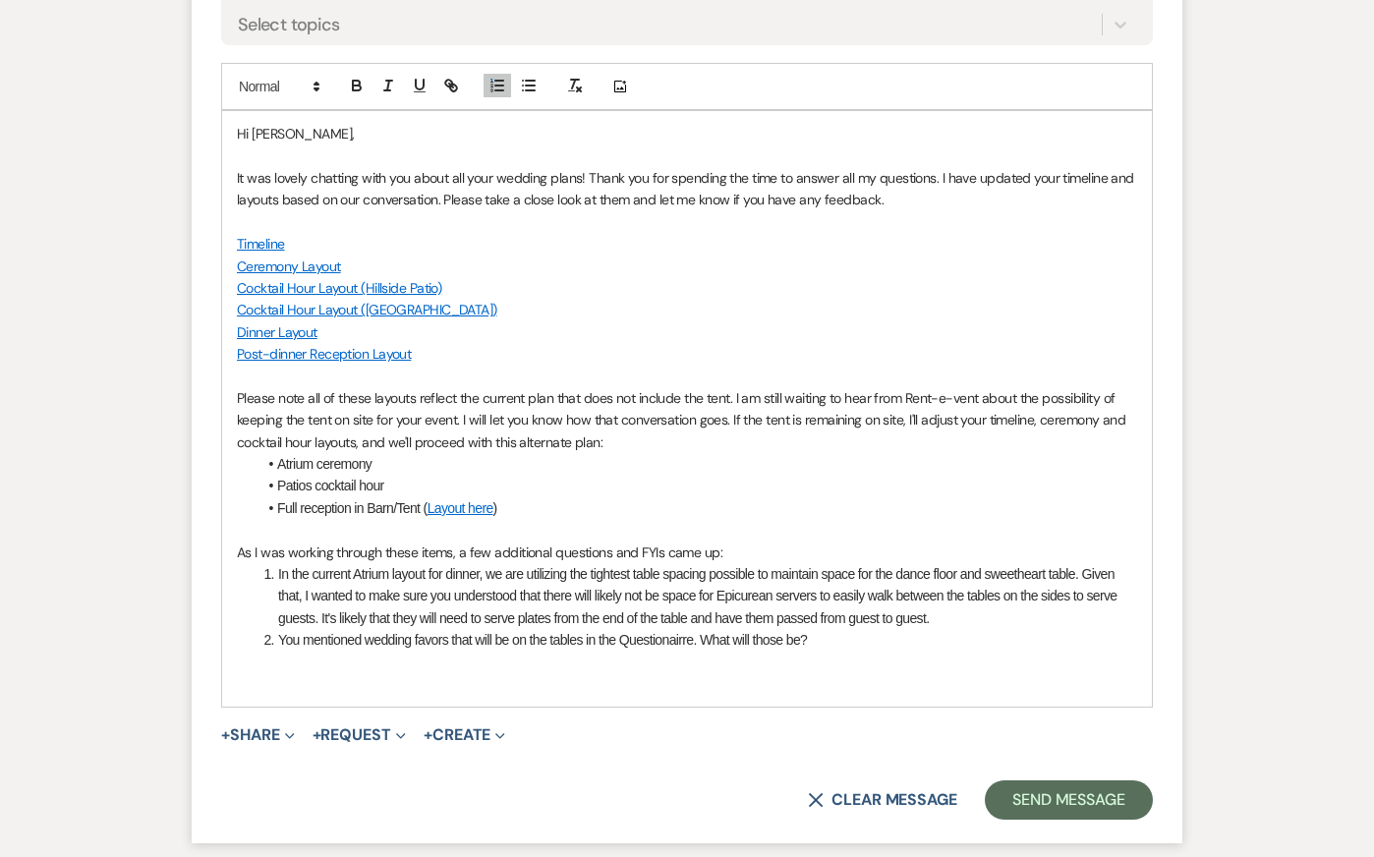
click at [678, 651] on li "You mentioned wedding favors that will be on the tables in the Questionairre. W…" at bounding box center [698, 640] width 880 height 22
click at [866, 651] on li "You mentioned wedding favors that will be on the tables in the Questionnaire. W…" at bounding box center [698, 640] width 880 height 22
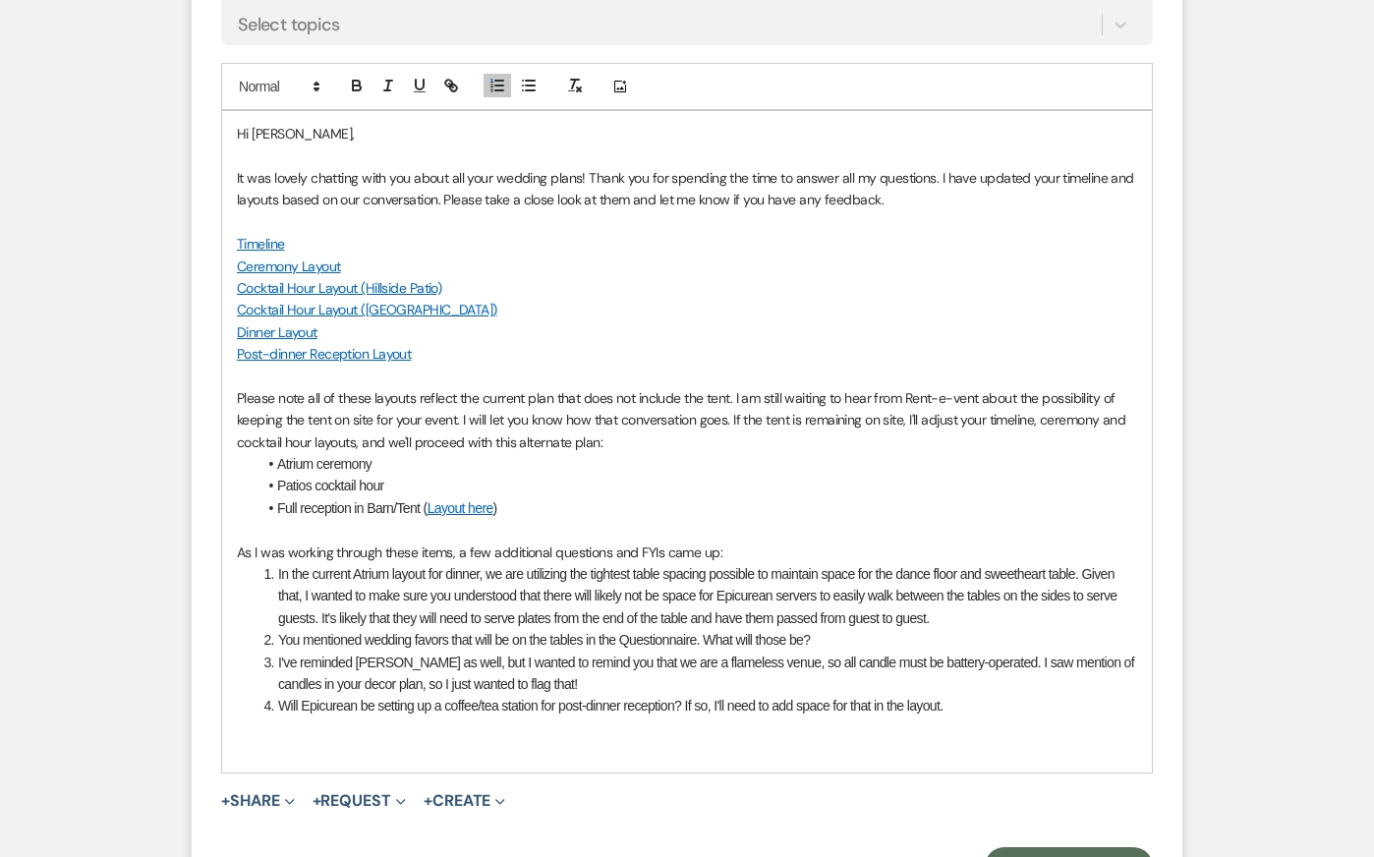
click at [665, 453] on p "Please note all of these layouts reflect the current plan that does not include…" at bounding box center [687, 420] width 900 height 66
click at [675, 612] on li "In the current Atrium layout for dinner, we are utilizing the tightest table sp…" at bounding box center [698, 596] width 880 height 66
click at [717, 739] on p at bounding box center [687, 728] width 900 height 22
click at [980, 716] on li "Will Epicurean be setting up a coffee/tea station for post-dinner reception? If…" at bounding box center [698, 706] width 880 height 22
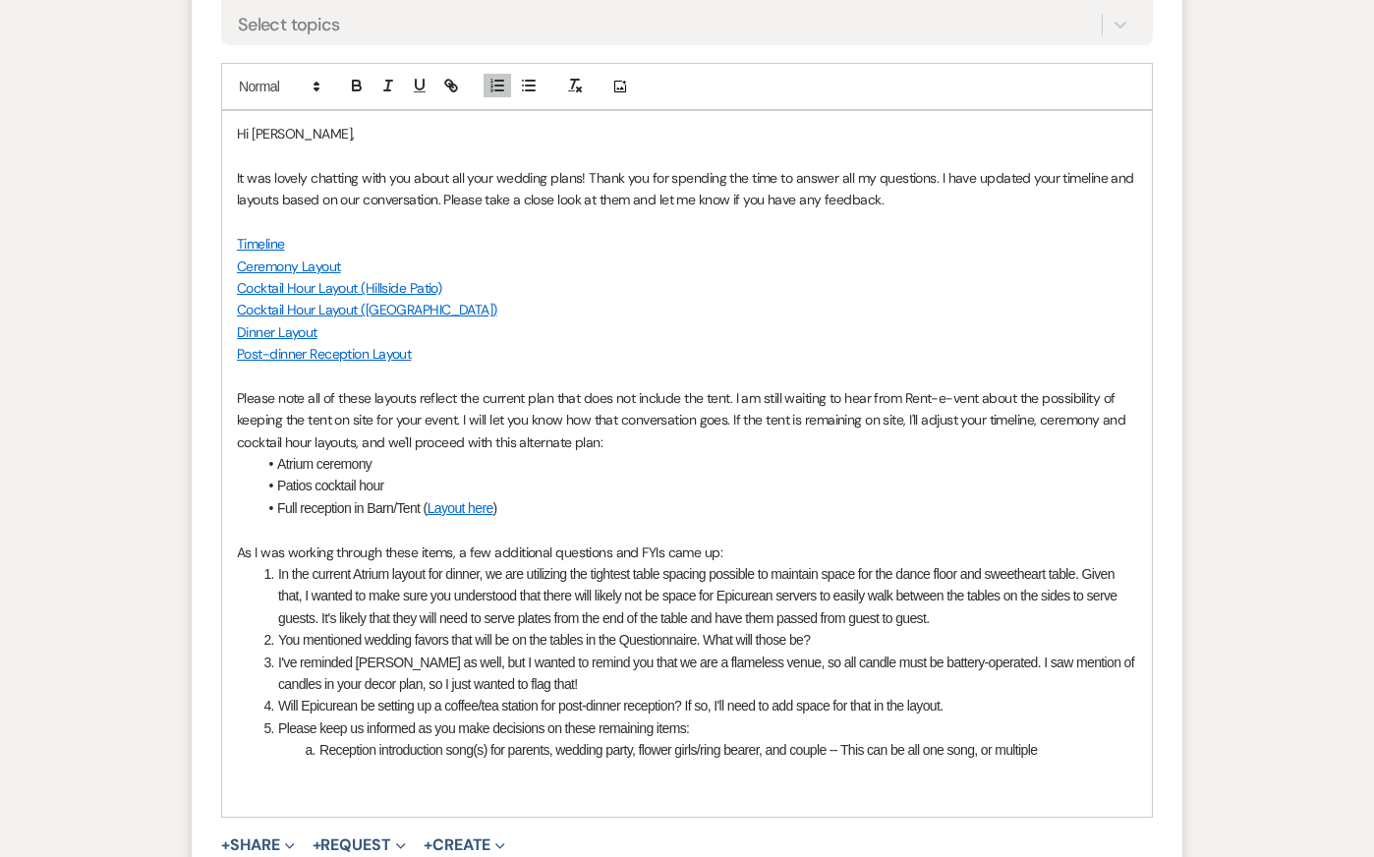
click at [1062, 761] on li "Reception introduction song(s) for parents, wedding party, flower girls/ring be…" at bounding box center [698, 750] width 880 height 22
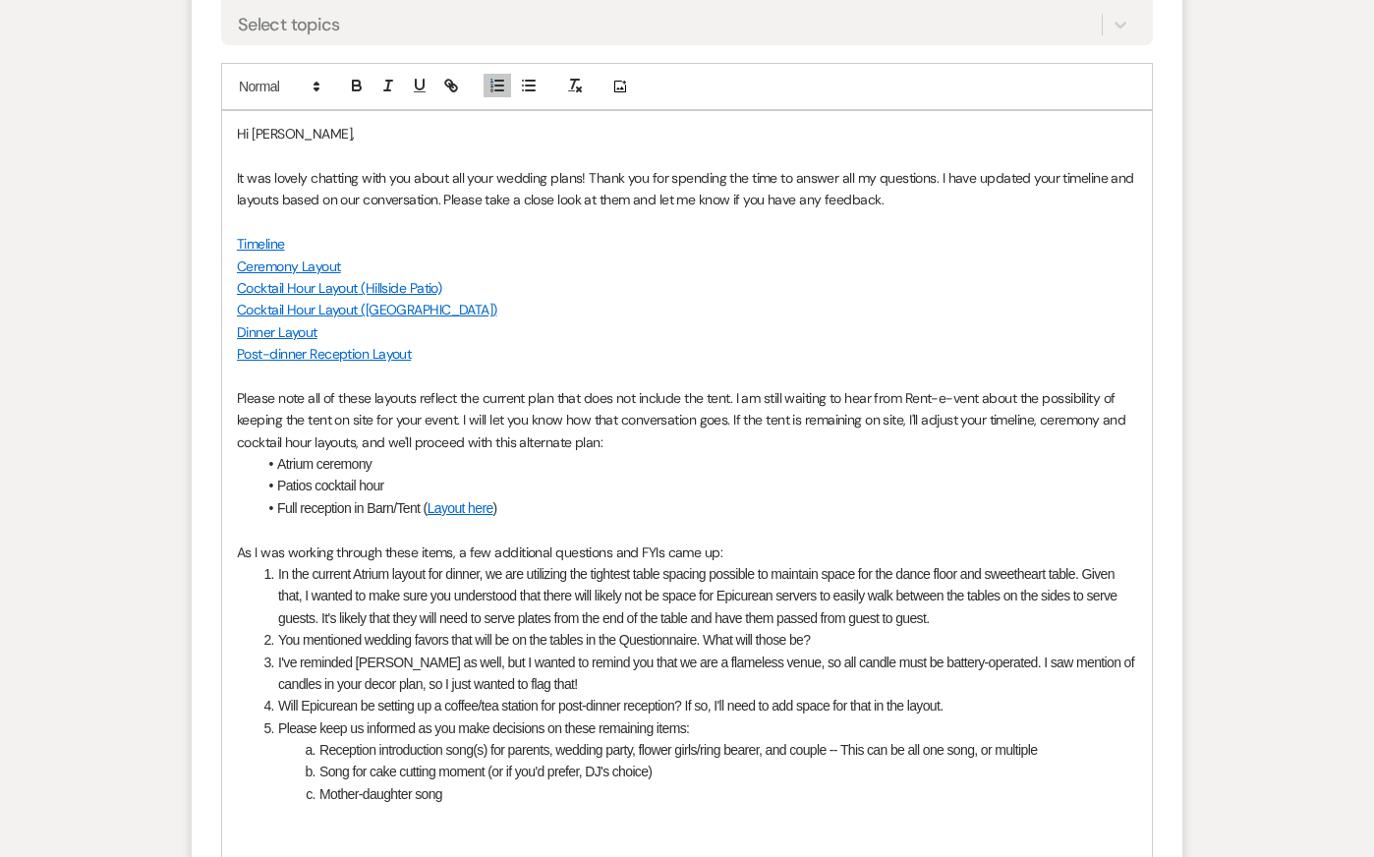
scroll to position [3531, 0]
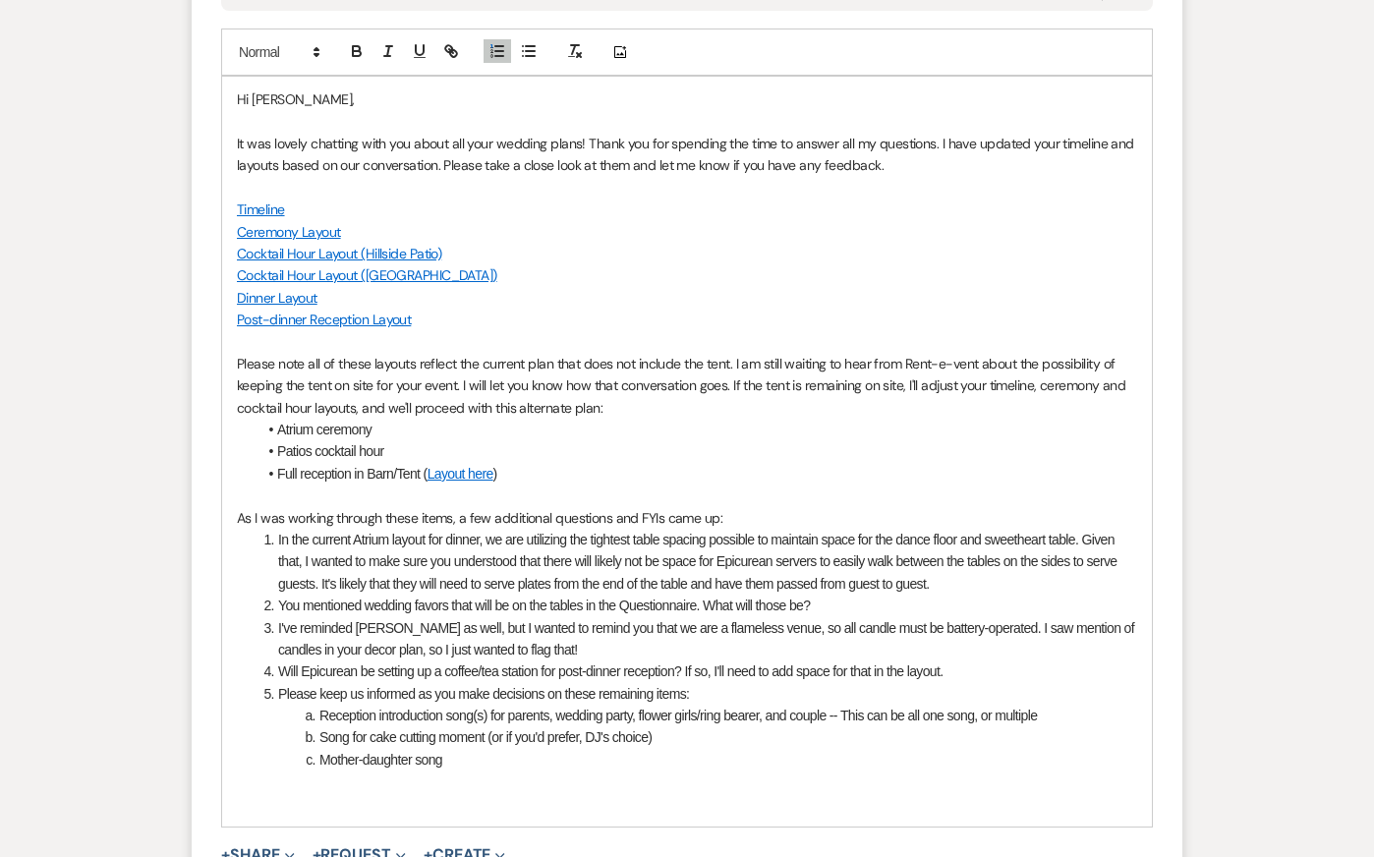
drag, startPoint x: 319, startPoint y: 718, endPoint x: 562, endPoint y: 713, distance: 242.8
click at [562, 705] on li "Please keep us informed as you make decisions on these remaining items:" at bounding box center [698, 694] width 880 height 22
drag, startPoint x: 562, startPoint y: 718, endPoint x: 320, endPoint y: 718, distance: 241.8
click at [320, 705] on li "Please keep us informed as you make decisions on these remaining items:" at bounding box center [698, 694] width 880 height 22
click at [562, 748] on li "Song for cake cutting moment (or if you'd prefer, DJ's choice)" at bounding box center [698, 737] width 880 height 22
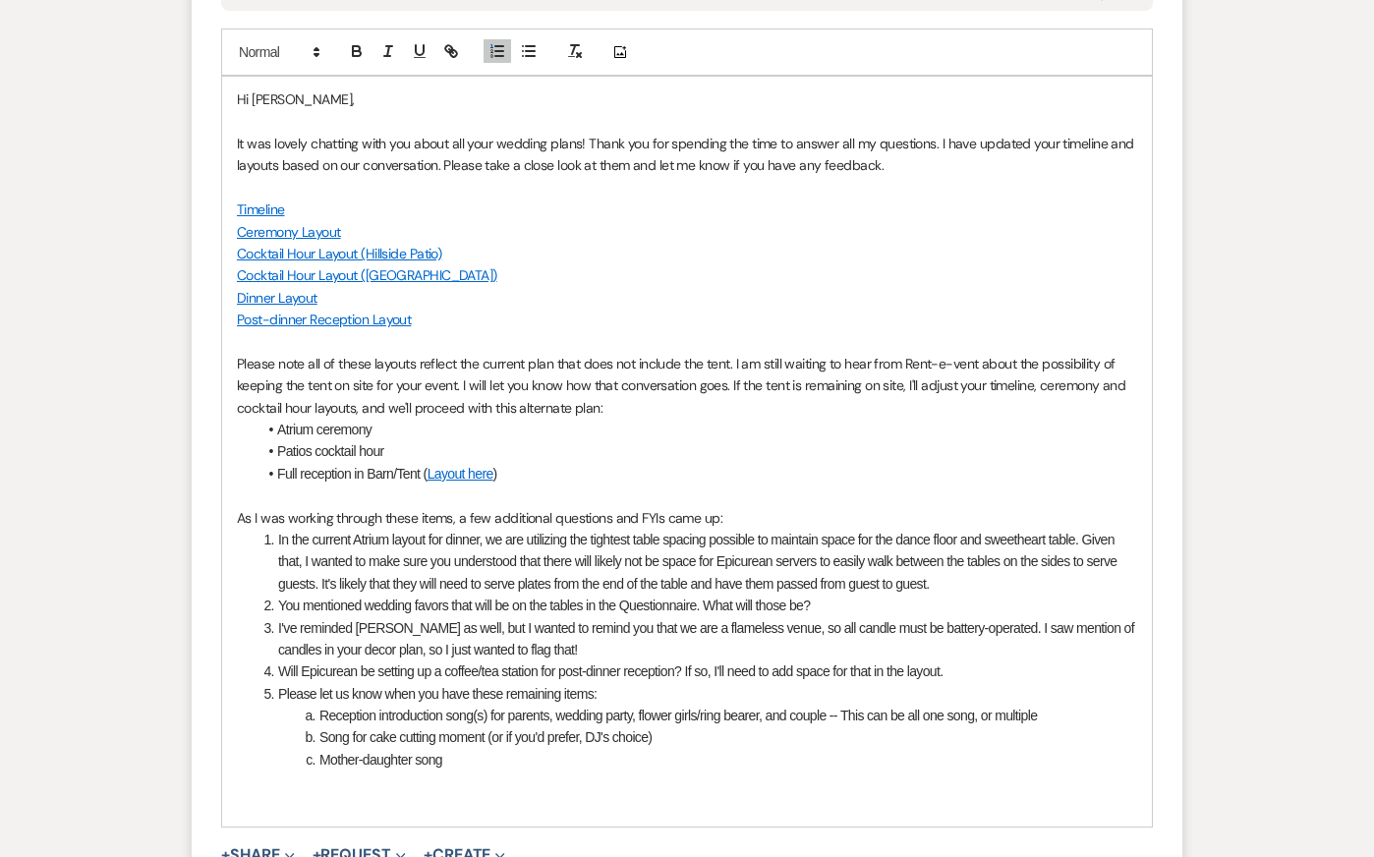
click at [508, 771] on li "Mother-daughter song" at bounding box center [698, 760] width 880 height 22
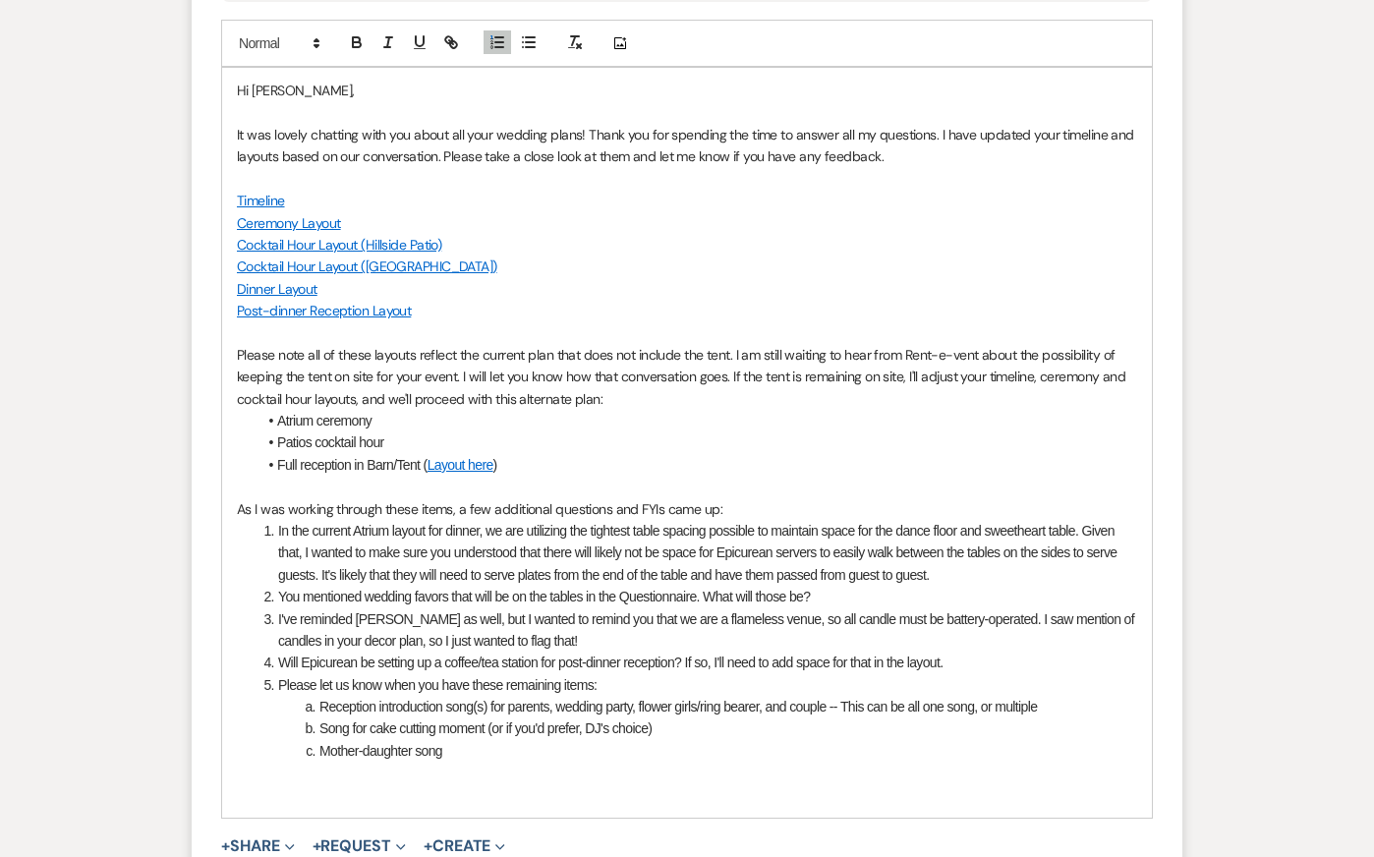
scroll to position [3551, 0]
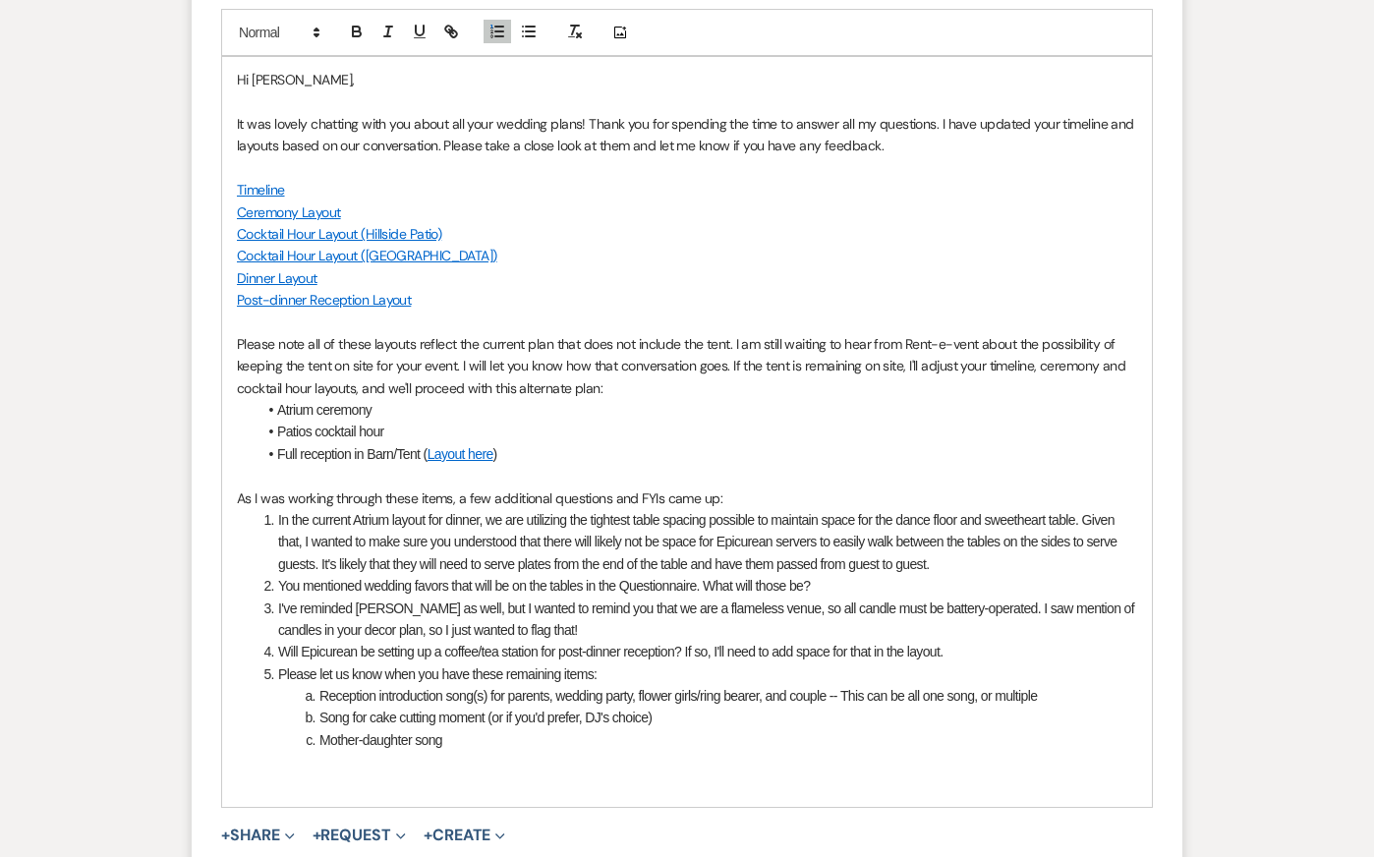
click at [689, 245] on p "Cocktail Hour Layout (Hillside Patio)" at bounding box center [687, 234] width 900 height 22
click at [751, 562] on li "In the current Atrium layout for dinner, we are utilizing the tightest table sp…" at bounding box center [698, 542] width 880 height 66
click at [742, 685] on li "Please let us know when you have these remaining items:" at bounding box center [698, 674] width 880 height 22
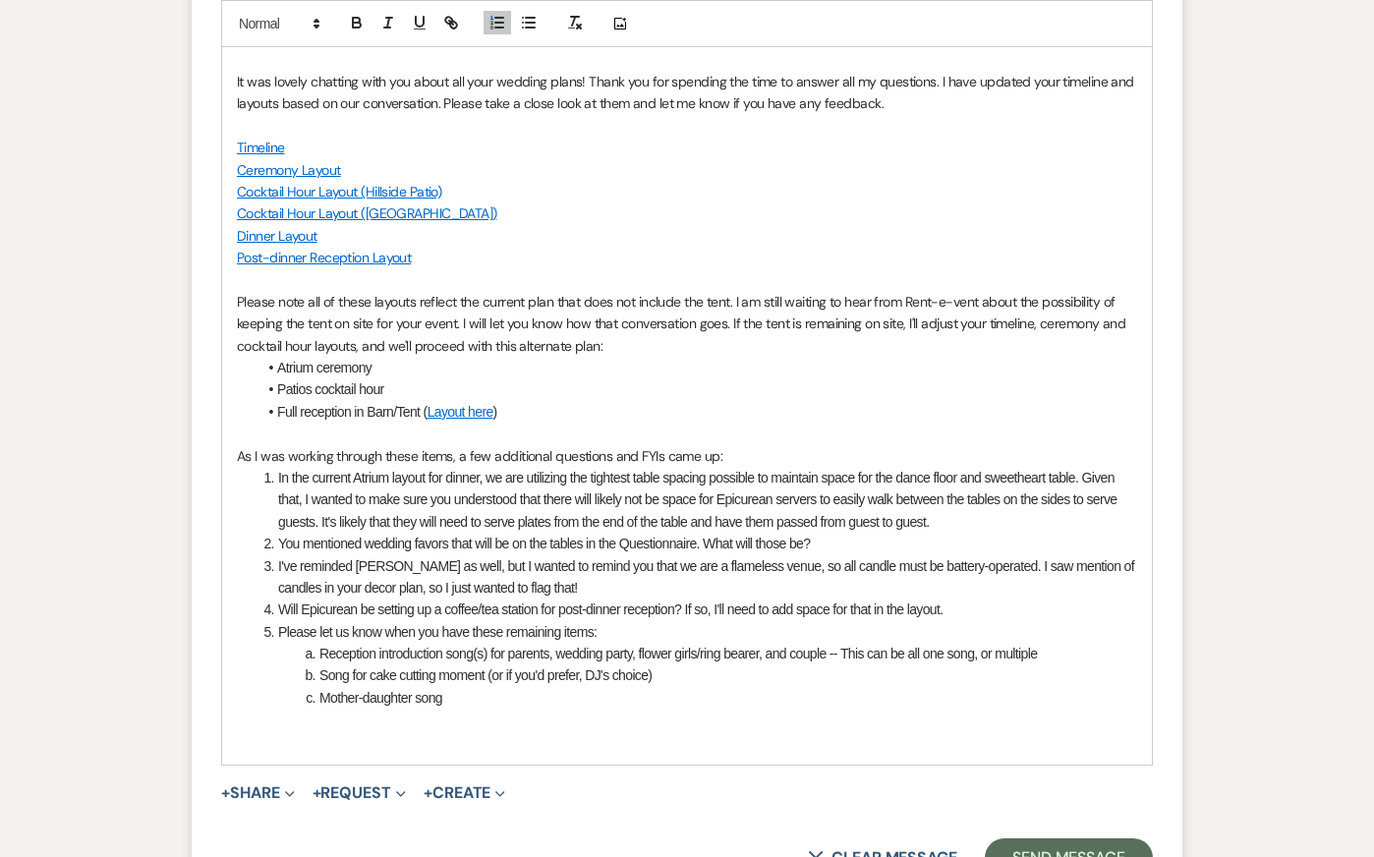
scroll to position [3596, 0]
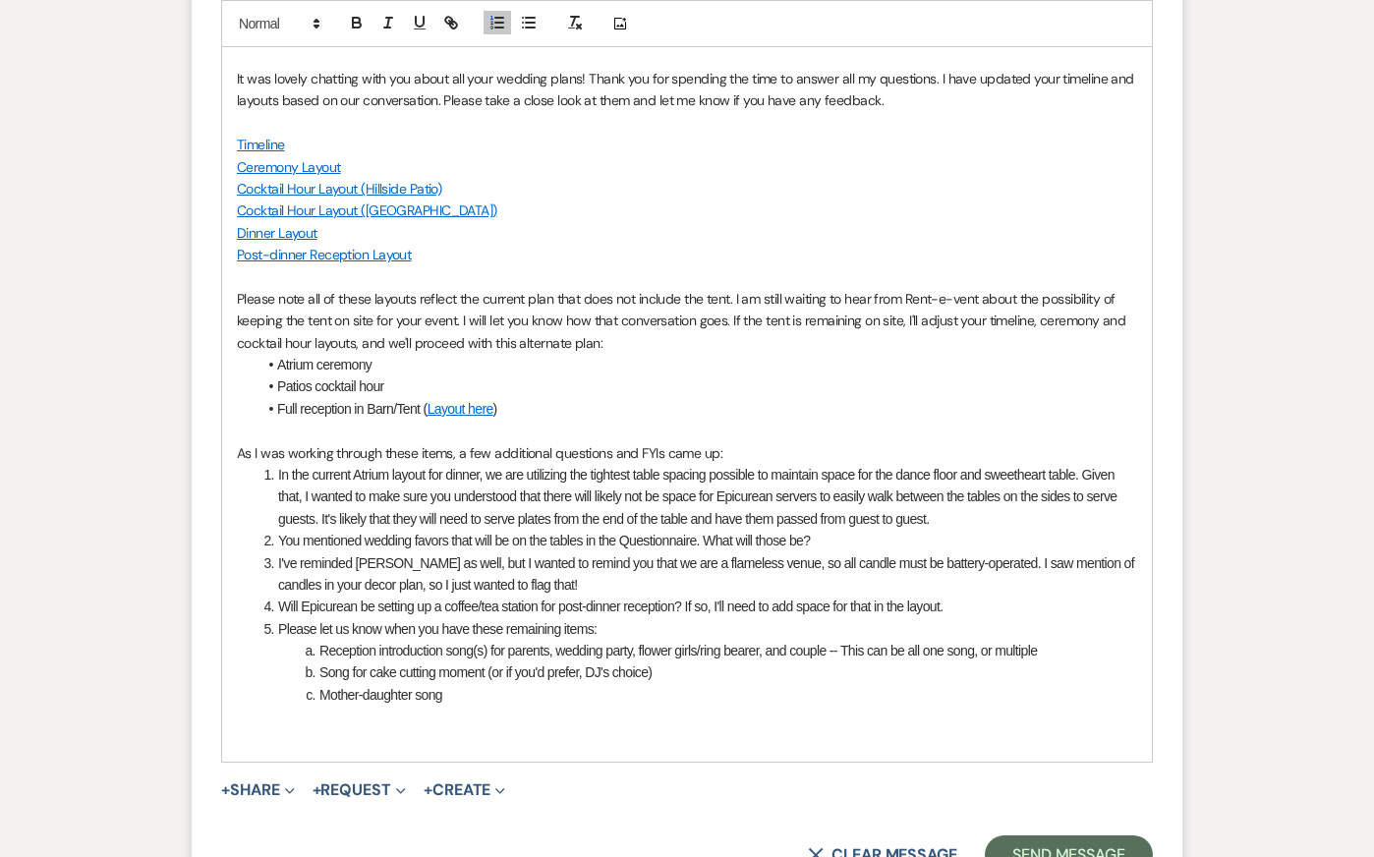
click at [749, 706] on li "Mother-daughter song" at bounding box center [698, 695] width 880 height 22
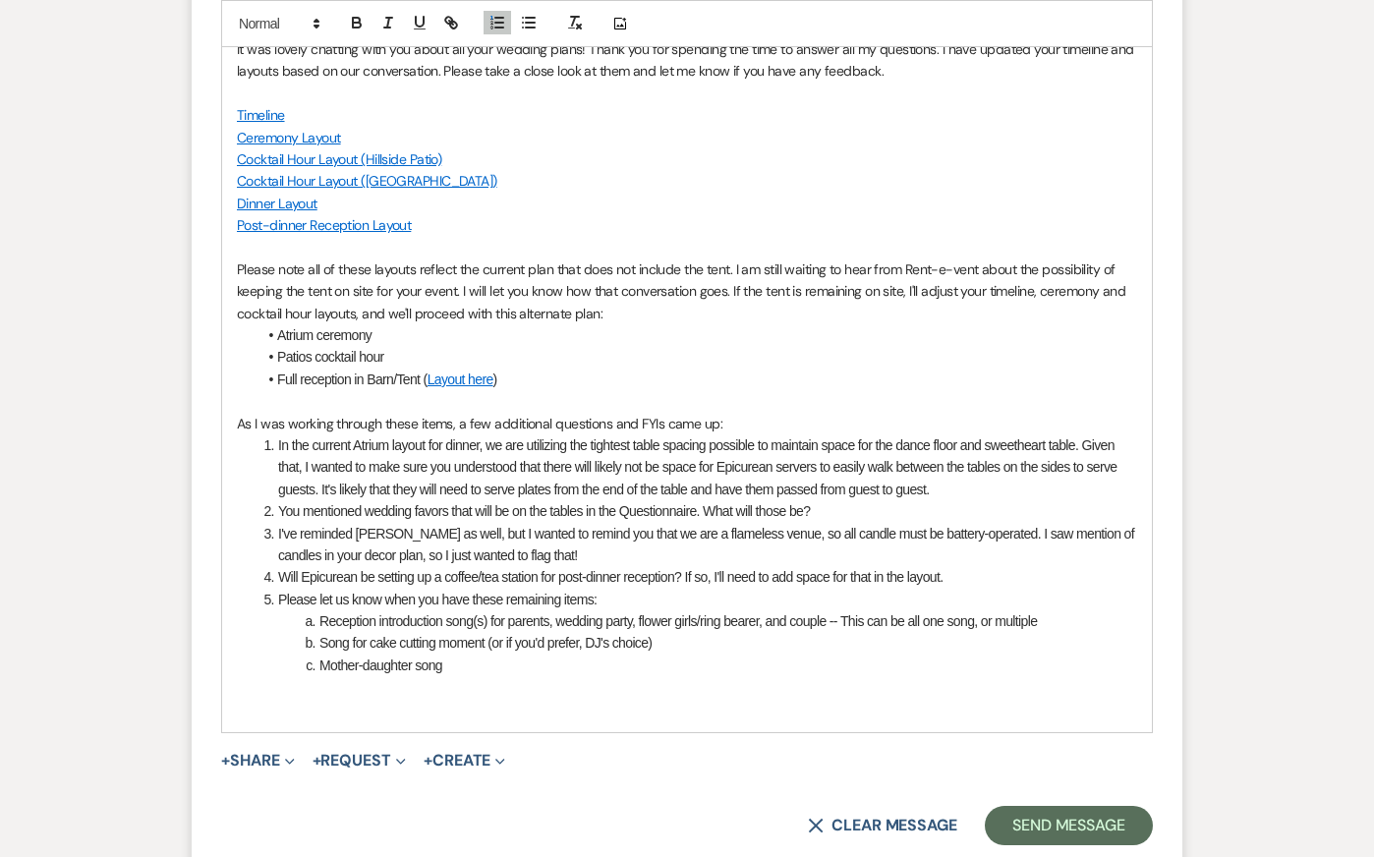
scroll to position [3628, 0]
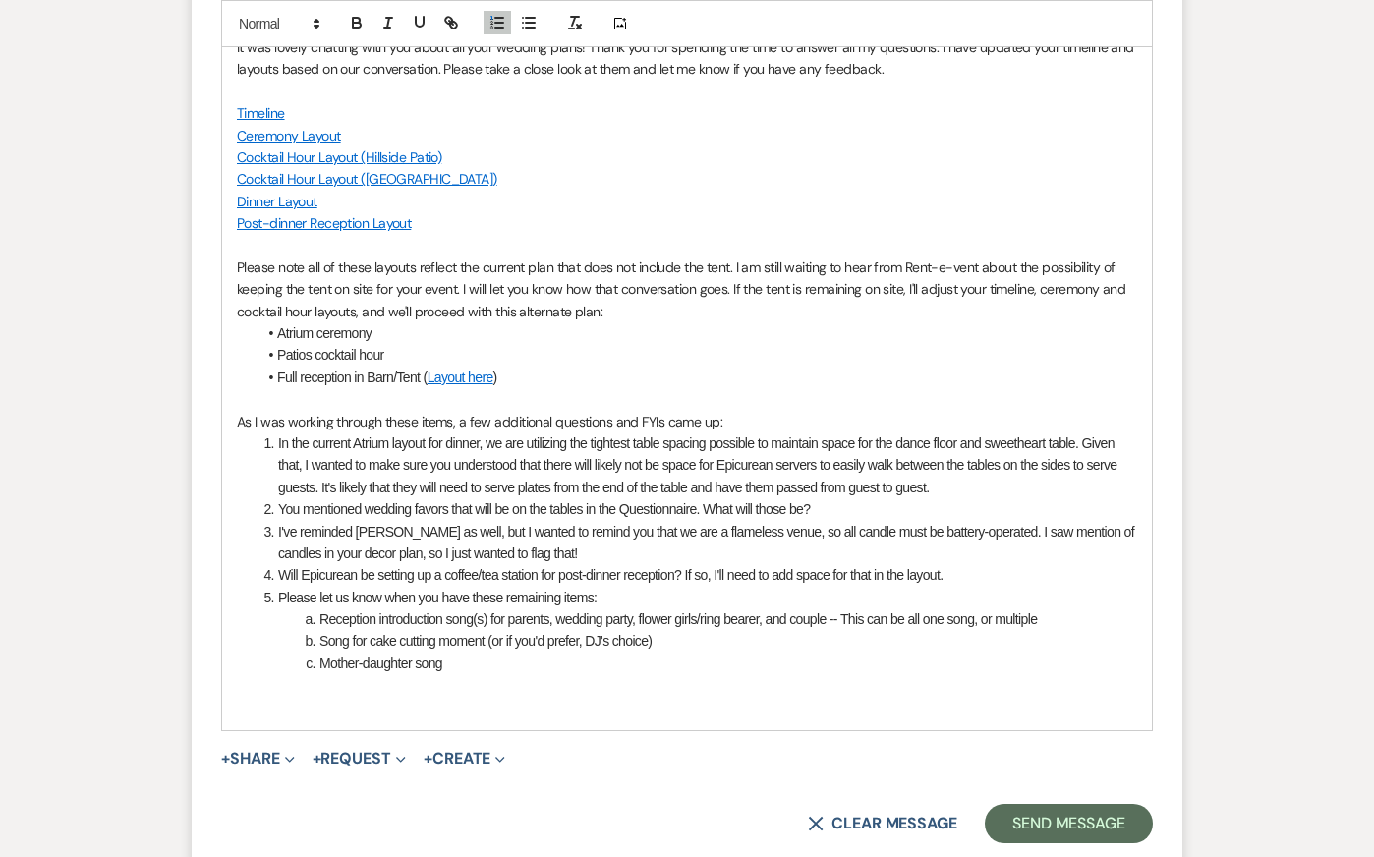
click at [703, 313] on p "Please note all of these layouts reflect the current plan that does not include…" at bounding box center [687, 290] width 900 height 66
click at [702, 344] on li "Atrium ceremony" at bounding box center [697, 333] width 881 height 22
click at [704, 388] on li "Full reception in Barn/Tent ( Layout here )" at bounding box center [697, 378] width 881 height 22
click at [710, 410] on p at bounding box center [687, 399] width 900 height 22
click at [732, 520] on li "You mentioned wedding favors that will be on the tables in the Questionnaire. W…" at bounding box center [698, 509] width 880 height 22
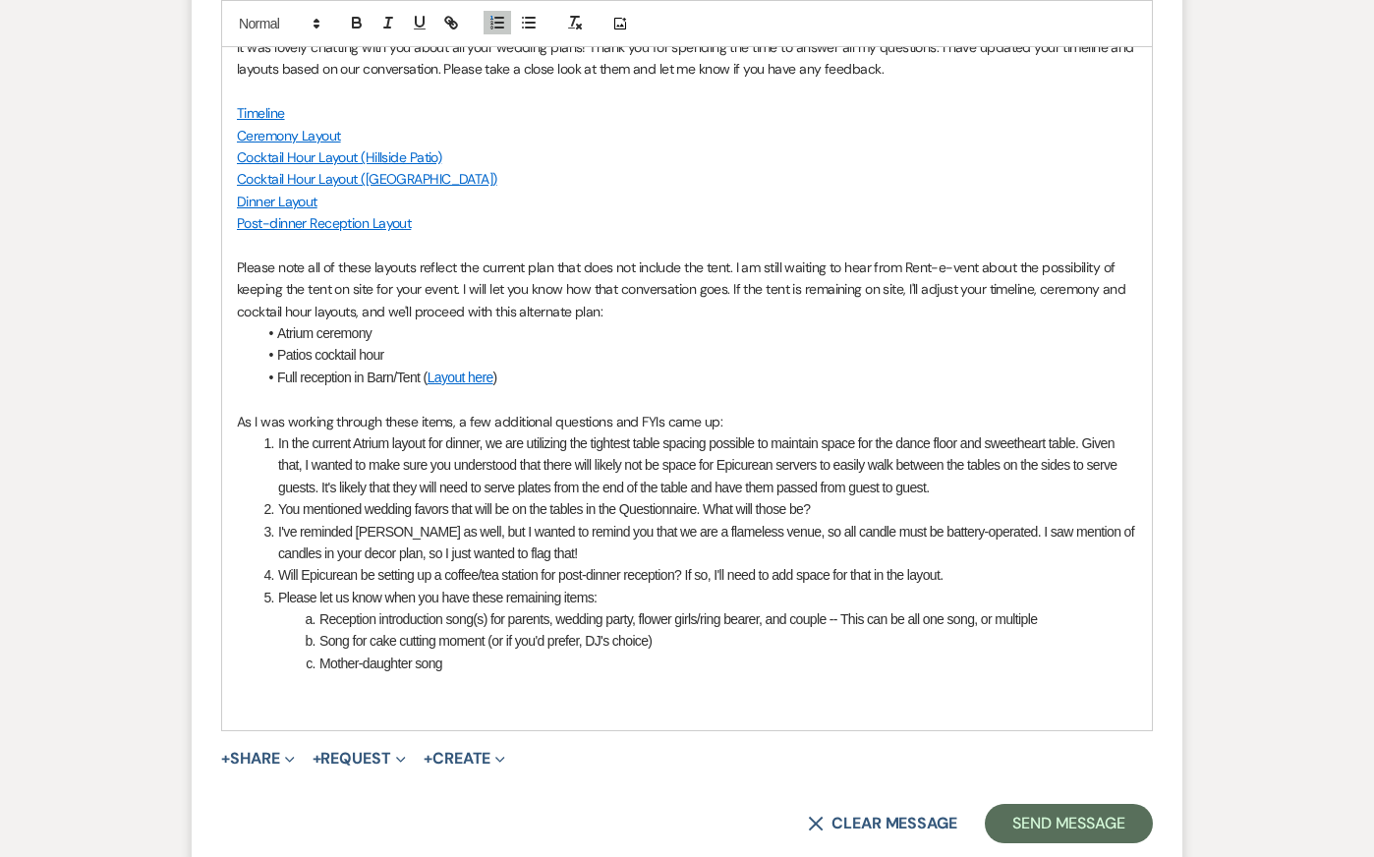
click at [723, 718] on p at bounding box center [687, 708] width 900 height 22
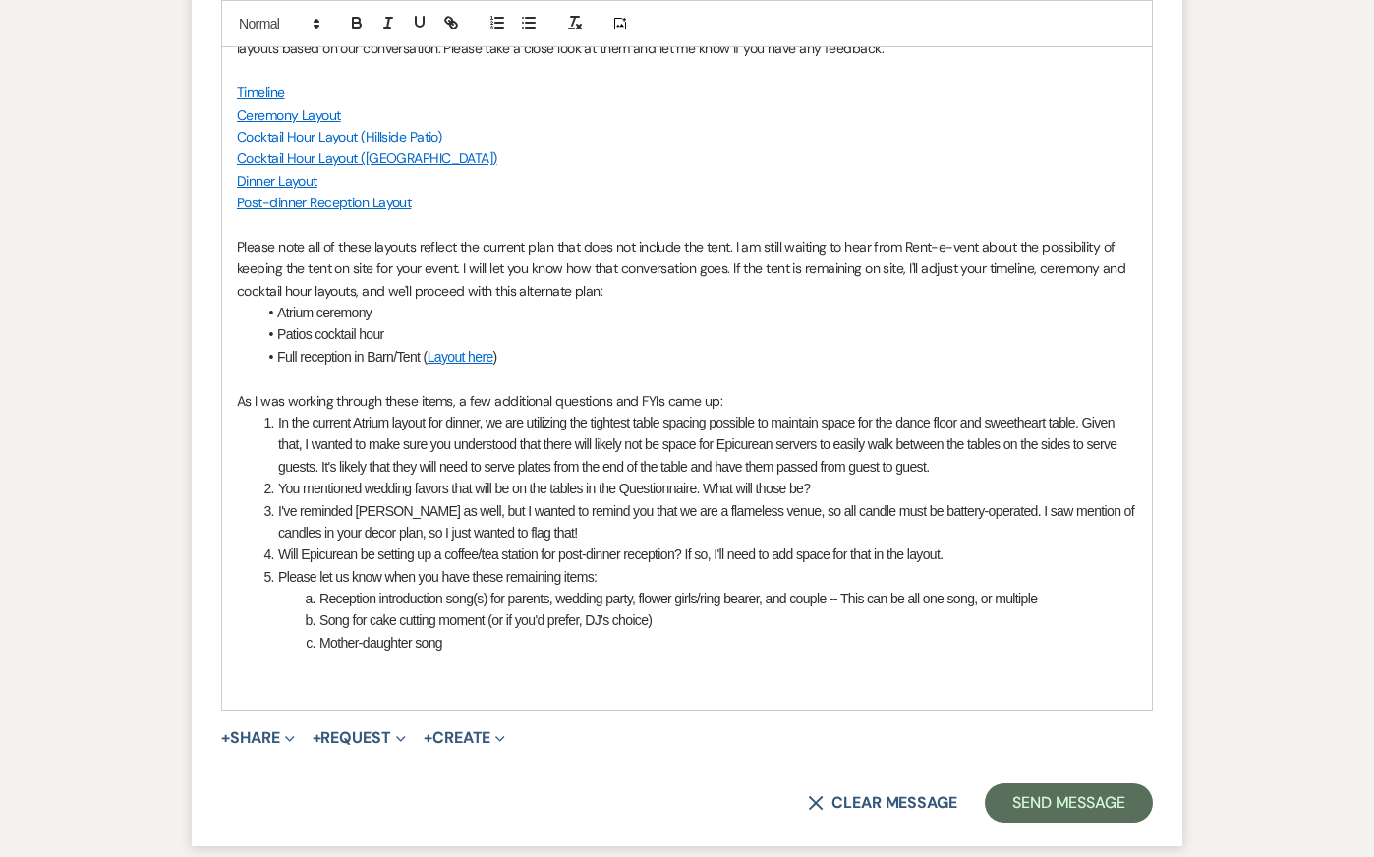
click at [754, 412] on p "As I was working through these items, a few additional questions and FYIs came …" at bounding box center [687, 401] width 900 height 22
click at [609, 675] on p at bounding box center [687, 665] width 900 height 22
click at [914, 544] on li "I've reminded [PERSON_NAME] as well, but I wanted to remind you that we are a f…" at bounding box center [698, 522] width 880 height 44
click at [917, 609] on li "Reception introduction song(s) for parents, wedding party, flower girls/ring be…" at bounding box center [698, 599] width 880 height 22
click at [901, 675] on p at bounding box center [687, 665] width 900 height 22
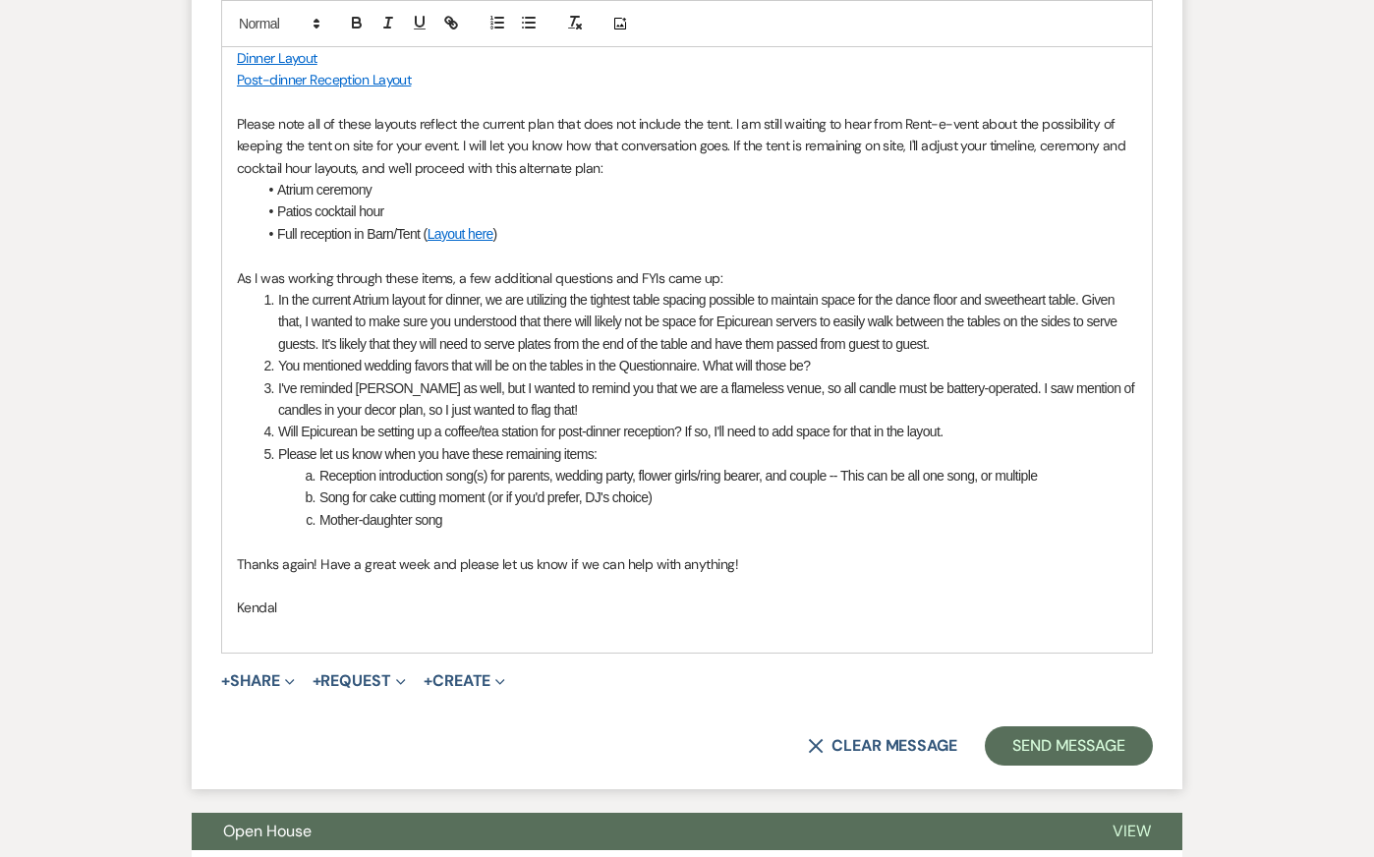
scroll to position [3750, 0]
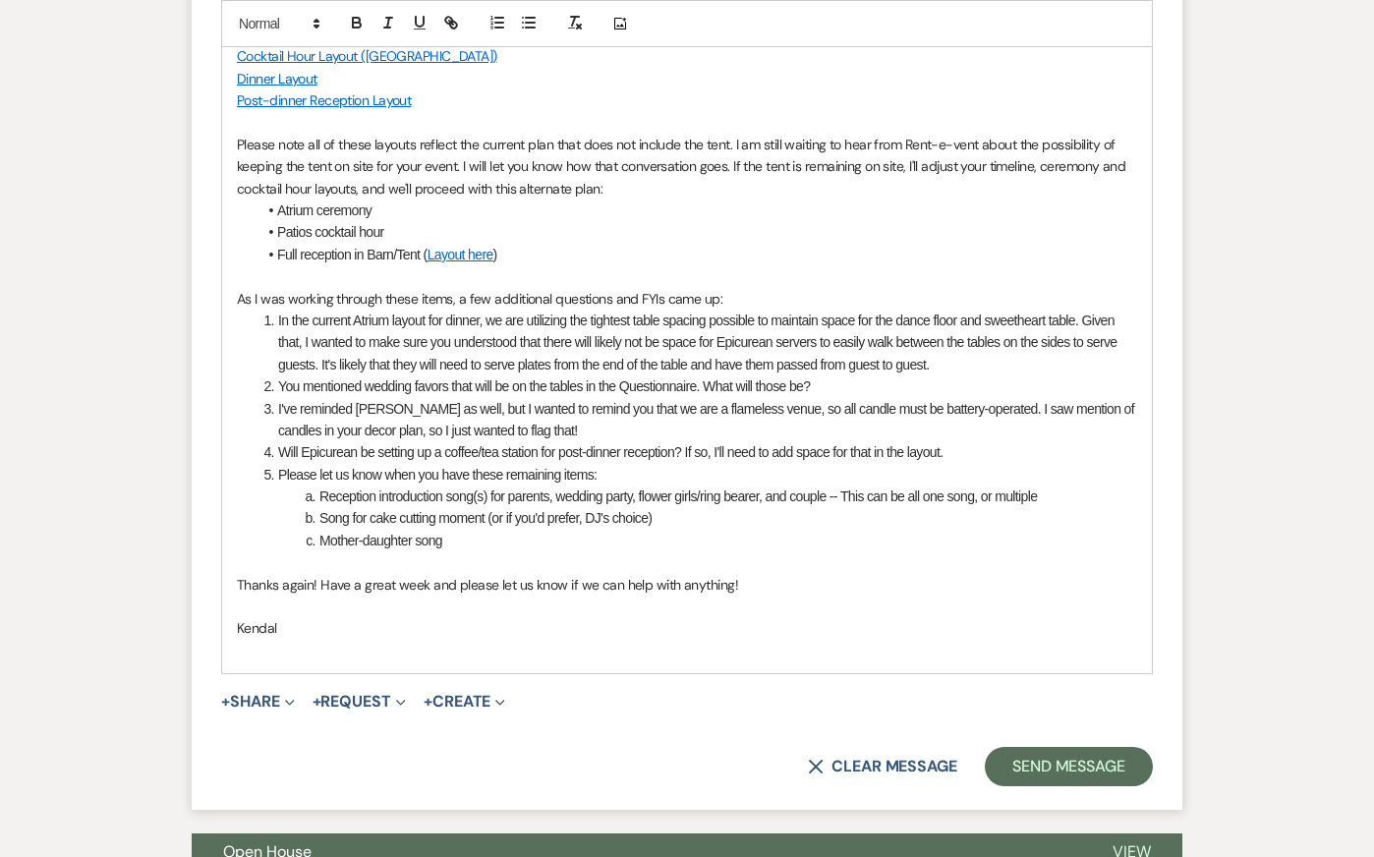
click at [804, 639] on p "Kendal" at bounding box center [687, 628] width 900 height 22
click at [794, 661] on p at bounding box center [687, 651] width 900 height 22
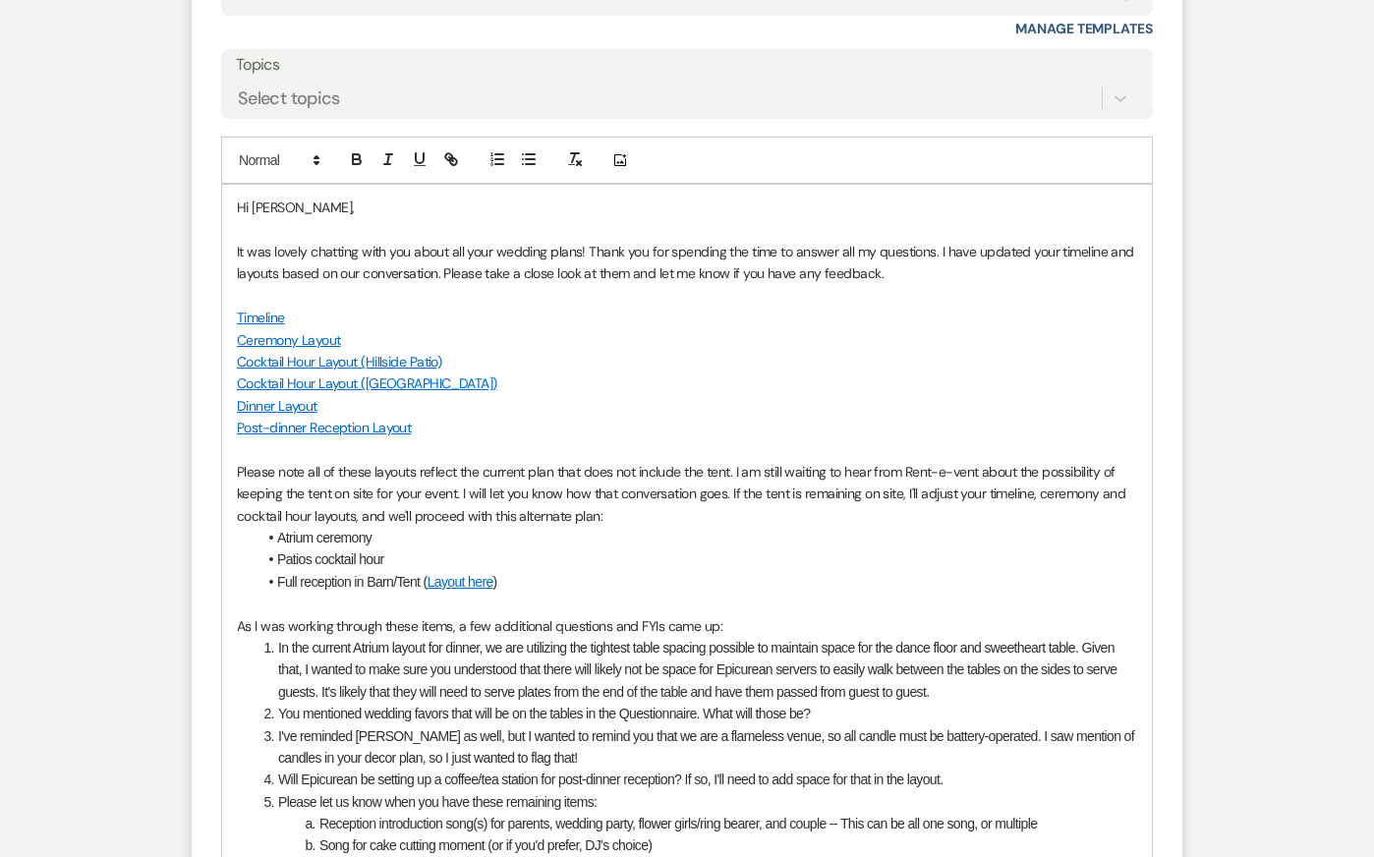
click at [885, 570] on li "Patios cocktail hour" at bounding box center [697, 559] width 881 height 22
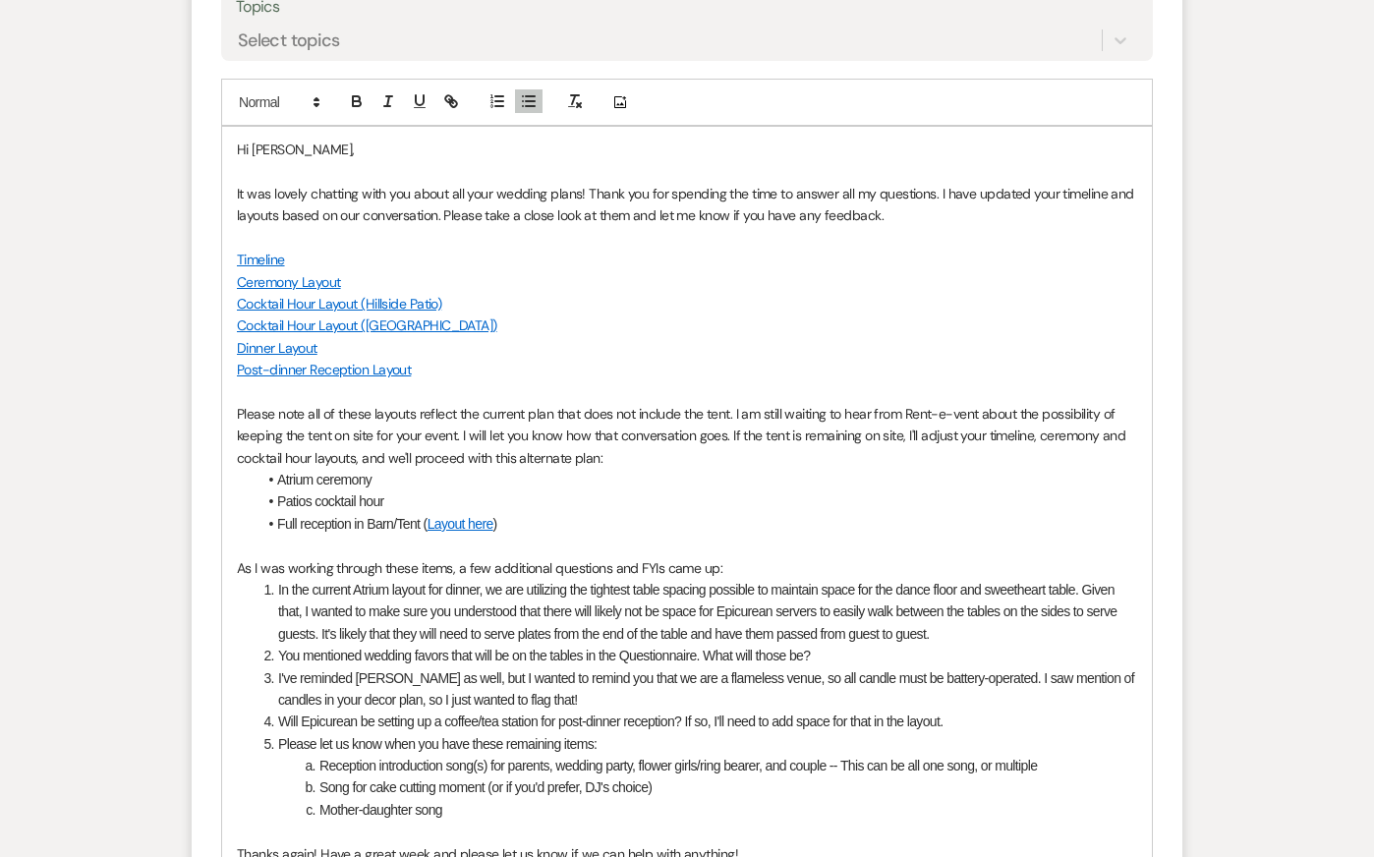
scroll to position [3482, 0]
click at [955, 635] on li "In the current Atrium layout for dinner, we are utilizing the tightest table sp…" at bounding box center [698, 611] width 880 height 66
click at [987, 754] on li "Please let us know when you have these remaining items:" at bounding box center [698, 743] width 880 height 22
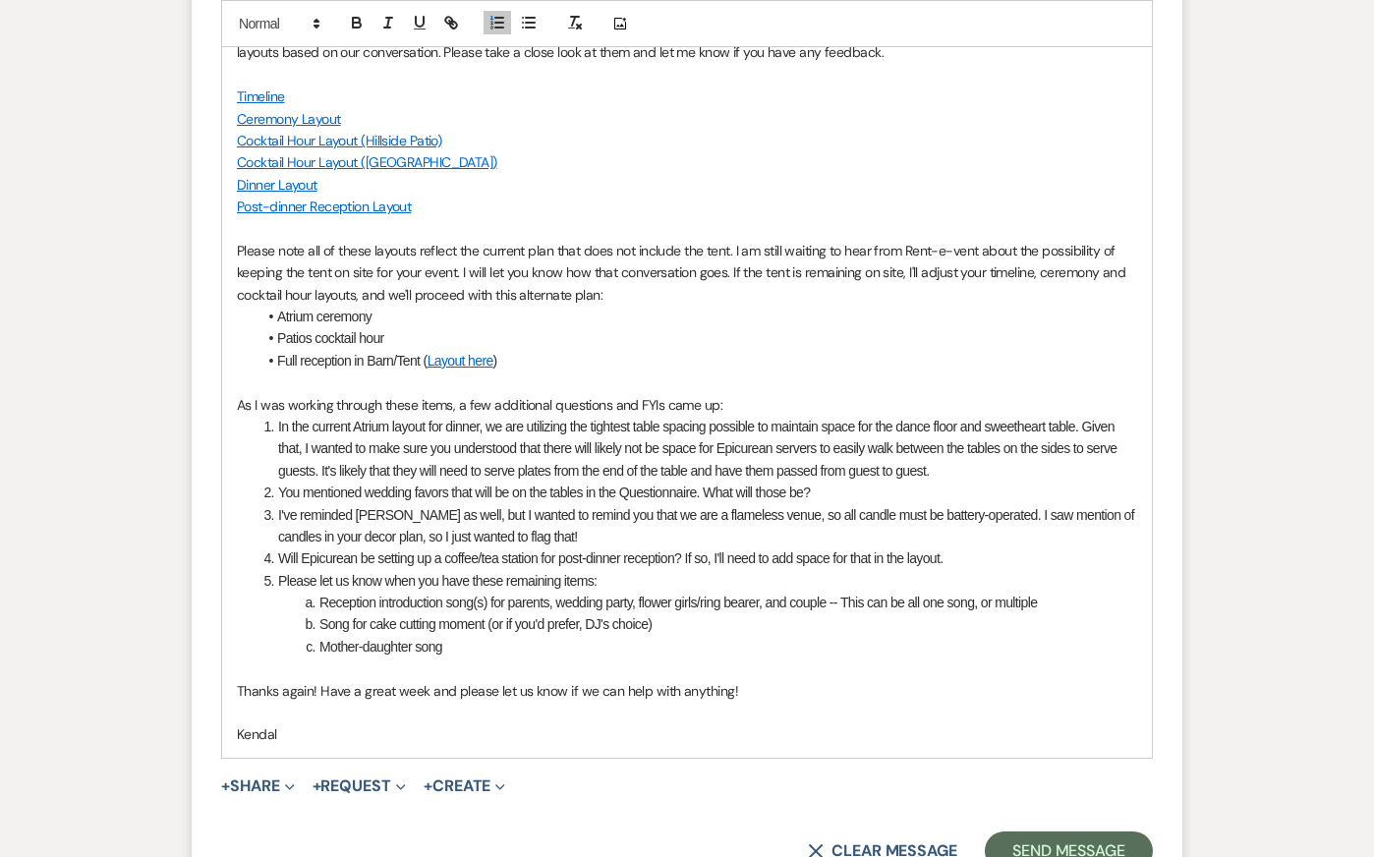
scroll to position [3648, 0]
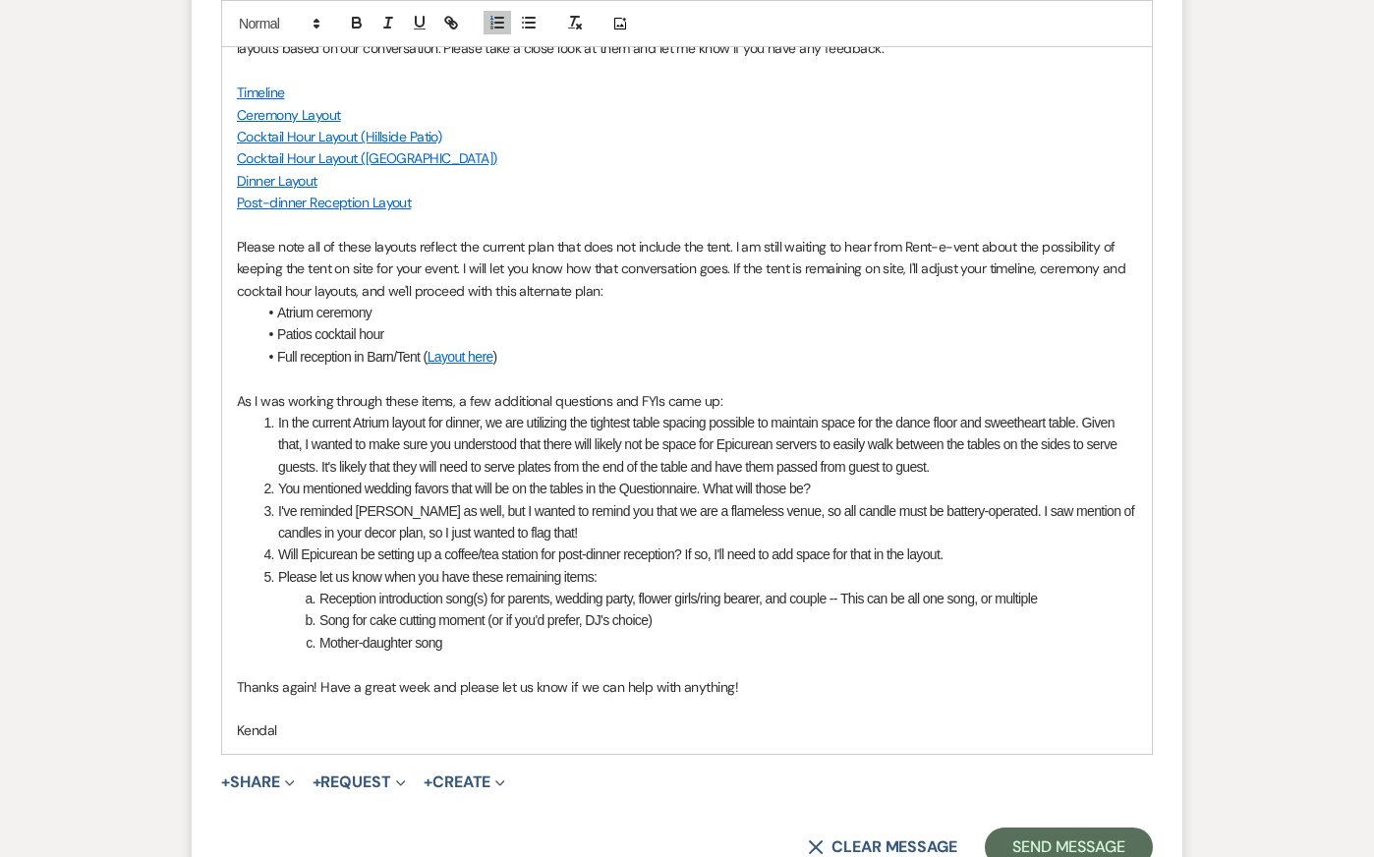
click at [974, 588] on li "Please let us know when you have these remaining items:" at bounding box center [698, 577] width 880 height 22
click at [990, 719] on p at bounding box center [687, 709] width 900 height 22
click at [988, 741] on p "Kendal" at bounding box center [687, 730] width 900 height 22
click at [985, 302] on p "Please note all of these layouts reflect the current plan that does not include…" at bounding box center [687, 269] width 900 height 66
click at [985, 499] on li "You mentioned wedding favors that will be on the tables in the Questionnaire. W…" at bounding box center [698, 489] width 880 height 22
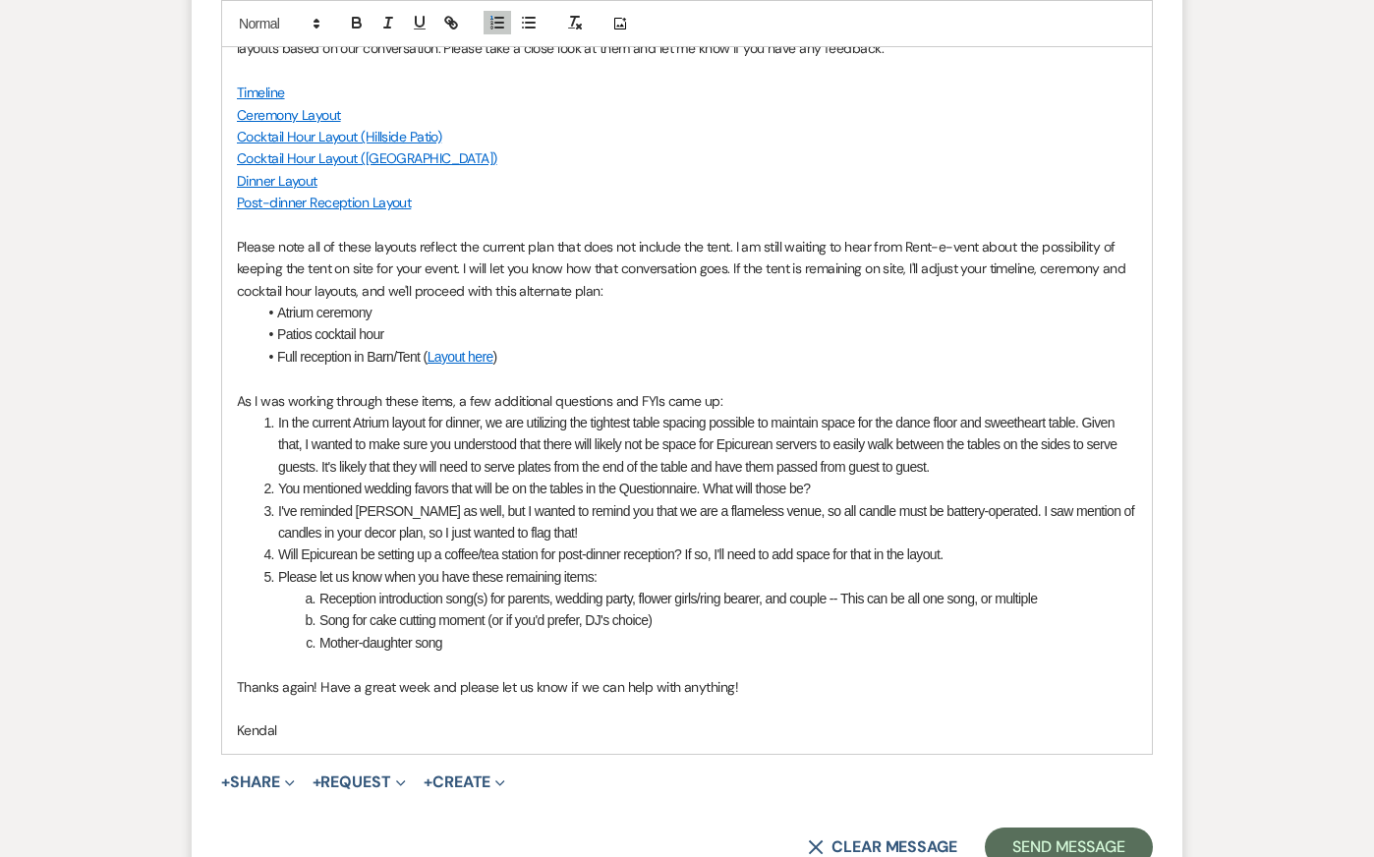
click at [977, 631] on li "Song for cake cutting moment (or if you'd prefer, DJ's choice)" at bounding box center [698, 620] width 880 height 22
click at [978, 719] on p at bounding box center [687, 709] width 900 height 22
click at [981, 741] on p "Kendal" at bounding box center [687, 730] width 900 height 22
click at [947, 475] on li "In the current Atrium layout for dinner, we are utilizing the tightest table sp…" at bounding box center [698, 445] width 880 height 66
click at [950, 631] on li "Song for cake cutting moment (or if you'd prefer, DJ's choice)" at bounding box center [698, 620] width 880 height 22
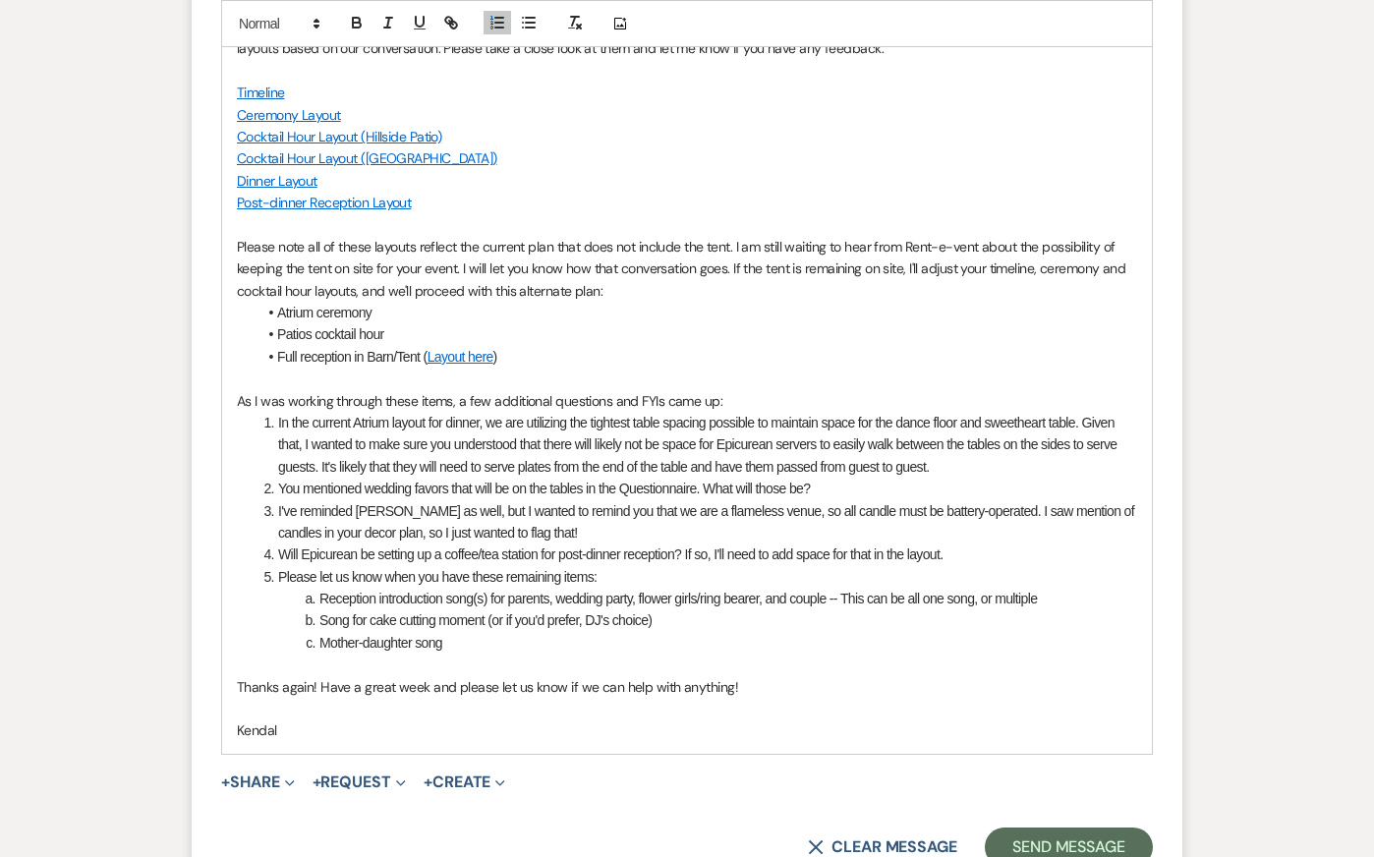
click at [945, 741] on p "Kendal" at bounding box center [687, 730] width 900 height 22
click at [826, 538] on li "I've reminded [PERSON_NAME] as well, but I wanted to remind you that we are a f…" at bounding box center [698, 522] width 880 height 44
click at [849, 446] on li "In the current Atrium layout for dinner, we are utilizing the tightest table sp…" at bounding box center [698, 445] width 880 height 66
click at [817, 675] on p at bounding box center [687, 665] width 900 height 22
click at [808, 741] on p "Kendal" at bounding box center [687, 730] width 900 height 22
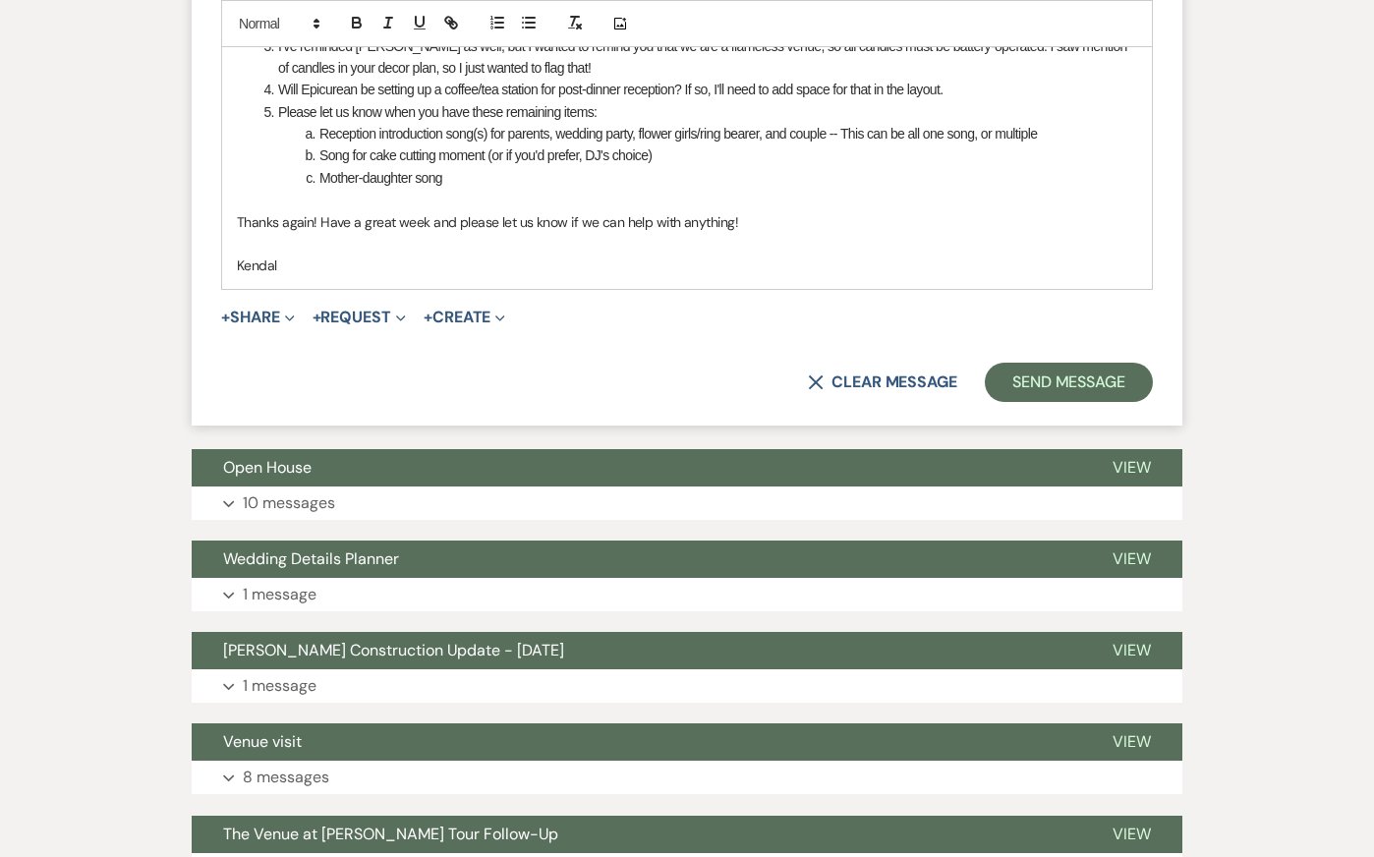
scroll to position [4115, 0]
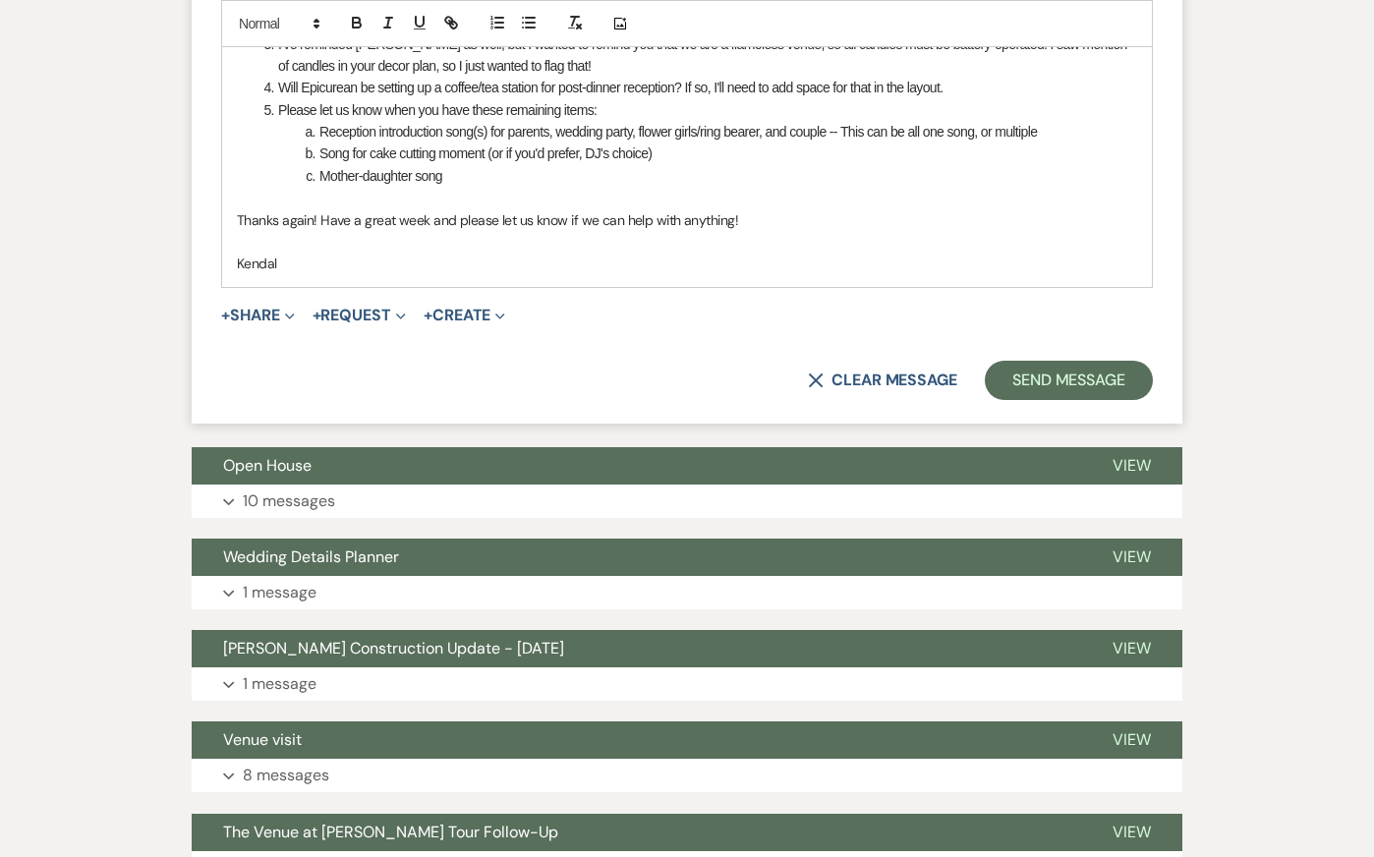
click at [842, 164] on li "Song for cake cutting moment (or if you'd prefer, DJ's choice)" at bounding box center [698, 154] width 880 height 22
copy div "Hi [PERSON_NAME], It was lovely chatting with you about all your wedding plans!…"
click at [842, 164] on li "Song for cake cutting moment (or if you'd prefer, DJ's choice)" at bounding box center [698, 154] width 880 height 22
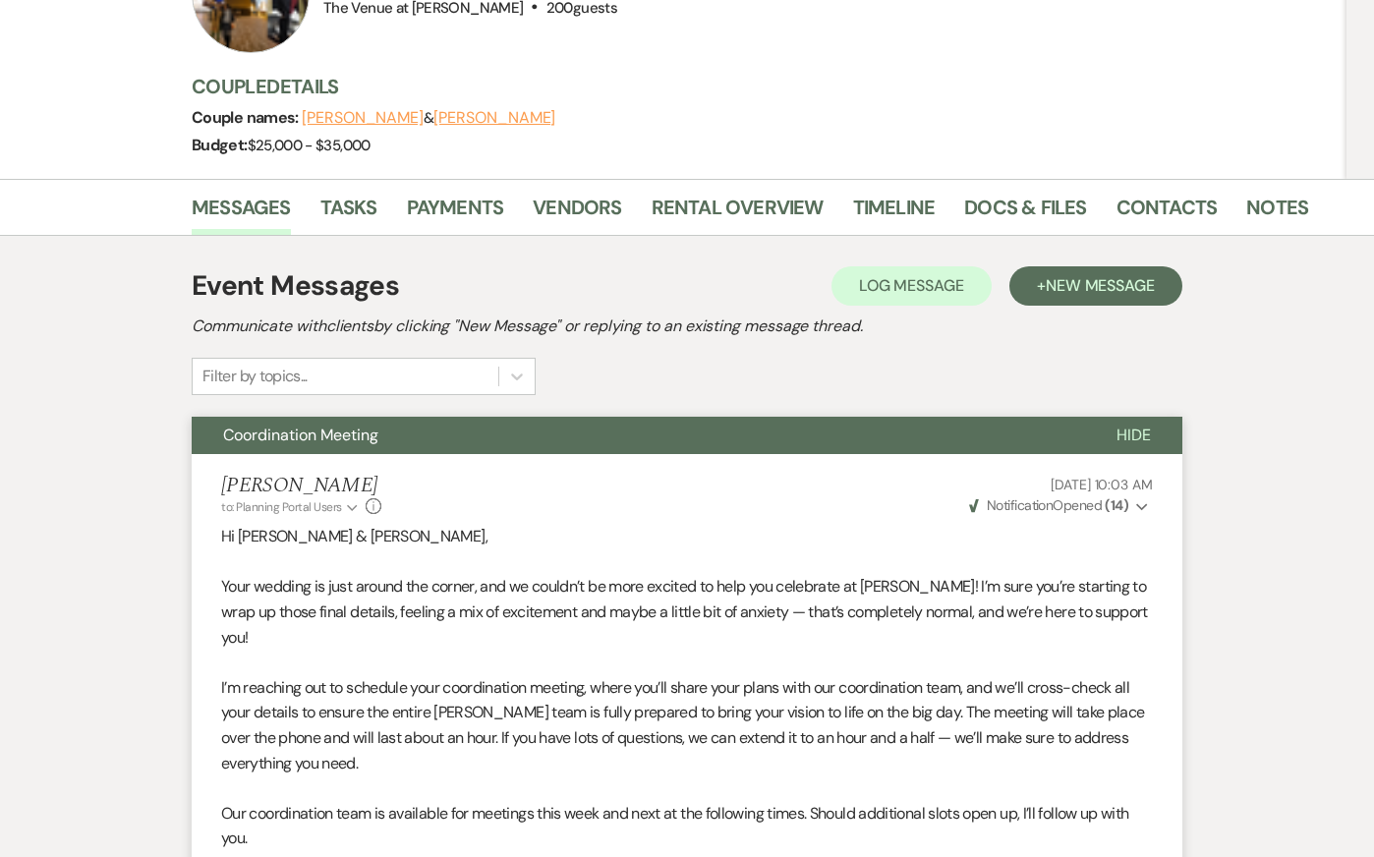
scroll to position [12, 0]
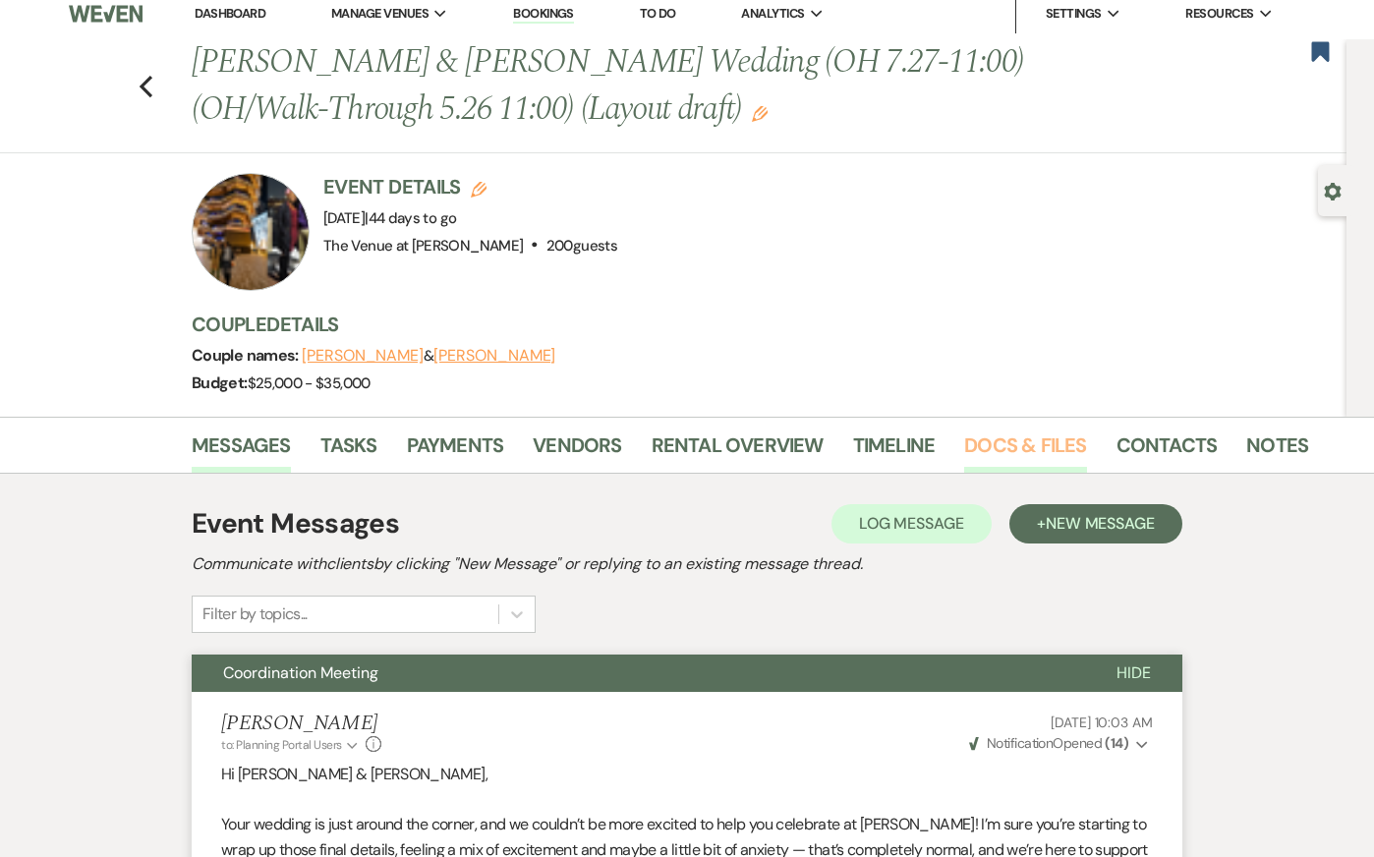
click at [999, 438] on link "Docs & Files" at bounding box center [1025, 450] width 122 height 43
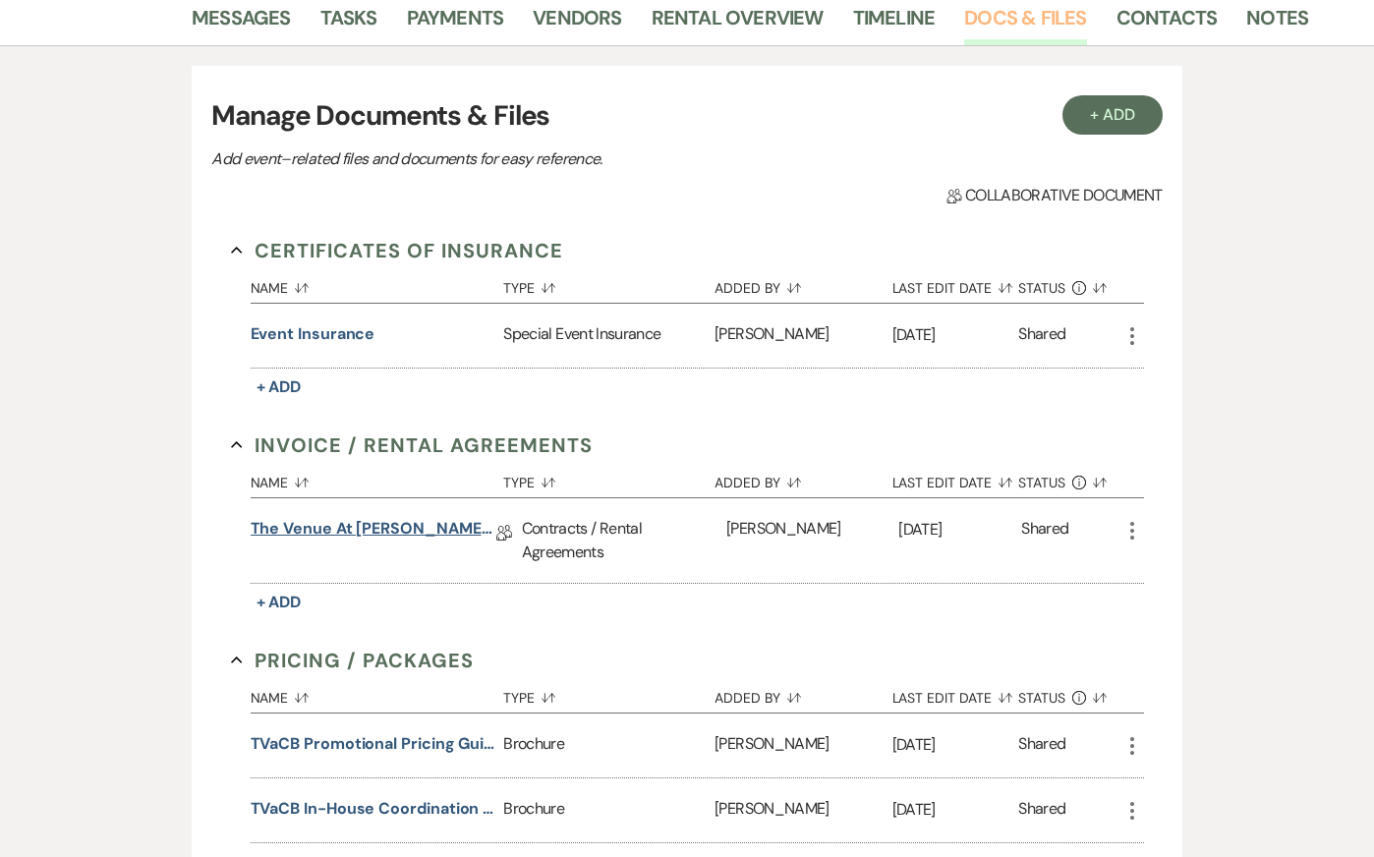
scroll to position [441, 0]
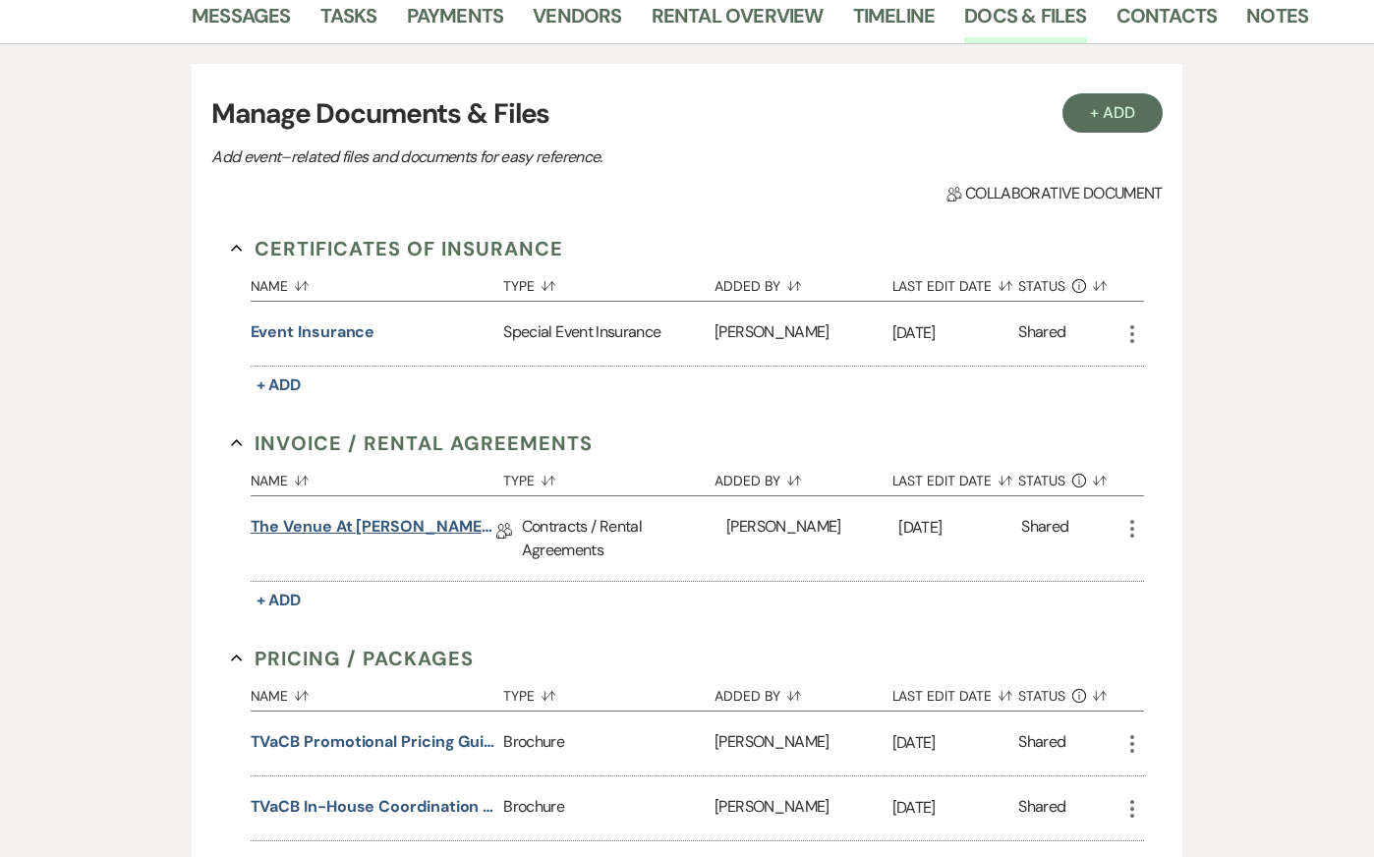
click at [430, 527] on link "The Venue at [PERSON_NAME] Wedding Contract-([DATE] [PERSON_NAME])" at bounding box center [374, 530] width 246 height 30
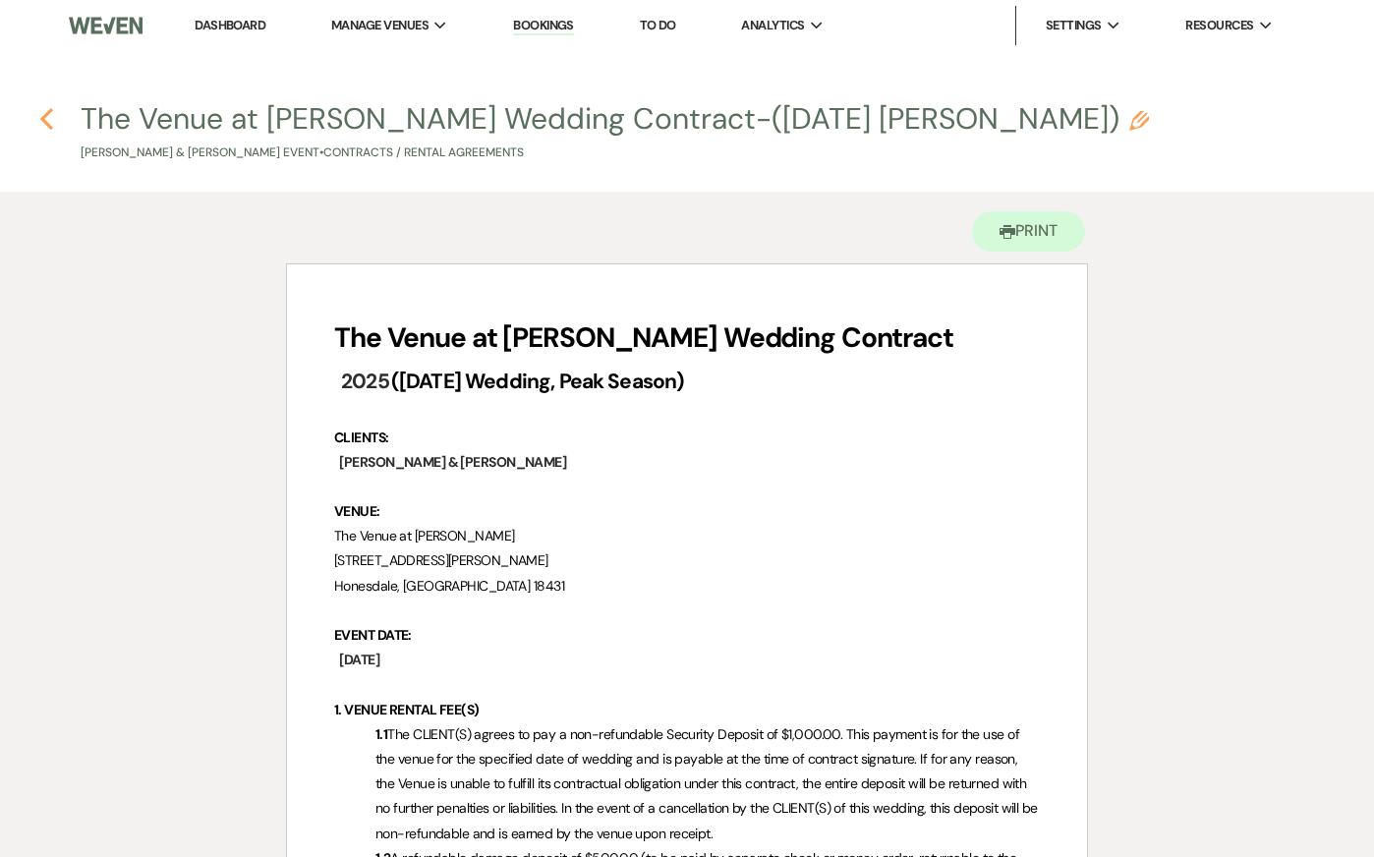
click at [43, 123] on icon "Previous" at bounding box center [46, 119] width 15 height 24
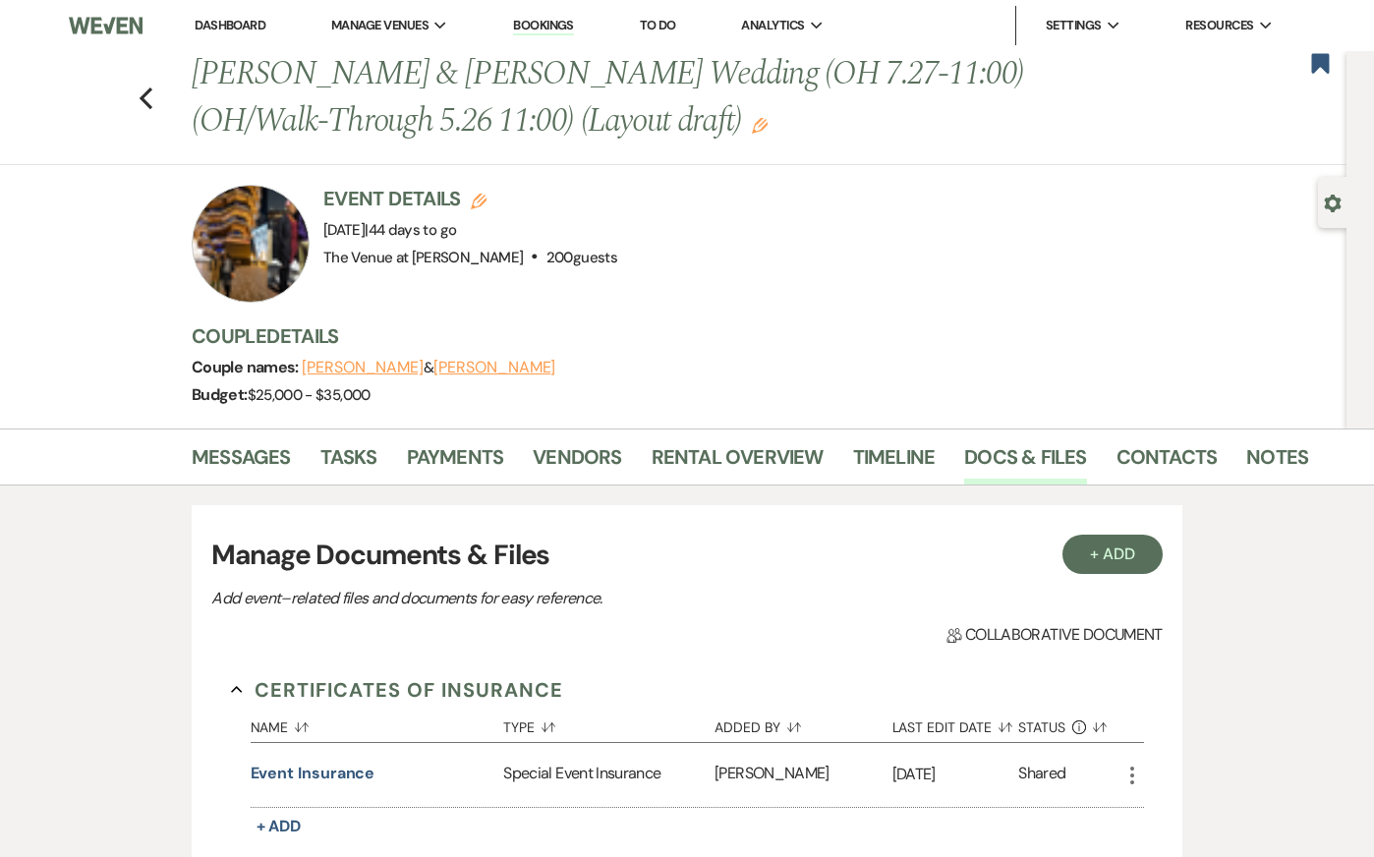
scroll to position [441, 0]
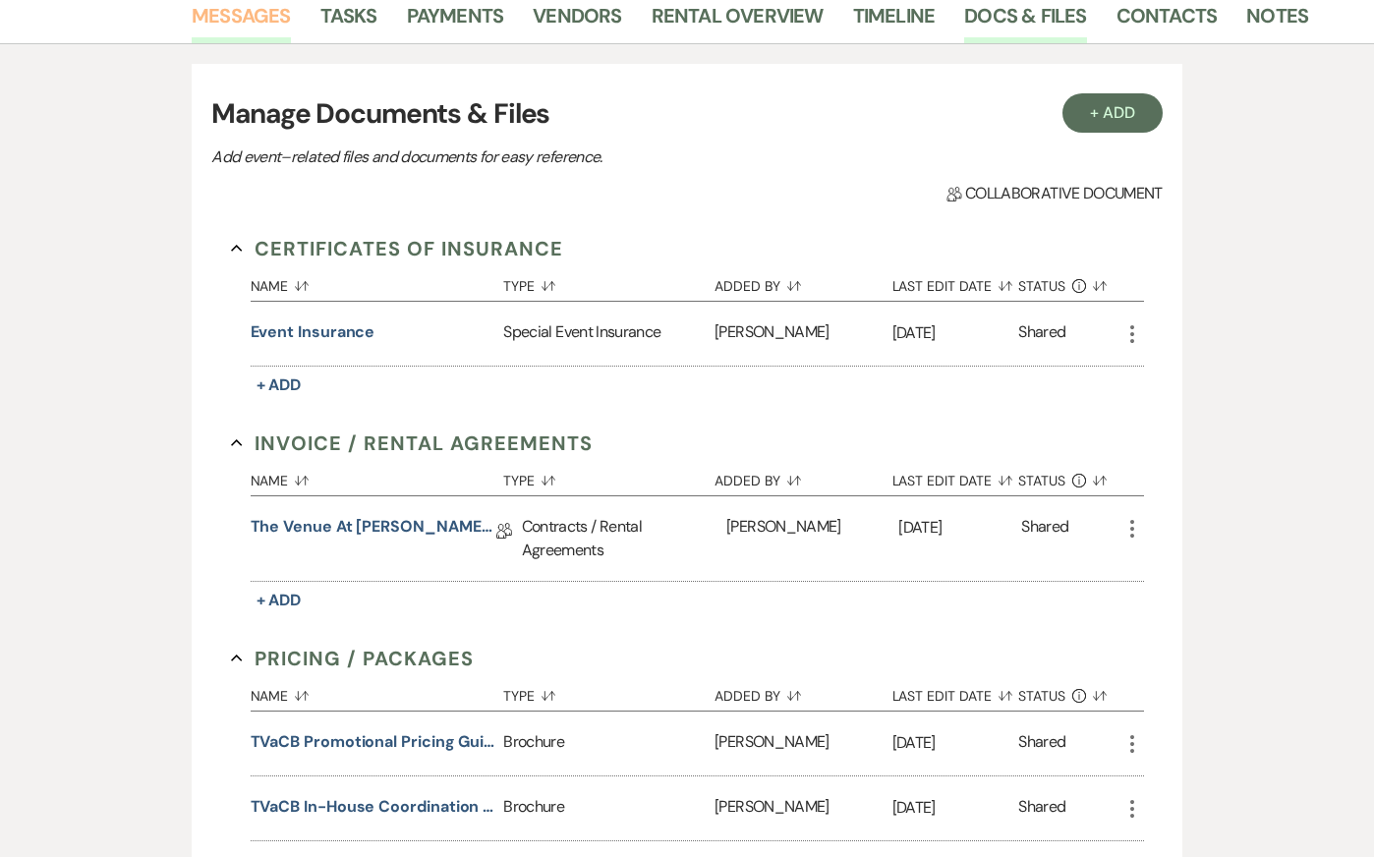
click at [249, 26] on link "Messages" at bounding box center [241, 21] width 99 height 43
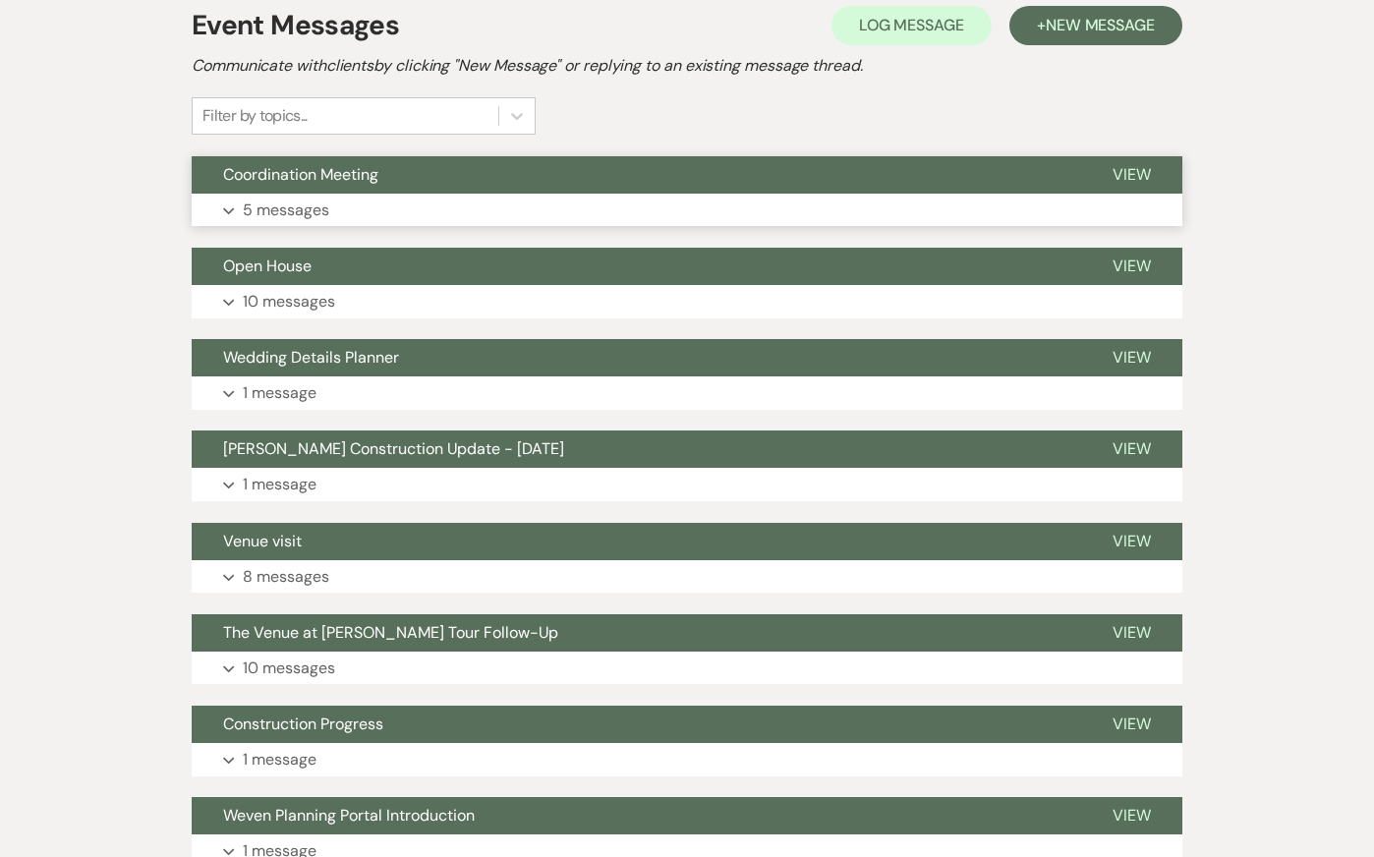
click at [363, 213] on button "Expand 5 messages" at bounding box center [687, 210] width 991 height 33
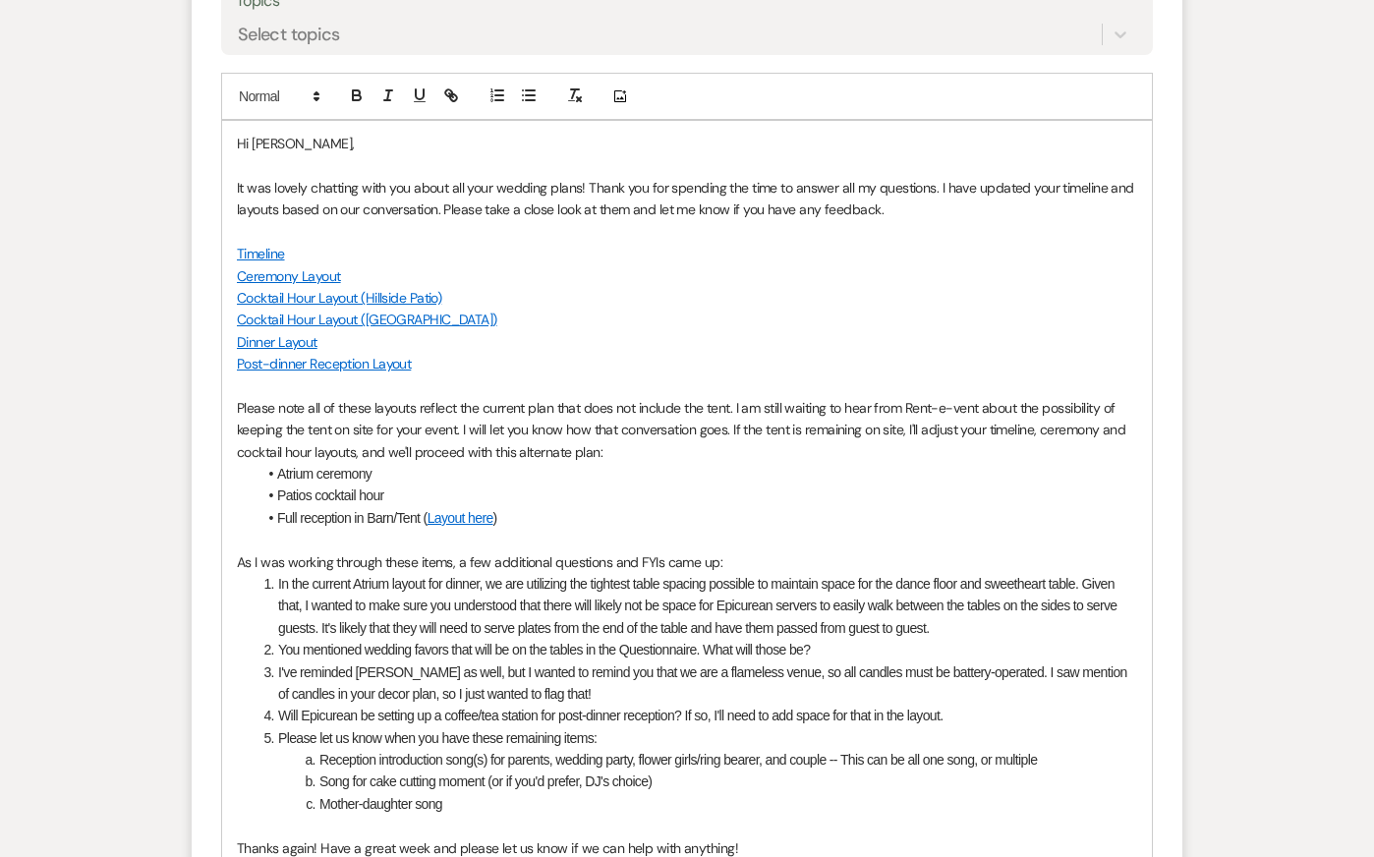
scroll to position [3460, 0]
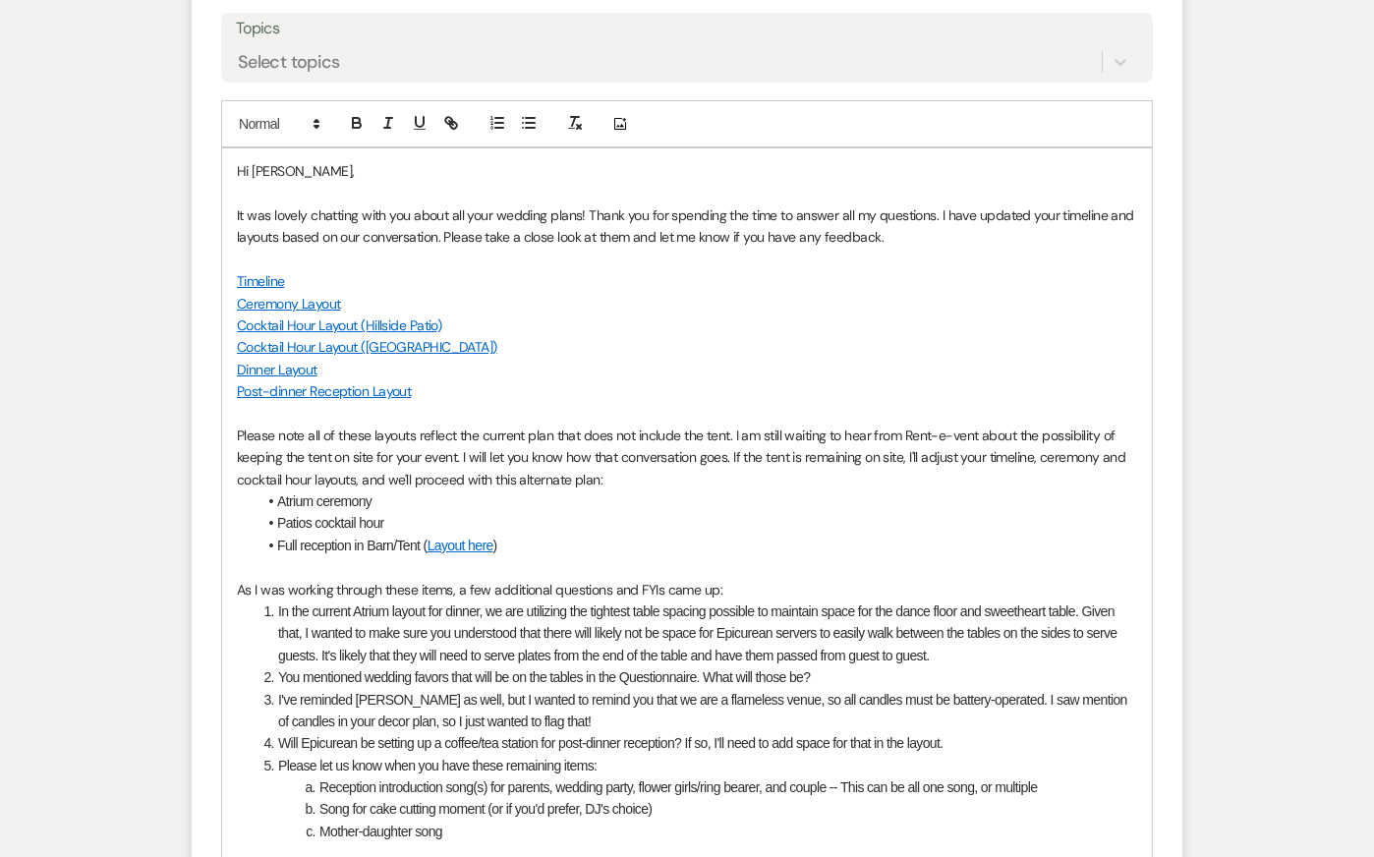
click at [592, 315] on p "Ceremony Layout" at bounding box center [687, 304] width 900 height 22
click at [645, 688] on li "You mentioned wedding favors that will be on the tables in the Questionnaire. W…" at bounding box center [698, 677] width 880 height 22
click at [724, 733] on li "I've reminded [PERSON_NAME] as well, but I wanted to remind you that we are a f…" at bounding box center [698, 711] width 880 height 44
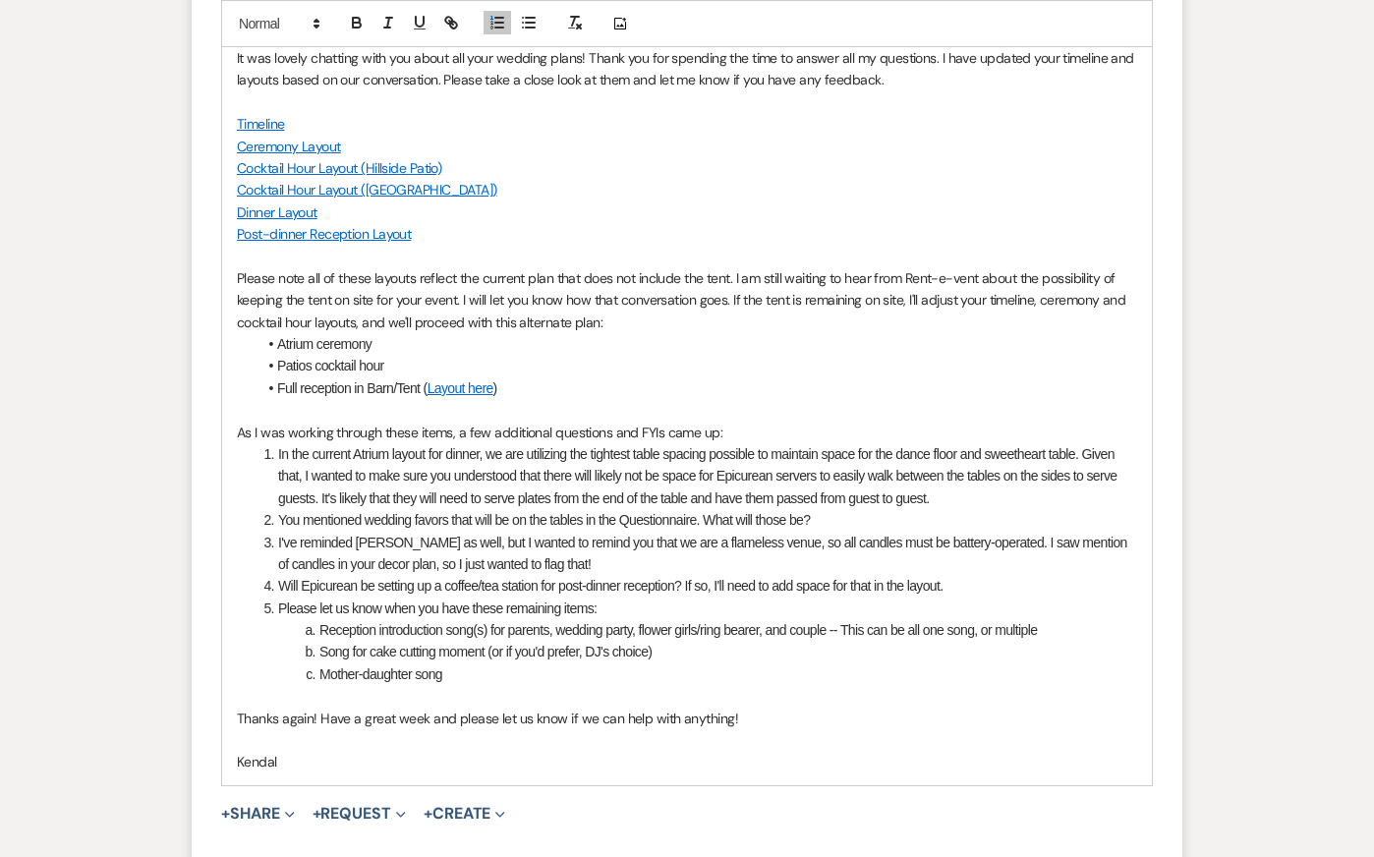
scroll to position [3633, 0]
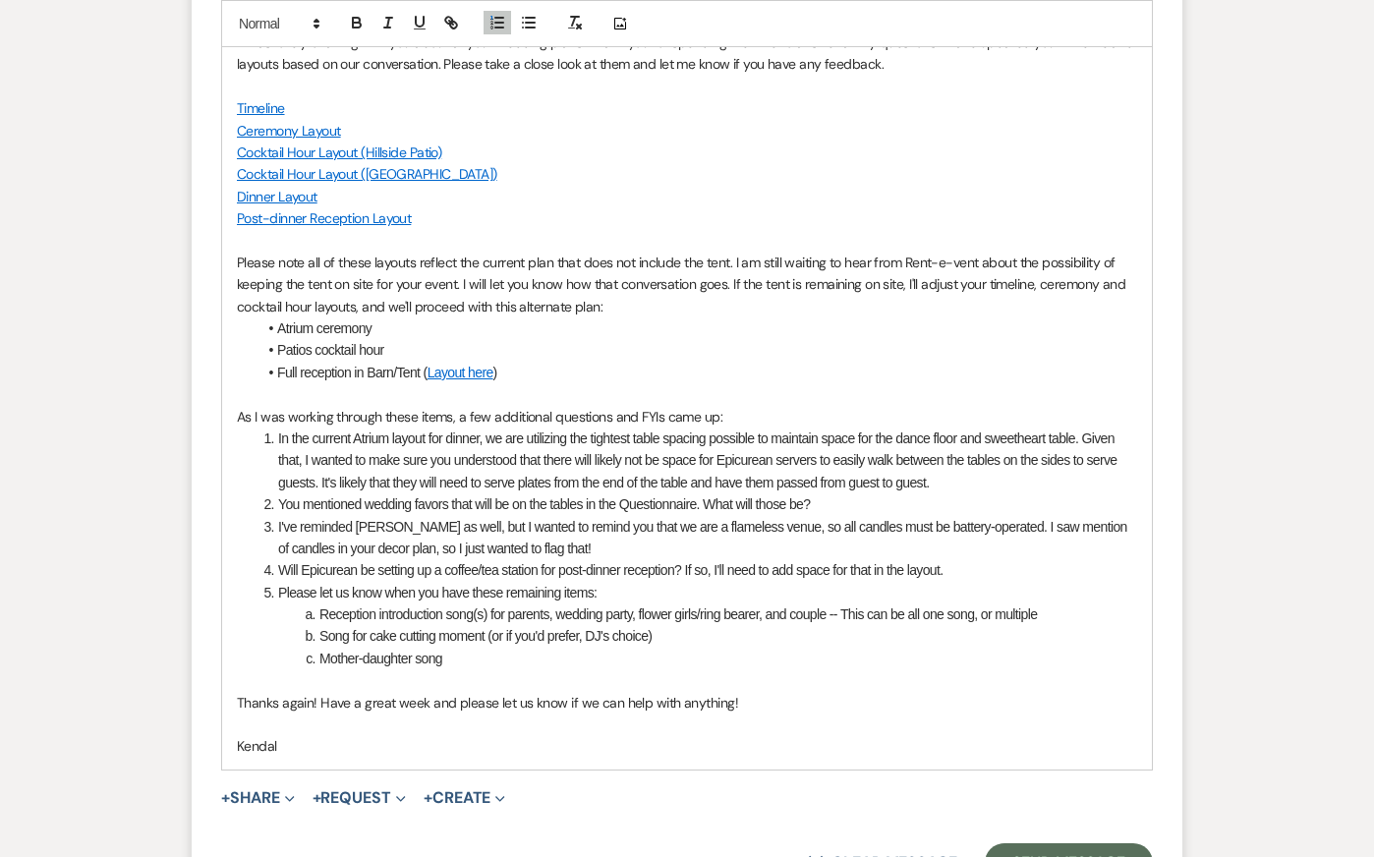
click at [729, 757] on p "Kendal" at bounding box center [687, 746] width 900 height 22
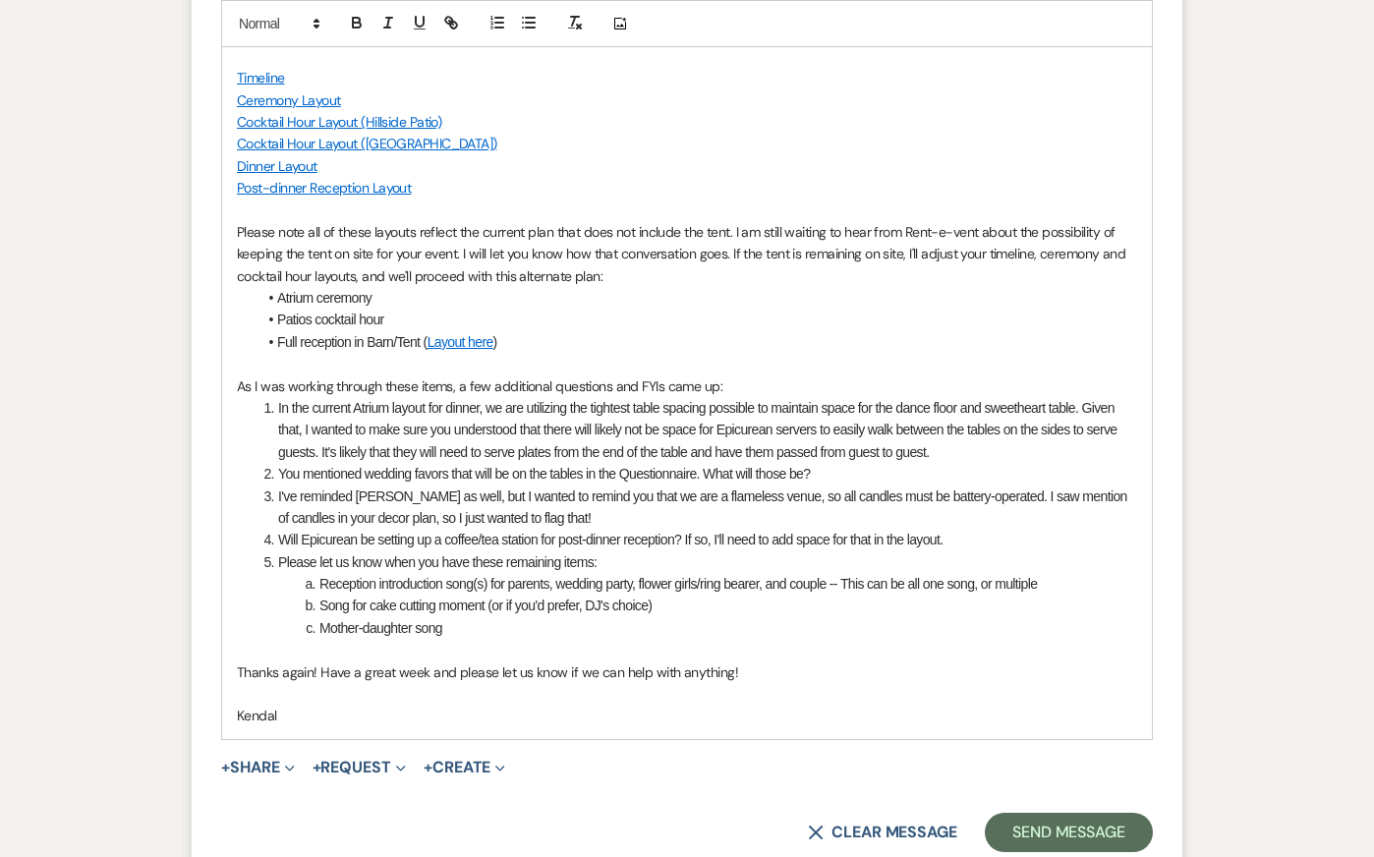
scroll to position [3670, 0]
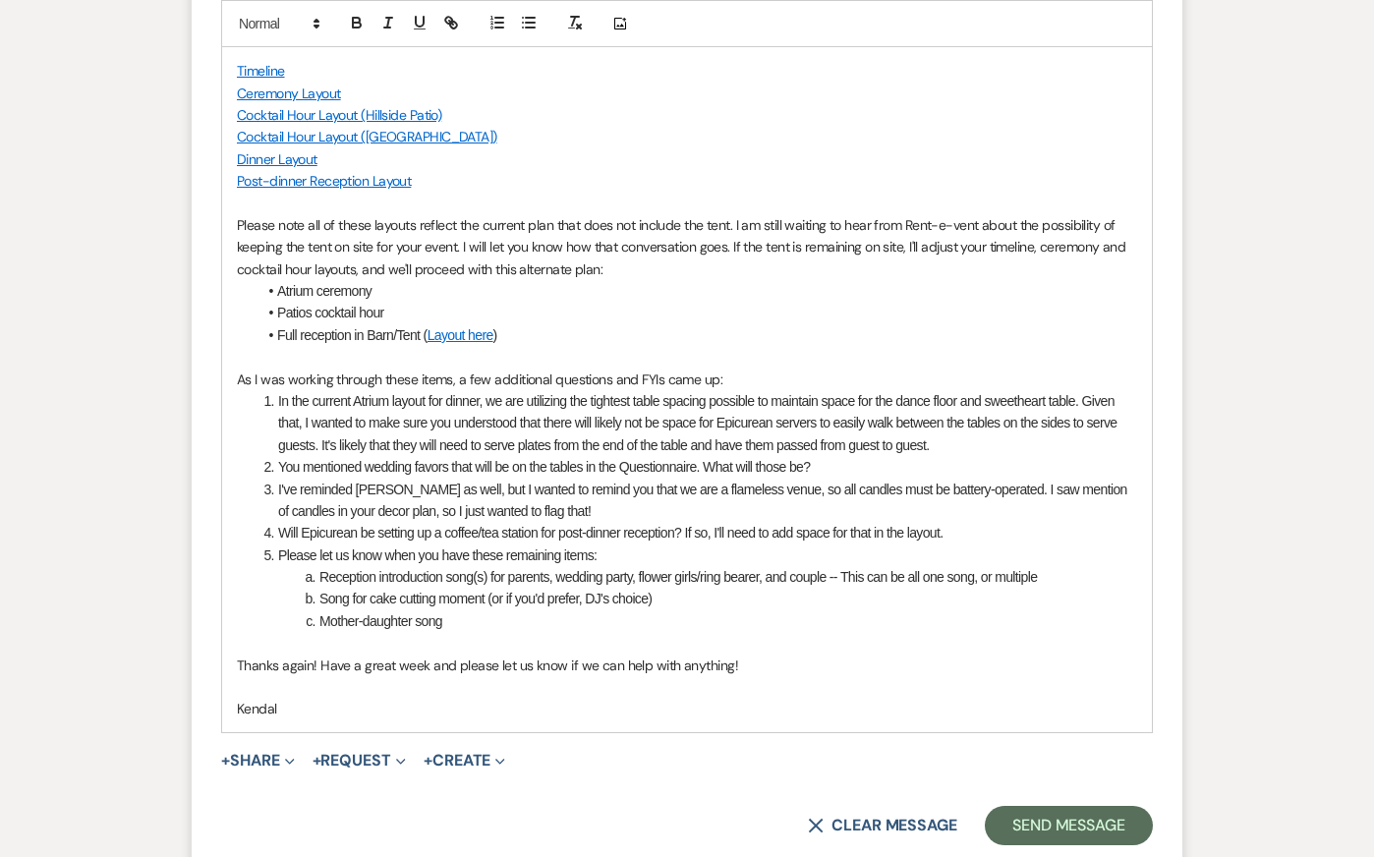
click at [829, 240] on p "Please note all of these layouts reflect the current plan that does not include…" at bounding box center [687, 247] width 900 height 66
click at [829, 478] on li "You mentioned wedding favors that will be on the tables in the Questionnaire. W…" at bounding box center [698, 467] width 880 height 22
click at [854, 698] on p at bounding box center [687, 687] width 900 height 22
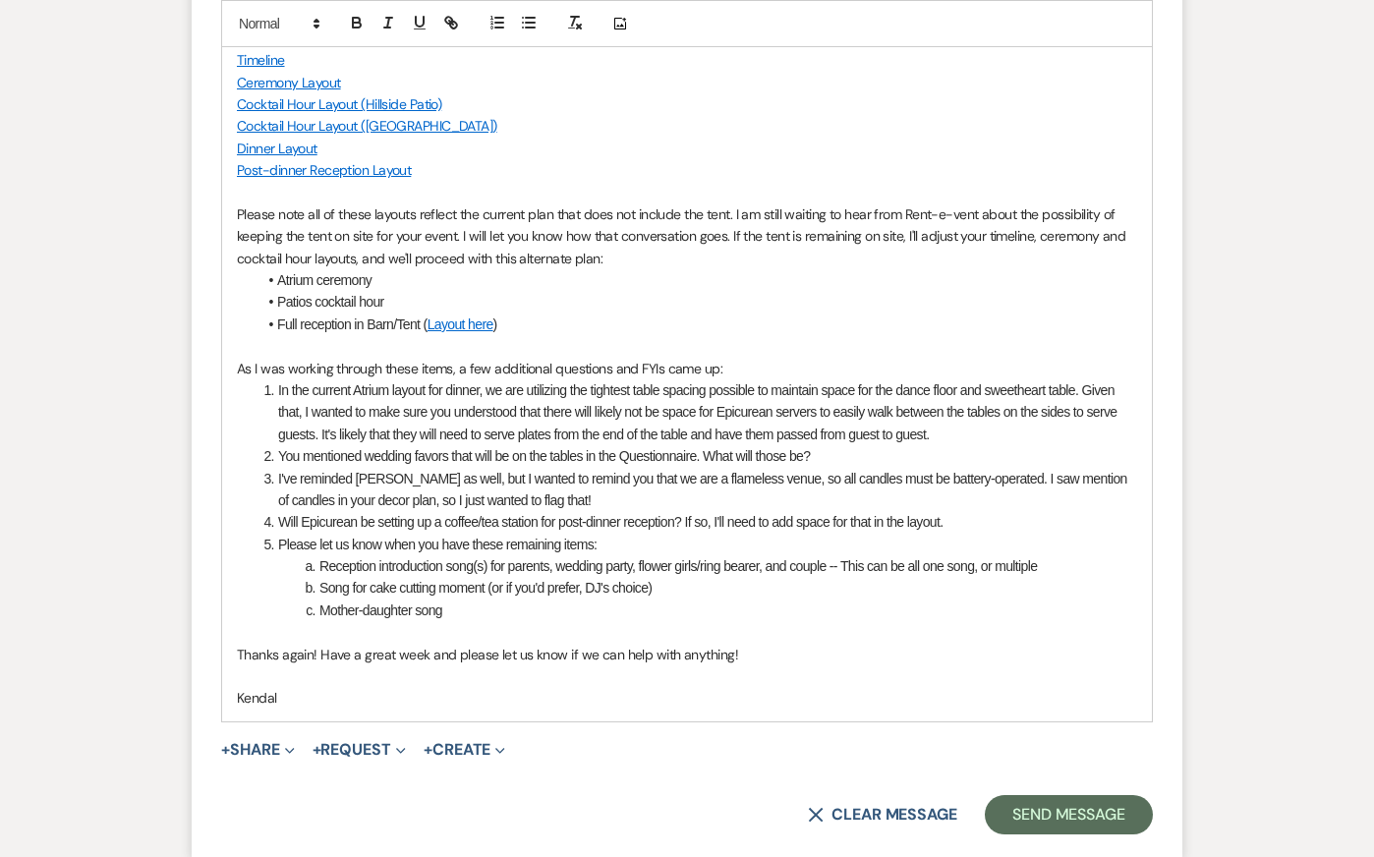
click at [890, 416] on li "In the current Atrium layout for dinner, we are utilizing the tightest table sp…" at bounding box center [698, 412] width 880 height 66
click at [892, 533] on li "Will Epicurean be setting up a coffee/tea station for post-dinner reception? If…" at bounding box center [698, 522] width 880 height 22
click at [894, 665] on p "Thanks again! Have a great week and please let us know if we can help with anyt…" at bounding box center [687, 655] width 900 height 22
click at [891, 709] on p "Kendal" at bounding box center [687, 698] width 900 height 22
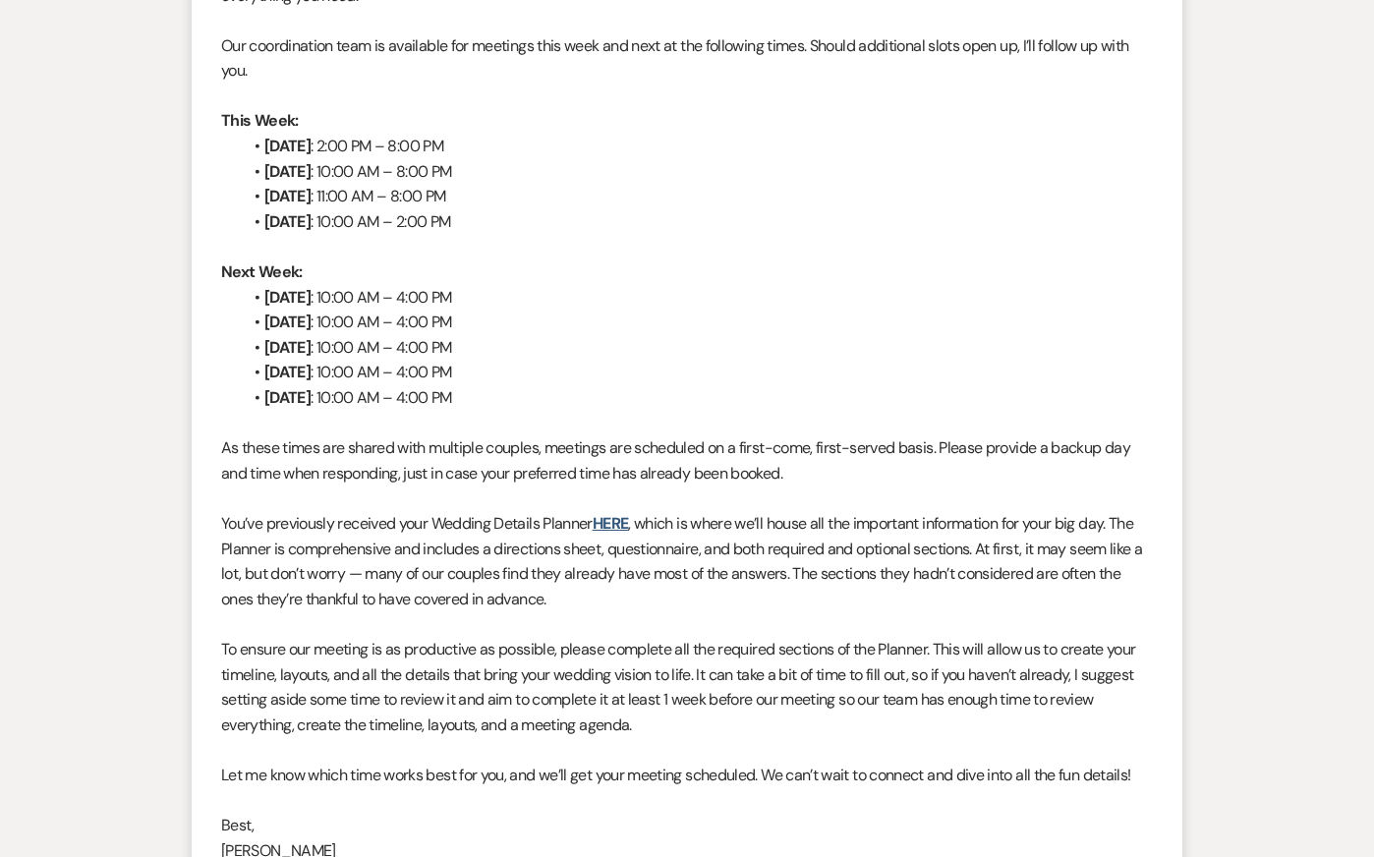
scroll to position [0, 0]
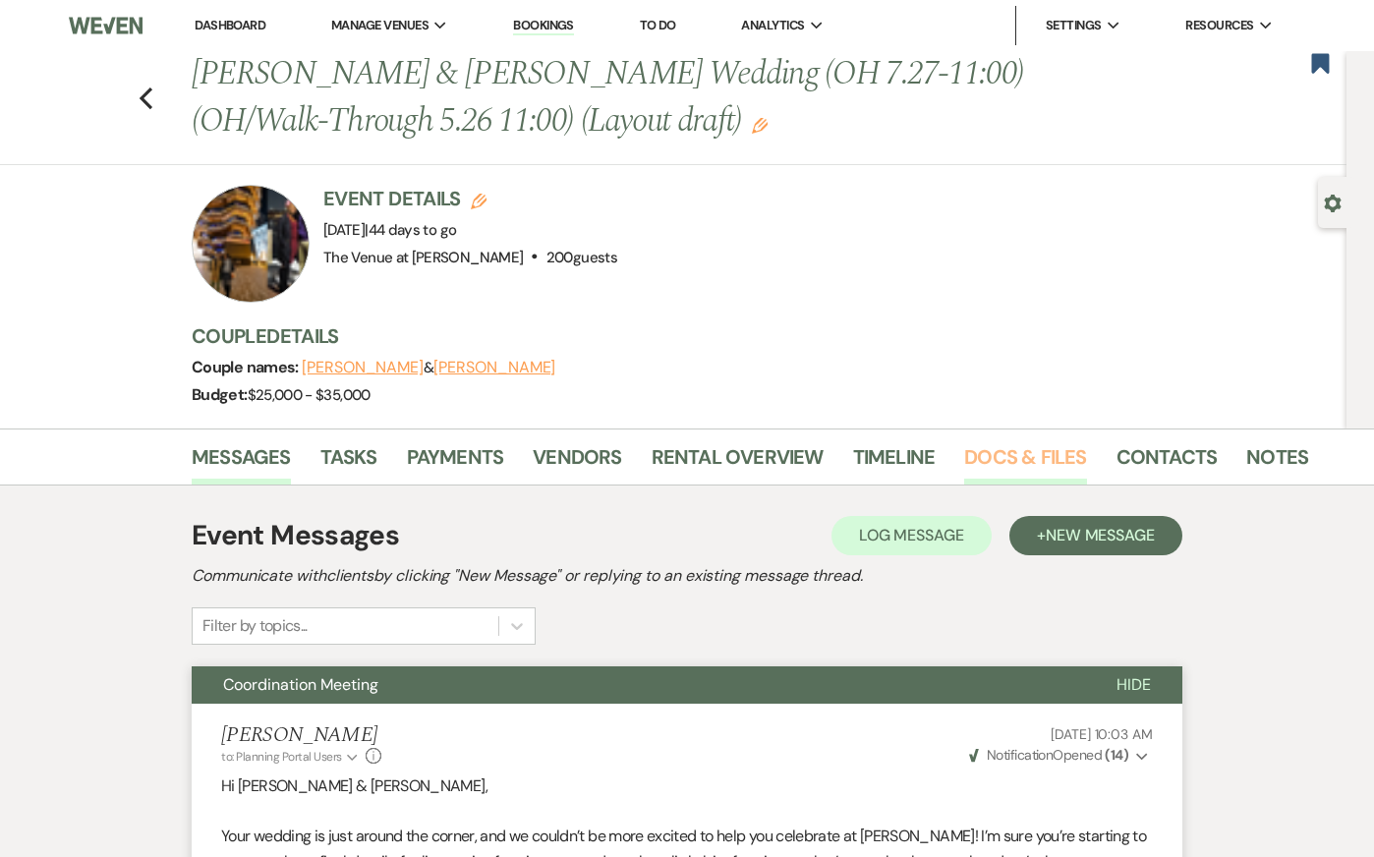
click at [1016, 459] on link "Docs & Files" at bounding box center [1025, 462] width 122 height 43
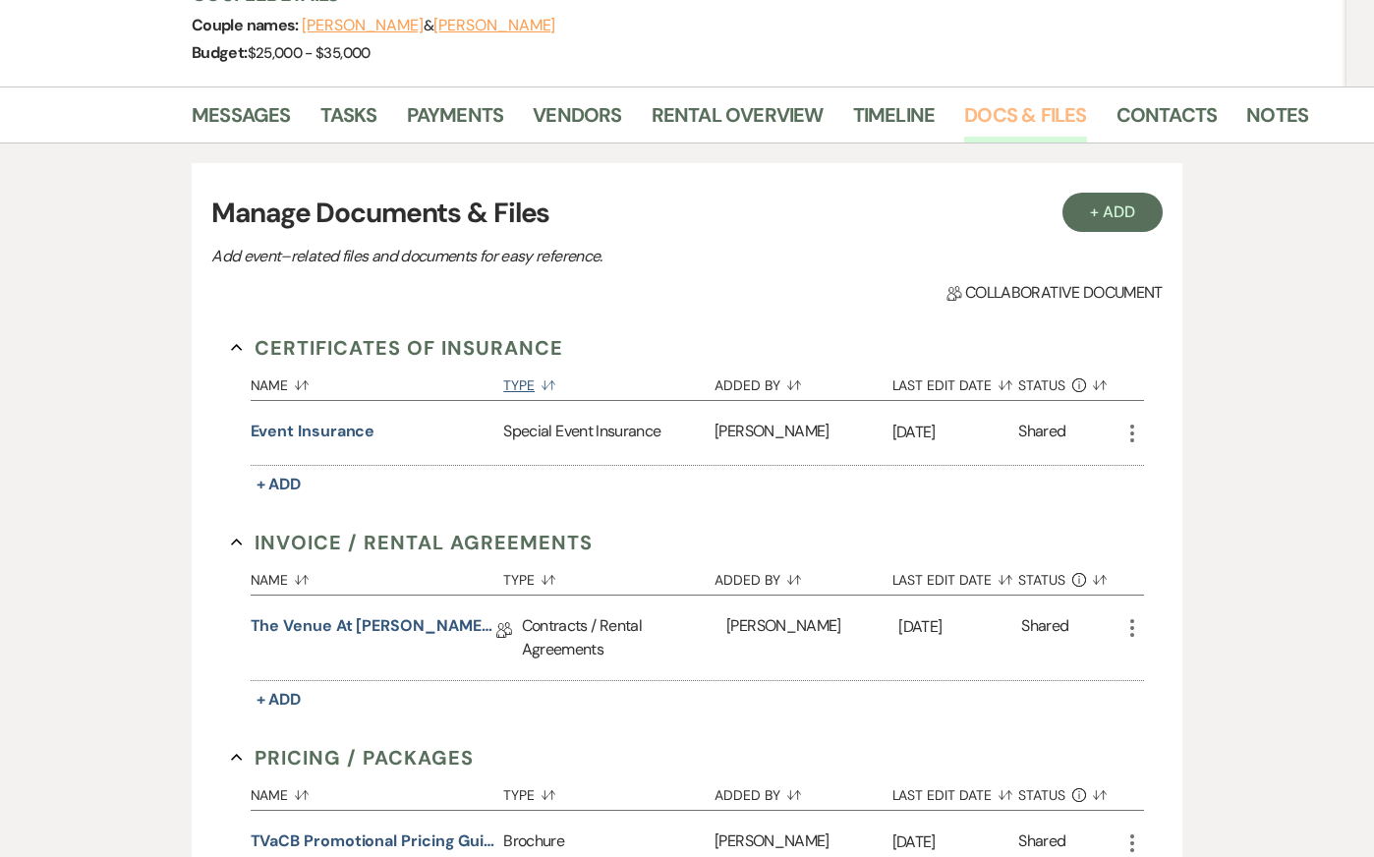
scroll to position [354, 0]
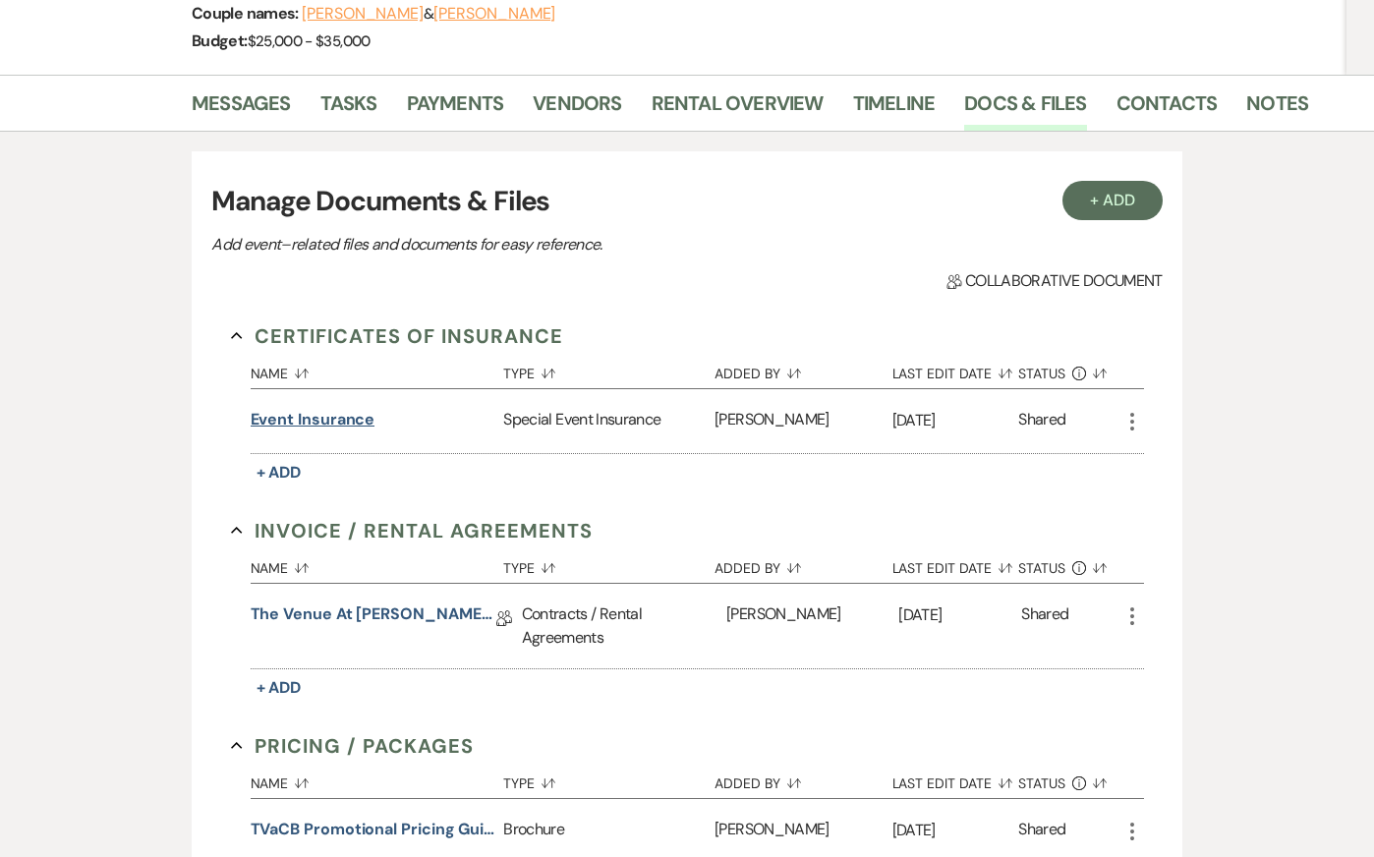
click at [330, 423] on button "Event Insurance" at bounding box center [313, 420] width 125 height 24
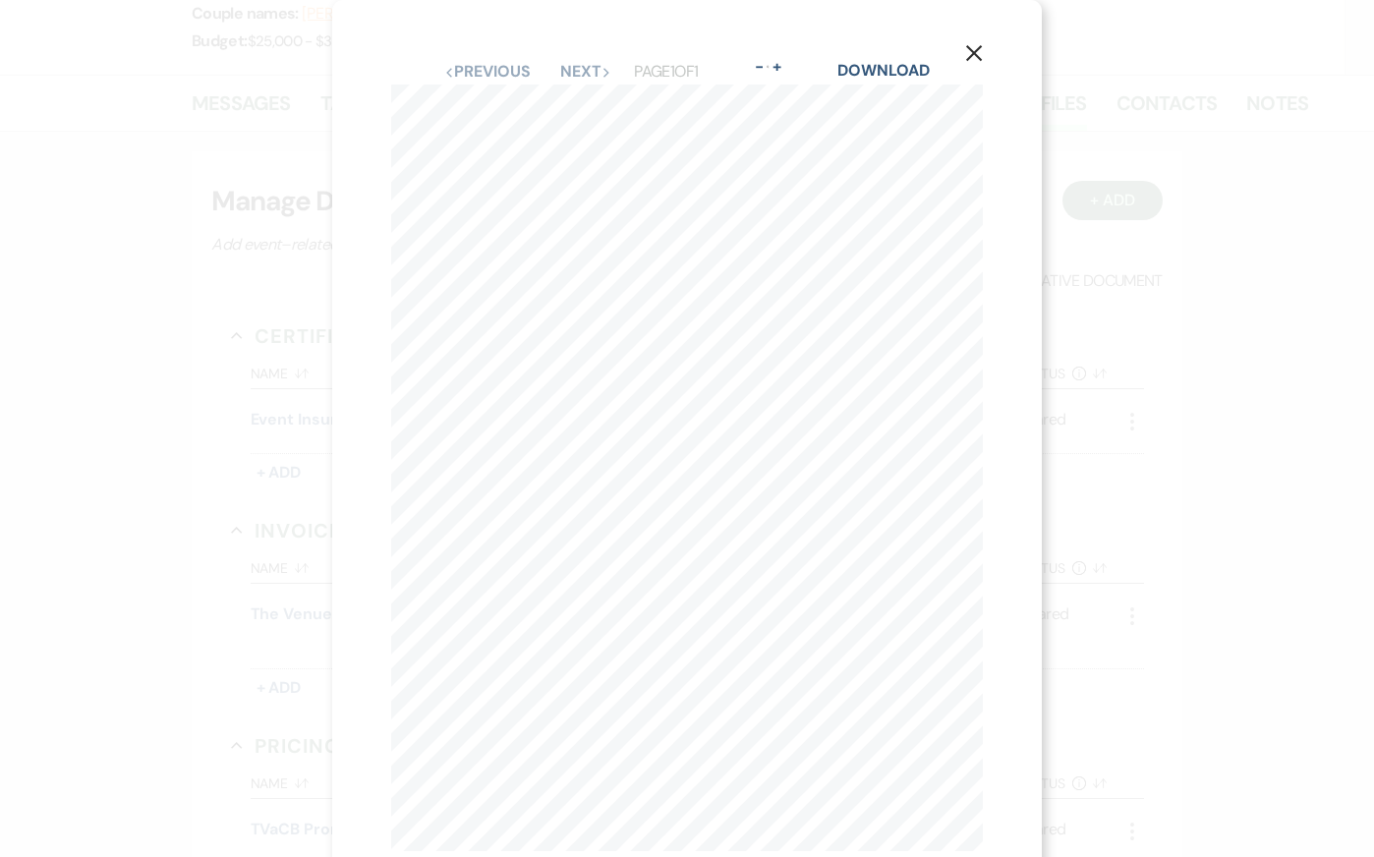
click at [969, 50] on use "button" at bounding box center [974, 53] width 16 height 16
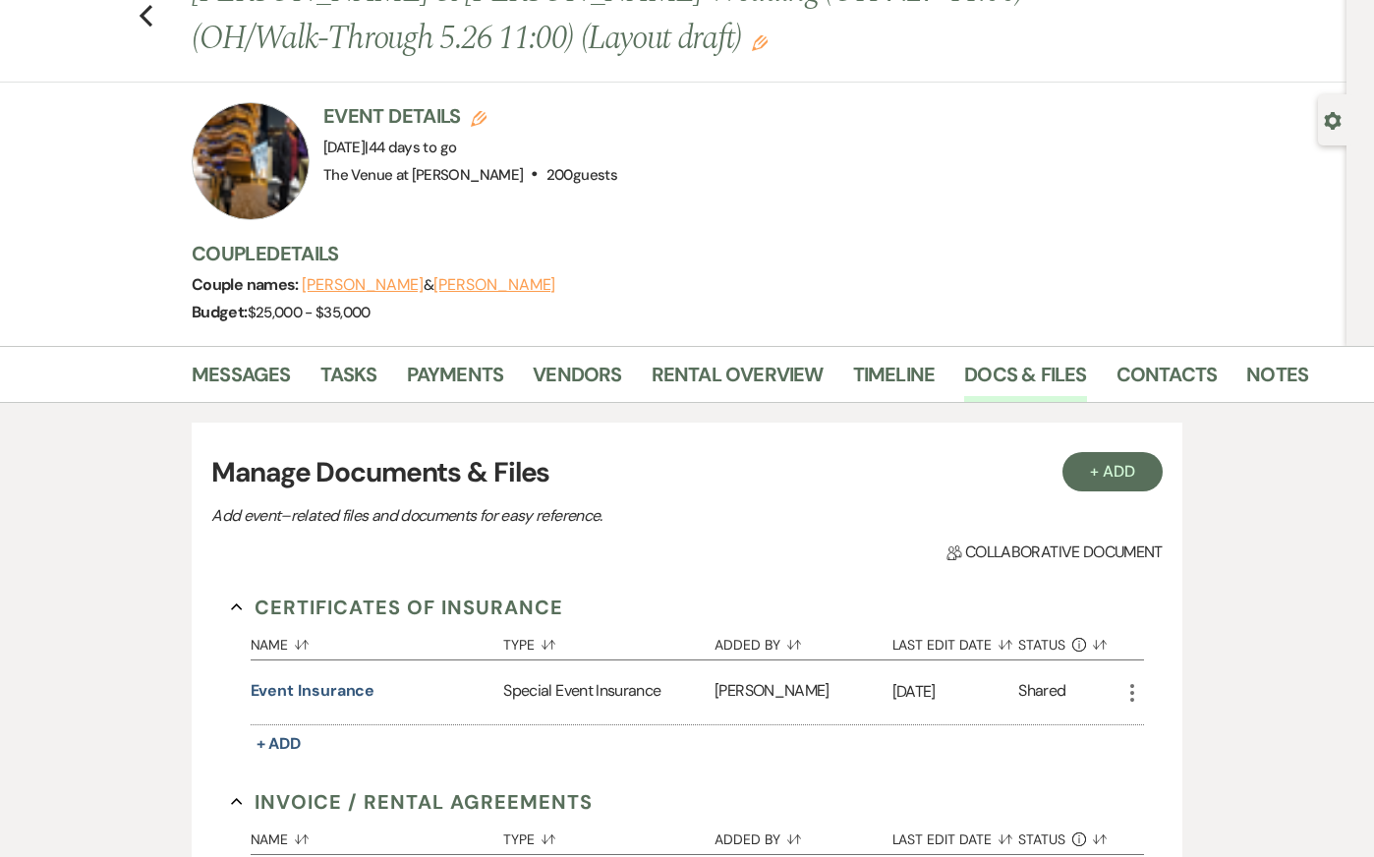
scroll to position [0, 0]
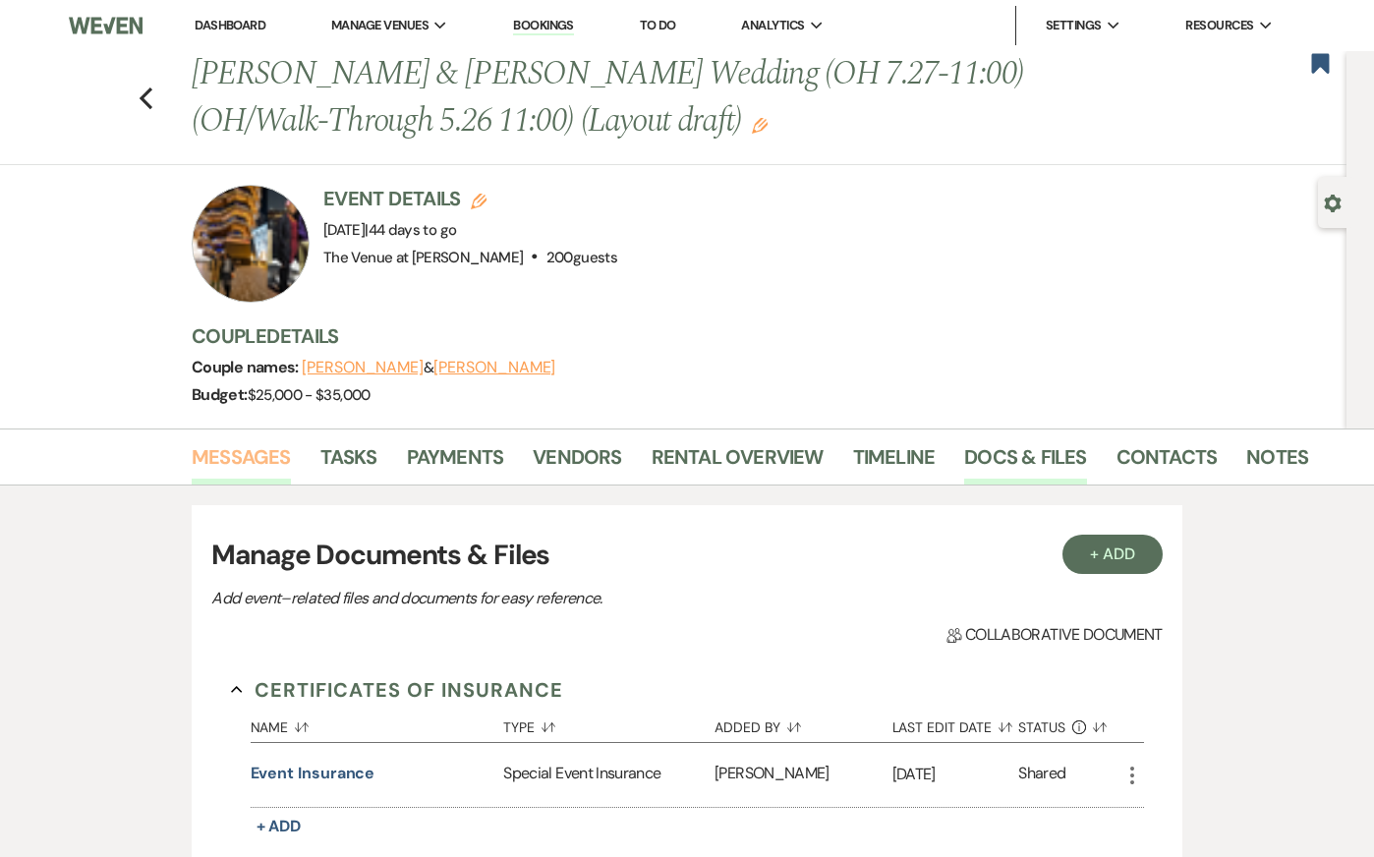
click at [256, 454] on link "Messages" at bounding box center [241, 462] width 99 height 43
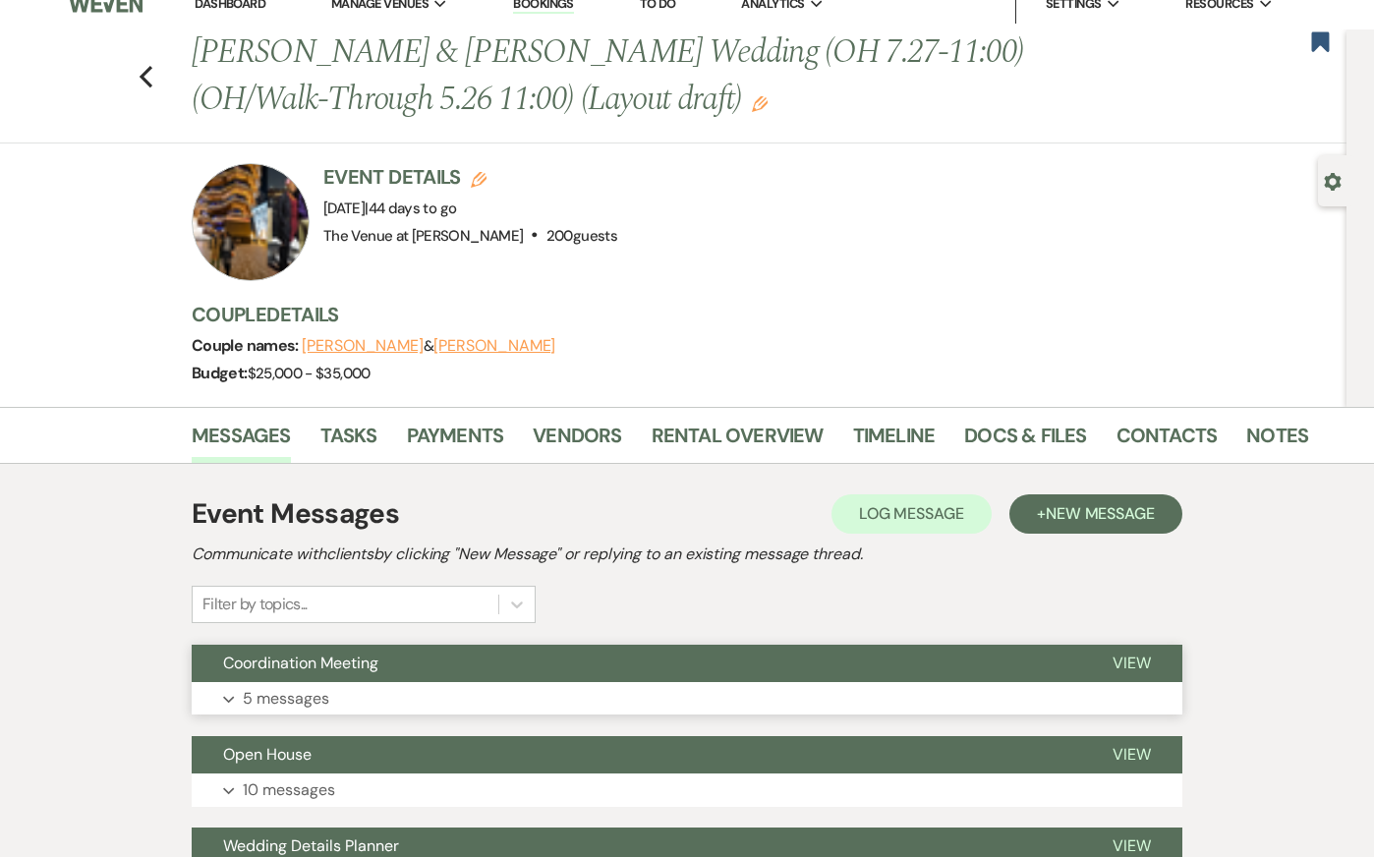
click at [431, 670] on button "Coordination Meeting" at bounding box center [636, 663] width 889 height 37
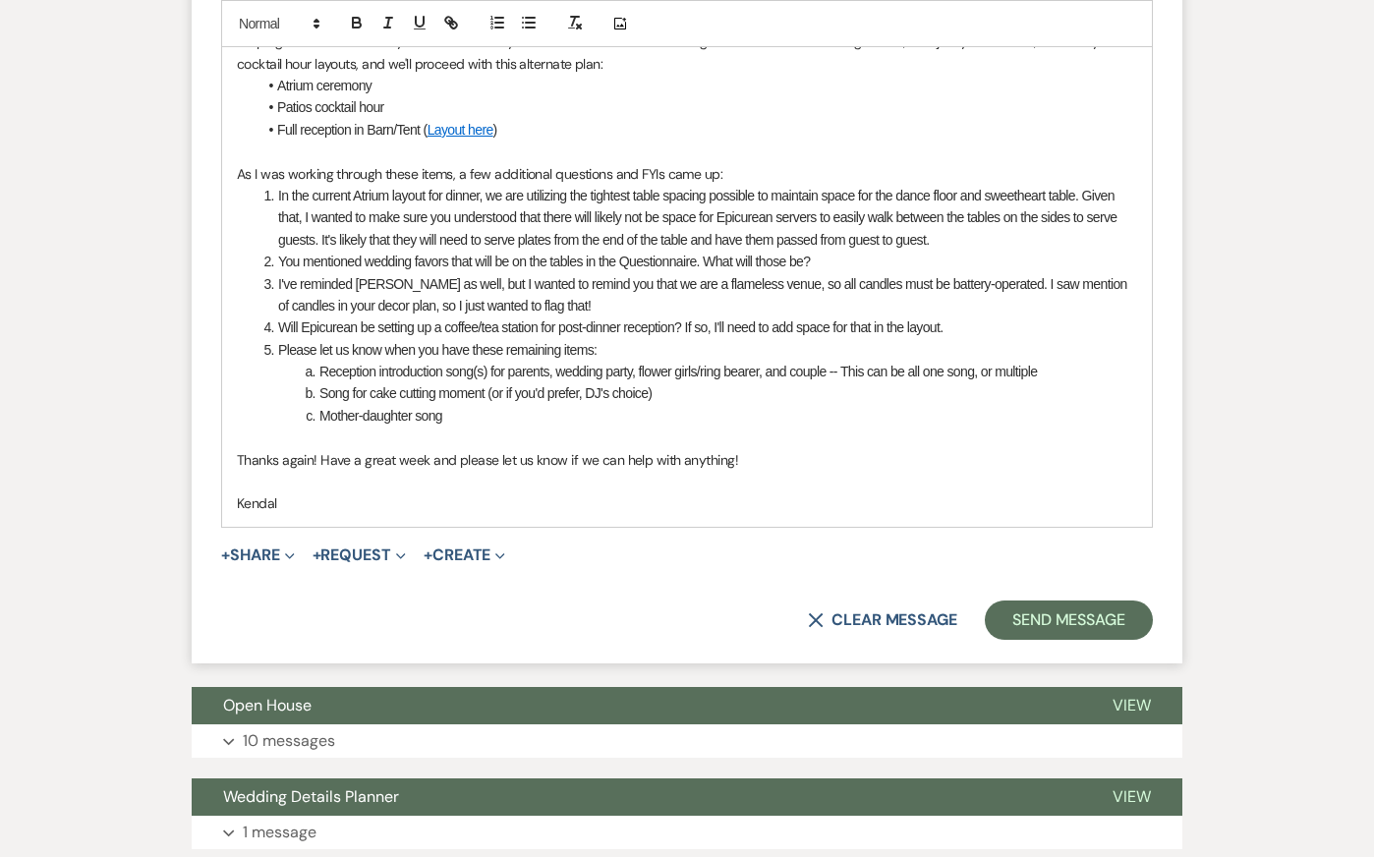
scroll to position [3607, 0]
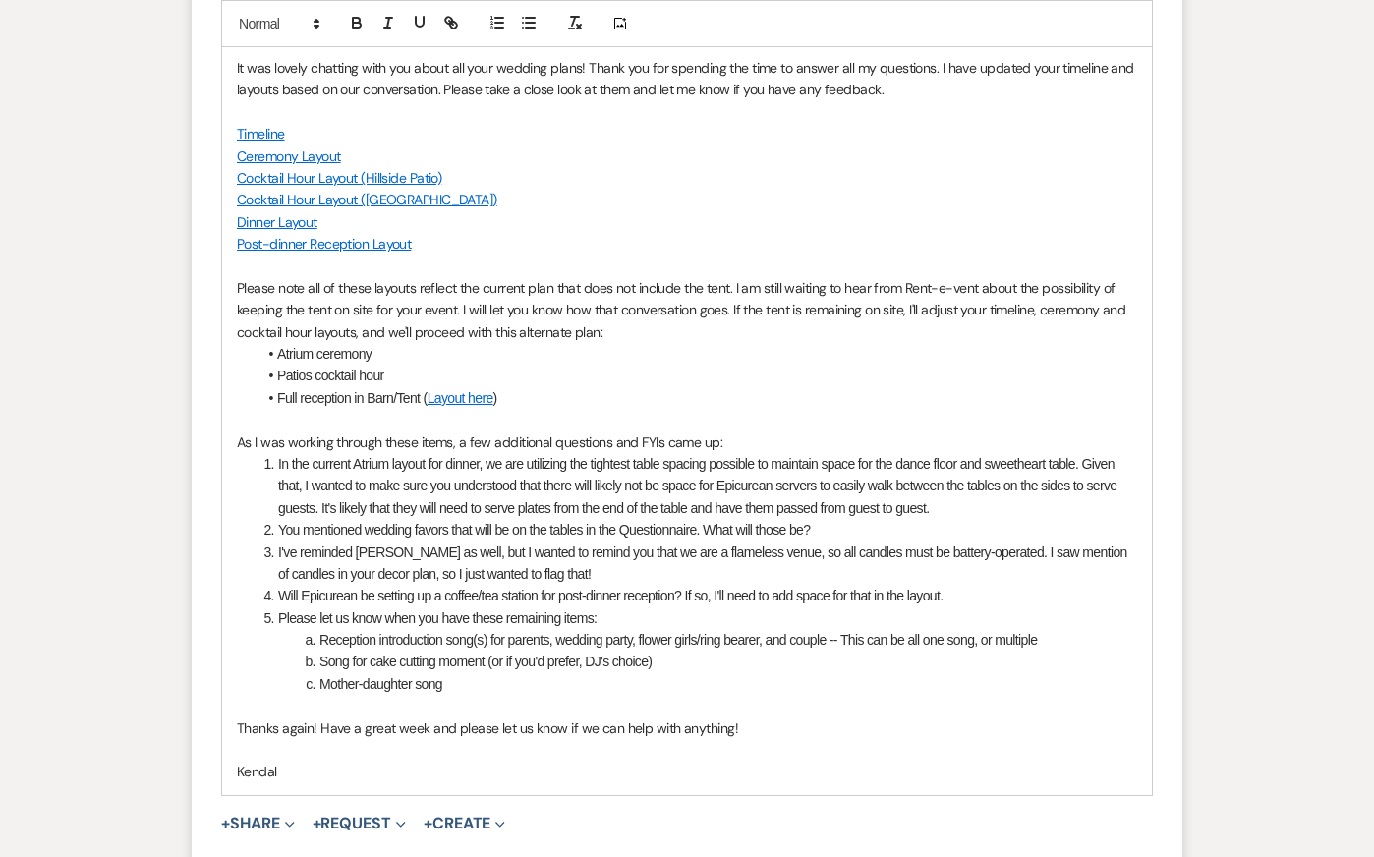
click at [554, 506] on li "In the current Atrium layout for dinner, we are utilizing the tightest table sp…" at bounding box center [698, 486] width 880 height 66
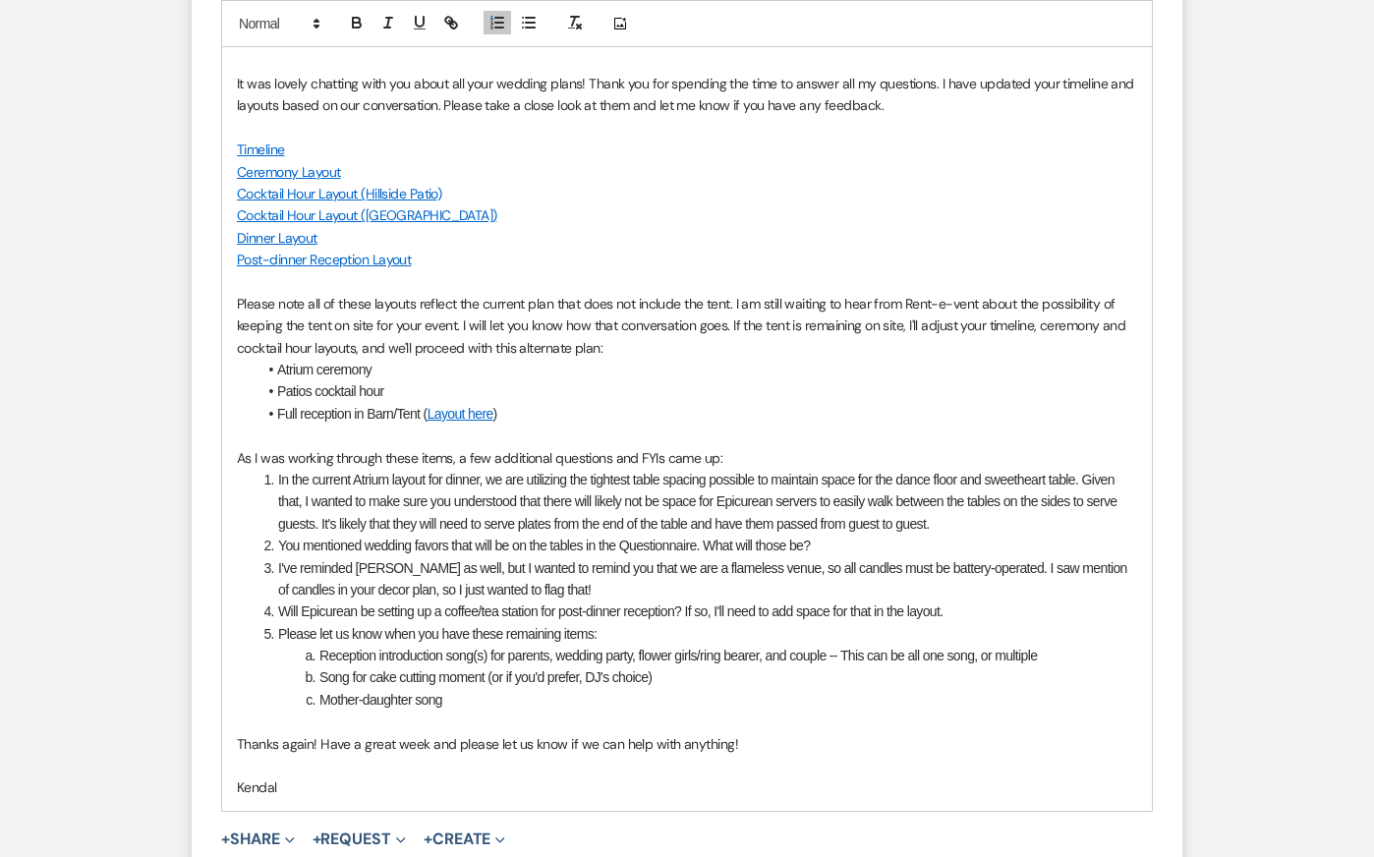
scroll to position [3598, 0]
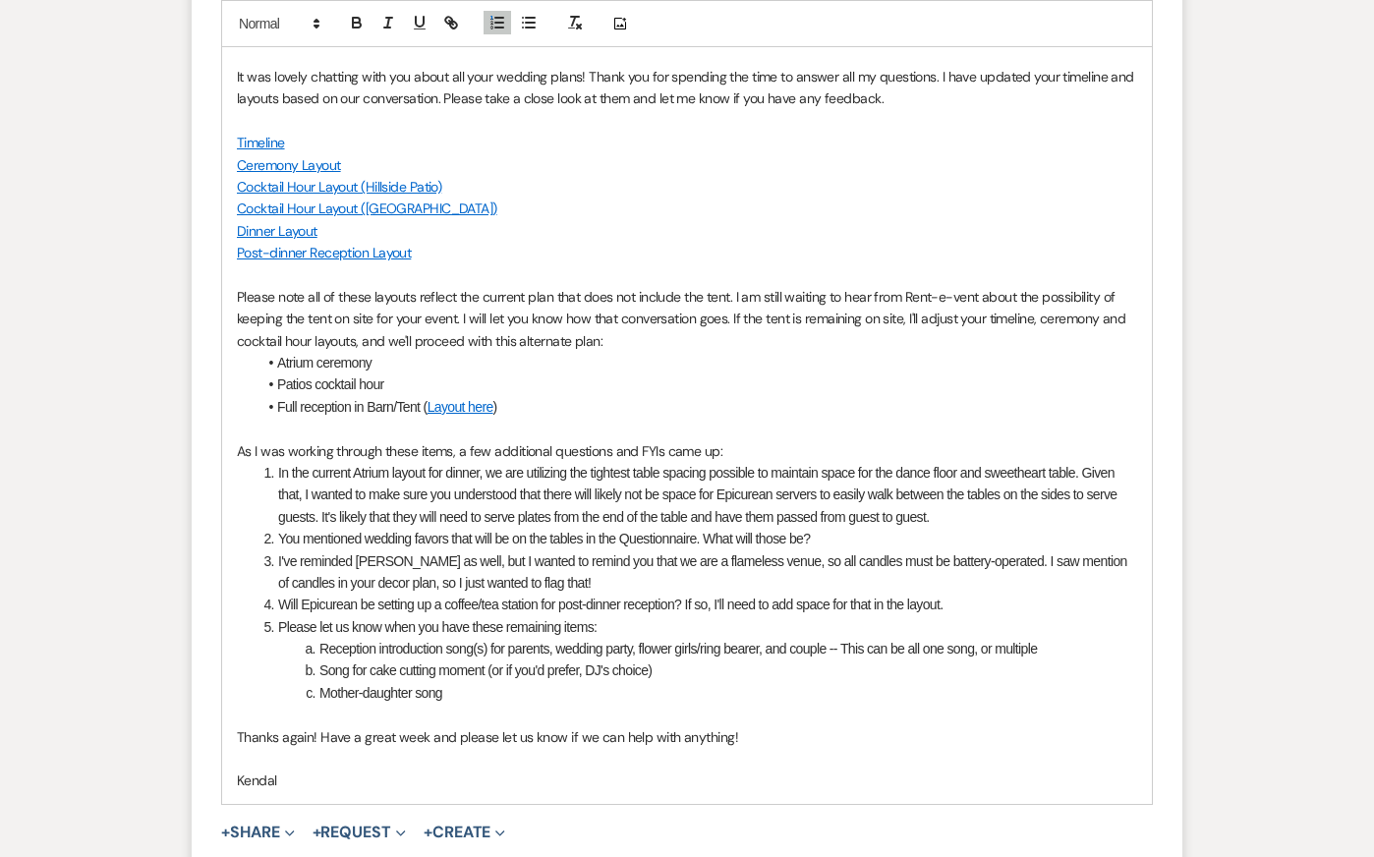
click at [424, 748] on p "Thanks again! Have a great week and please let us know if we can help with anyt…" at bounding box center [687, 737] width 900 height 22
click at [548, 615] on li "Will Epicurean be setting up a coffee/tea station for post-dinner reception? If…" at bounding box center [698, 605] width 880 height 22
drag, startPoint x: 394, startPoint y: 761, endPoint x: 446, endPoint y: 764, distance: 52.2
click at [446, 748] on p "Thanks again! Have a great weekend and please let us know if we can help with a…" at bounding box center [687, 737] width 900 height 22
click at [536, 639] on ol "In the current Atrium layout for dinner, we are utilizing the tightest table sp…" at bounding box center [687, 583] width 900 height 242
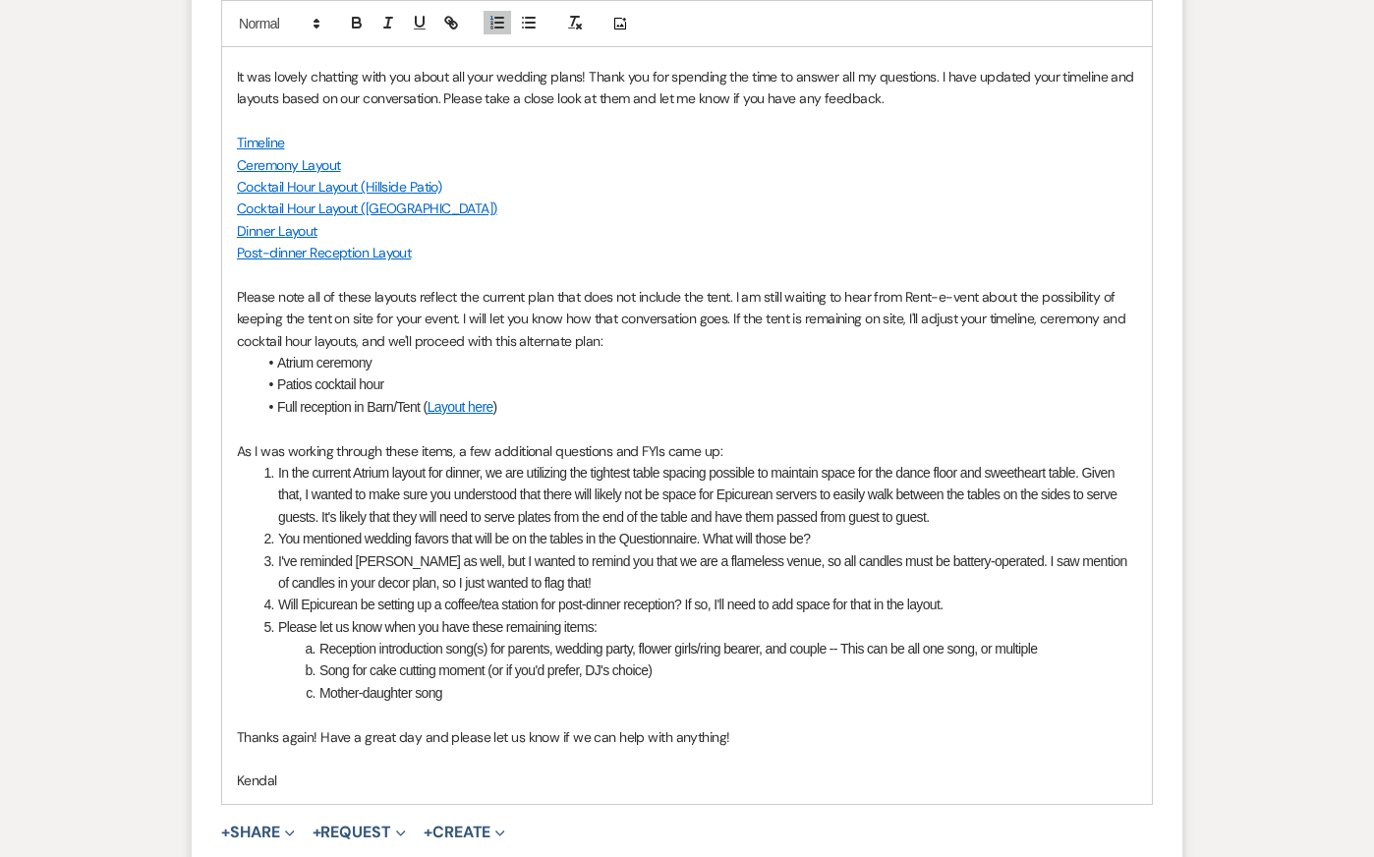
click at [416, 748] on p "Thanks again! Have a great day and please let us know if we can help with anyth…" at bounding box center [687, 737] width 900 height 22
click at [492, 595] on li "I've reminded [PERSON_NAME] as well, but I wanted to remind you that we are a f…" at bounding box center [698, 572] width 880 height 44
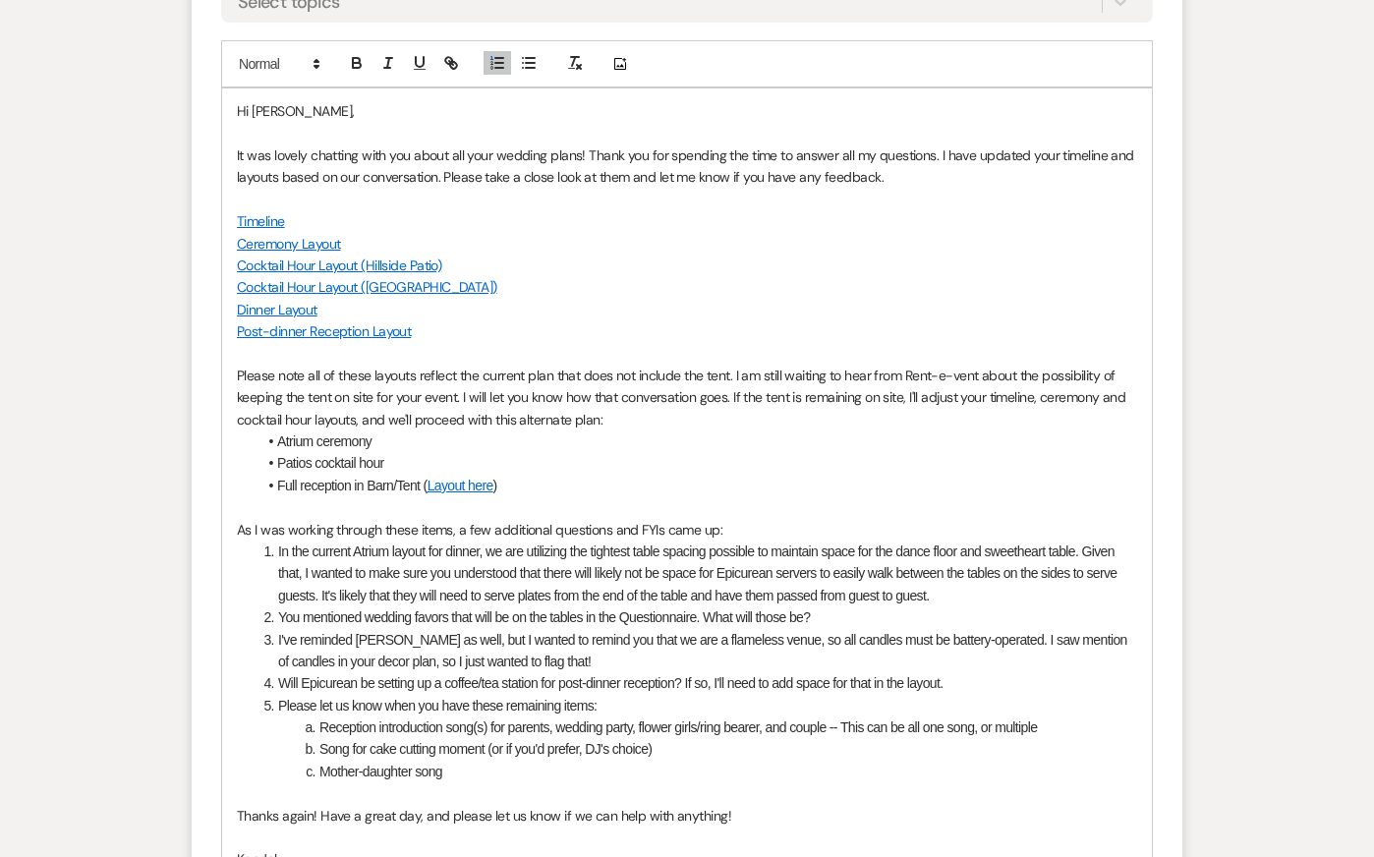
scroll to position [3513, 0]
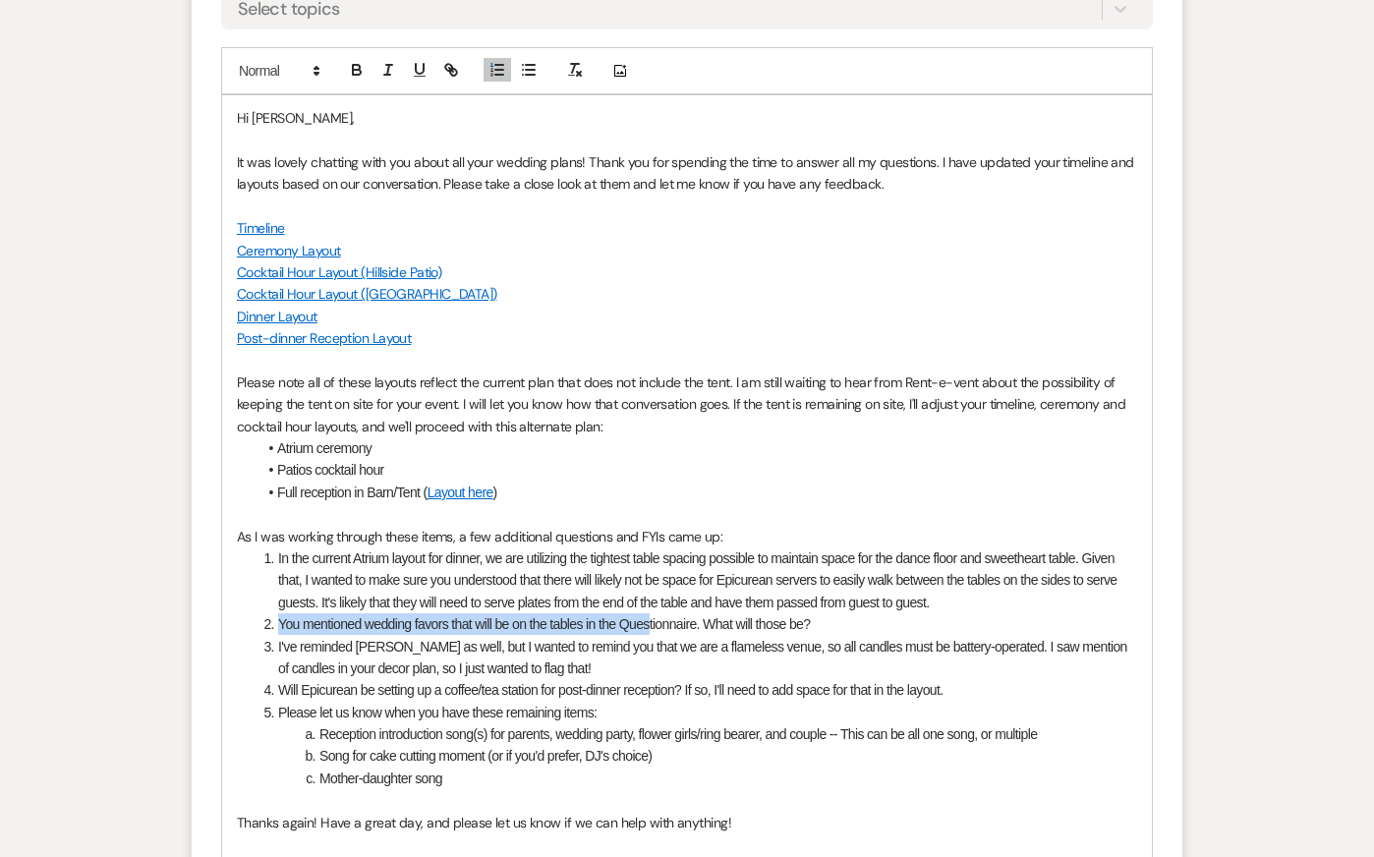
click at [652, 635] on li "You mentioned wedding favors that will be on the tables in the Questionnaire. W…" at bounding box center [698, 624] width 880 height 22
click at [755, 606] on li "In the current Atrium layout for dinner, we are utilizing the tightest table sp…" at bounding box center [698, 580] width 880 height 66
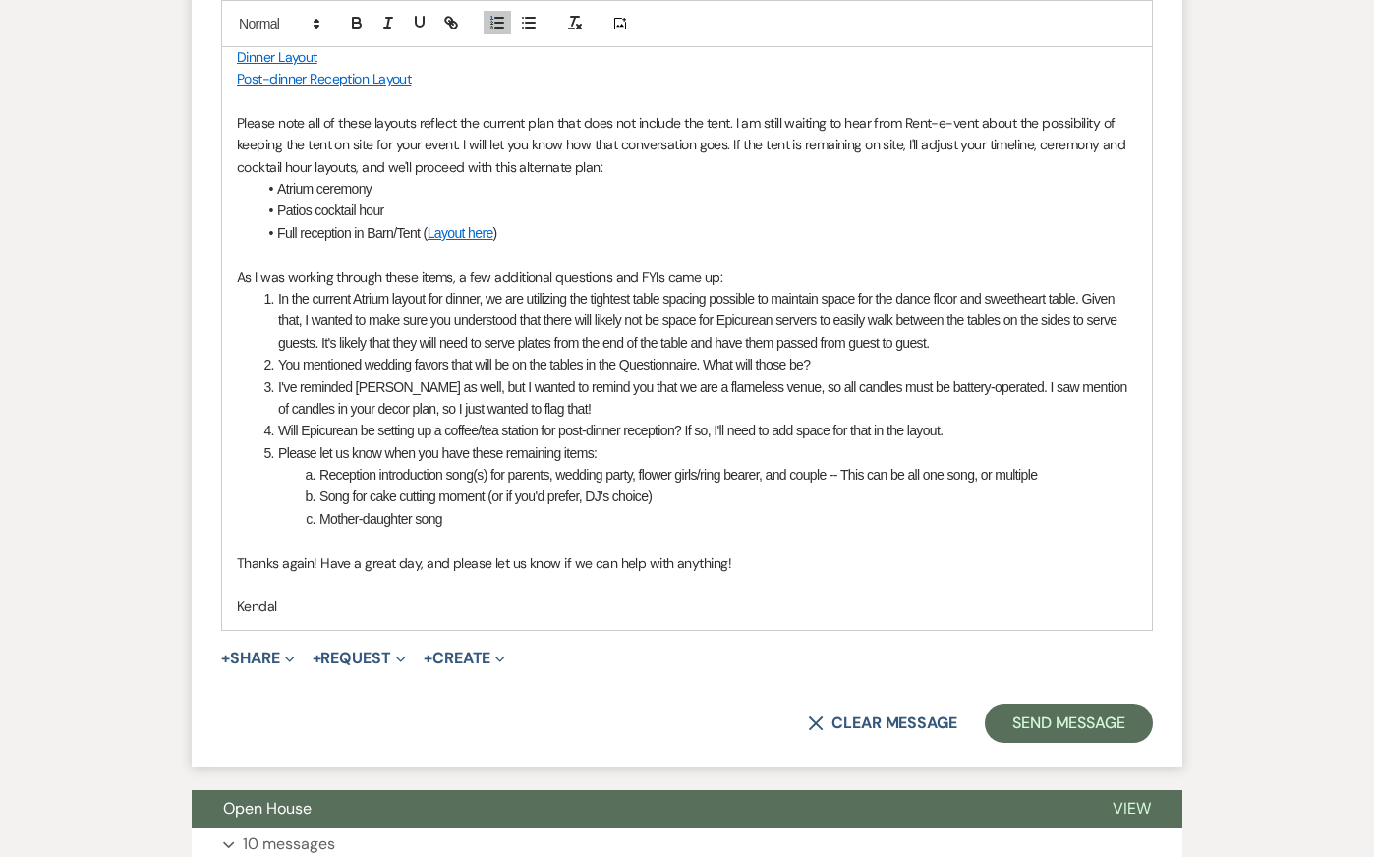
scroll to position [3782, 0]
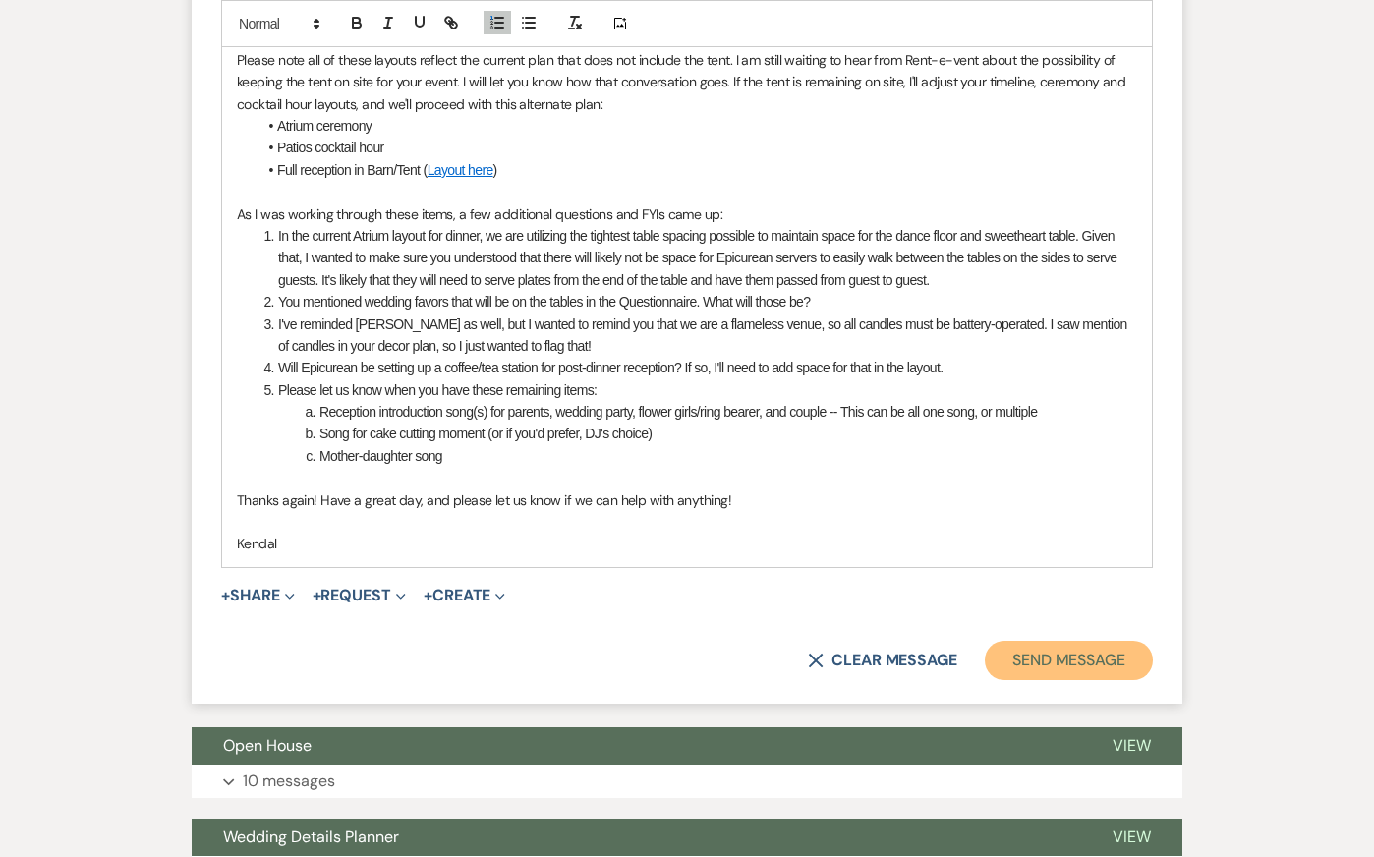
click at [1032, 680] on button "Send Message" at bounding box center [1069, 660] width 168 height 39
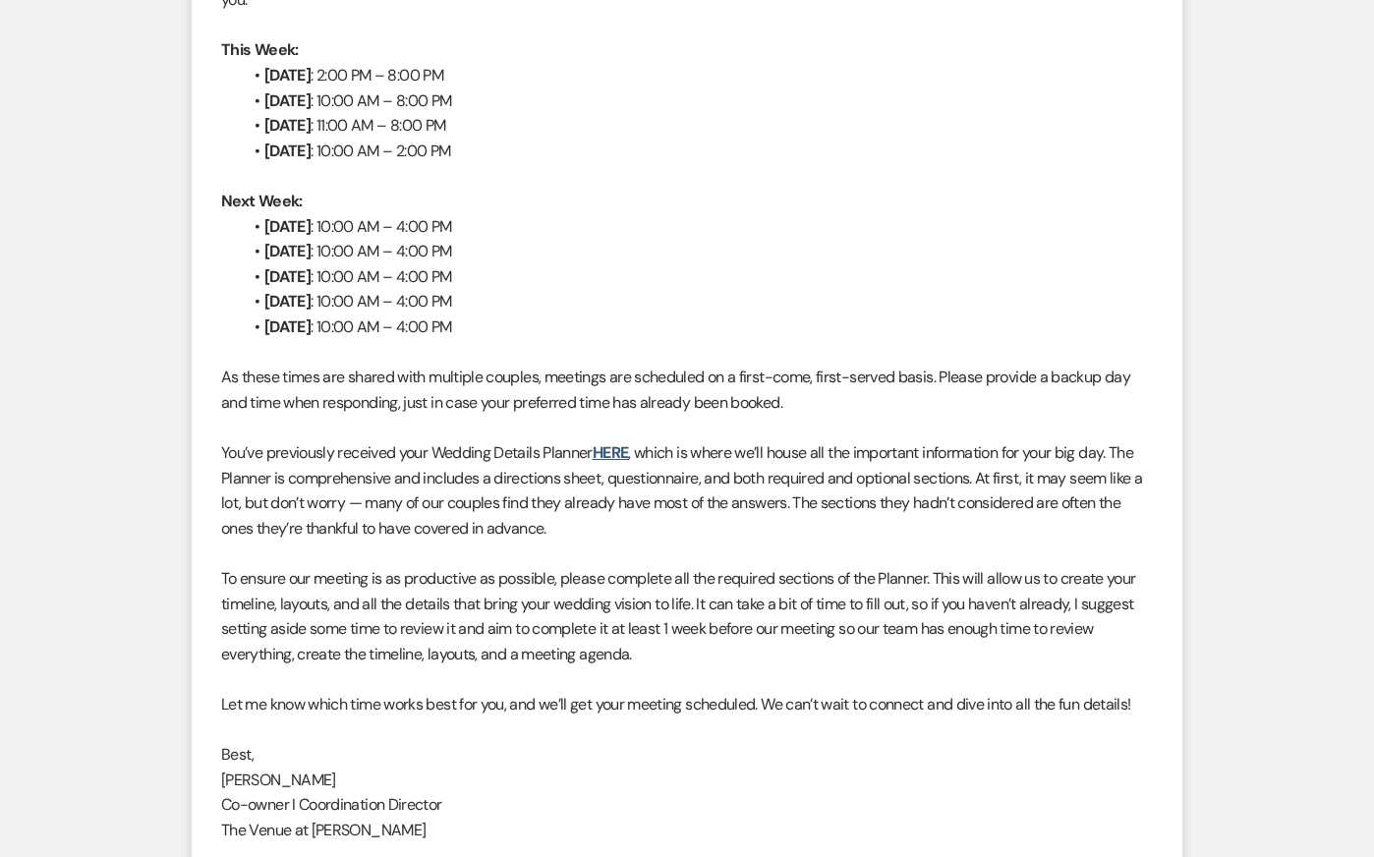
scroll to position [0, 0]
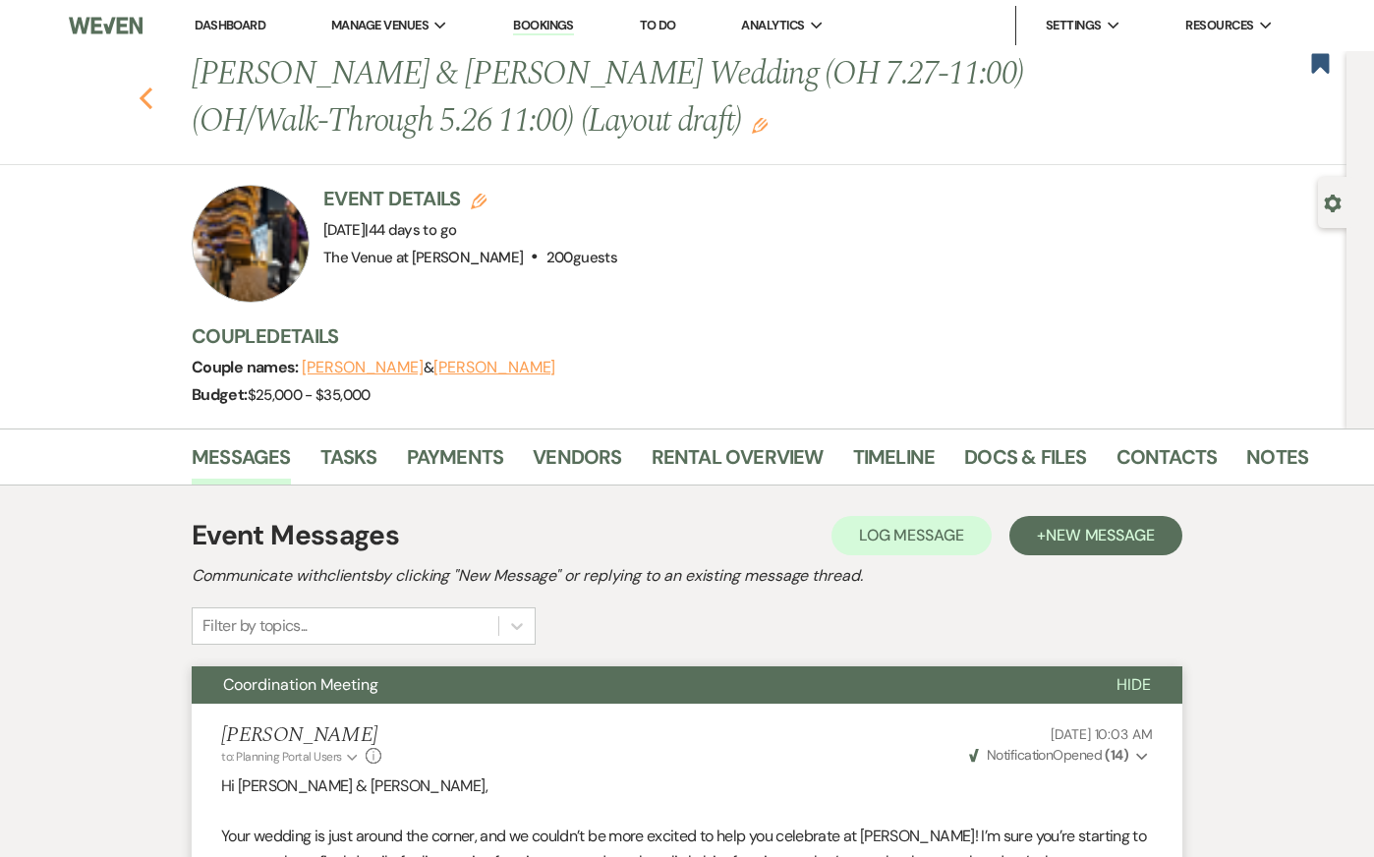
click at [144, 98] on icon "Previous" at bounding box center [146, 98] width 15 height 24
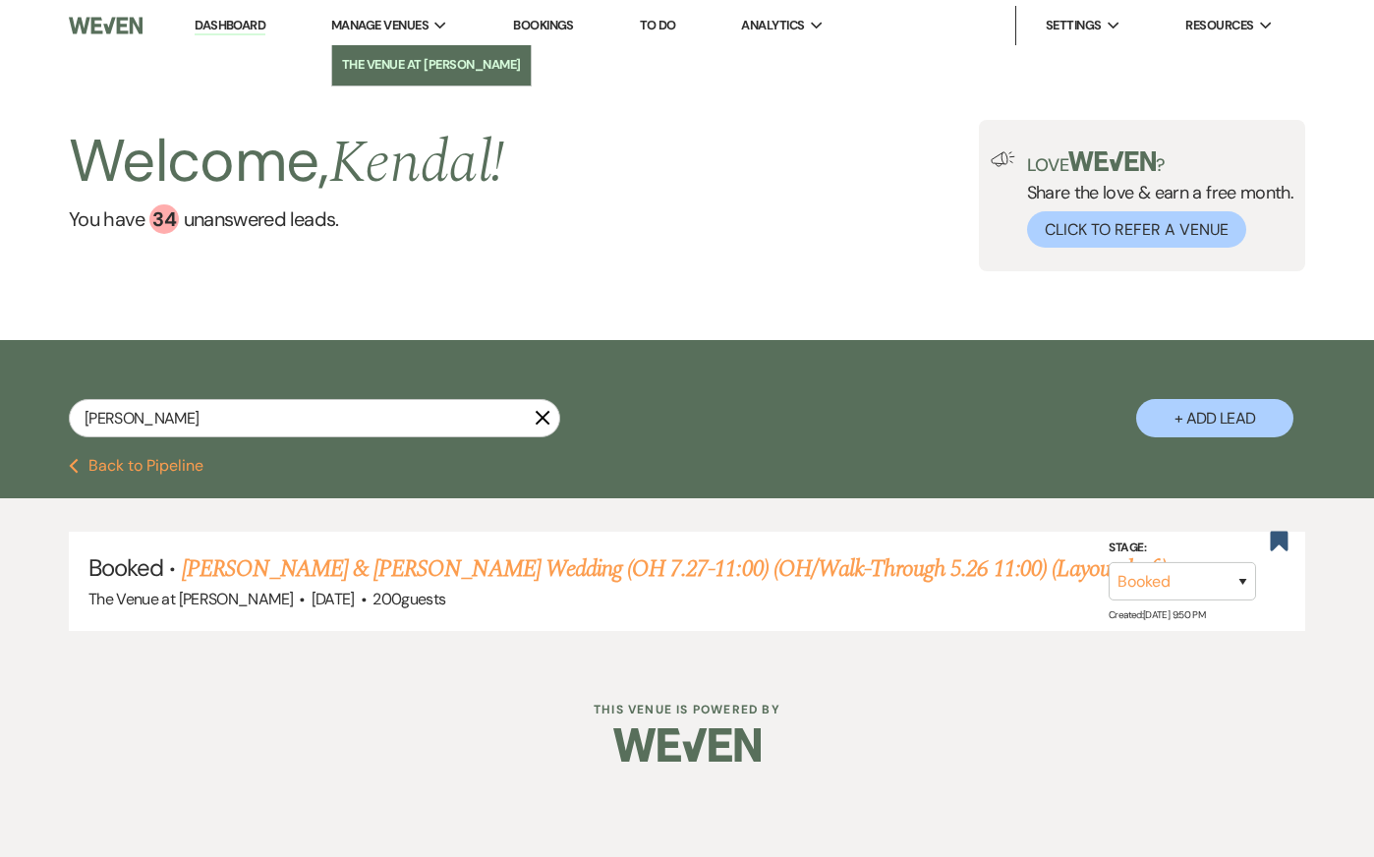
click at [378, 74] on li "The Venue at [PERSON_NAME]" at bounding box center [431, 65] width 179 height 20
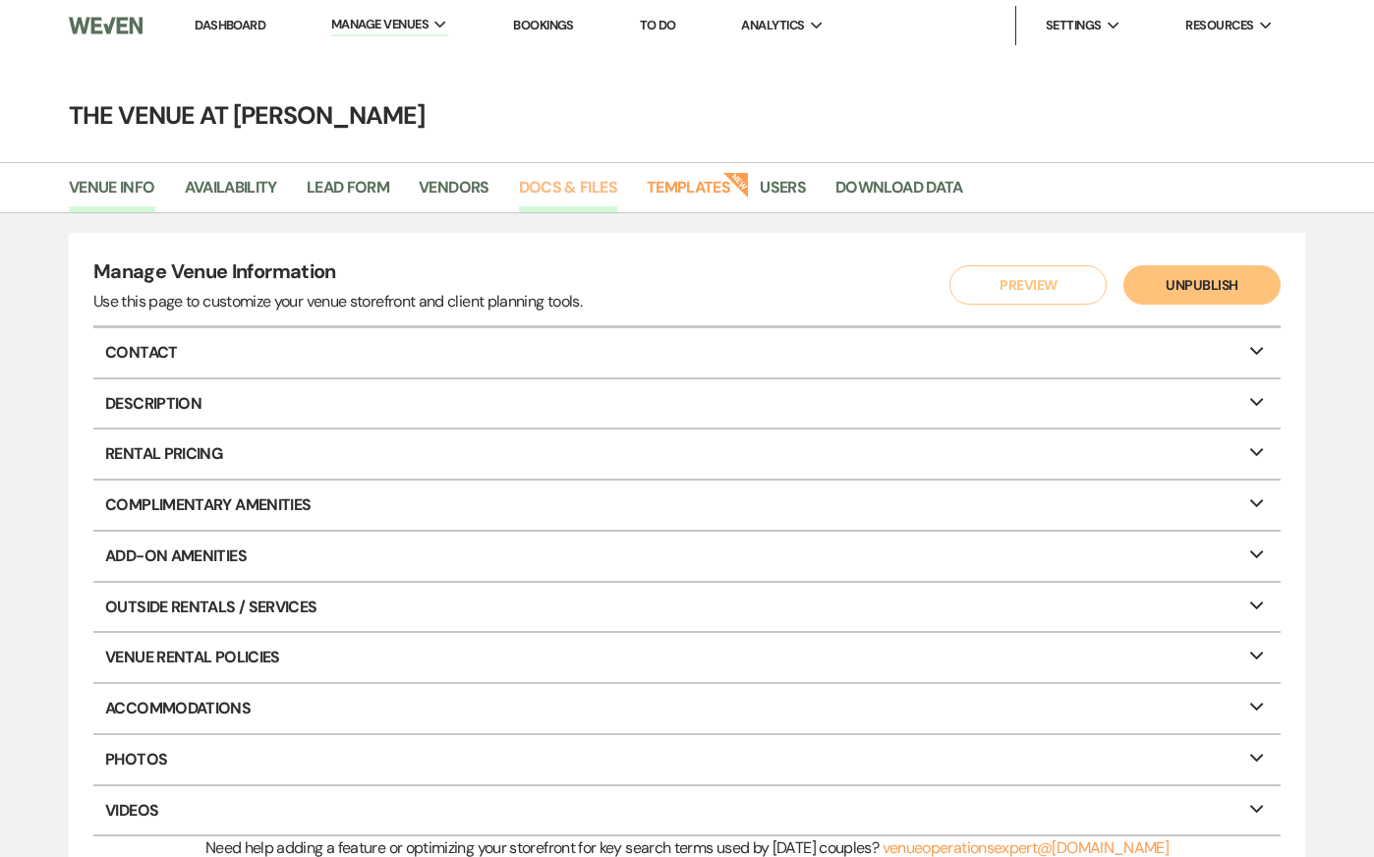
click at [556, 186] on link "Docs & Files" at bounding box center [568, 193] width 98 height 37
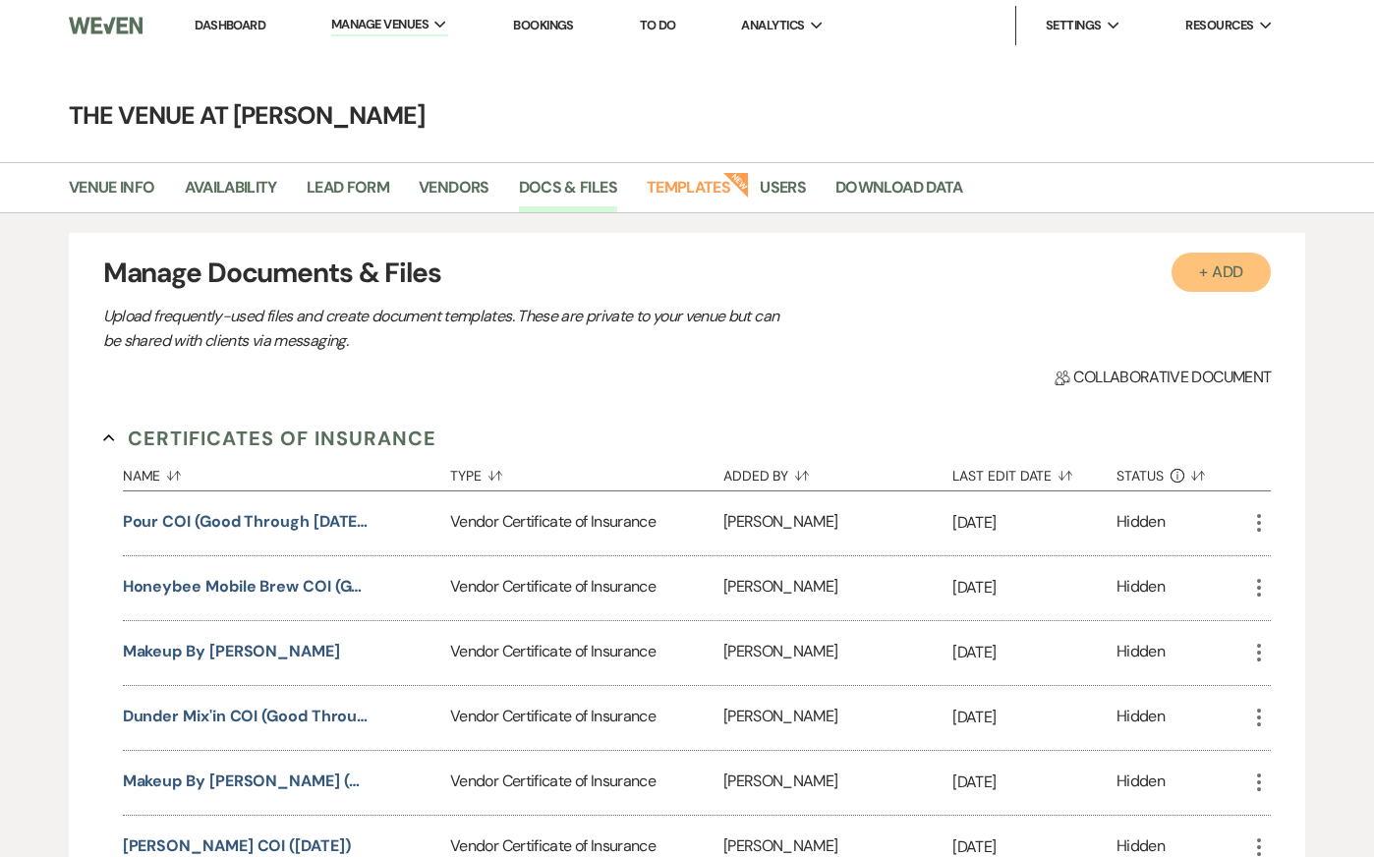
click at [1196, 276] on button "+ Add" at bounding box center [1222, 272] width 100 height 39
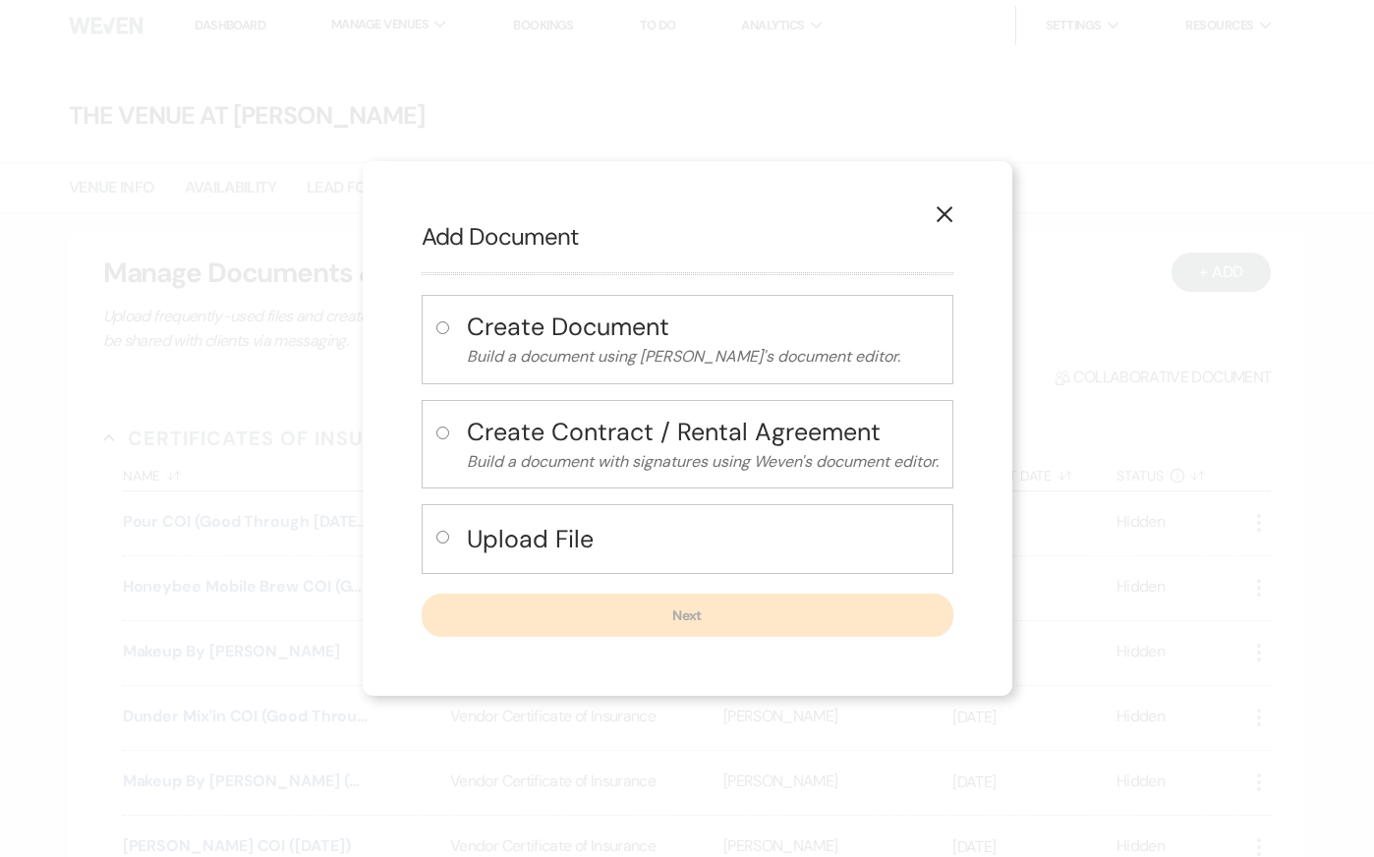
click at [553, 551] on h4 "Upload File" at bounding box center [703, 539] width 472 height 34
radio input "true"
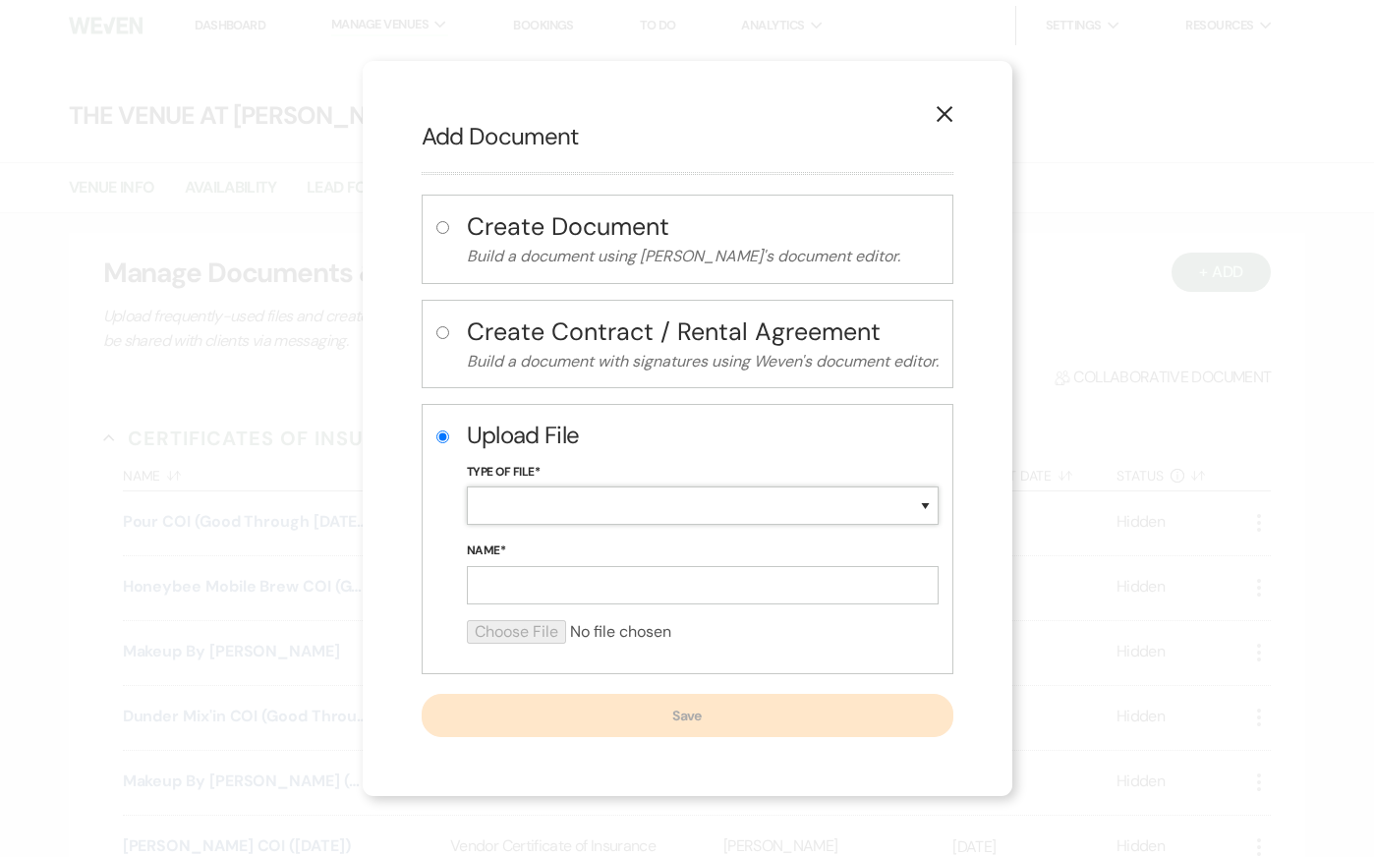
click at [540, 515] on select "Special Event Insurance Vendor Certificate of Insurance Contracts / Rental Agre…" at bounding box center [703, 506] width 472 height 38
select select "18"
click at [509, 592] on input "Name*" at bounding box center [703, 585] width 472 height 38
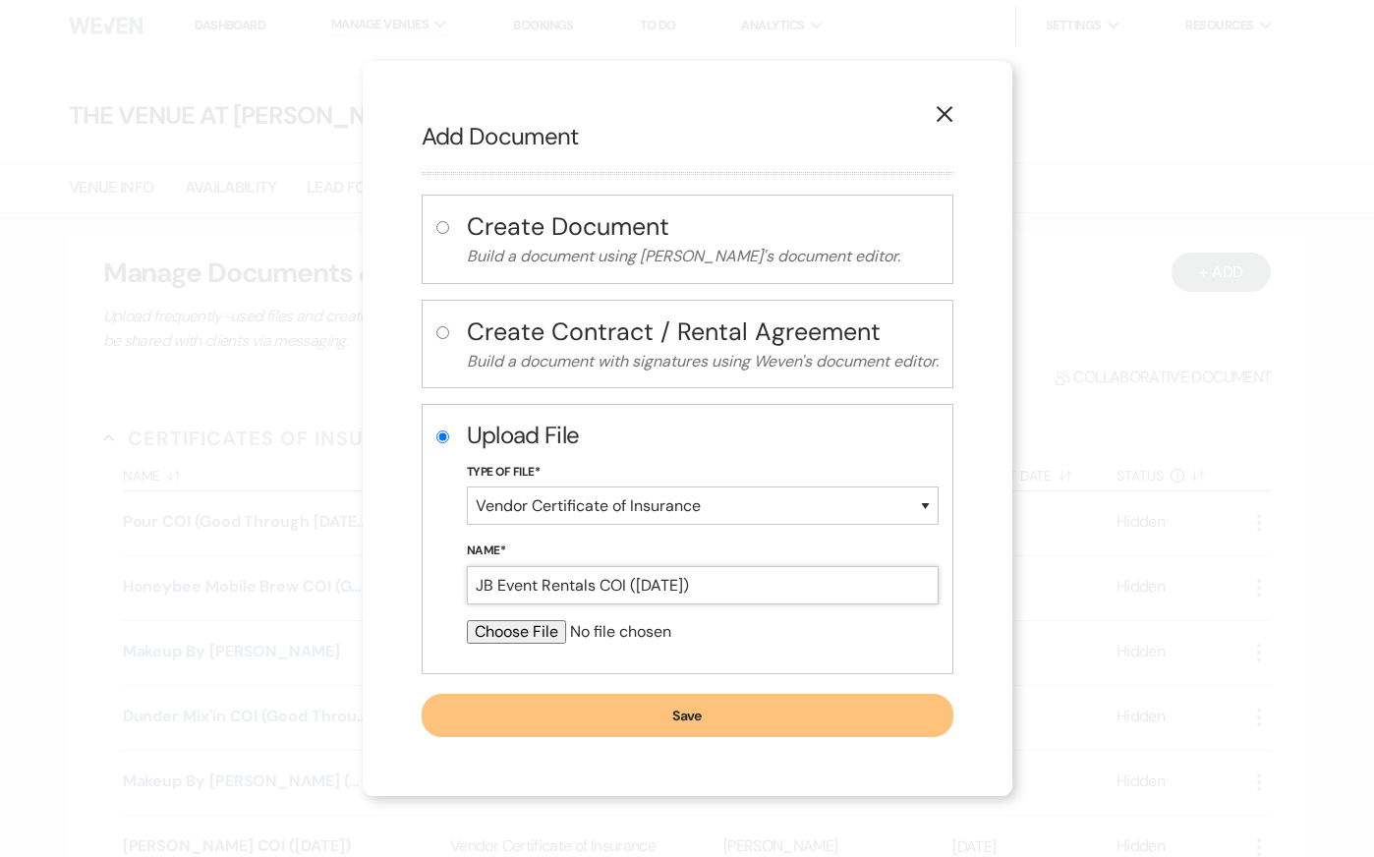
type input "JB Event Rentals COI ([DATE])"
click at [485, 632] on input "file" at bounding box center [703, 632] width 472 height 24
type input "C:\fakepath\GS1289308-J_B_Event_Rentals (1).pdf"
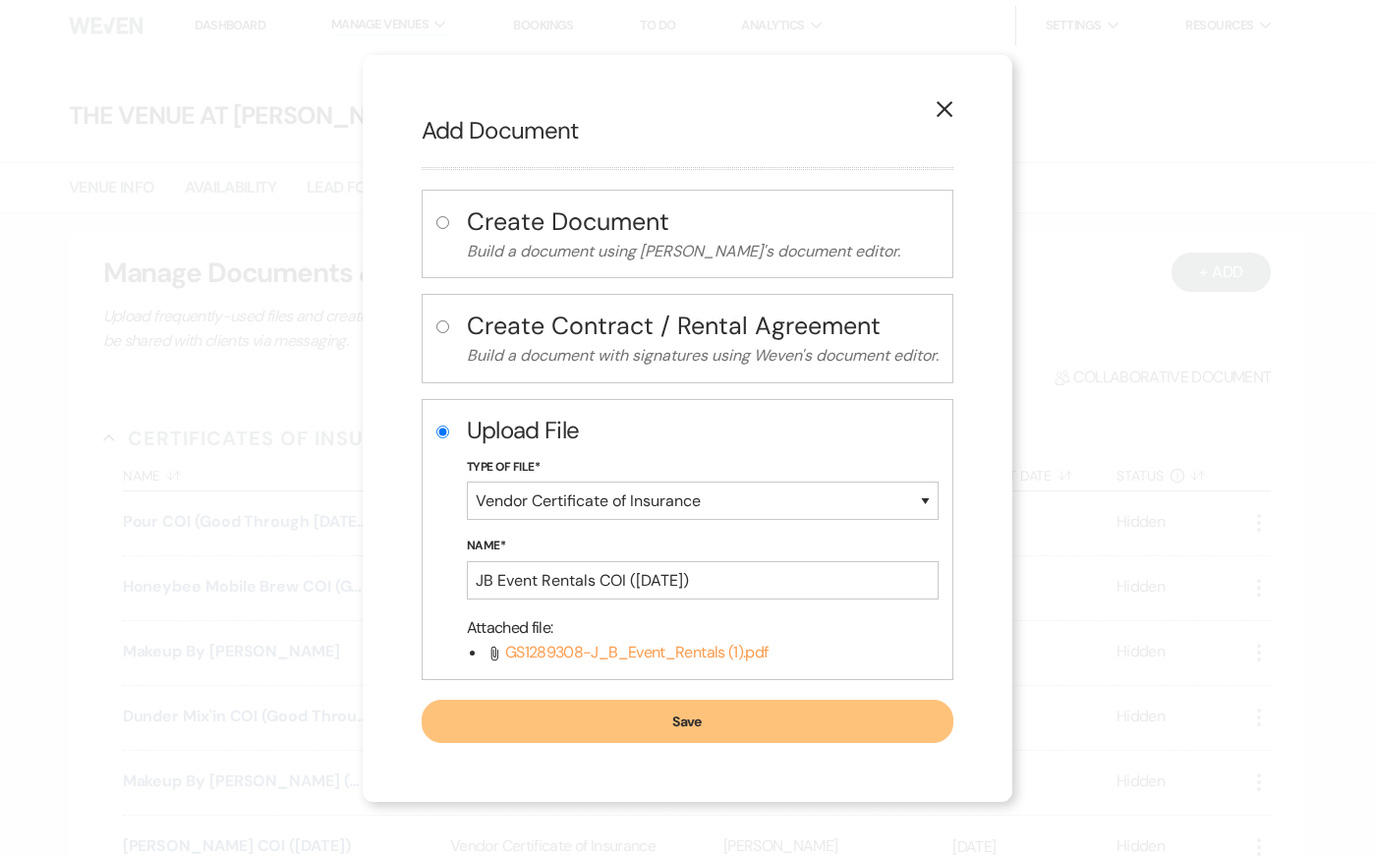
click at [594, 712] on button "Save" at bounding box center [688, 721] width 532 height 43
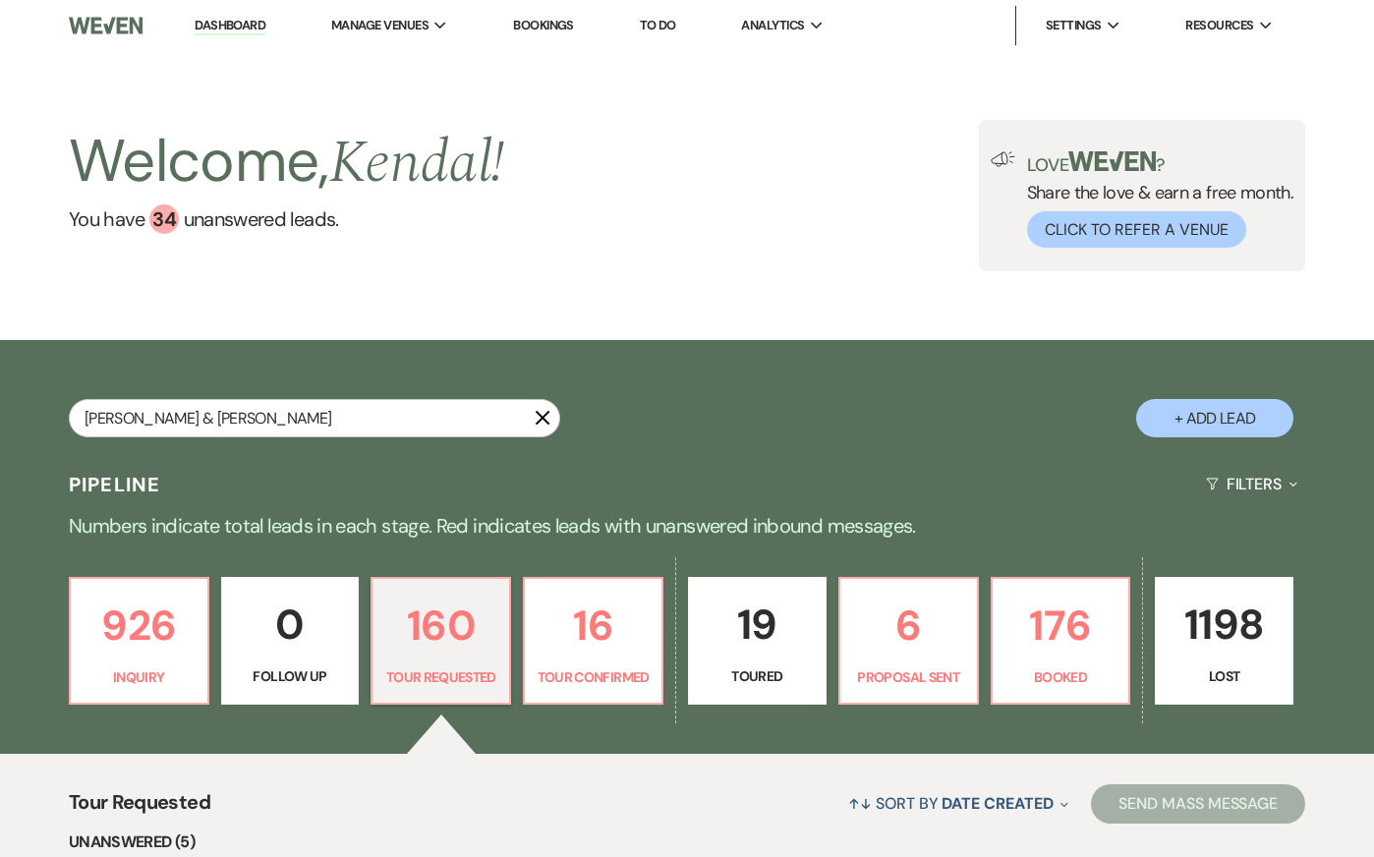
type input "Gabrielle & Joseph Percival"
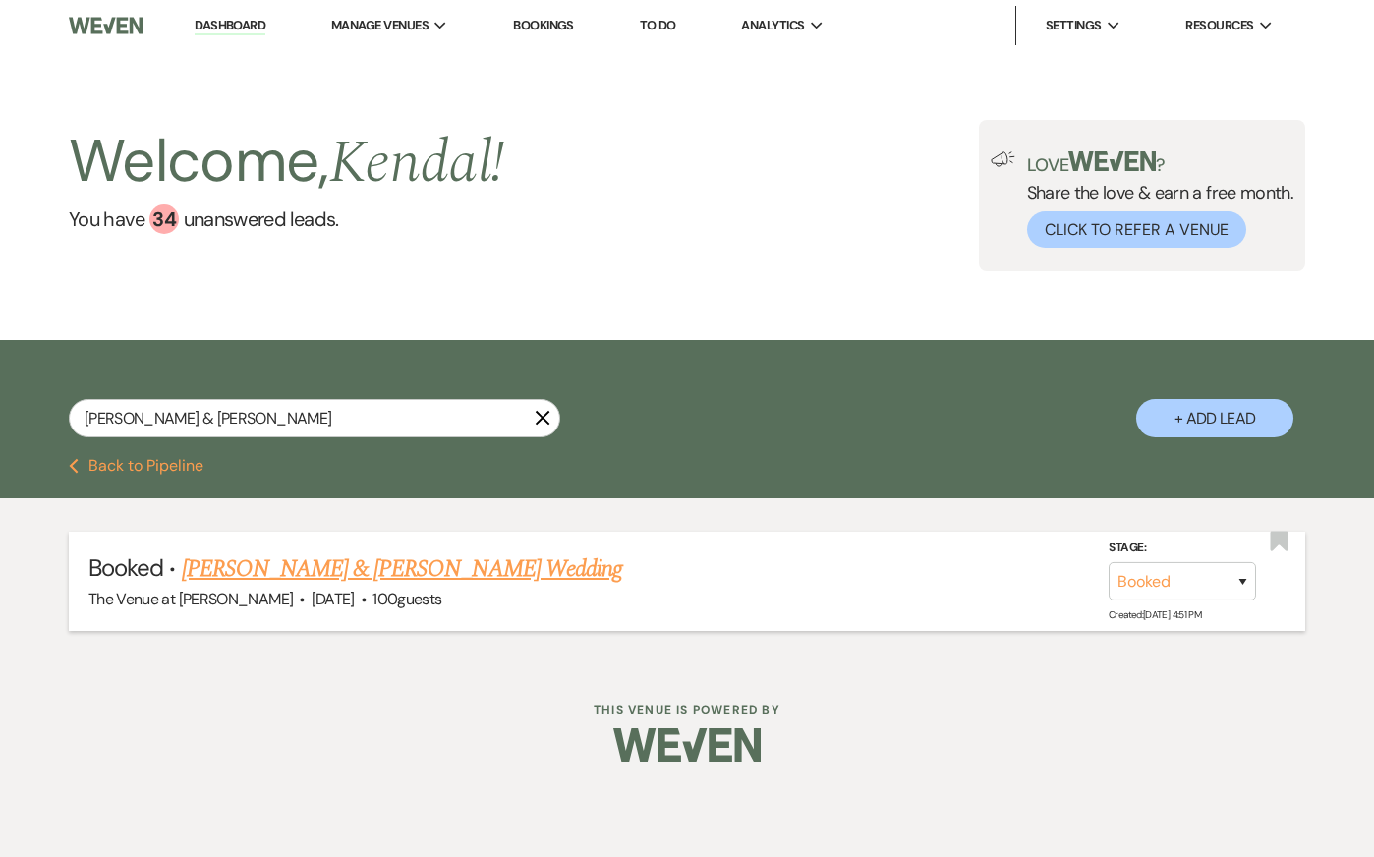
click at [276, 565] on link "Gabrielle & Joseph Percival's Wedding" at bounding box center [402, 568] width 440 height 35
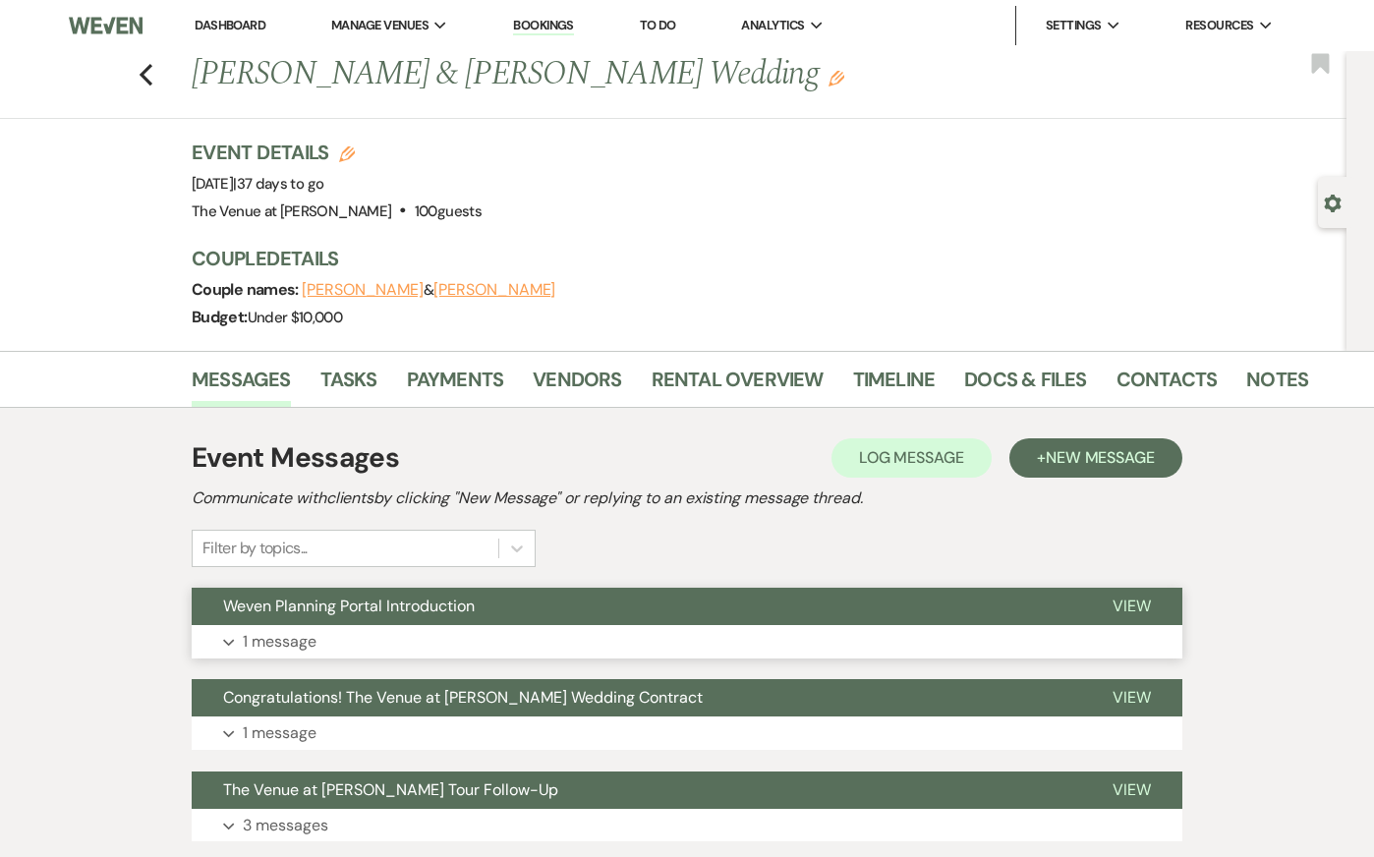
click at [400, 630] on button "Expand 1 message" at bounding box center [687, 641] width 991 height 33
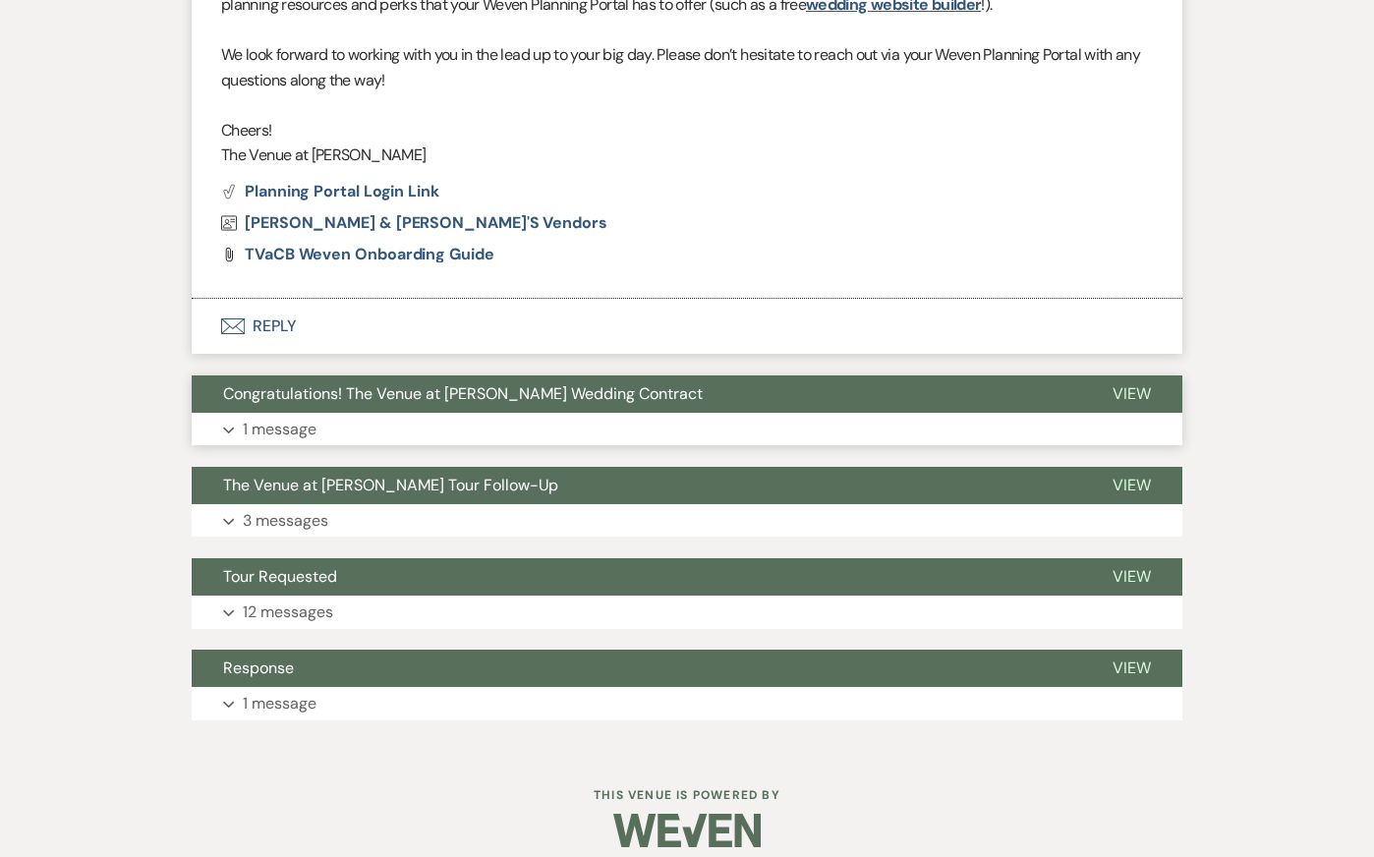
click at [440, 421] on button "Expand 1 message" at bounding box center [687, 429] width 991 height 33
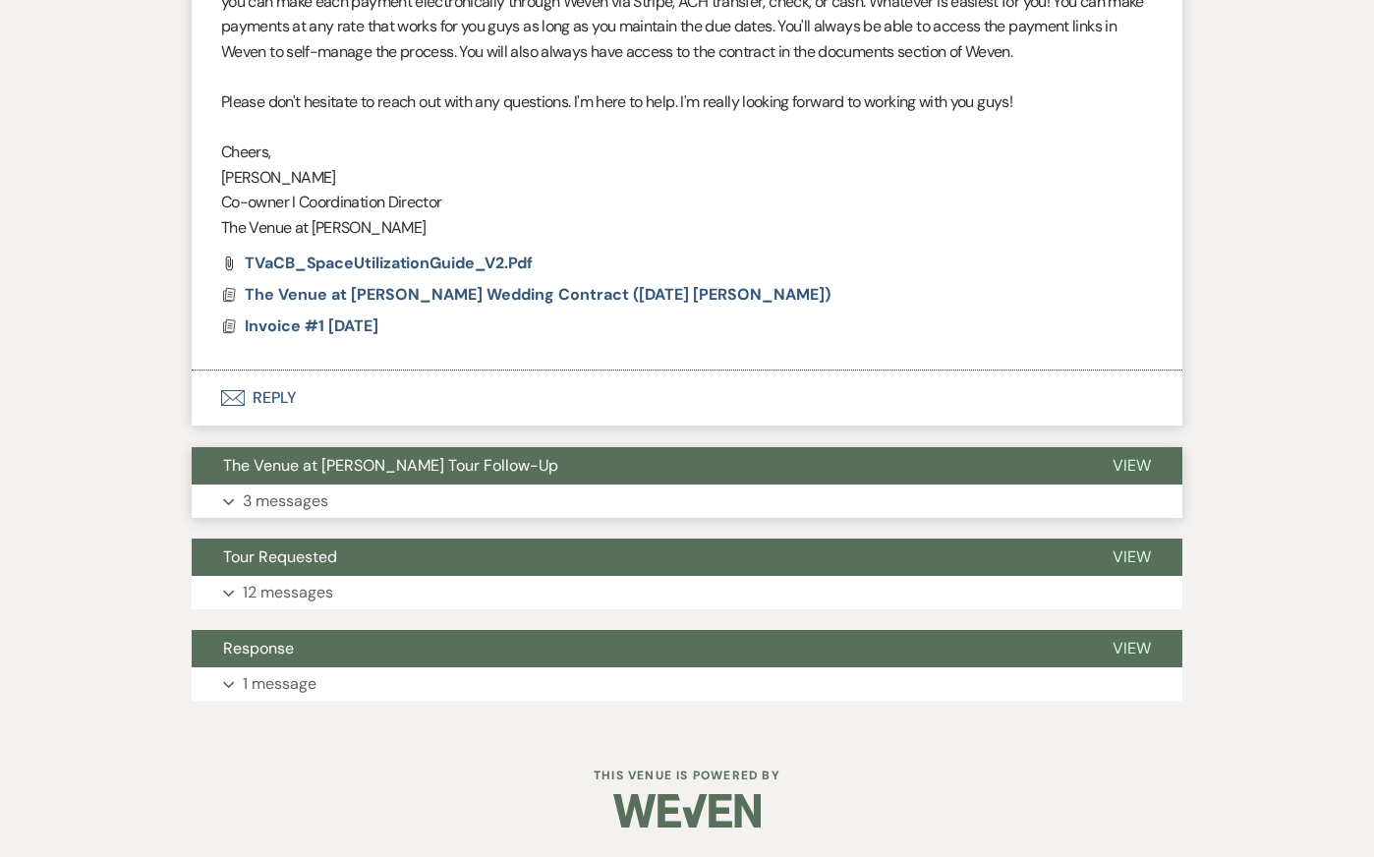
click at [426, 489] on button "Expand 3 messages" at bounding box center [687, 501] width 991 height 33
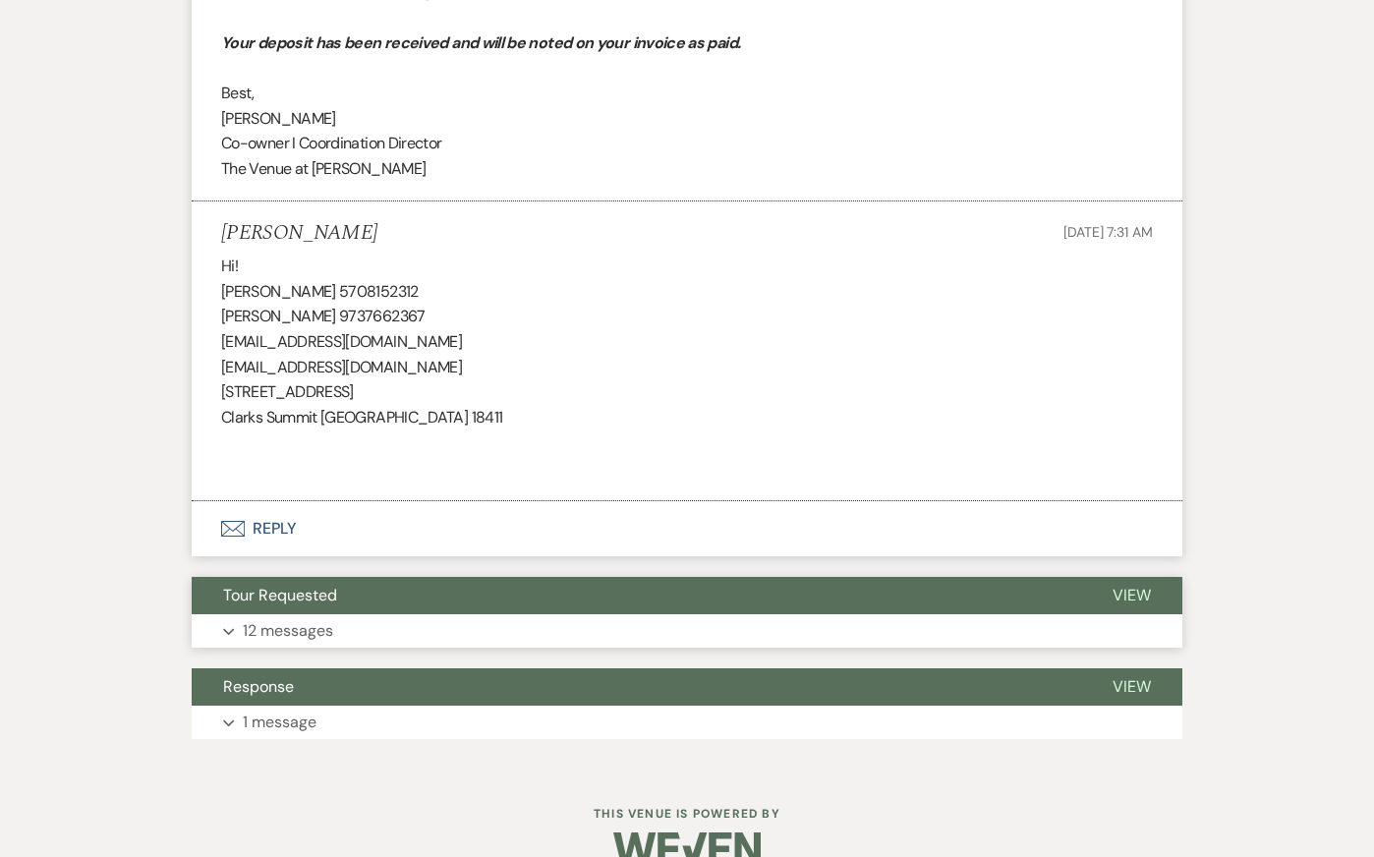
click at [384, 611] on button "Tour Requested" at bounding box center [636, 595] width 889 height 37
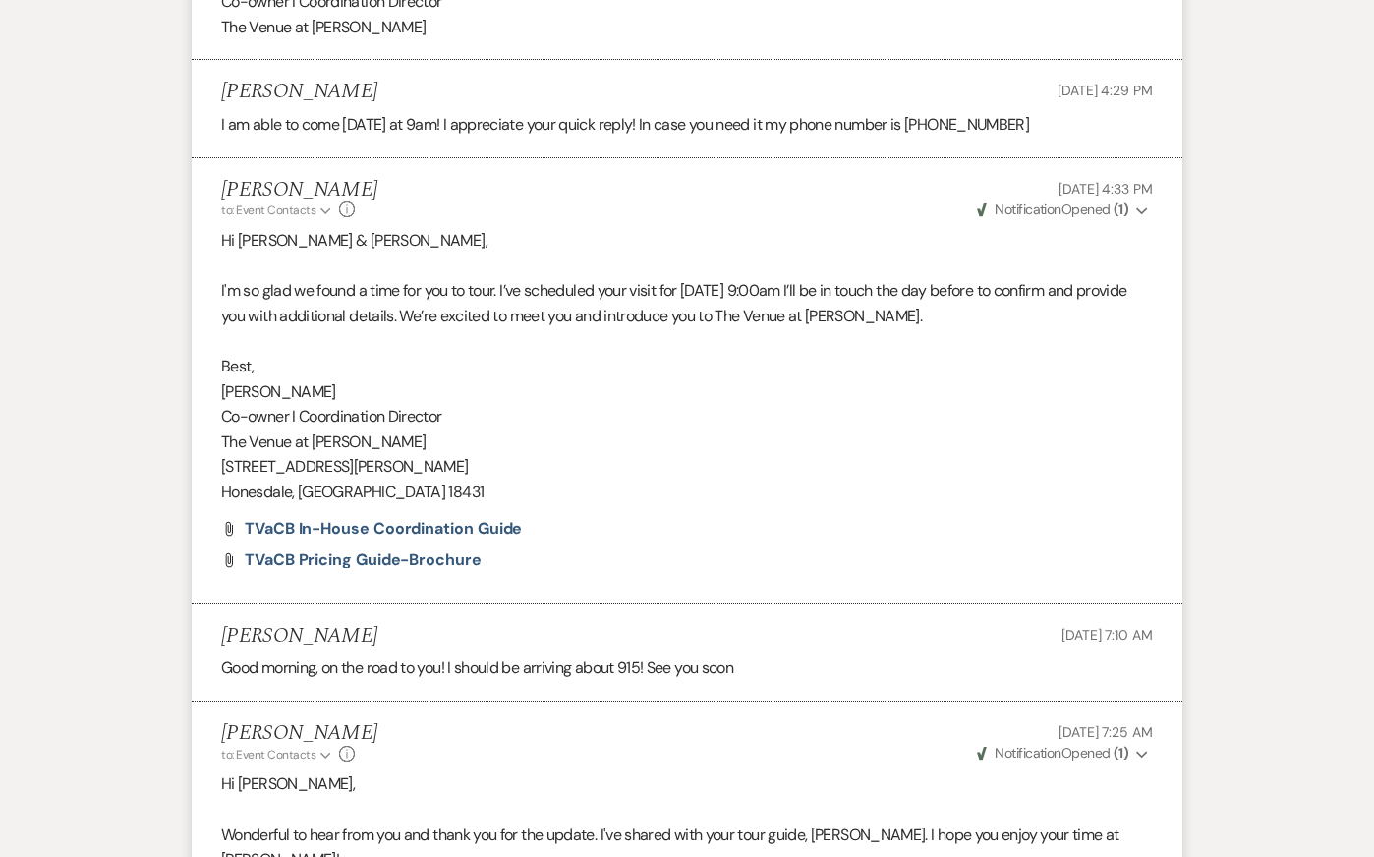
scroll to position [10034, 0]
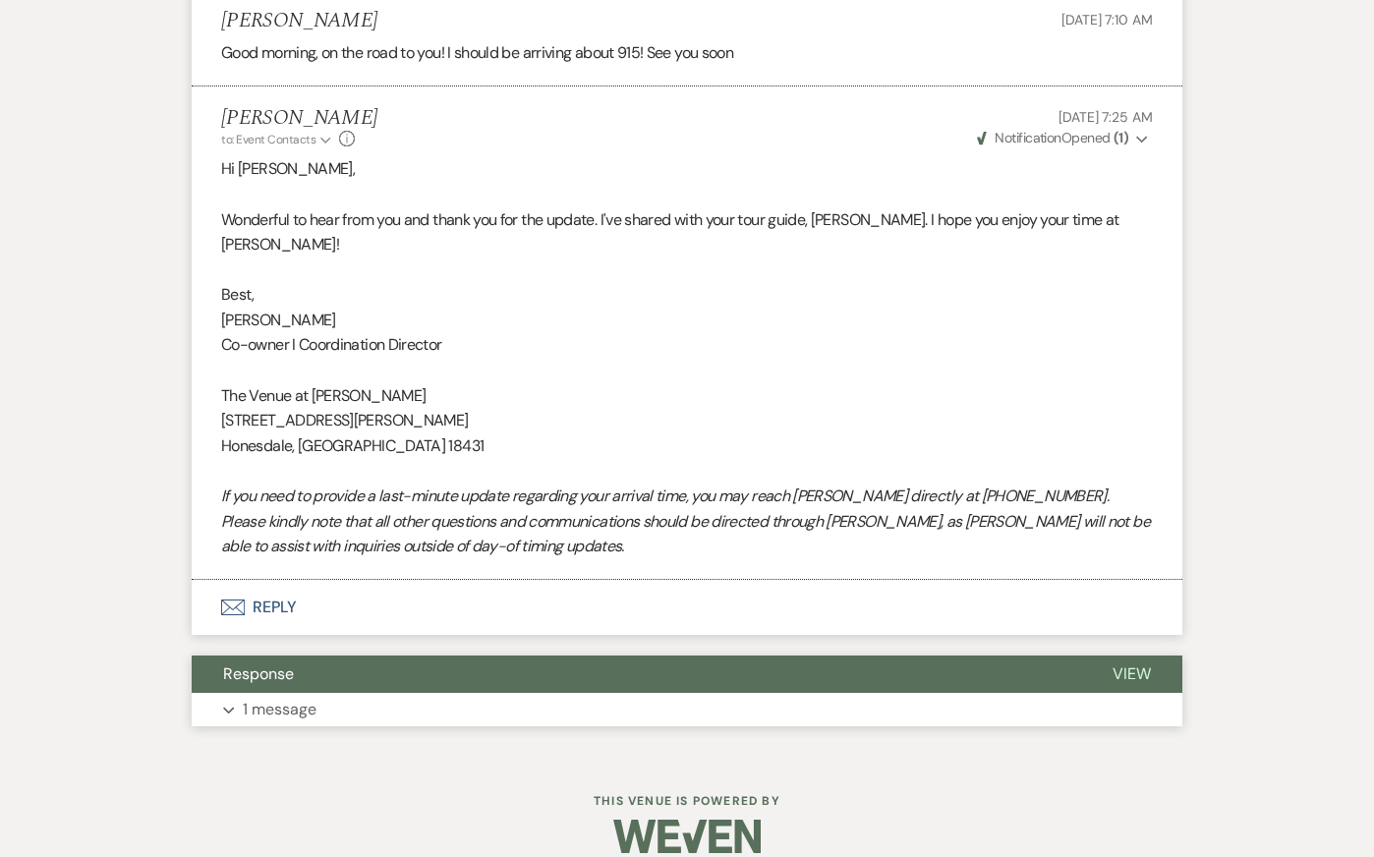
click at [365, 693] on button "Expand 1 message" at bounding box center [687, 709] width 991 height 33
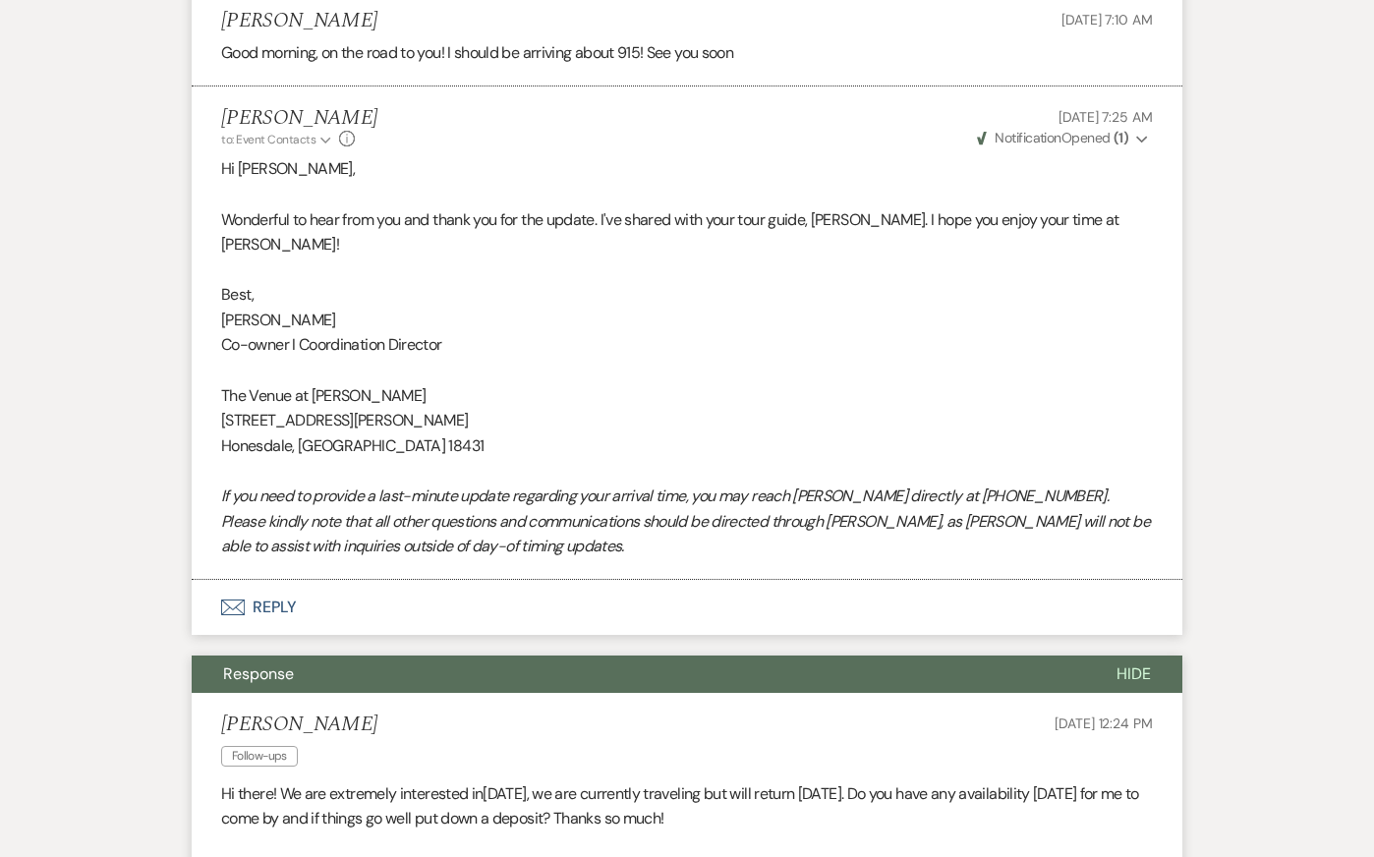
scroll to position [10340, 0]
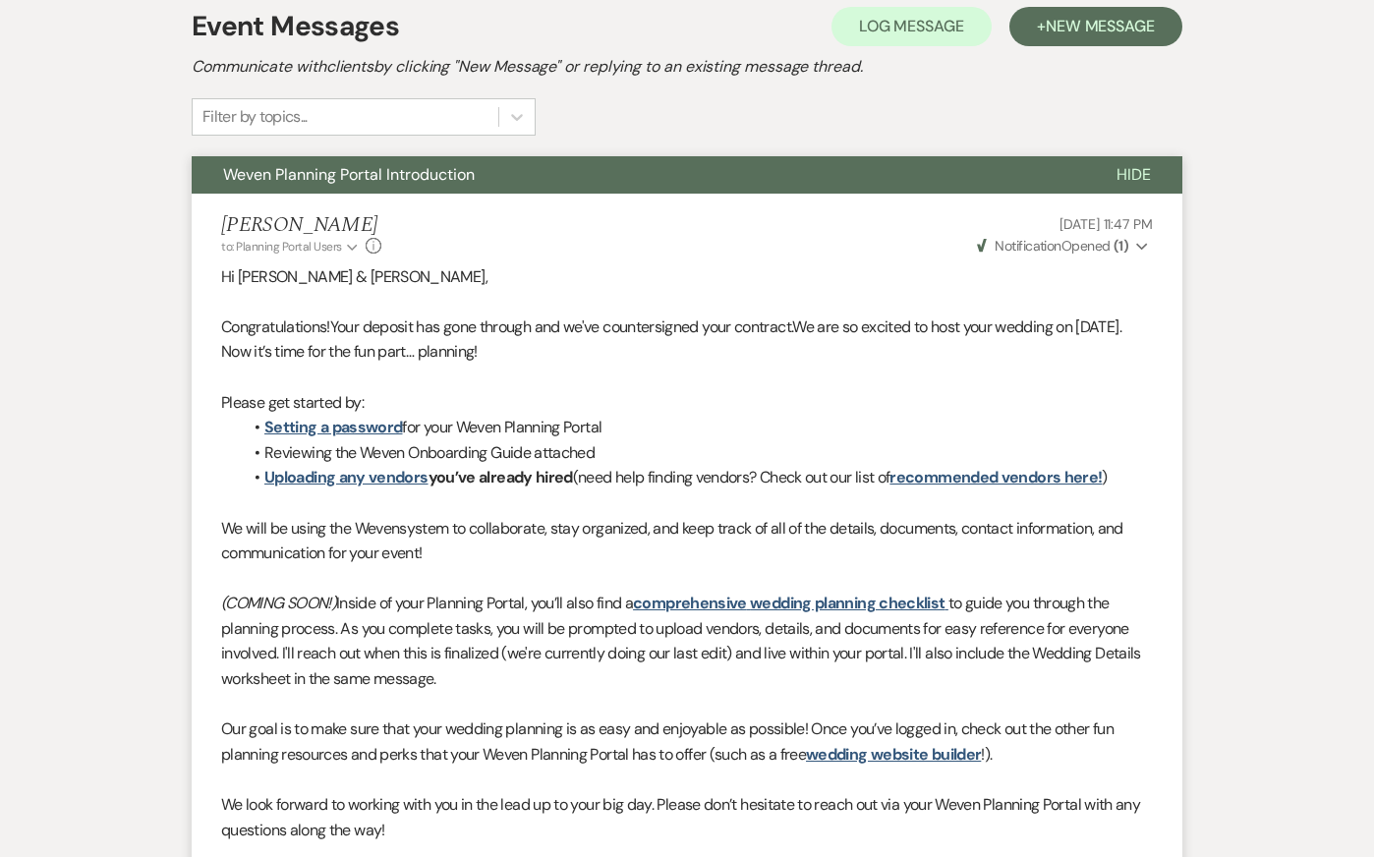
scroll to position [0, 0]
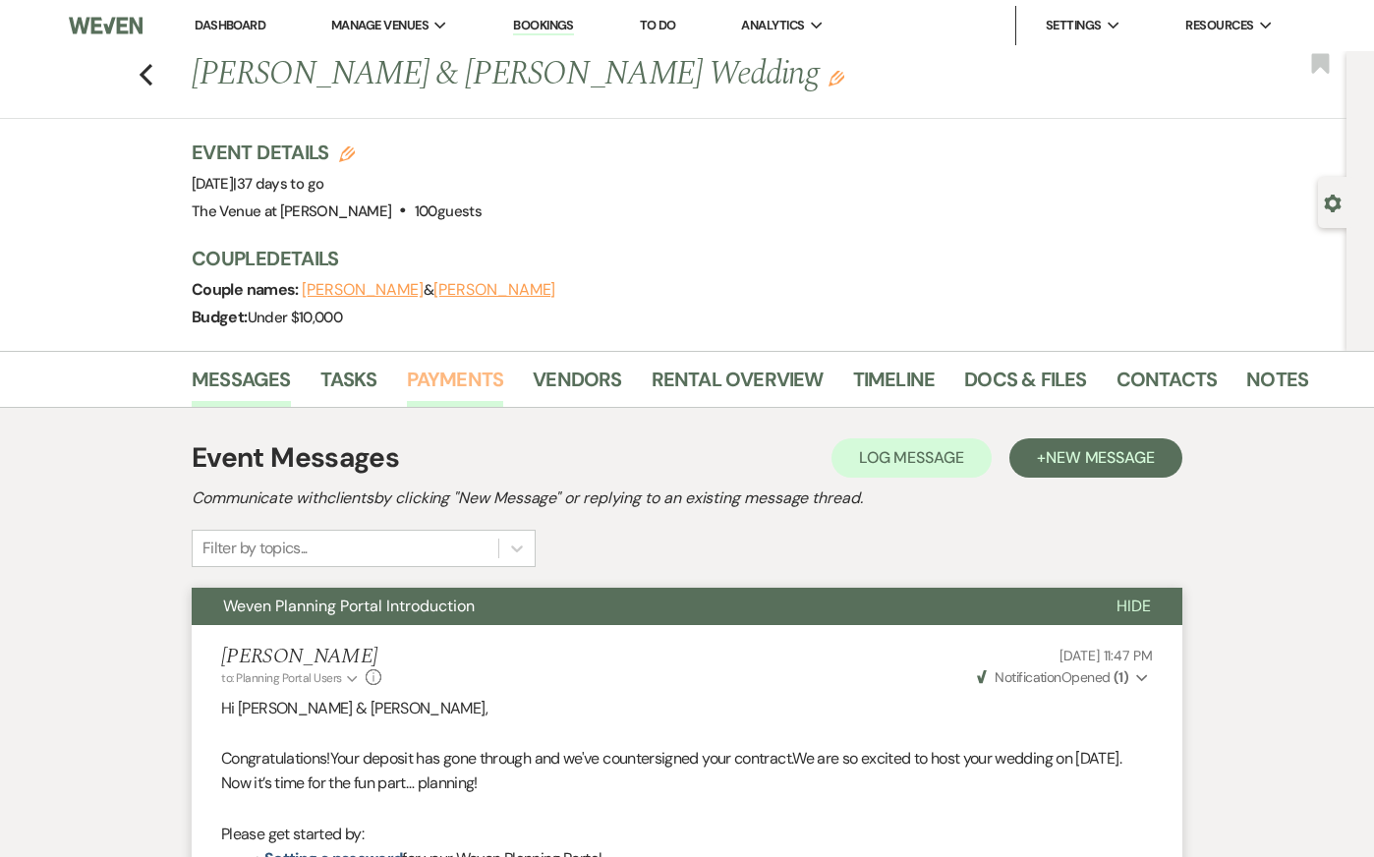
click at [414, 370] on link "Payments" at bounding box center [455, 385] width 97 height 43
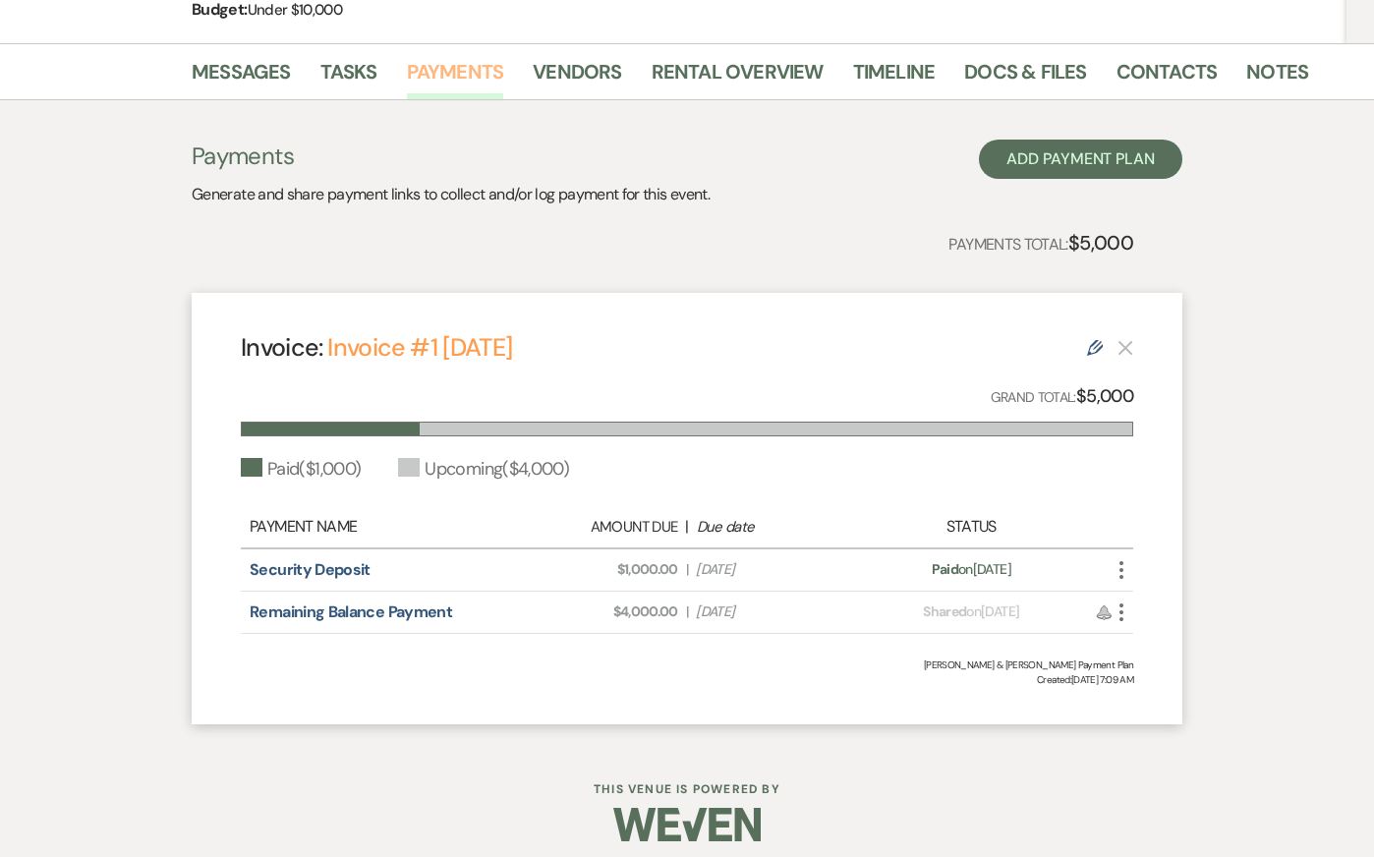
scroll to position [317, 0]
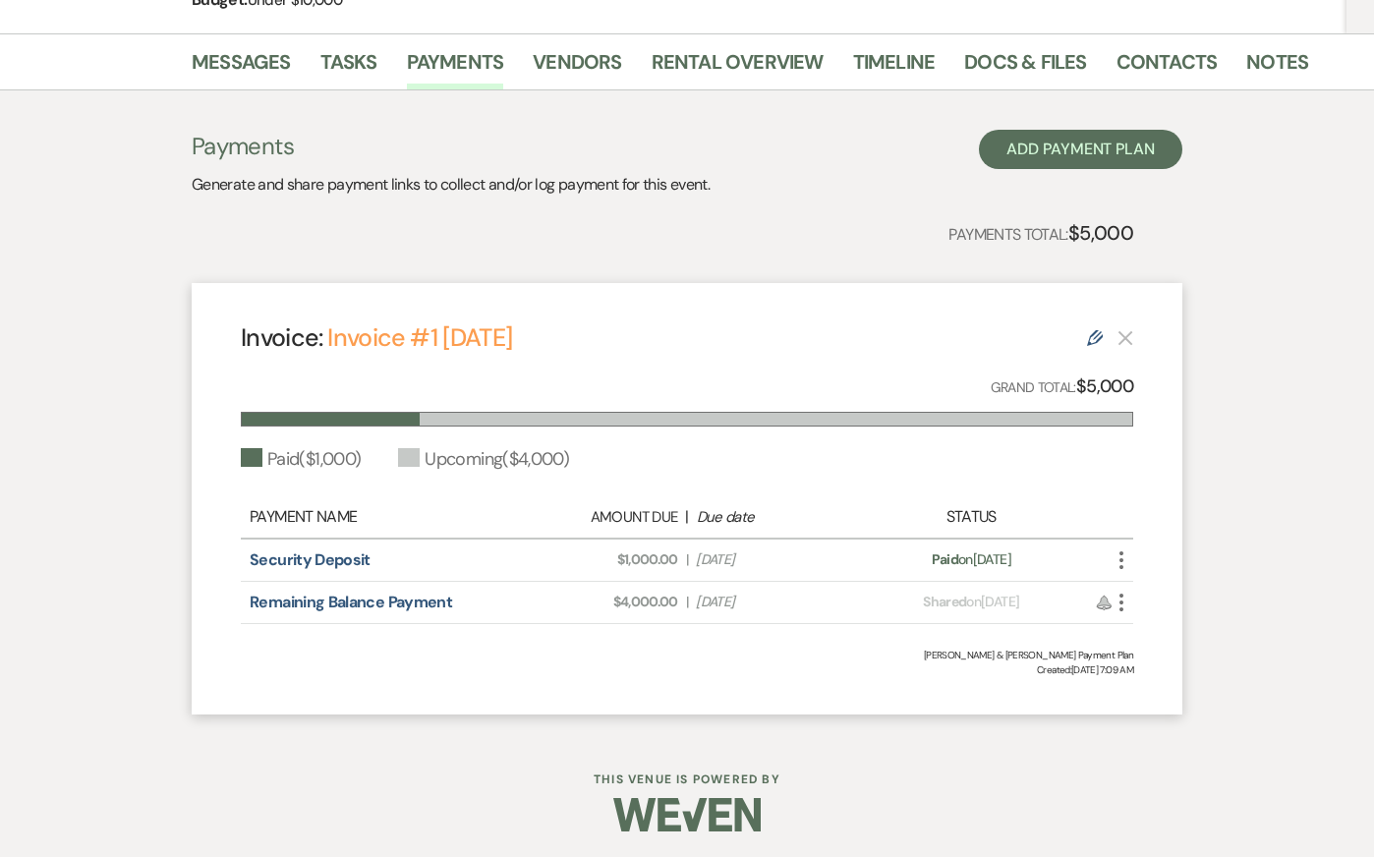
click at [137, 429] on div "Payments Generate and share payment links to collect and/or log payment for thi…" at bounding box center [687, 412] width 1120 height 644
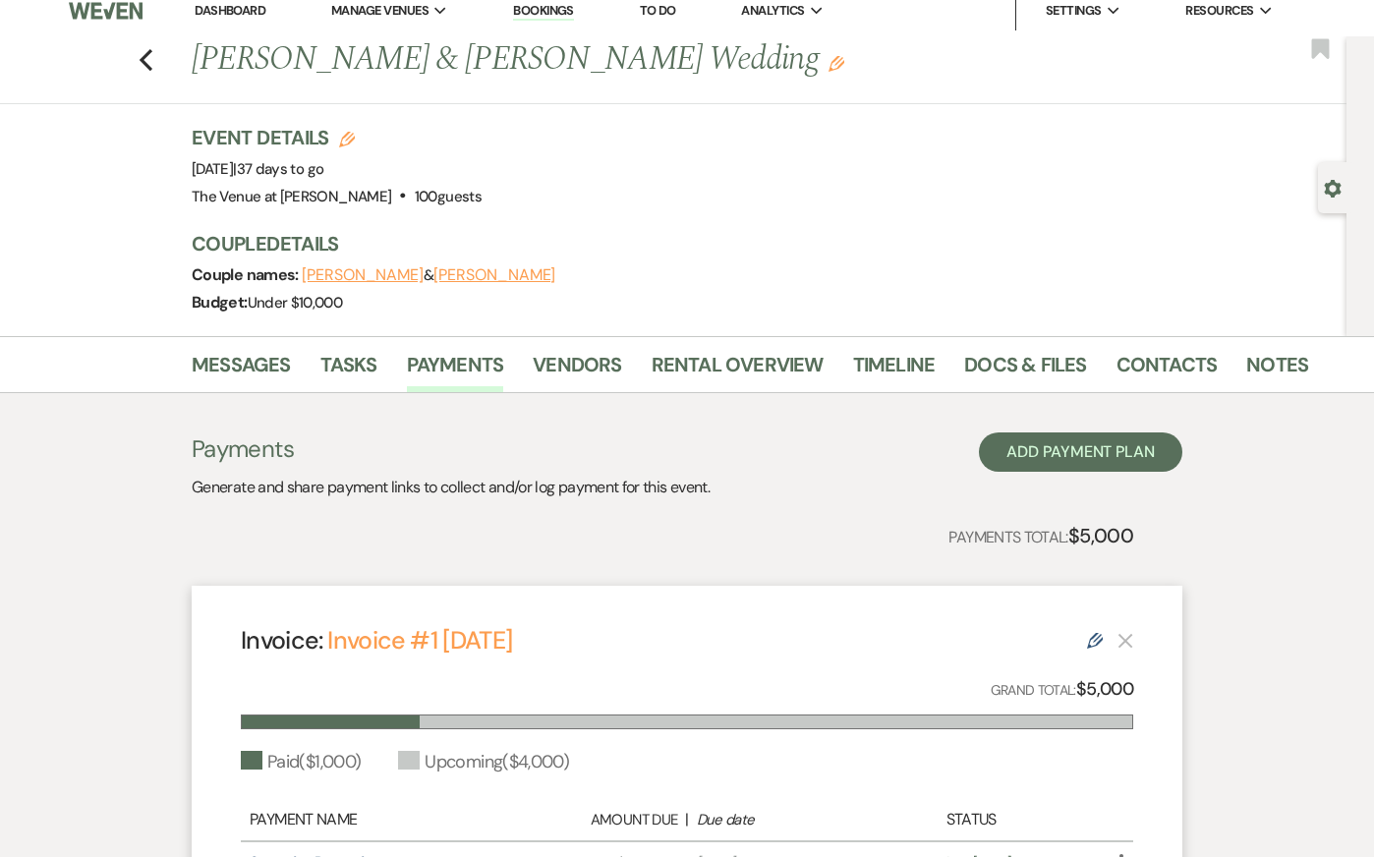
scroll to position [0, 0]
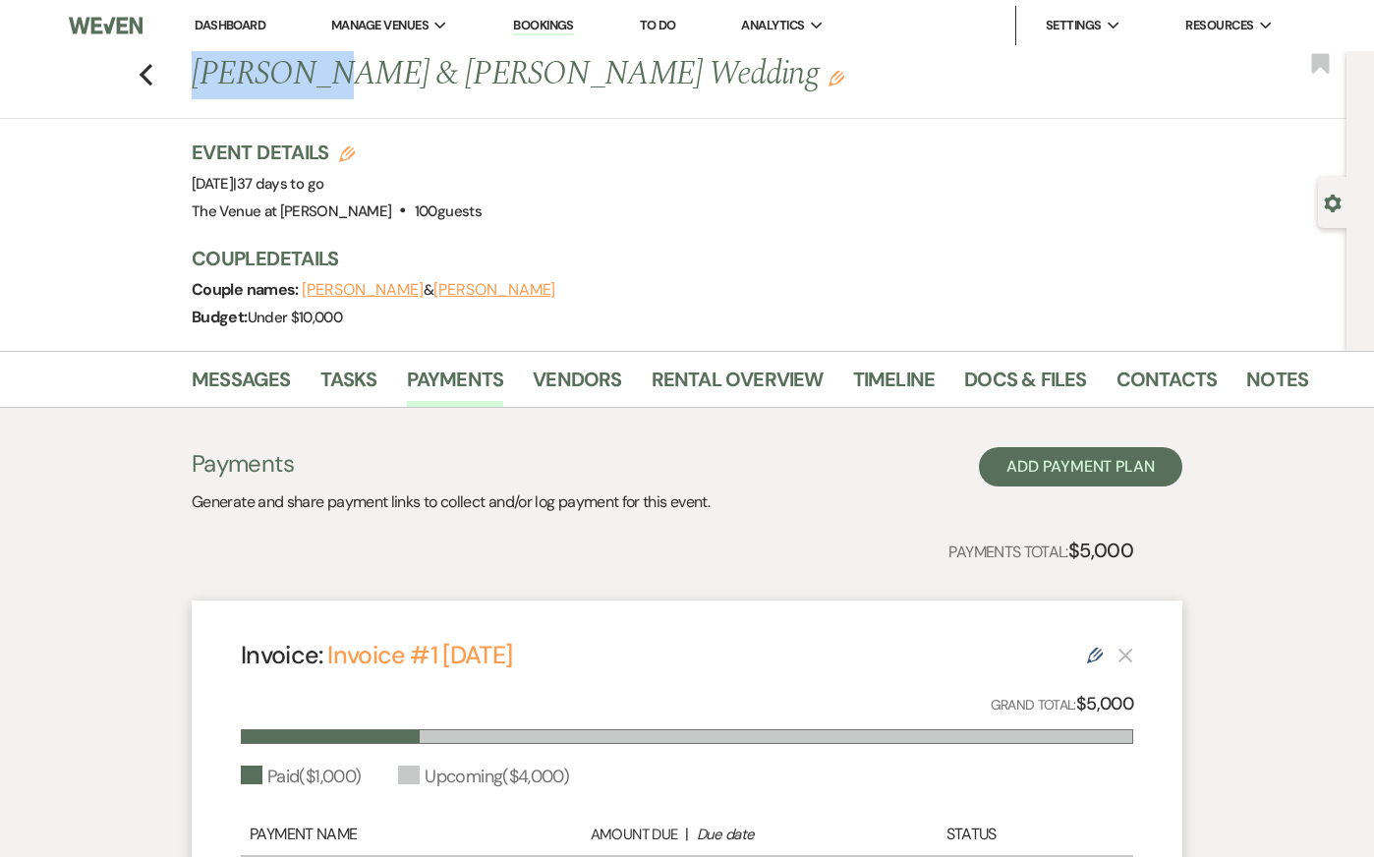
drag, startPoint x: 299, startPoint y: 76, endPoint x: 200, endPoint y: 76, distance: 98.3
click at [200, 76] on h1 "Gabrielle & Joseph Percival's Wedding Edit" at bounding box center [632, 74] width 881 height 47
copy h1 "Gabrielle"
click at [1308, 600] on div "Messages Tasks Payments Vendors Rental Overview Timeline Docs & Files Contacts …" at bounding box center [687, 701] width 1374 height 701
click at [235, 372] on link "Messages" at bounding box center [241, 385] width 99 height 43
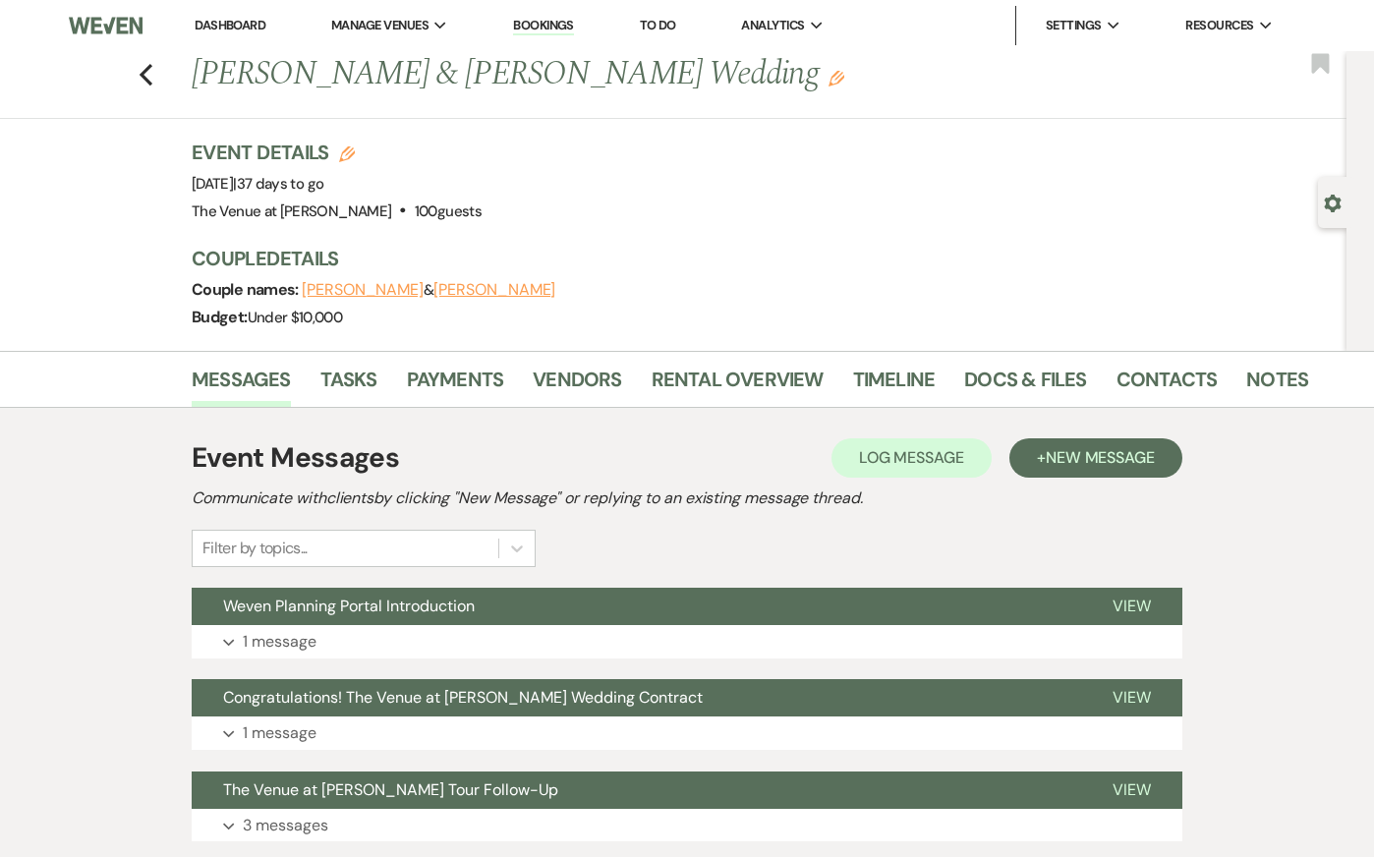
click at [1335, 198] on use "button" at bounding box center [1333, 204] width 17 height 18
select select "5"
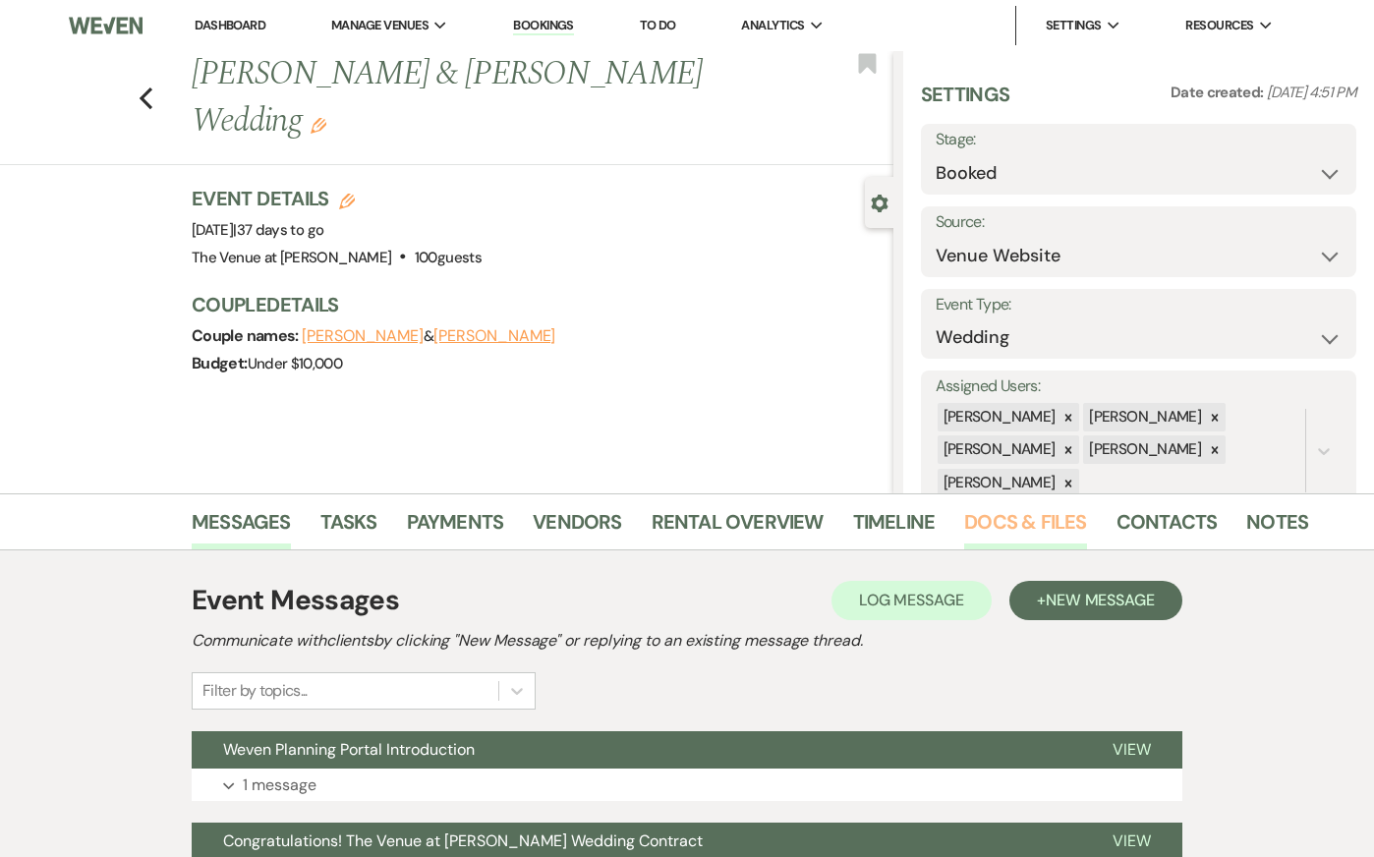
click at [1006, 529] on link "Docs & Files" at bounding box center [1025, 527] width 122 height 43
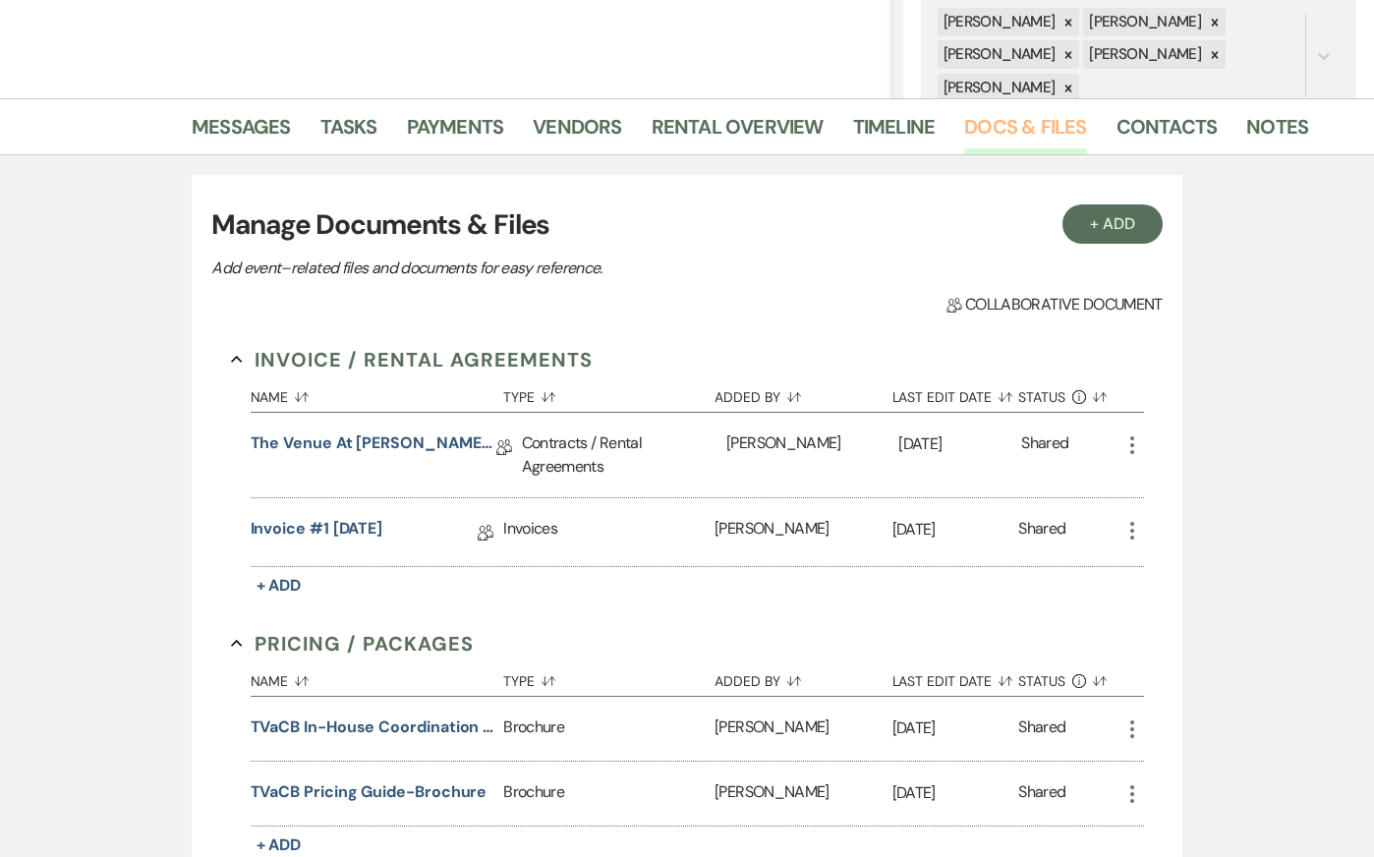
scroll to position [428, 0]
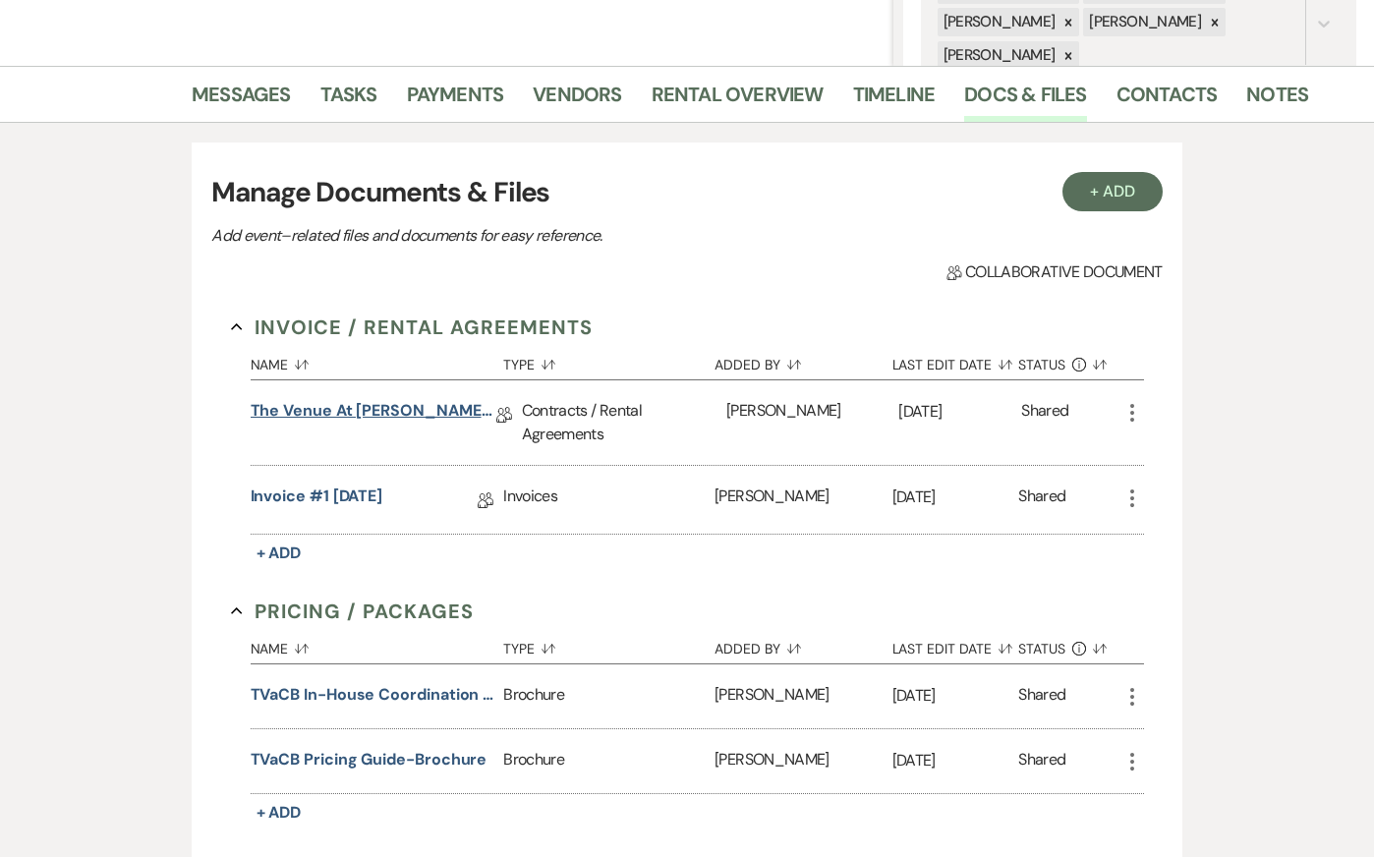
click at [371, 412] on link "The Venue at Carley Brook Wedding Contract (10.19.25 Percival-Fernandes)" at bounding box center [374, 414] width 246 height 30
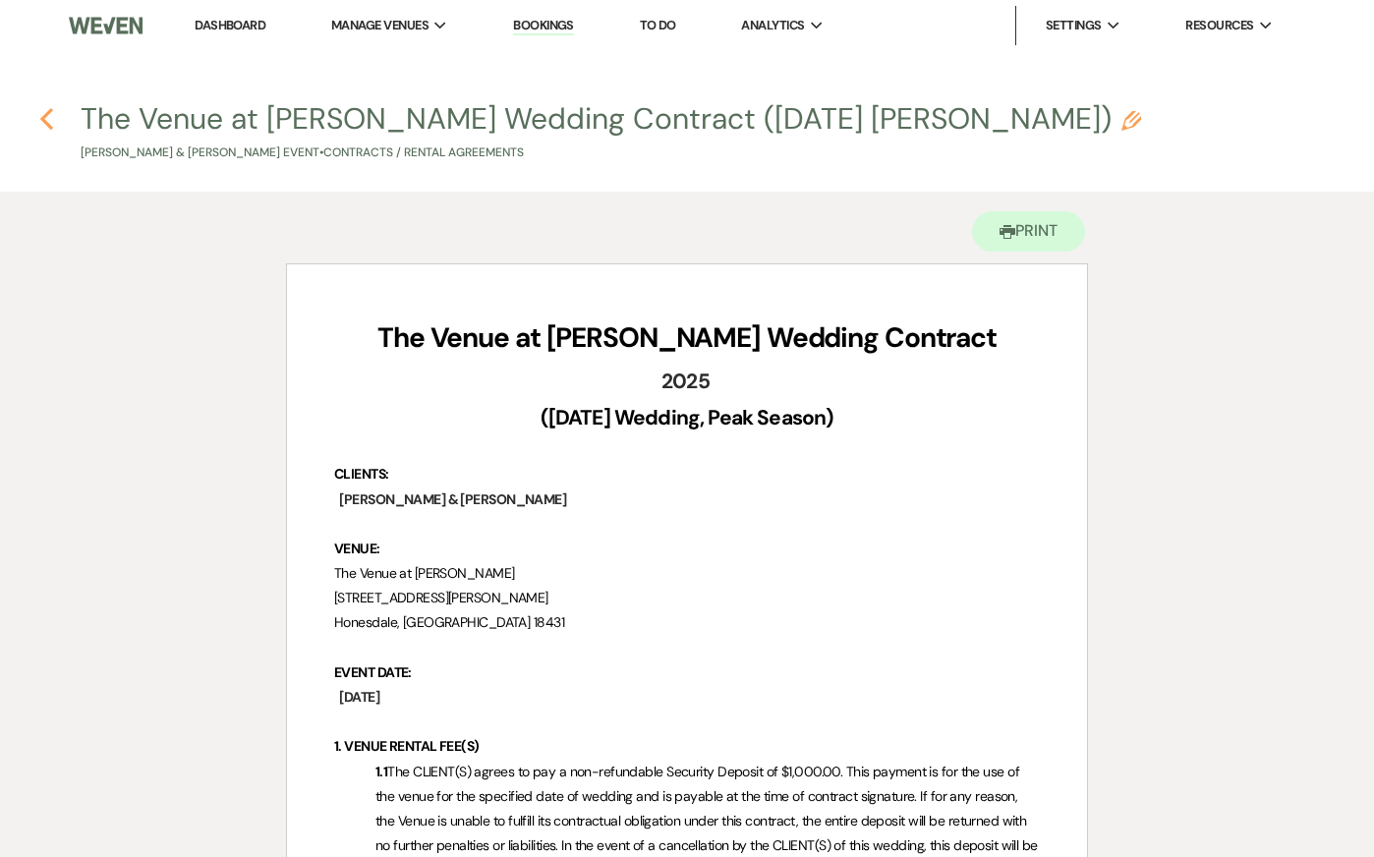
click at [46, 123] on use "button" at bounding box center [46, 119] width 13 height 22
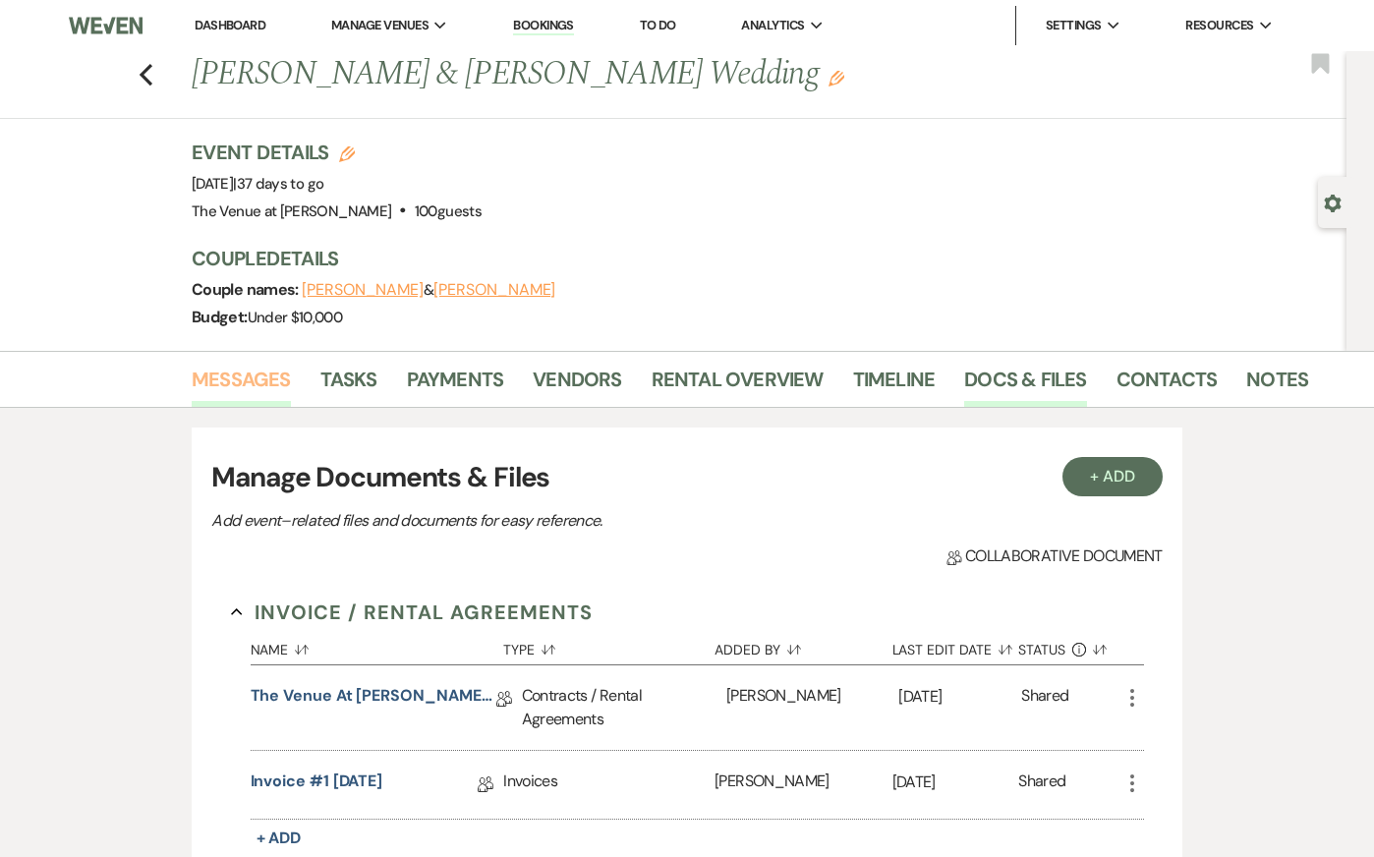
click at [236, 382] on link "Messages" at bounding box center [241, 385] width 99 height 43
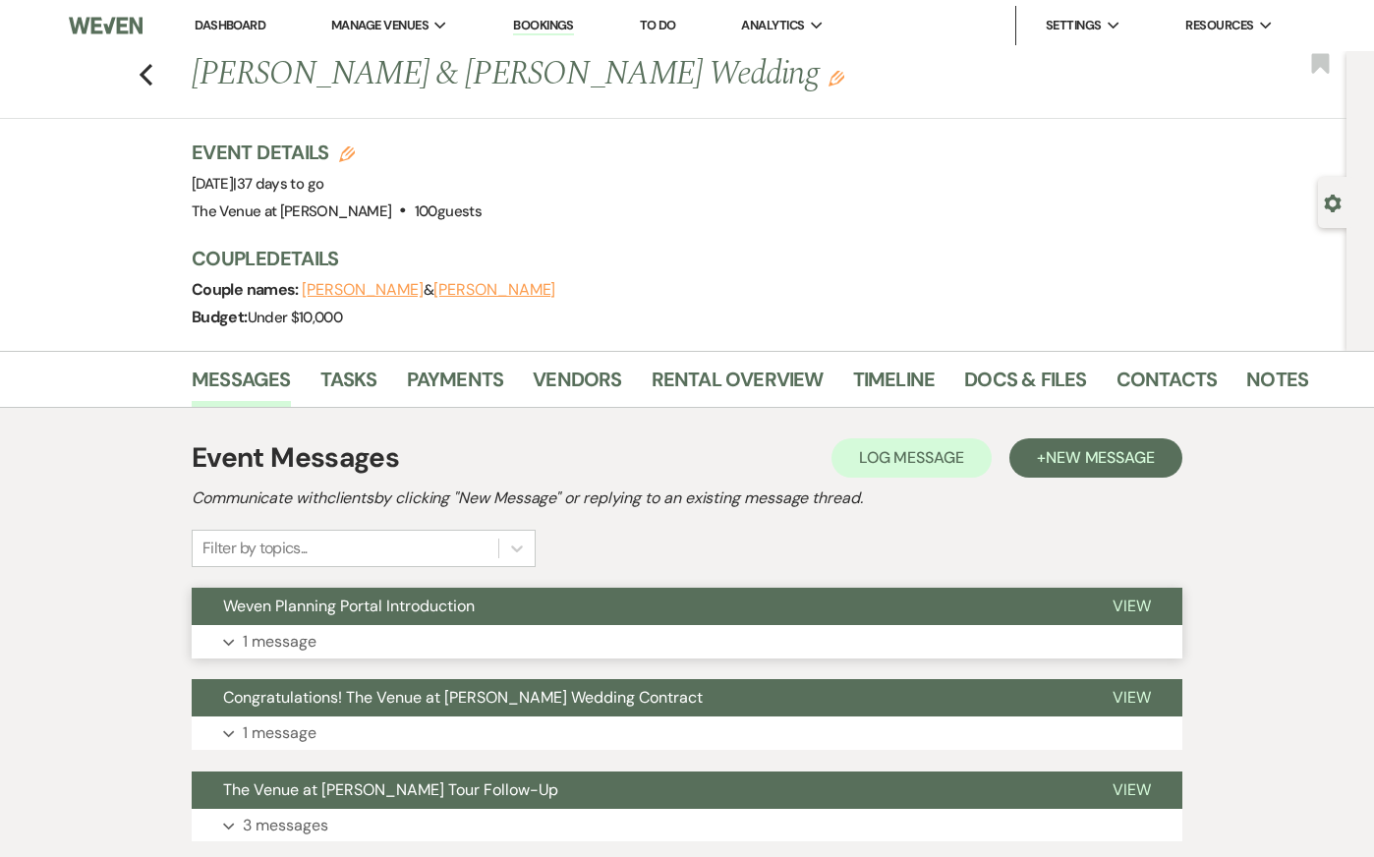
click at [360, 645] on button "Expand 1 message" at bounding box center [687, 641] width 991 height 33
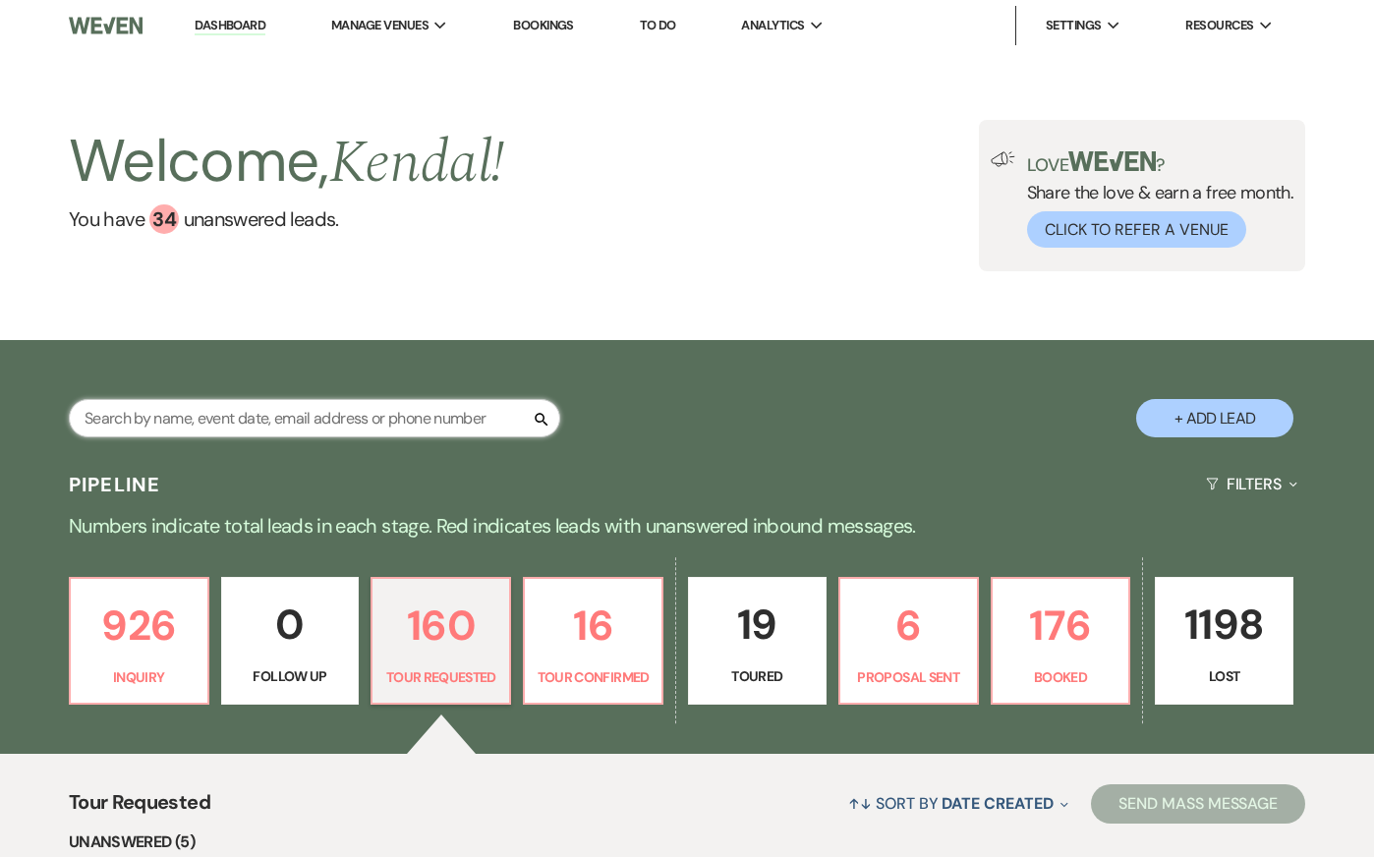
click at [387, 424] on input "text" at bounding box center [314, 418] width 491 height 38
type input "spak"
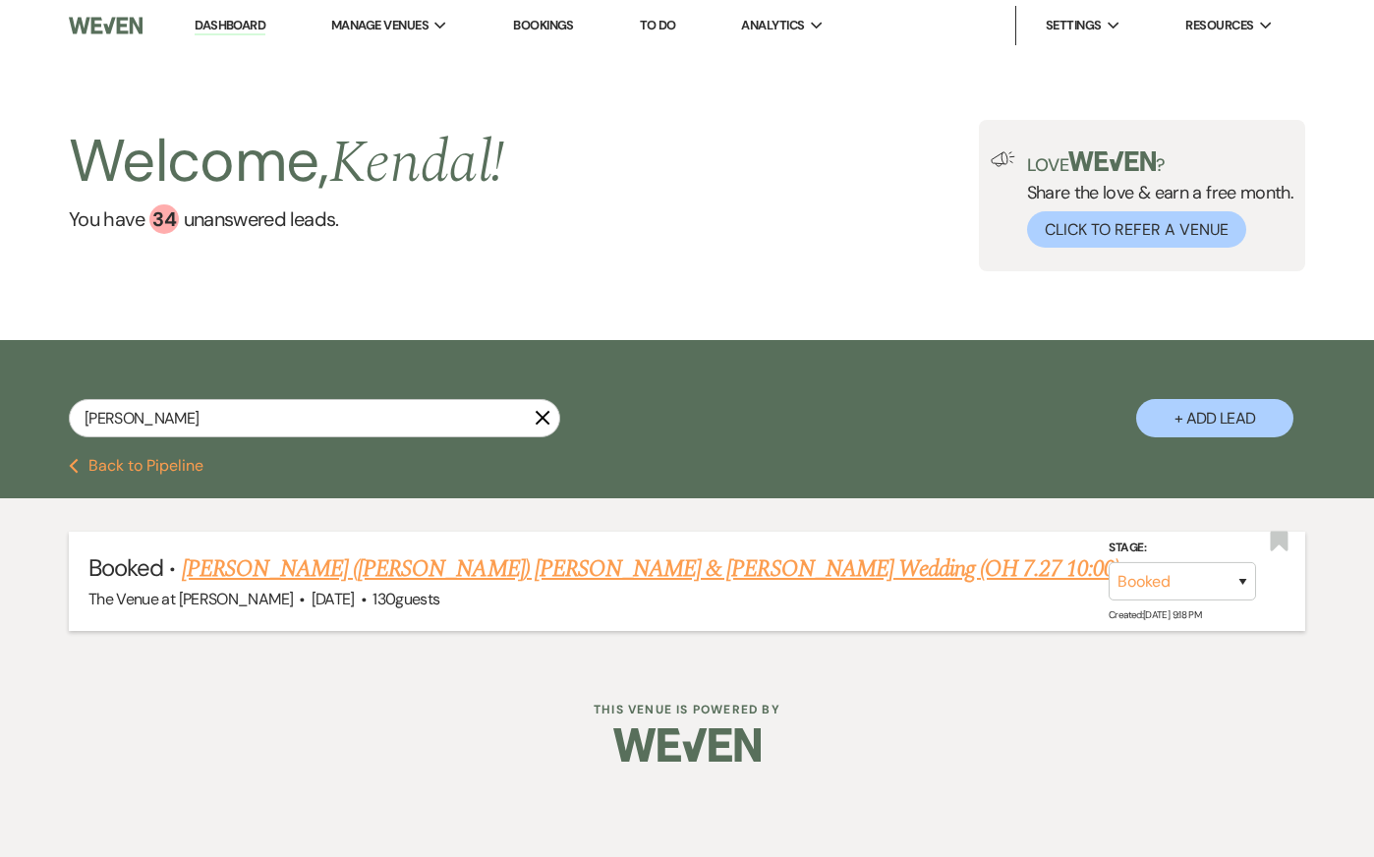
click at [487, 557] on link "Jillian (Jill) Spak & Kevin Walsh's Wedding (OH 7.27 10:00)" at bounding box center [651, 568] width 938 height 35
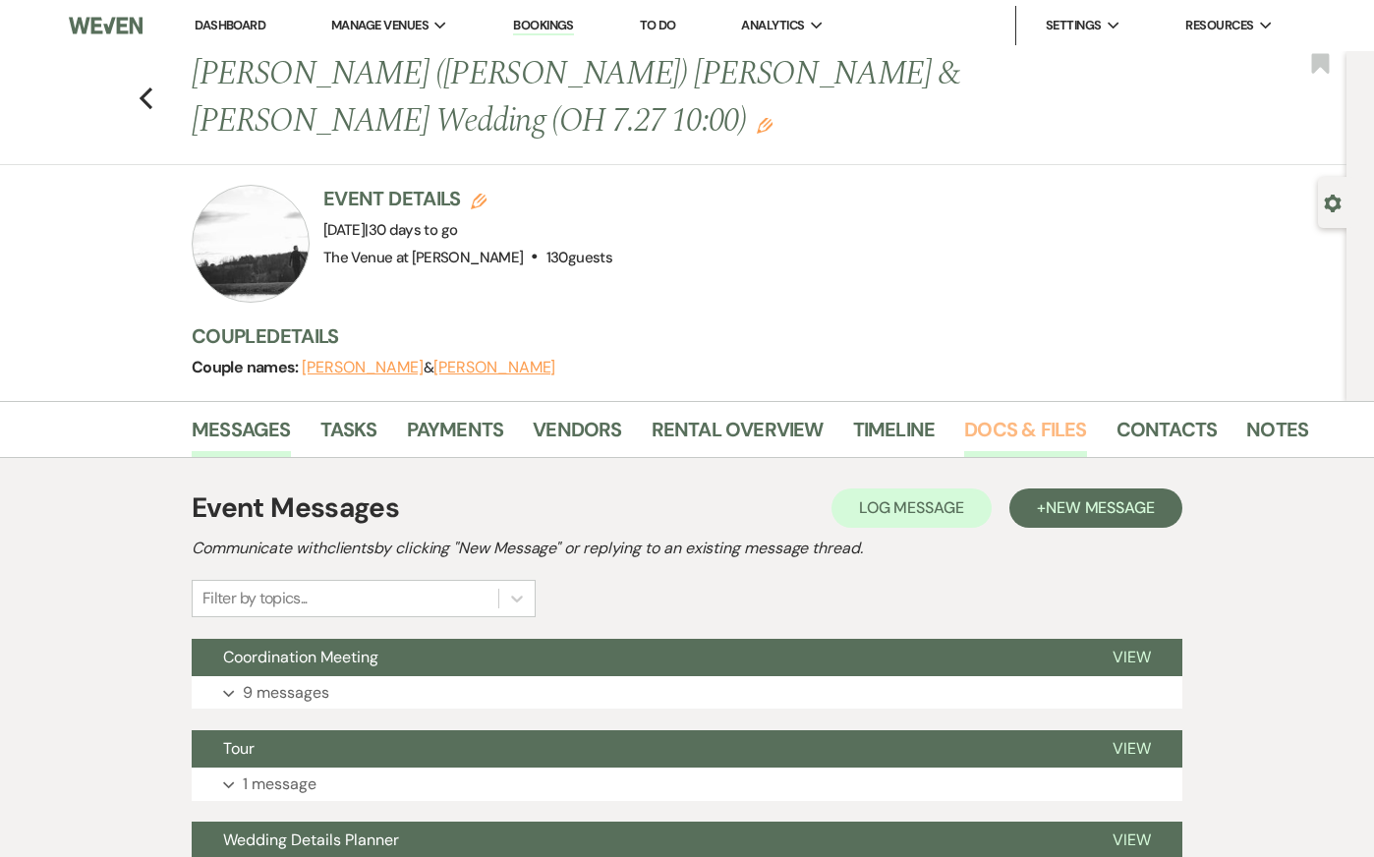
click at [1014, 414] on link "Docs & Files" at bounding box center [1025, 435] width 122 height 43
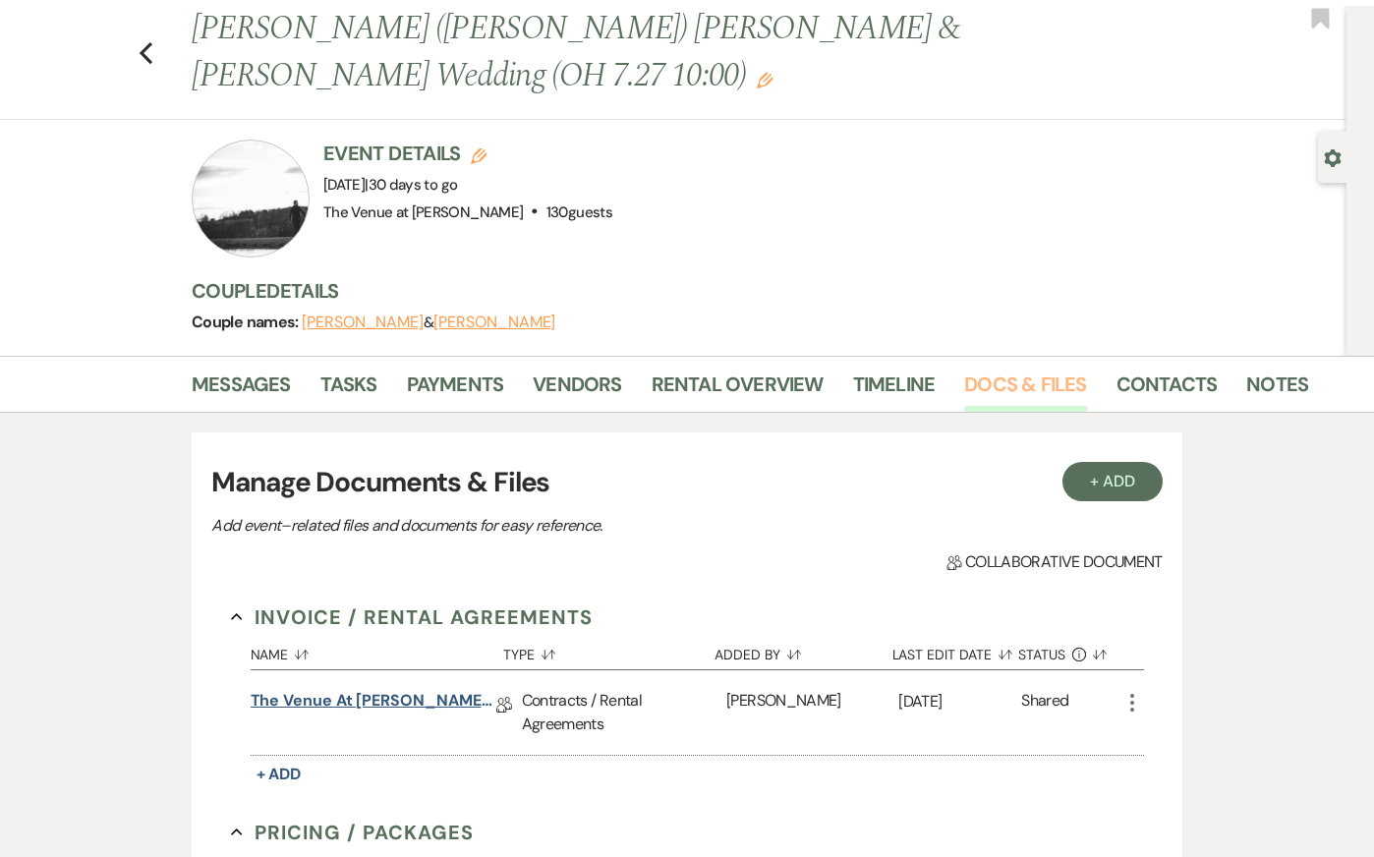
scroll to position [46, 0]
click at [396, 688] on link "The Venue at Carley Brook Wedding Contract-(10.12.2025 Spak-Walsh)" at bounding box center [374, 703] width 246 height 30
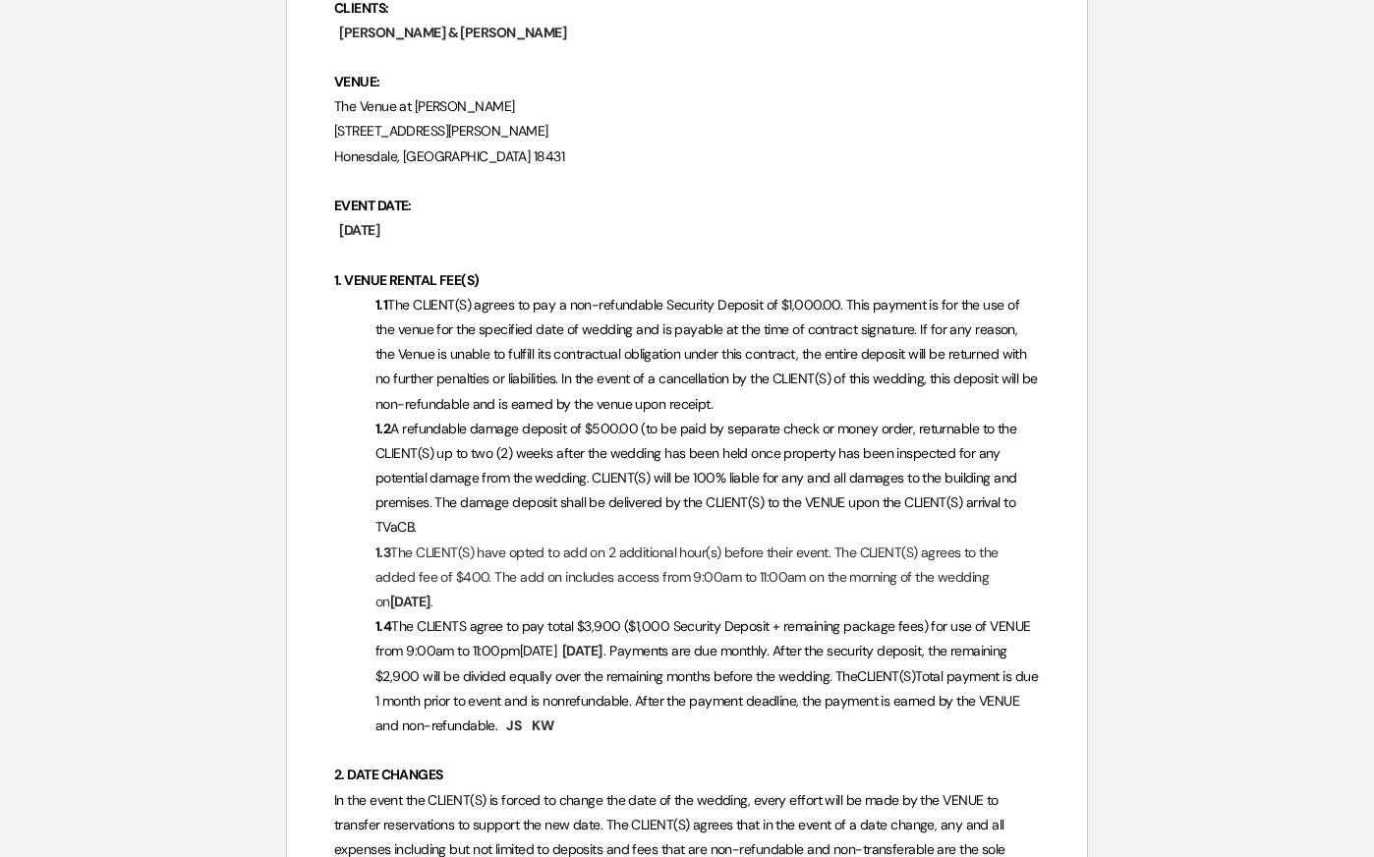
scroll to position [440, 0]
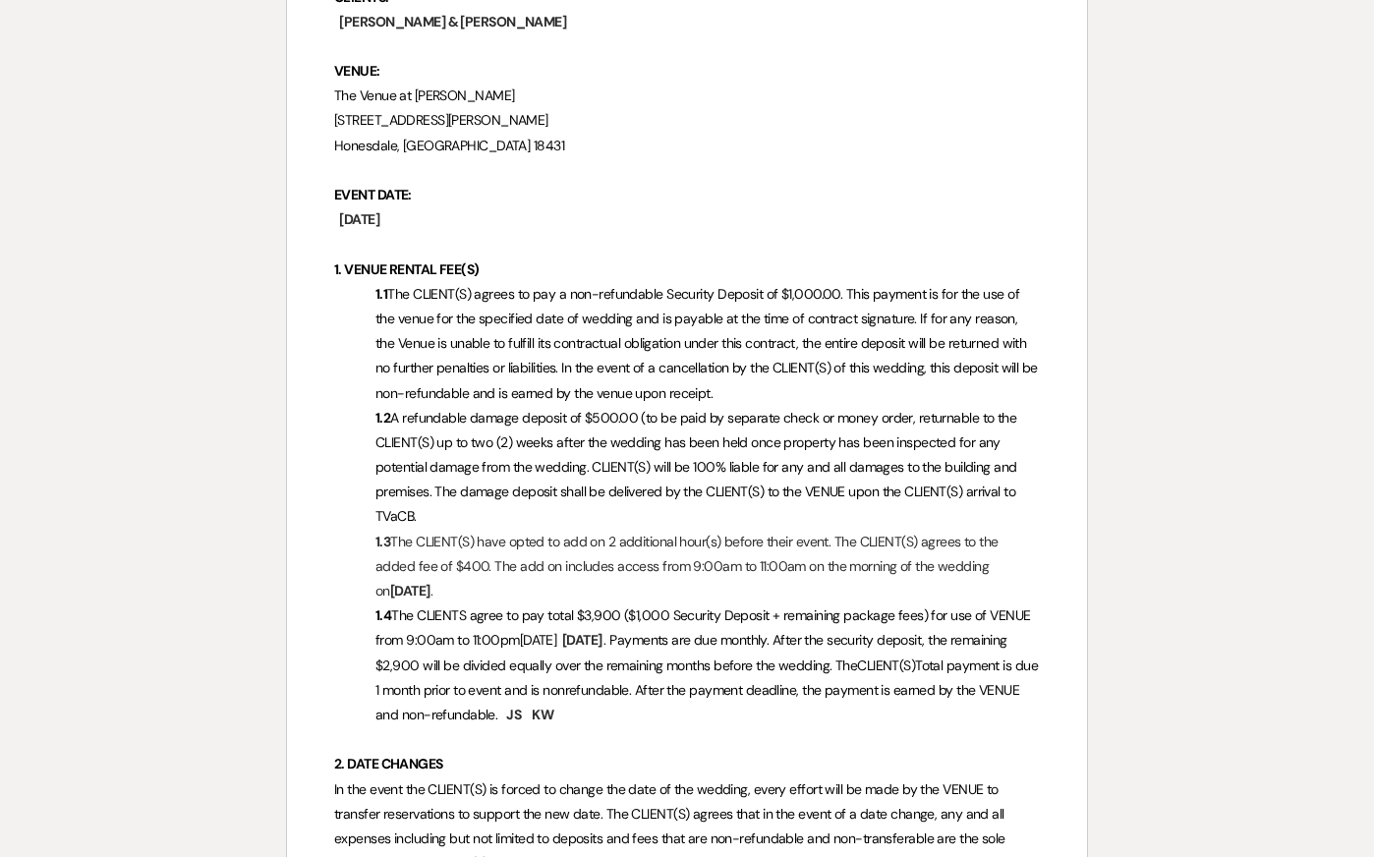
click at [589, 567] on p "1.3 The CLIENT(S) have opted to add on 2 additional hour(s) before their event.…" at bounding box center [687, 567] width 706 height 75
click at [595, 583] on p "1.3 The CLIENT(S) have opted to add on 2 additional hour(s) before their event.…" at bounding box center [687, 567] width 706 height 75
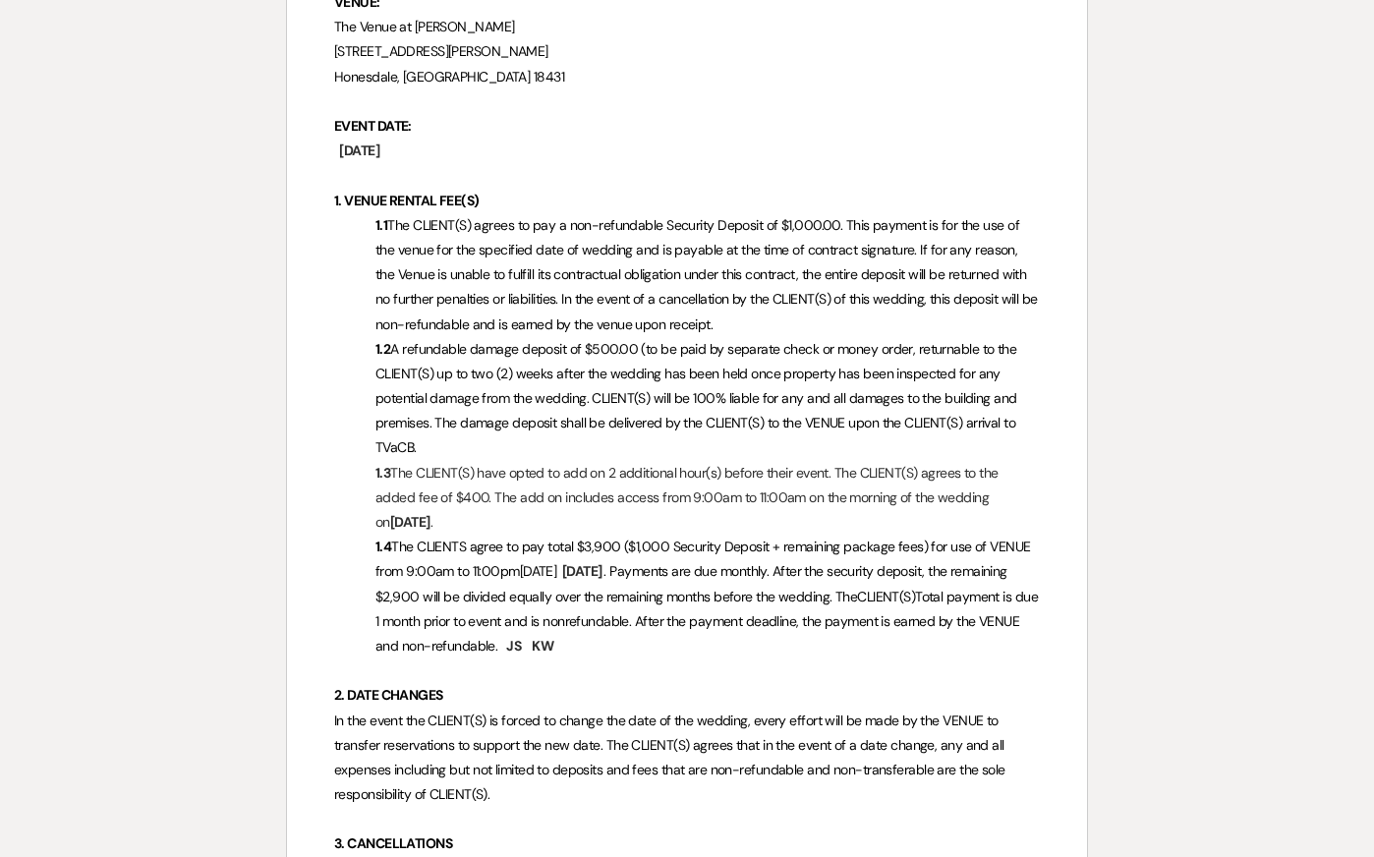
scroll to position [513, 0]
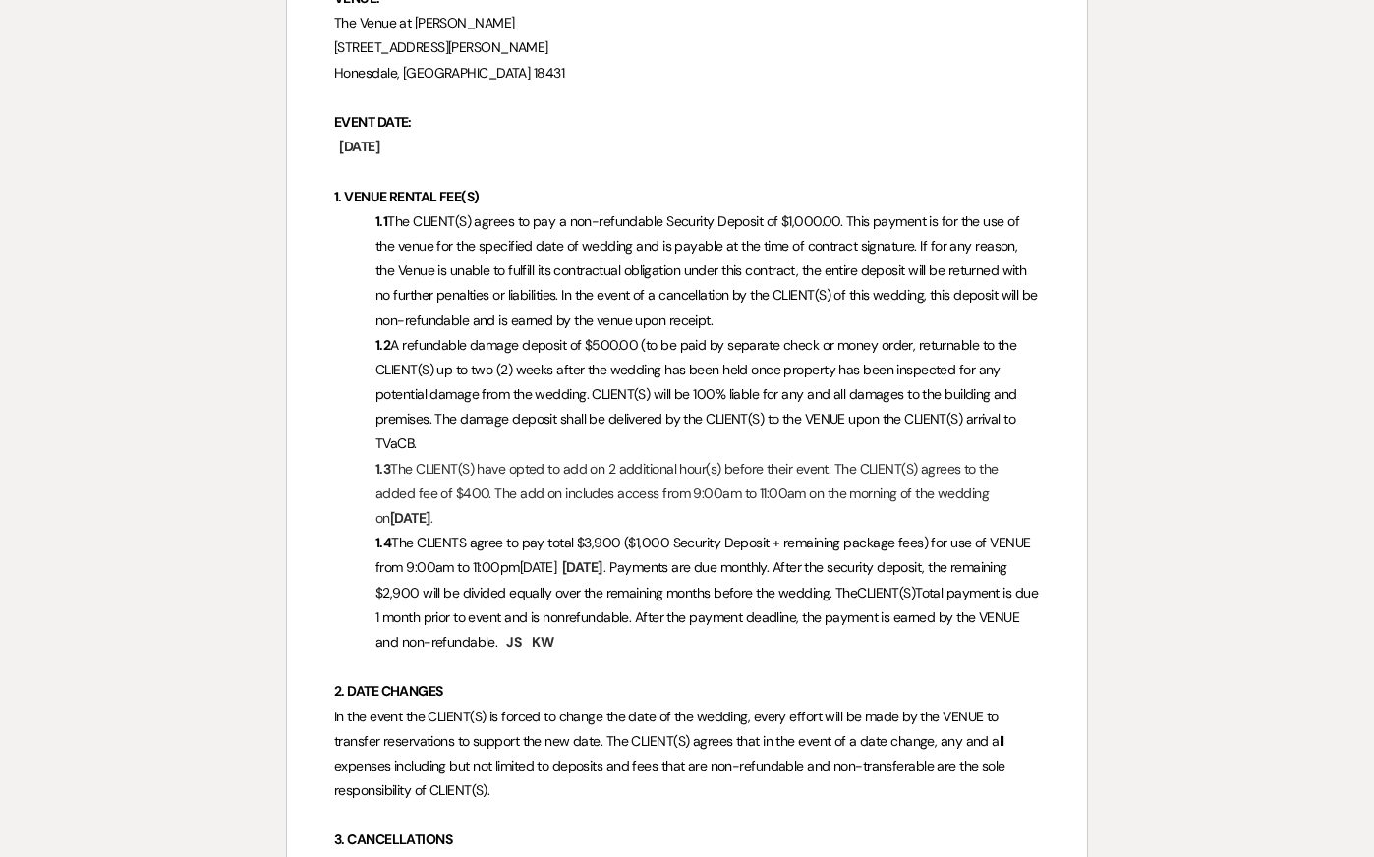
click at [658, 352] on span "A refundable damage deposit of $500.00 (to be paid by separate check or money o…" at bounding box center [697, 394] width 645 height 117
click at [642, 492] on p "1.3 The CLIENT(S) have opted to add on 2 additional hour(s) before their event.…" at bounding box center [687, 494] width 706 height 75
click at [604, 579] on span "10/12/2025" at bounding box center [582, 567] width 44 height 23
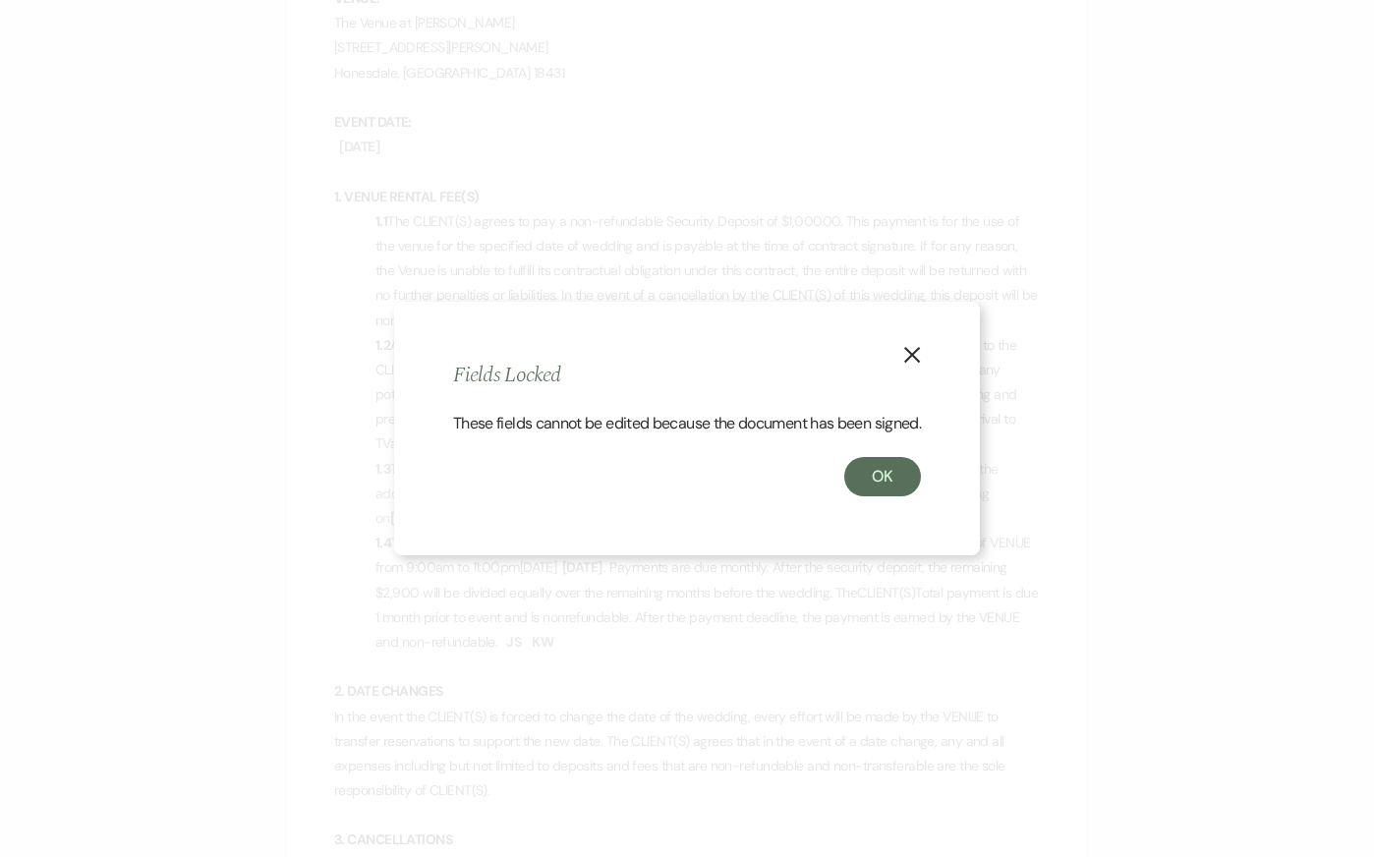
click at [904, 347] on icon "X" at bounding box center [912, 355] width 18 height 18
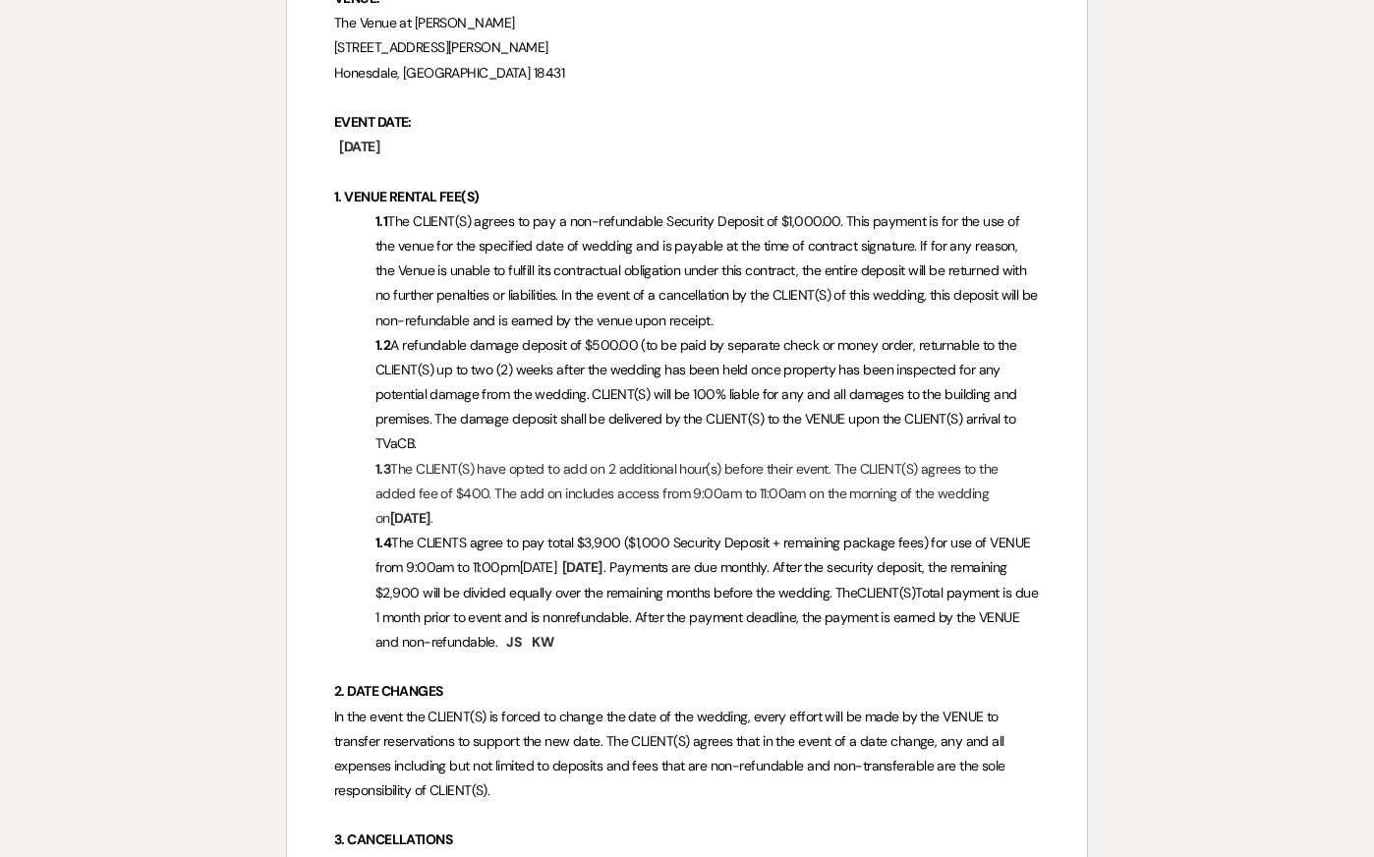
click at [728, 614] on span "Total payment is due 1 month prior to event and is nonrefundable. After the pay…" at bounding box center [707, 617] width 665 height 67
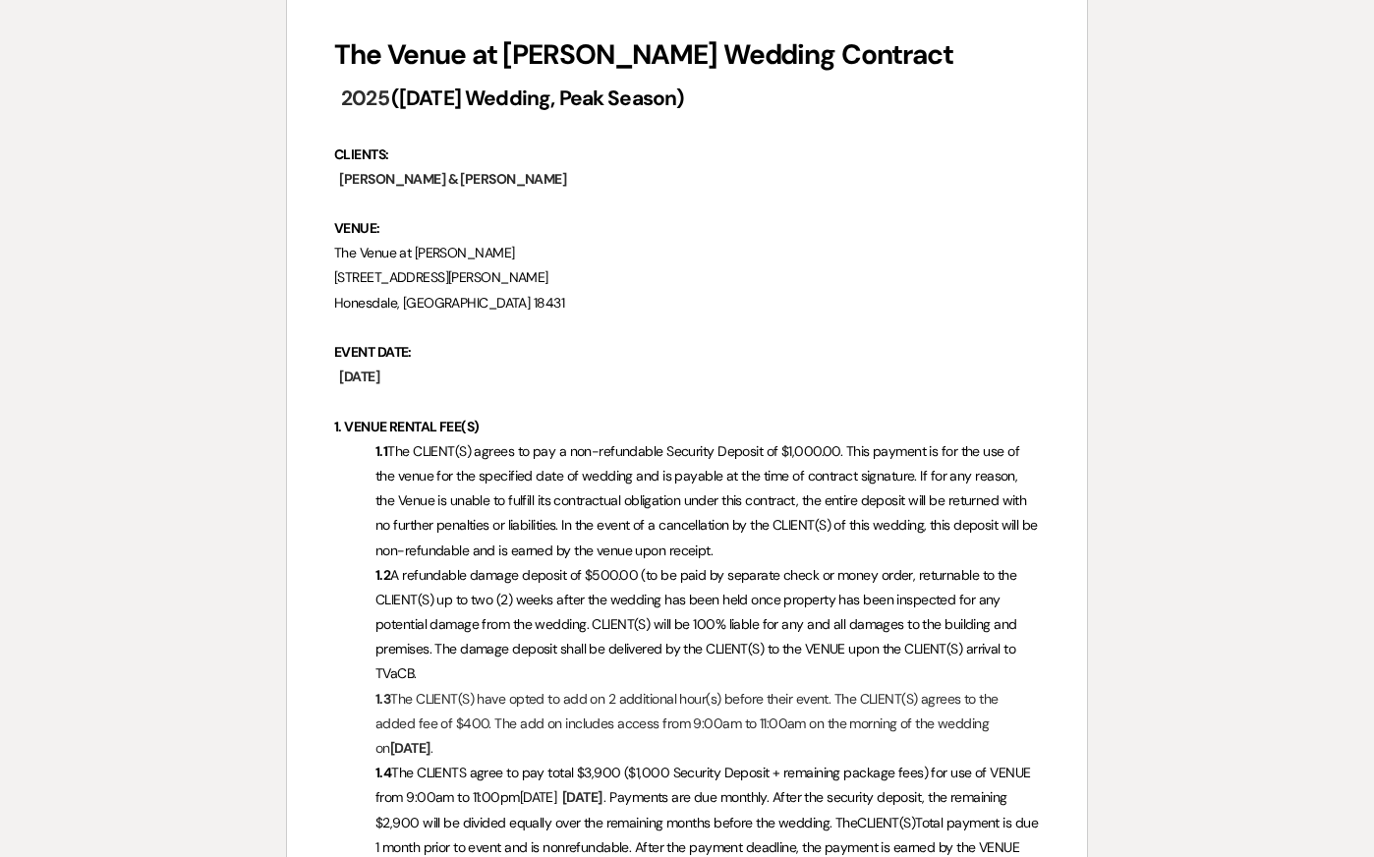
scroll to position [0, 0]
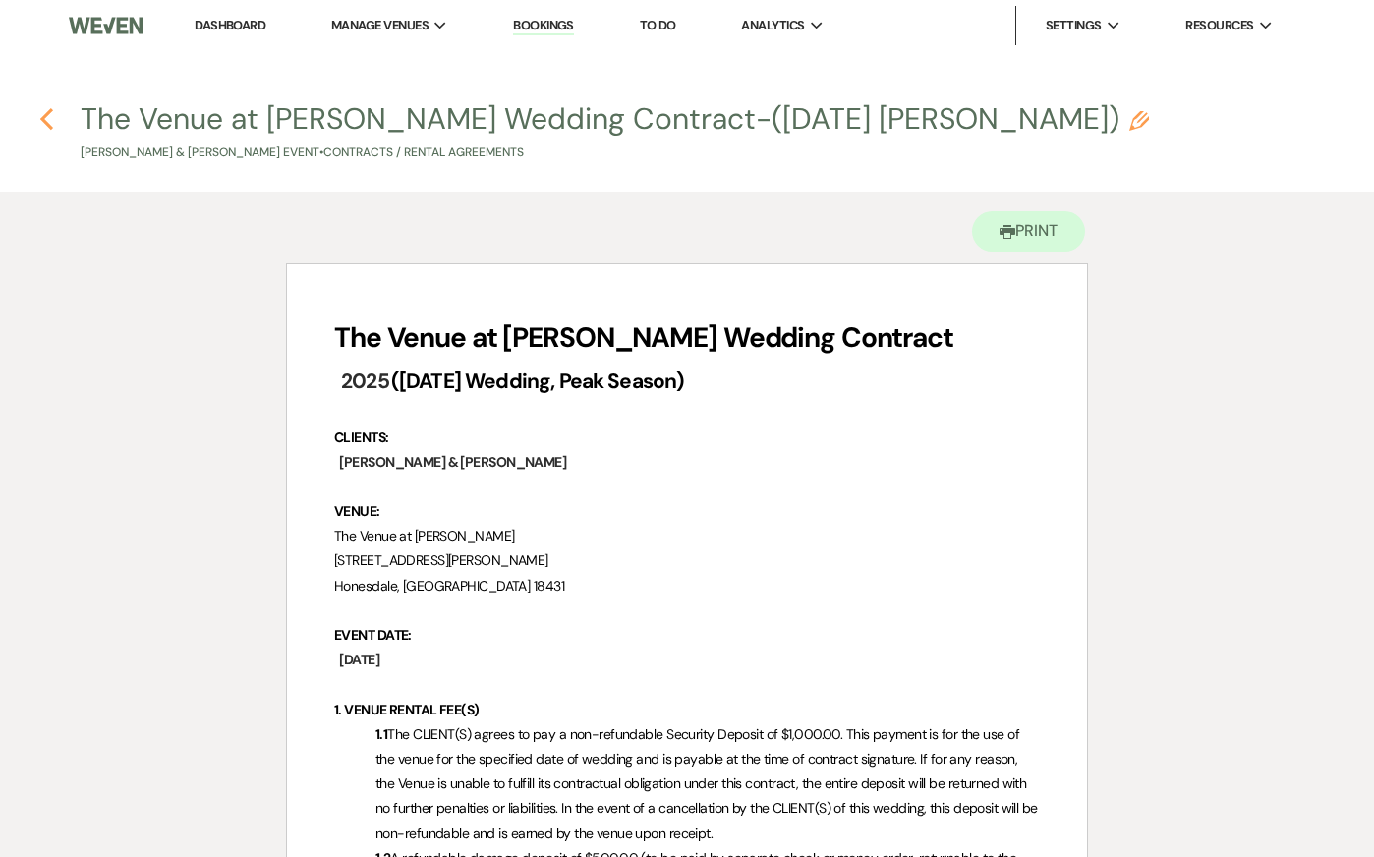
click at [48, 121] on icon "Previous" at bounding box center [46, 119] width 15 height 24
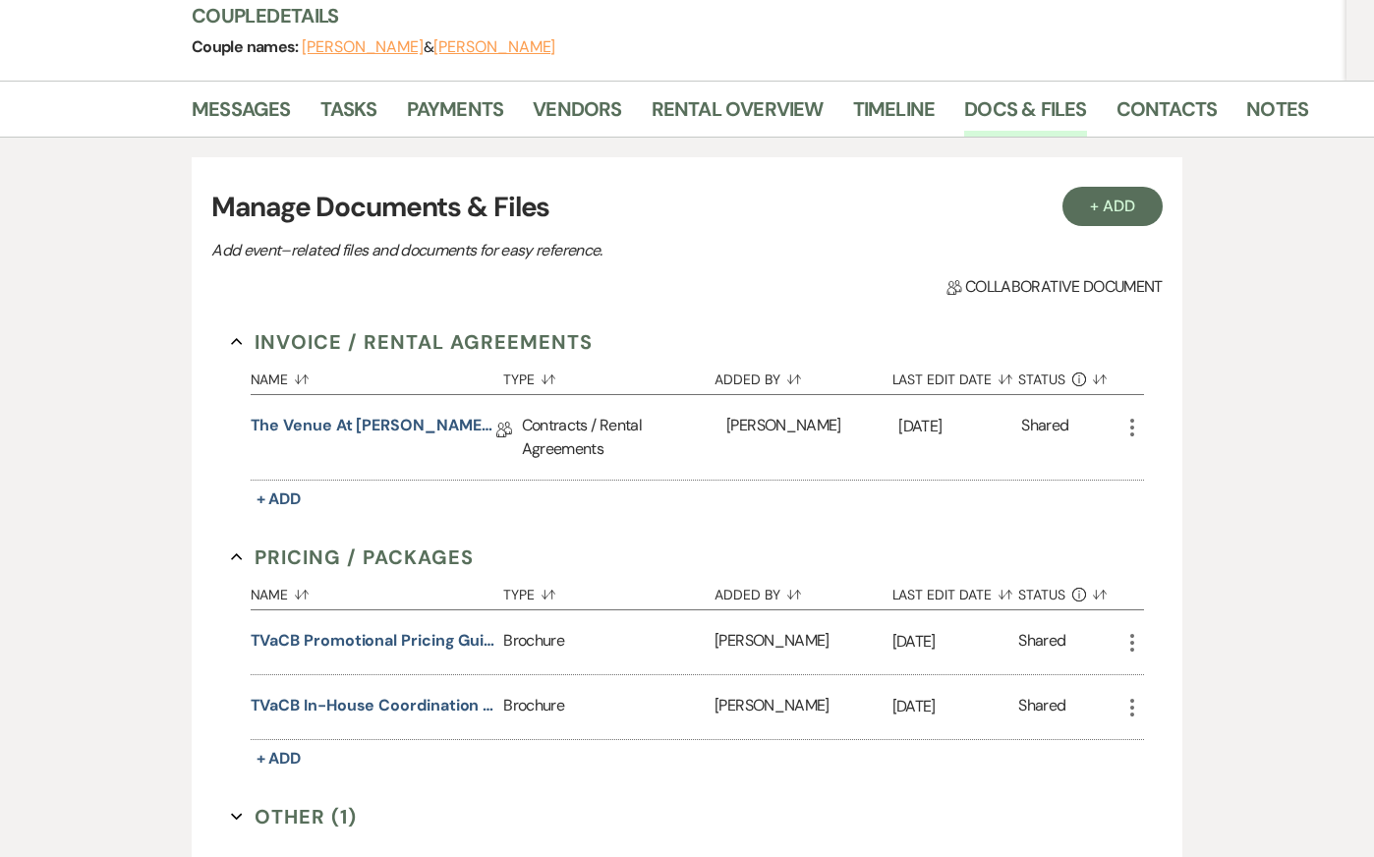
scroll to position [70, 0]
